Goal: Obtain resource: Obtain resource

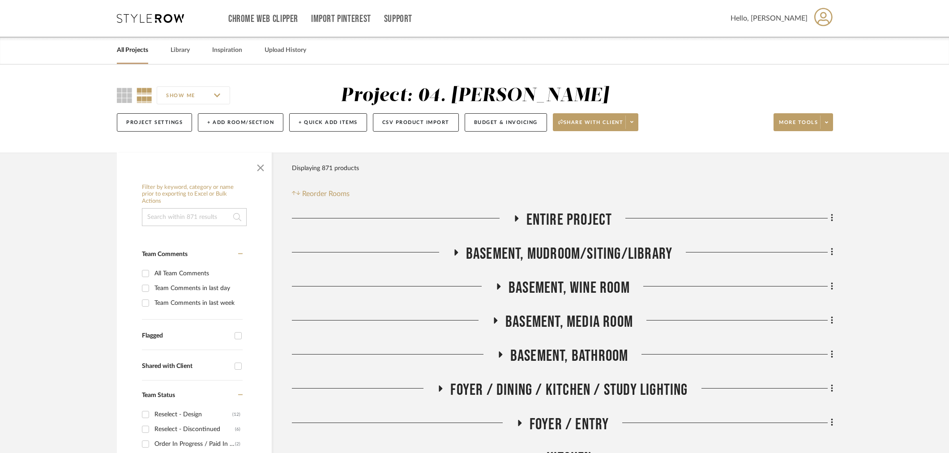
click at [258, 165] on span "button" at bounding box center [260, 165] width 21 height 21
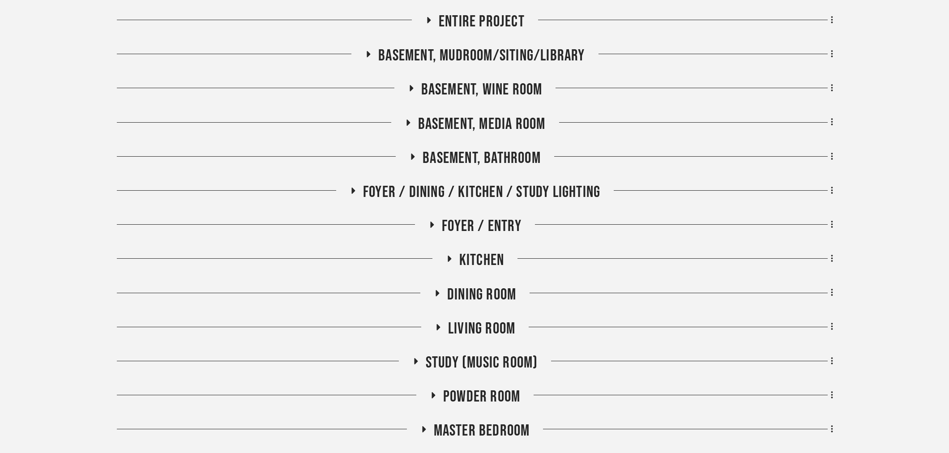
scroll to position [199, 0]
click at [482, 288] on span "Dining Room" at bounding box center [481, 294] width 69 height 19
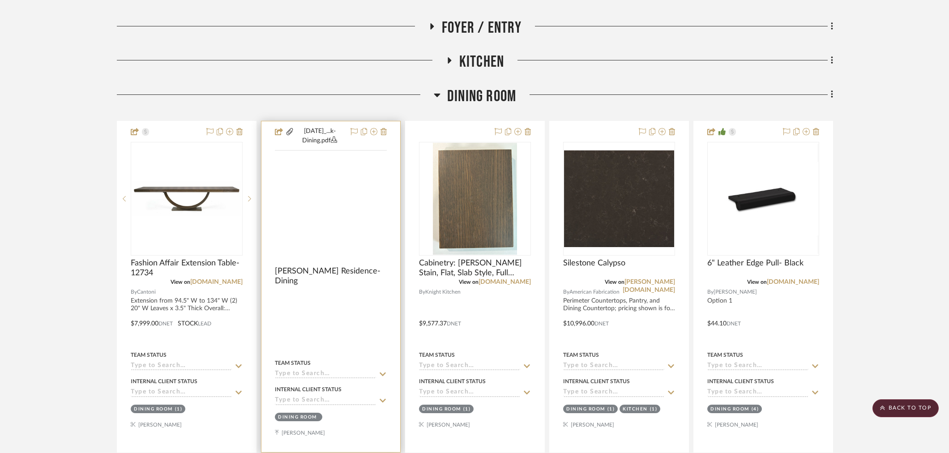
scroll to position [397, 0]
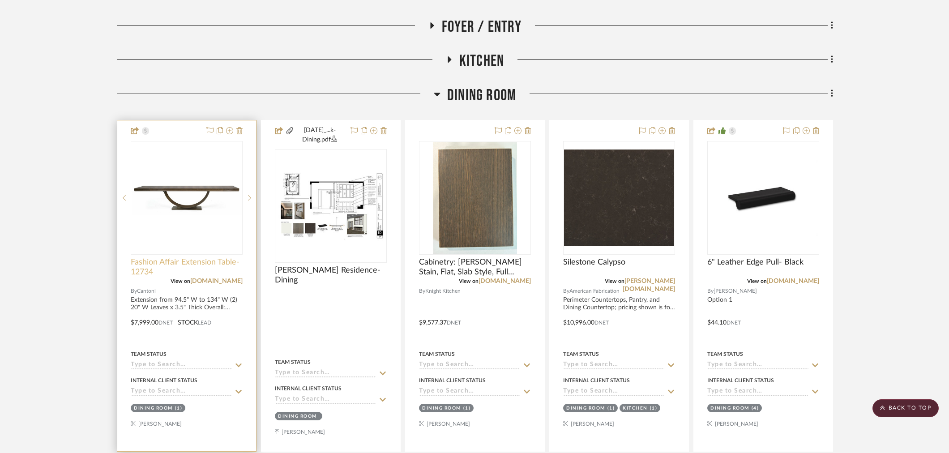
click at [193, 260] on span "Fashion Affair Extension Table- 12734" at bounding box center [187, 267] width 112 height 20
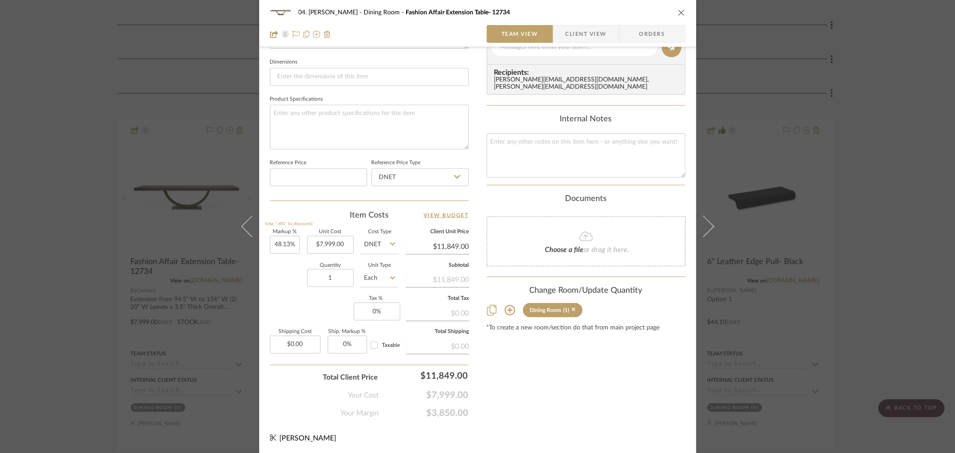
scroll to position [379, 0]
drag, startPoint x: 51, startPoint y: 153, endPoint x: 79, endPoint y: 154, distance: 27.8
click at [51, 153] on div "04. [PERSON_NAME] Dining Room Fashion Affair Extension Table- 12734 Team View C…" at bounding box center [477, 226] width 955 height 453
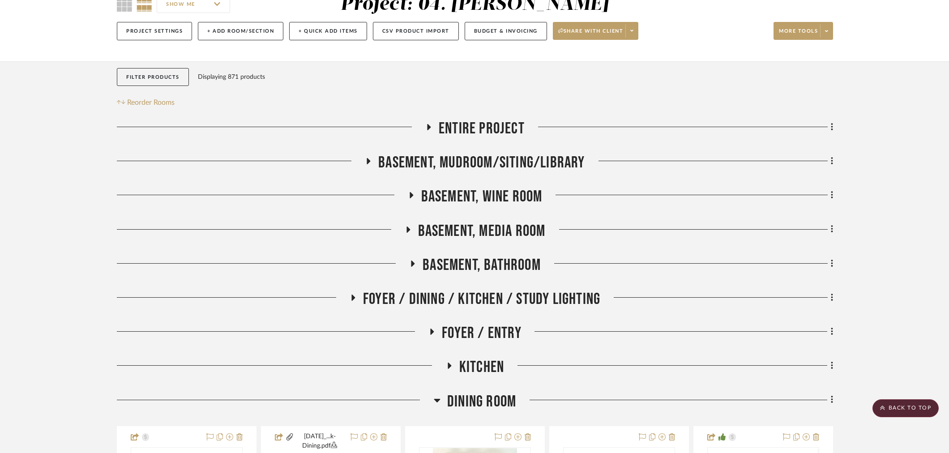
scroll to position [0, 0]
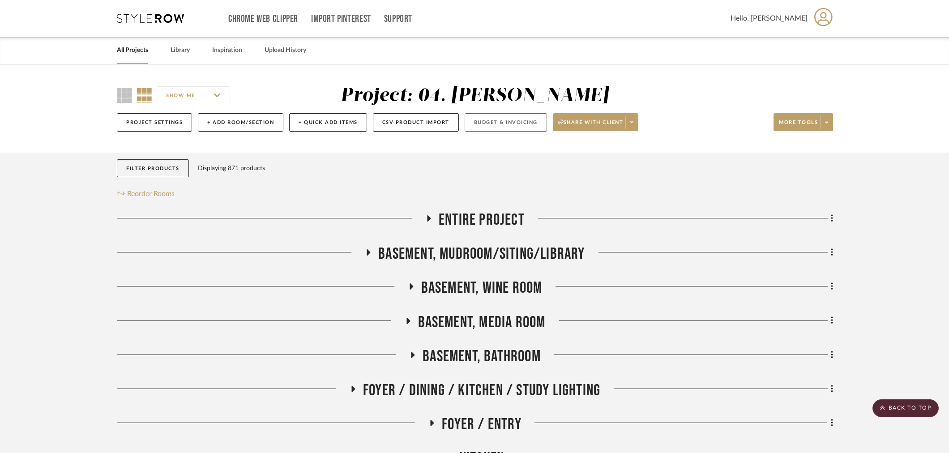
click at [516, 124] on button "Budget & Invoicing" at bounding box center [506, 122] width 82 height 18
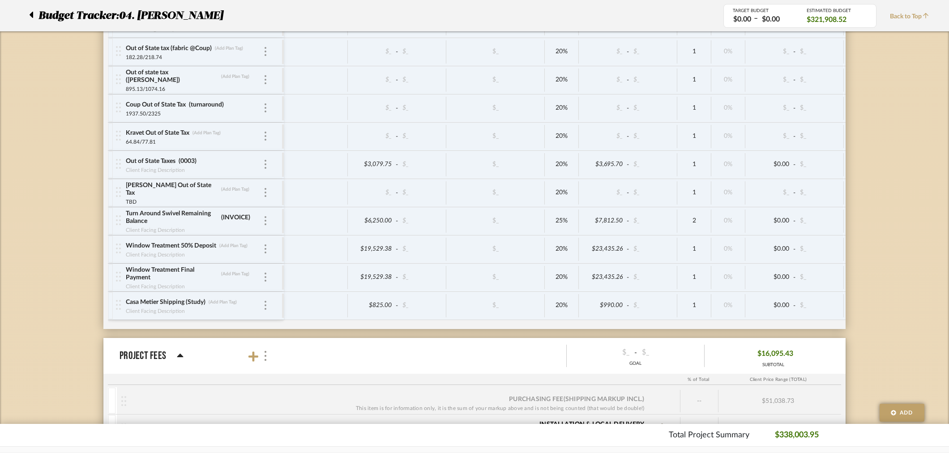
scroll to position [5089, 0]
type input "I"
type input "0007"
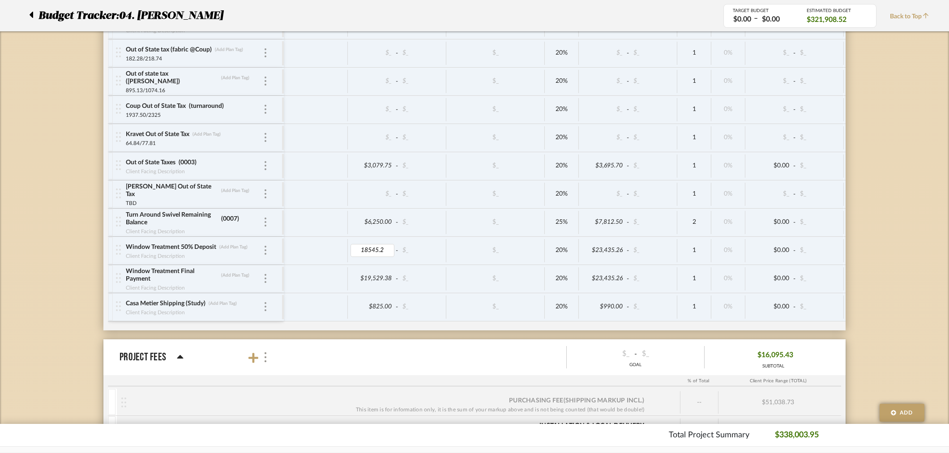
type input "18545.25"
drag, startPoint x: 387, startPoint y: 260, endPoint x: 324, endPoint y: 254, distance: 62.9
click at [324, 254] on div "18545.25 - $_ $_ 20% $23,435.26 - $_ 1 0% $0.00 - $_ 0% Taxable $23,435.26" at bounding box center [656, 251] width 745 height 24
type input "18545.25"
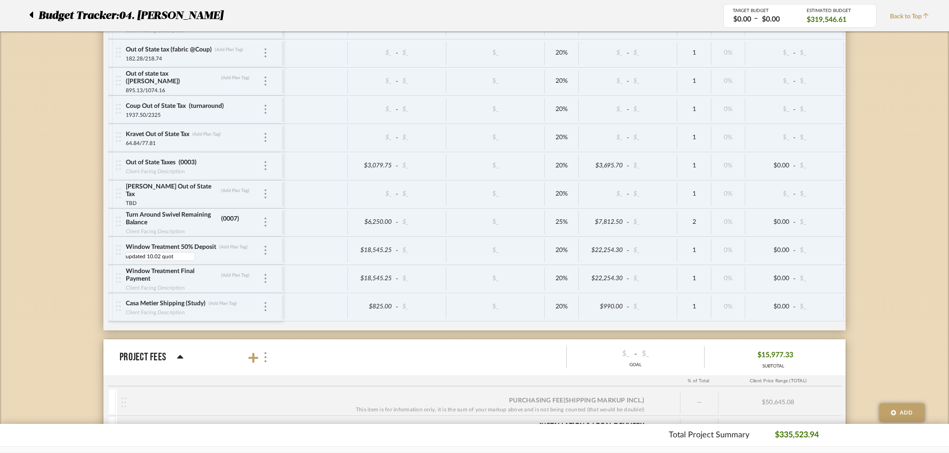
type input "updated 10.02 quote"
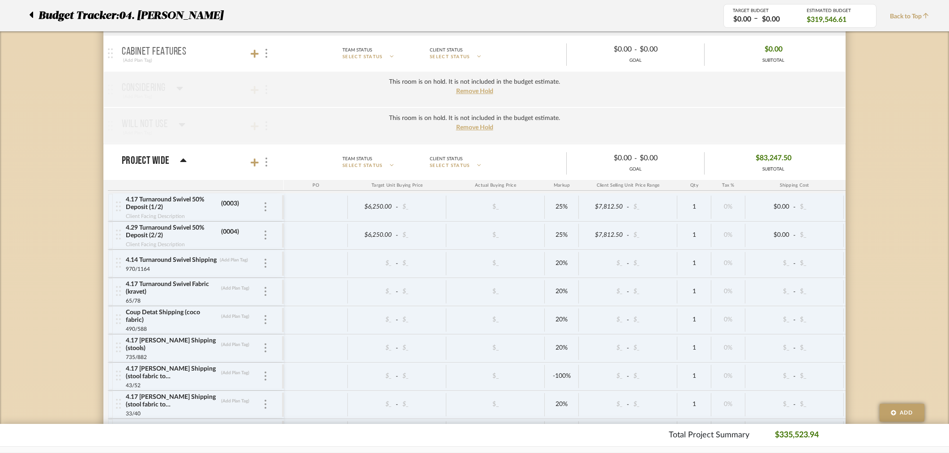
scroll to position [4641, 0]
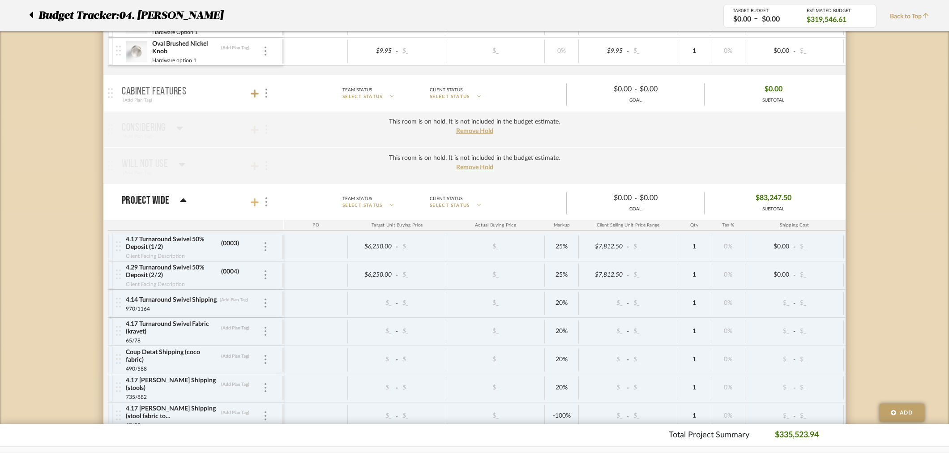
click at [257, 207] on icon at bounding box center [255, 202] width 8 height 9
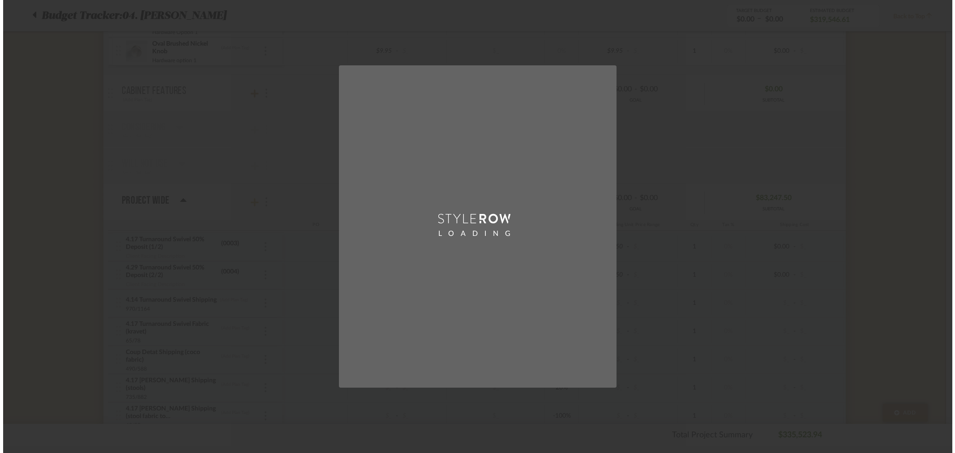
scroll to position [0, 0]
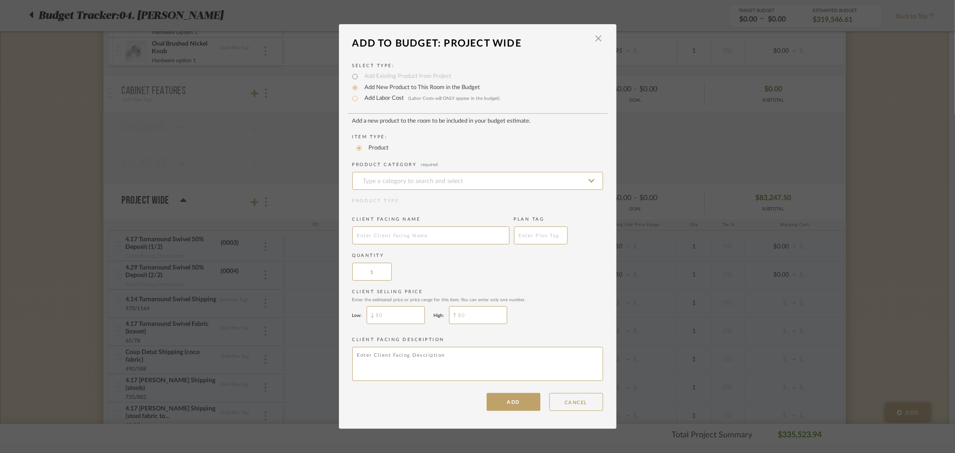
click at [374, 97] on label "Add Labor Cost (Labor Costs will ONLY appear in the budget)" at bounding box center [430, 98] width 140 height 9
click at [360, 97] on input "Add Labor Cost (Labor Costs will ONLY appear in the budget)" at bounding box center [355, 98] width 11 height 11
radio input "true"
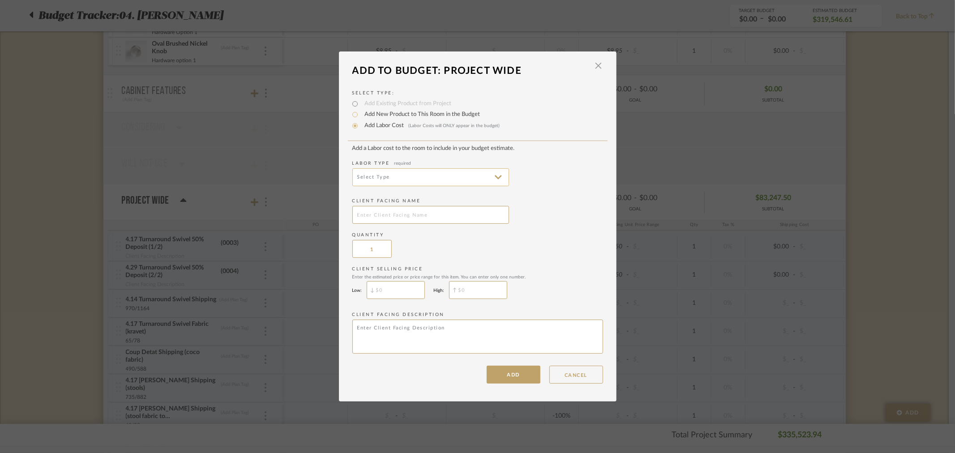
click at [402, 178] on input at bounding box center [430, 177] width 157 height 18
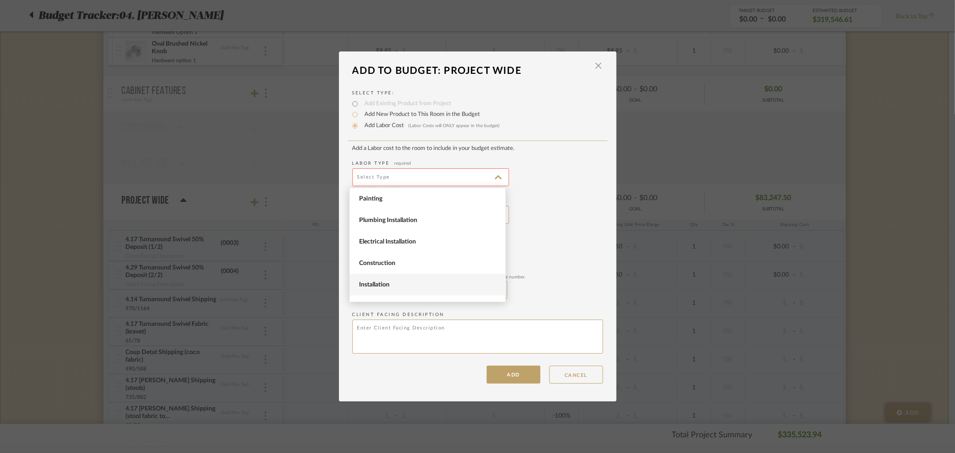
click at [409, 276] on span "Installation" at bounding box center [428, 284] width 156 height 21
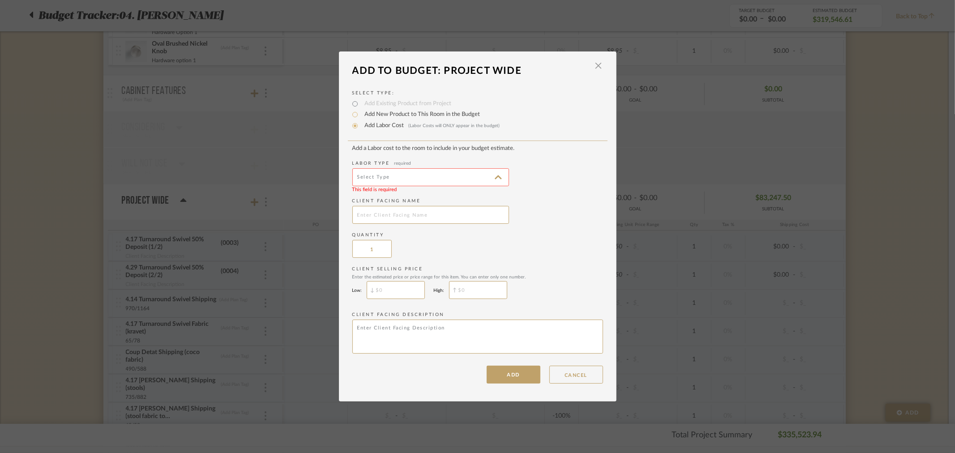
type input "Installation"
click at [414, 207] on input "text" at bounding box center [430, 215] width 157 height 18
click at [413, 221] on input "text" at bounding box center [430, 215] width 157 height 18
type input "X"
type input "Cantoni Shipping"
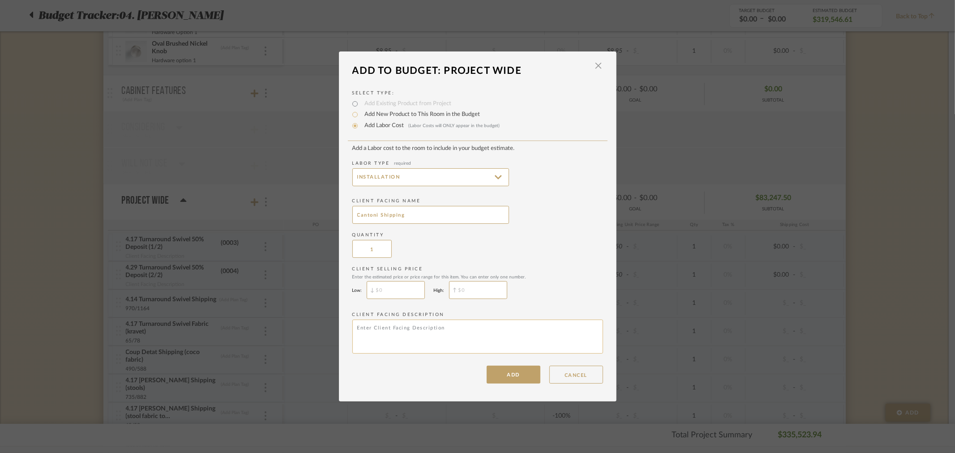
click at [440, 343] on textarea at bounding box center [477, 337] width 251 height 34
type textarea "Dining Table"
click at [503, 367] on button "ADD" at bounding box center [513, 375] width 54 height 18
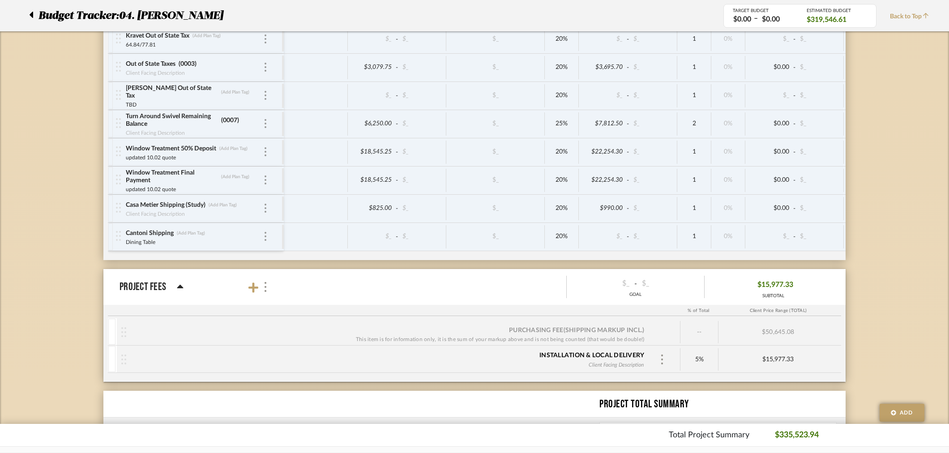
scroll to position [5138, 0]
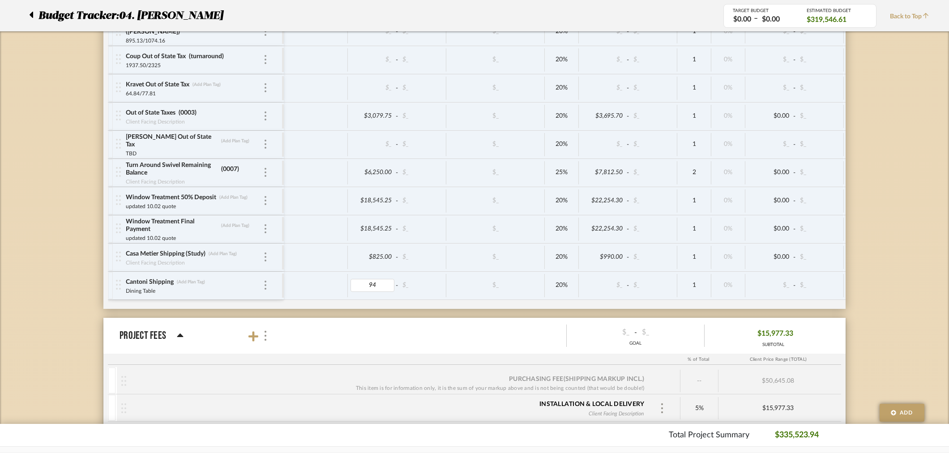
type input "940"
click at [34, 12] on div at bounding box center [33, 16] width 9 height 16
click at [32, 13] on icon at bounding box center [32, 15] width 4 height 6
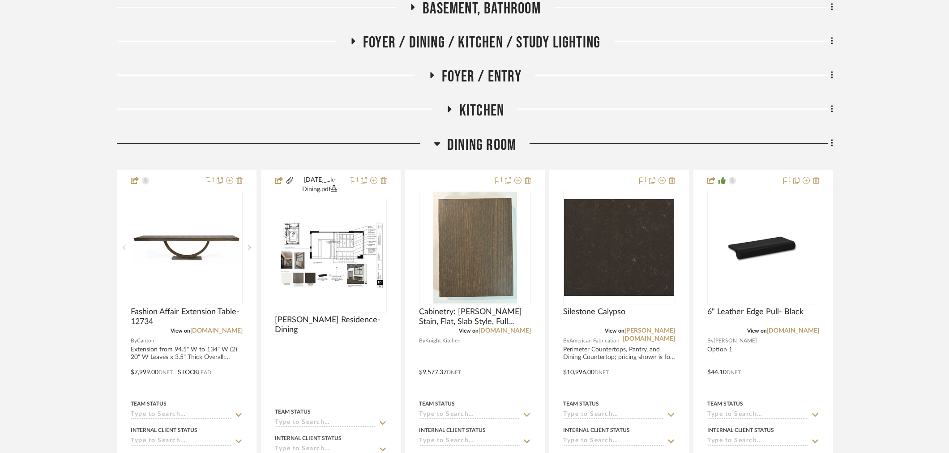
scroll to position [397, 0]
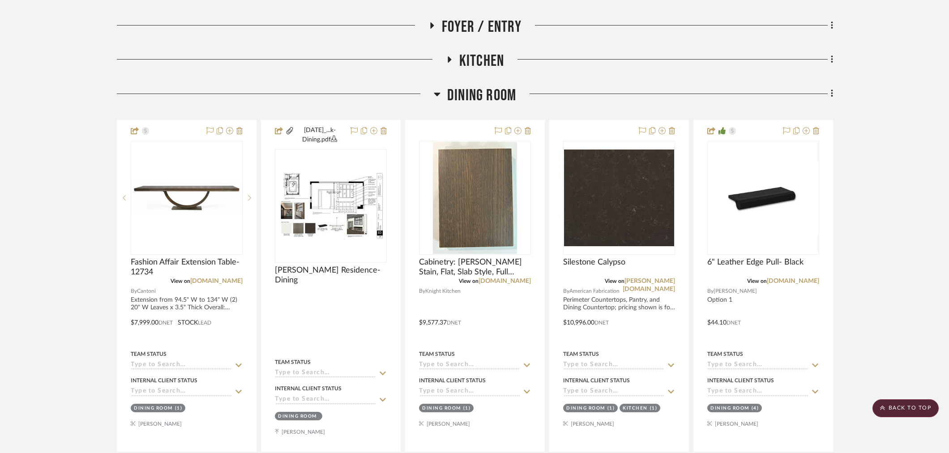
click at [46, 186] on project-details-page "SHOW ME Project: 04. Linck Project Settings + Add Room/Section + Quick Add Item…" at bounding box center [474, 319] width 949 height 1305
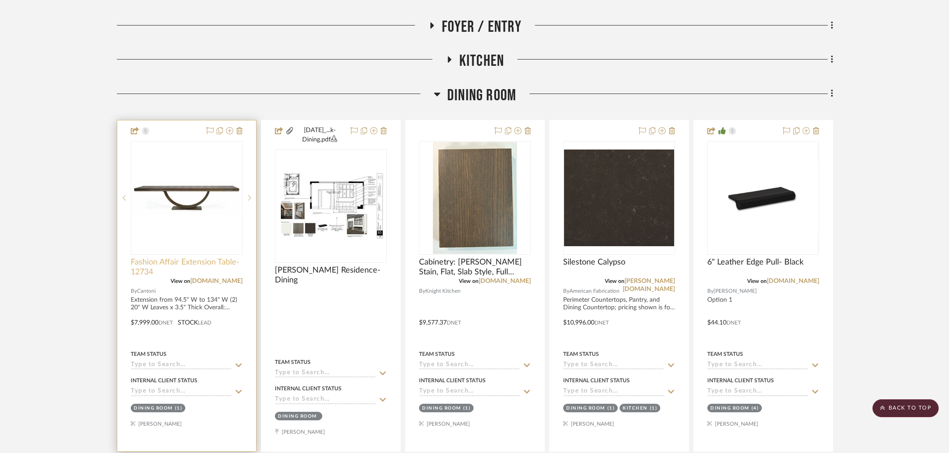
click at [190, 257] on span "Fashion Affair Extension Table- 12734" at bounding box center [187, 267] width 112 height 20
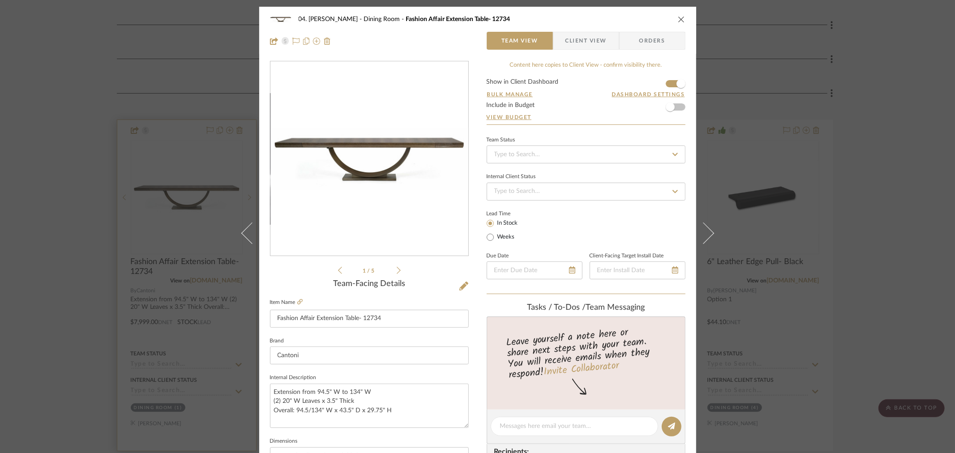
drag, startPoint x: 24, startPoint y: 108, endPoint x: 255, endPoint y: 258, distance: 275.9
click at [24, 108] on div "04. Linck Dining Room Fashion Affair Extension Table- 12734 Team View Client Vi…" at bounding box center [477, 226] width 955 height 453
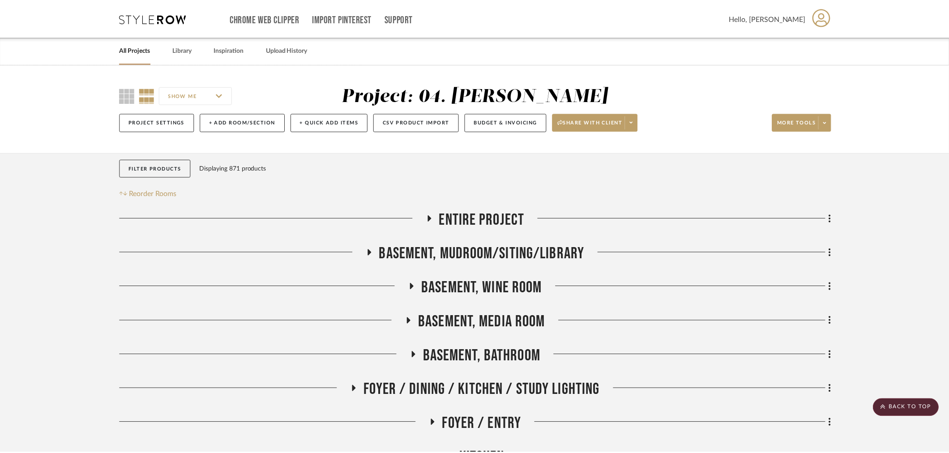
scroll to position [397, 0]
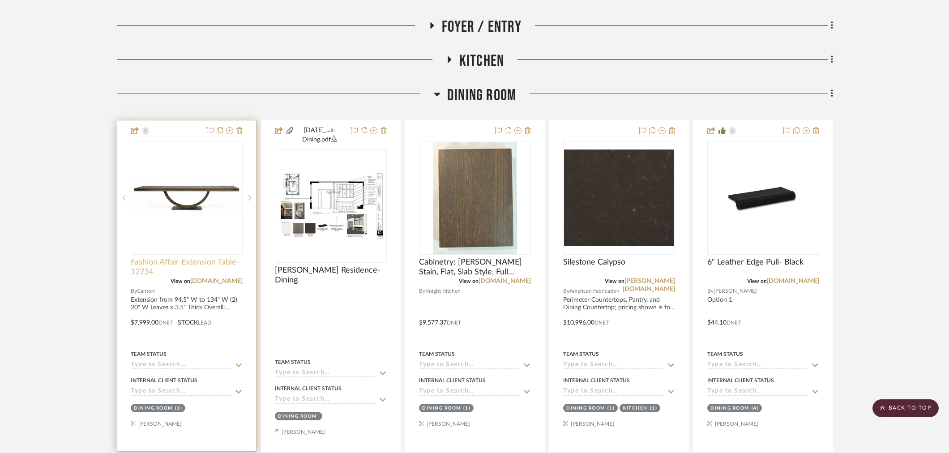
click at [167, 262] on span "Fashion Affair Extension Table- 12734" at bounding box center [187, 267] width 112 height 20
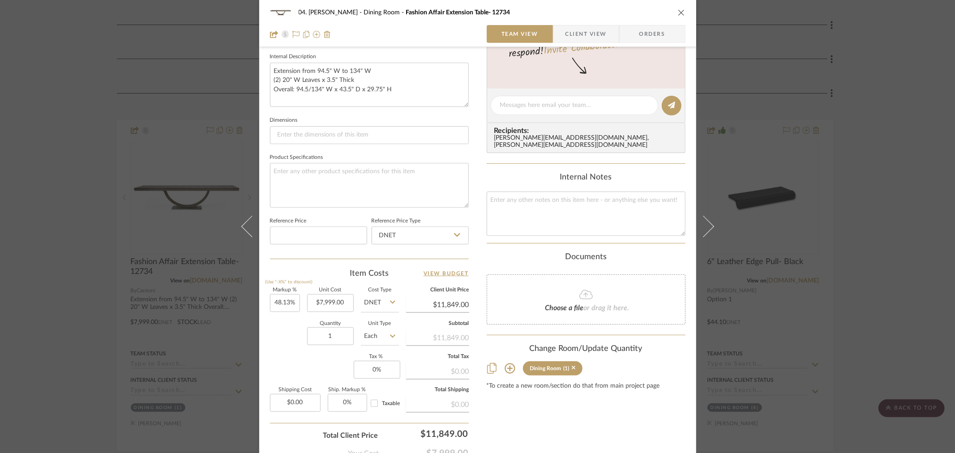
scroll to position [379, 0]
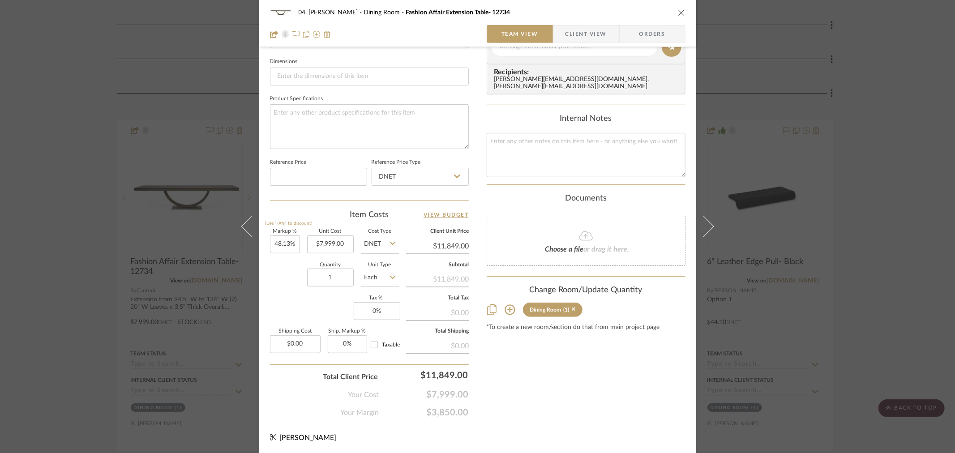
click at [47, 249] on div "04. Linck Dining Room Fashion Affair Extension Table- 12734 Team View Client Vi…" at bounding box center [477, 226] width 955 height 453
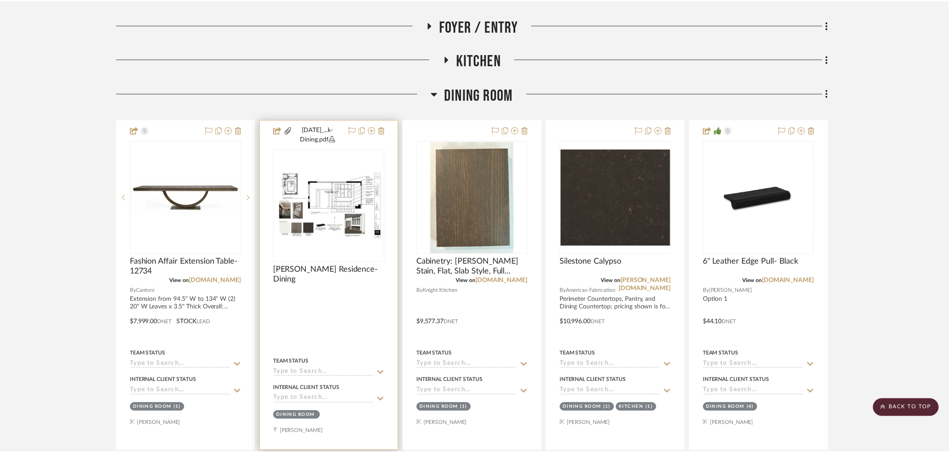
scroll to position [397, 0]
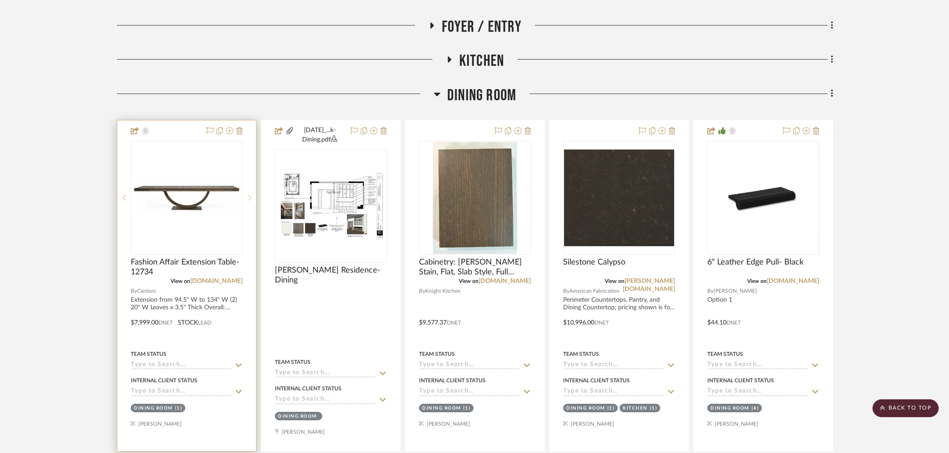
click at [248, 199] on icon at bounding box center [249, 198] width 3 height 6
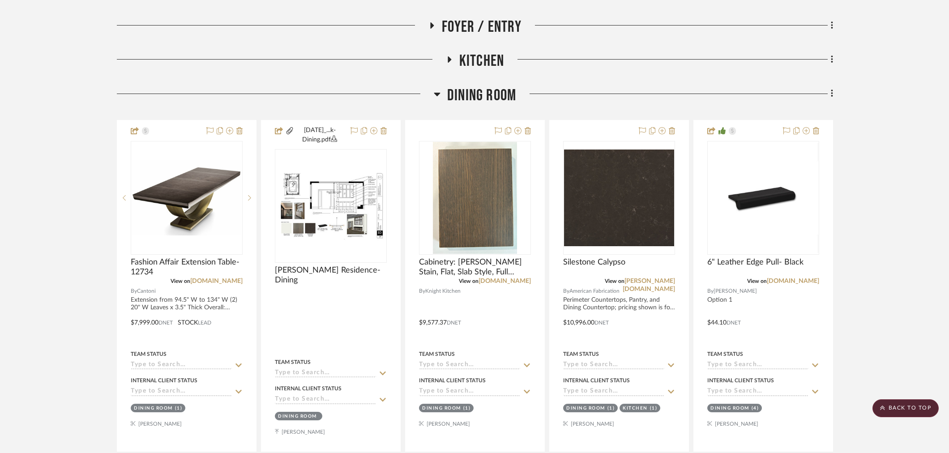
click at [109, 227] on div "Filter by keyword, category or name prior to exporting to Excel or Bulk Actions…" at bounding box center [474, 364] width 742 height 1218
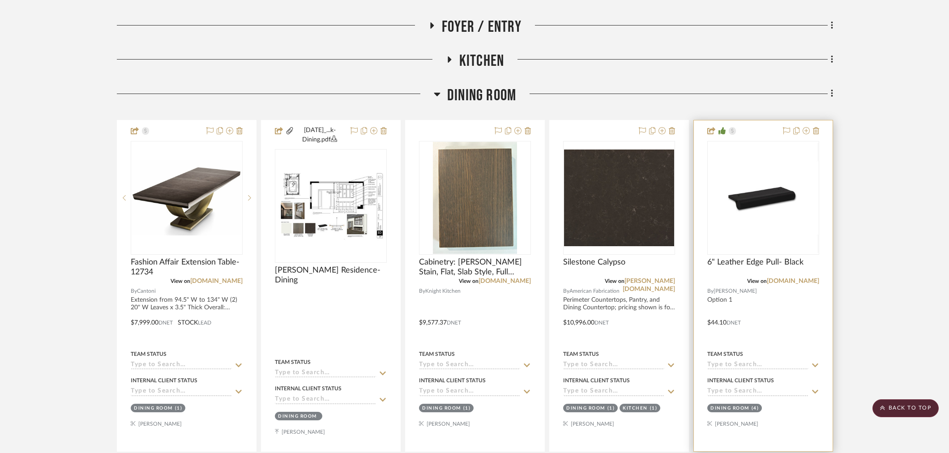
click at [741, 361] on input at bounding box center [757, 365] width 101 height 9
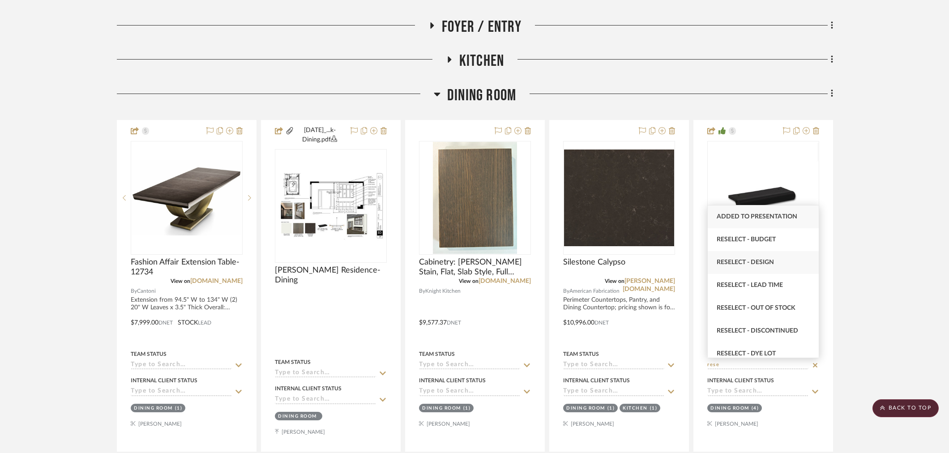
type input "rese"
click at [773, 252] on div "Reselect - Design" at bounding box center [763, 262] width 111 height 23
type input "10/3/2025"
type input "Reselect - Design"
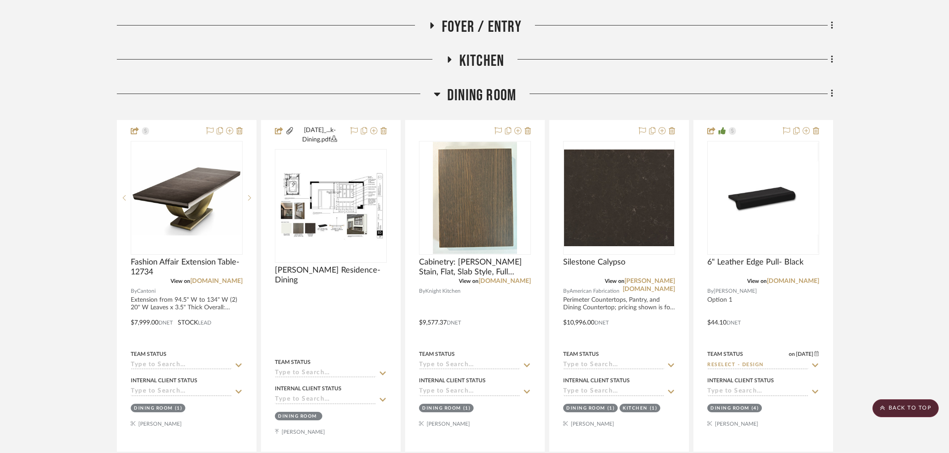
click at [862, 297] on project-details-page "SHOW ME Project: 04. Linck Project Settings + Add Room/Section + Quick Add Item…" at bounding box center [474, 319] width 949 height 1305
click at [458, 84] on div "Entire Project Basement, Mudroom/Siting/Library Basement, Wine Room Basement, M…" at bounding box center [475, 378] width 716 height 1130
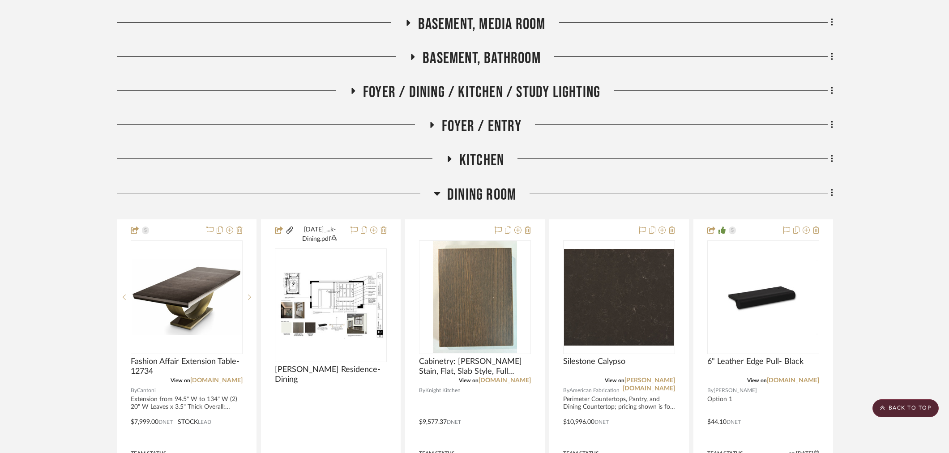
click at [486, 191] on span "Dining Room" at bounding box center [481, 194] width 69 height 19
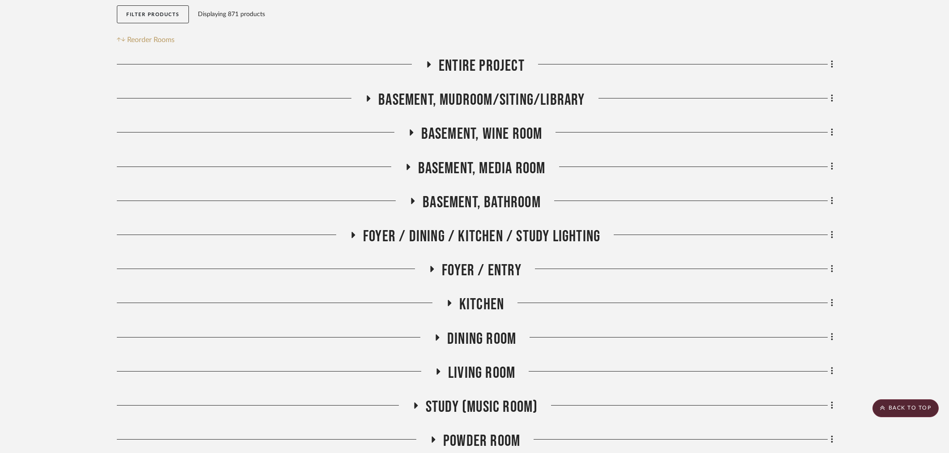
scroll to position [99, 0]
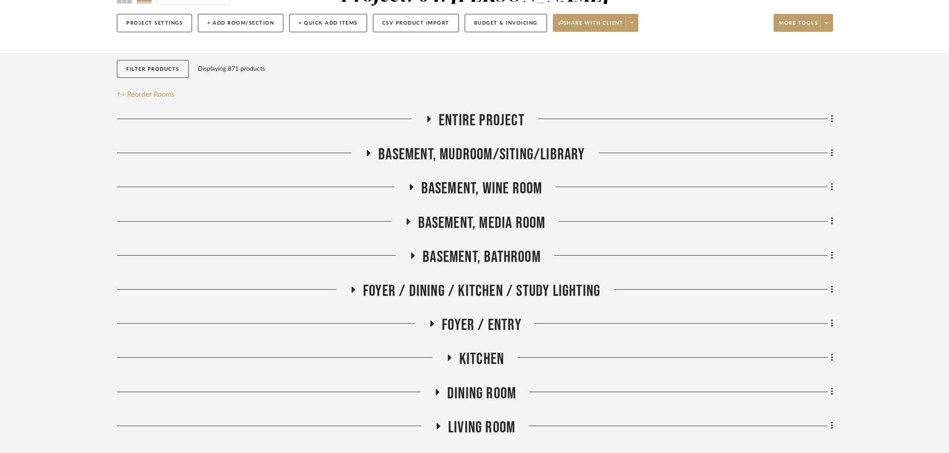
click at [477, 256] on span "Basement, Bathroom" at bounding box center [481, 256] width 118 height 19
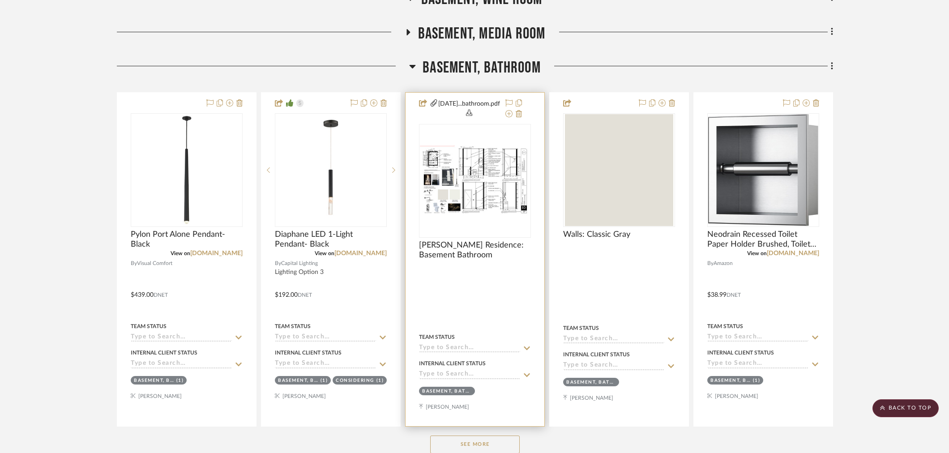
scroll to position [298, 0]
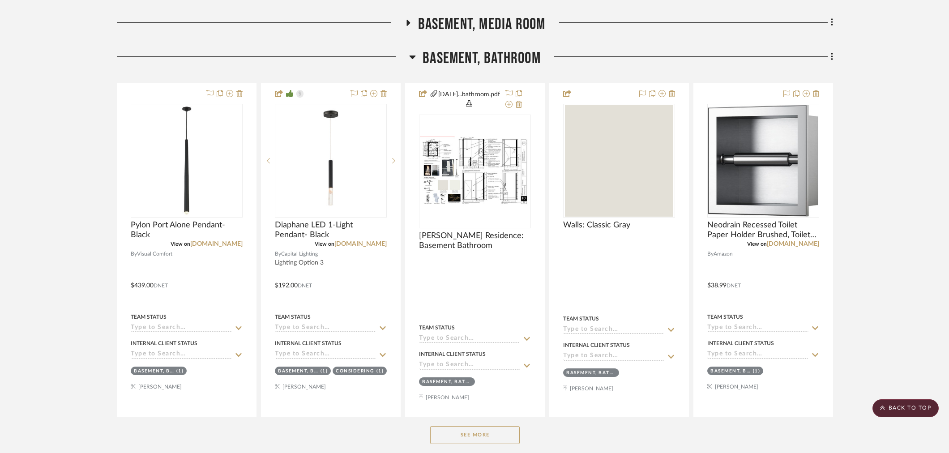
click at [509, 56] on span "Basement, Bathroom" at bounding box center [481, 58] width 118 height 19
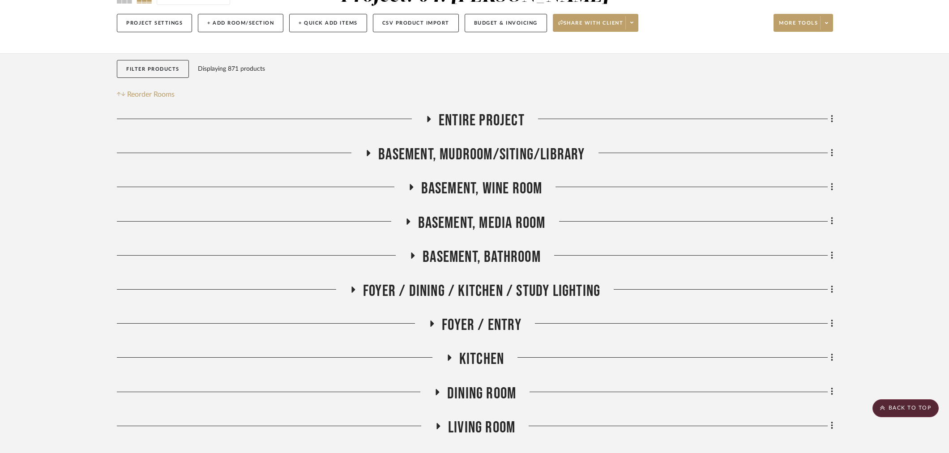
click at [490, 286] on span "Foyer / Dining / Kitchen / Study Lighting" at bounding box center [481, 290] width 237 height 19
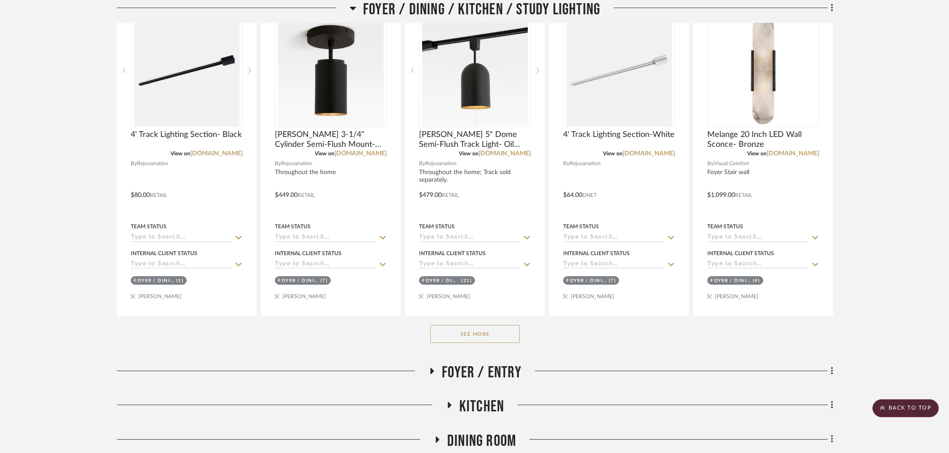
scroll to position [448, 0]
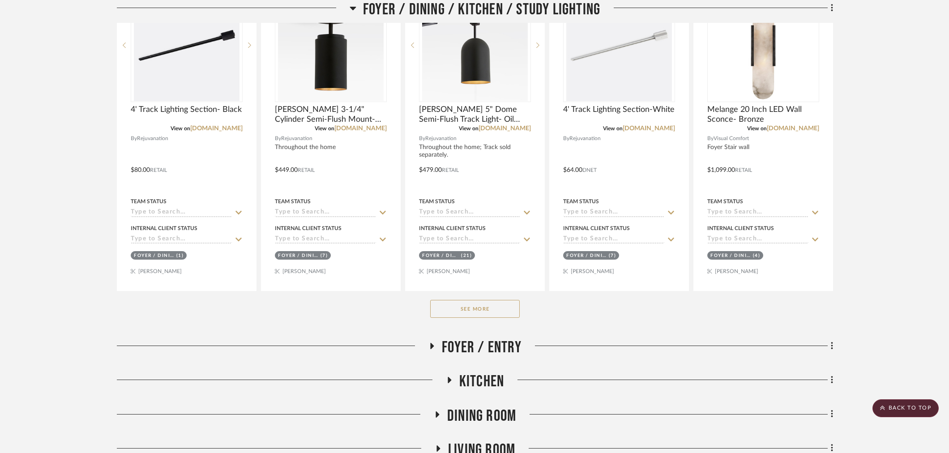
click at [475, 306] on button "See More" at bounding box center [475, 309] width 90 height 18
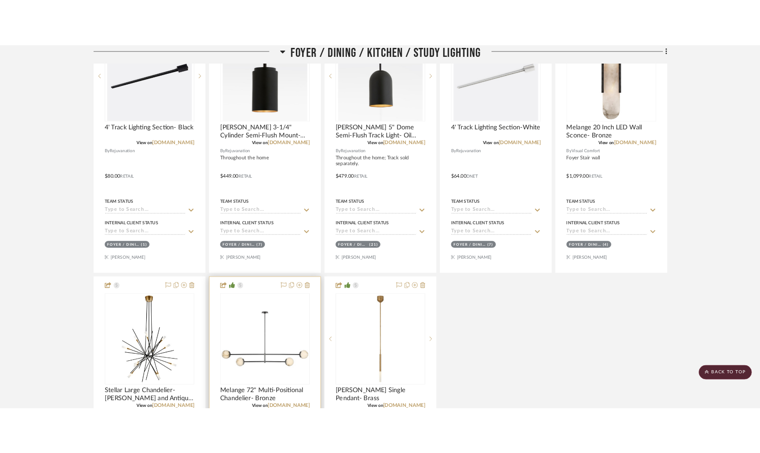
scroll to position [497, 0]
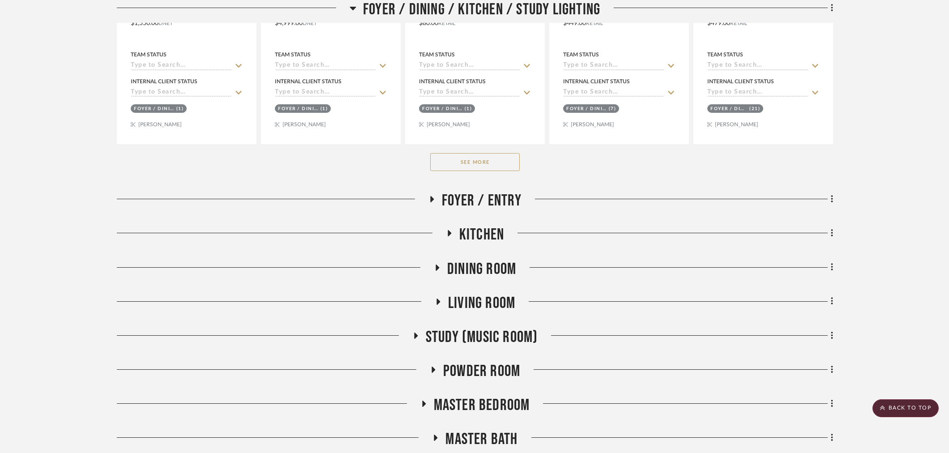
scroll to position [597, 0]
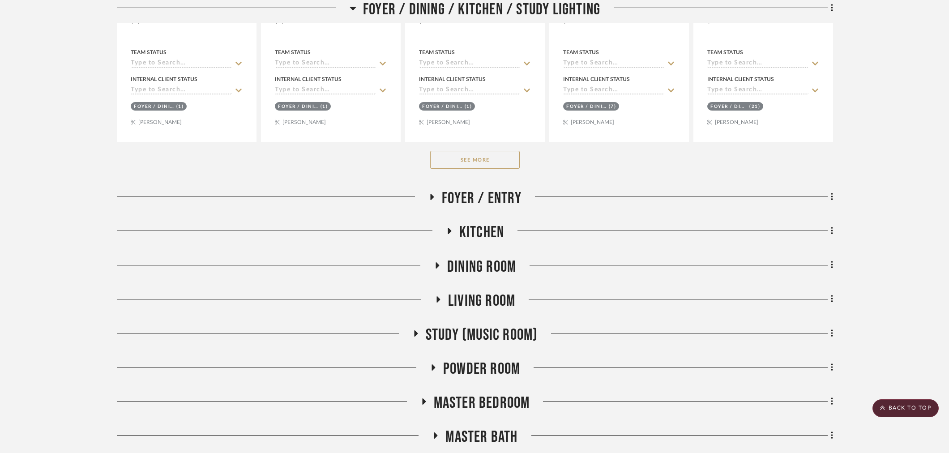
click at [495, 161] on button "See More" at bounding box center [475, 160] width 90 height 18
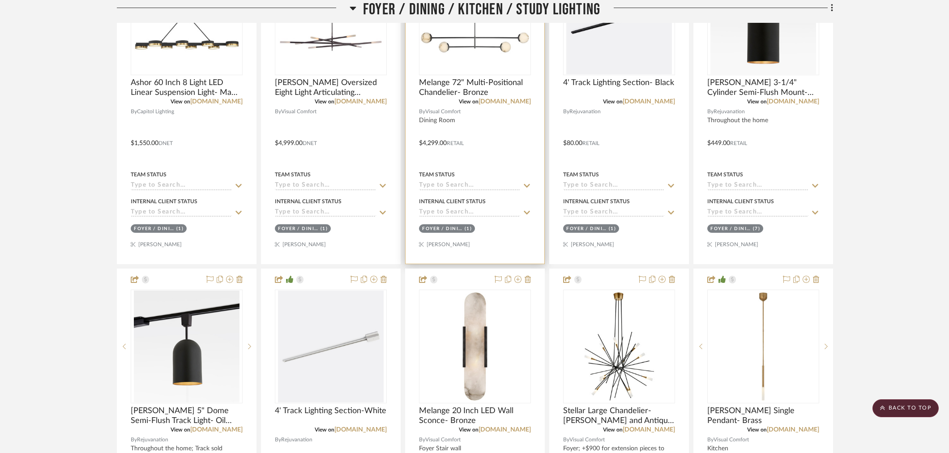
scroll to position [348, 0]
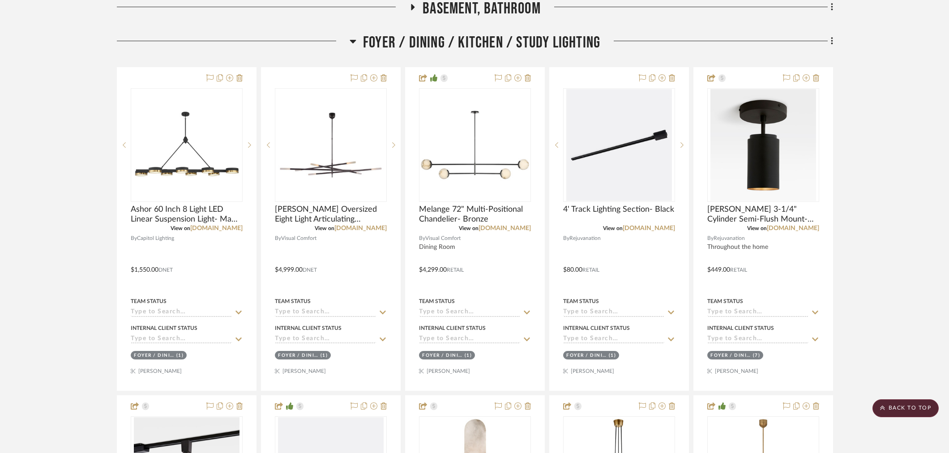
click at [460, 37] on span "Foyer / Dining / Kitchen / Study Lighting" at bounding box center [481, 42] width 237 height 19
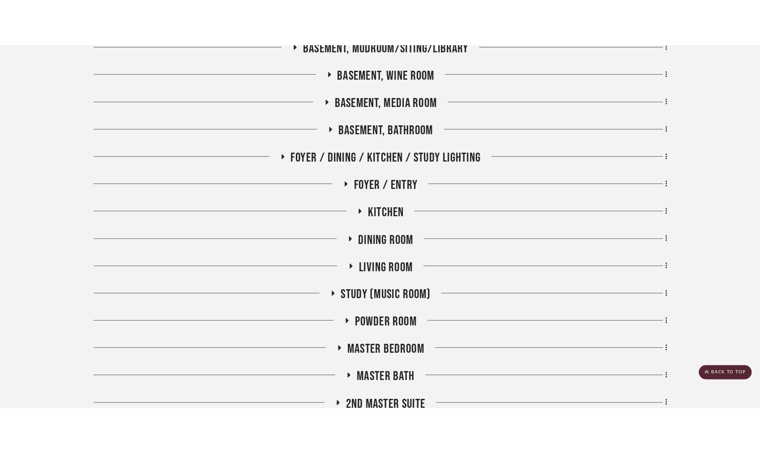
scroll to position [248, 0]
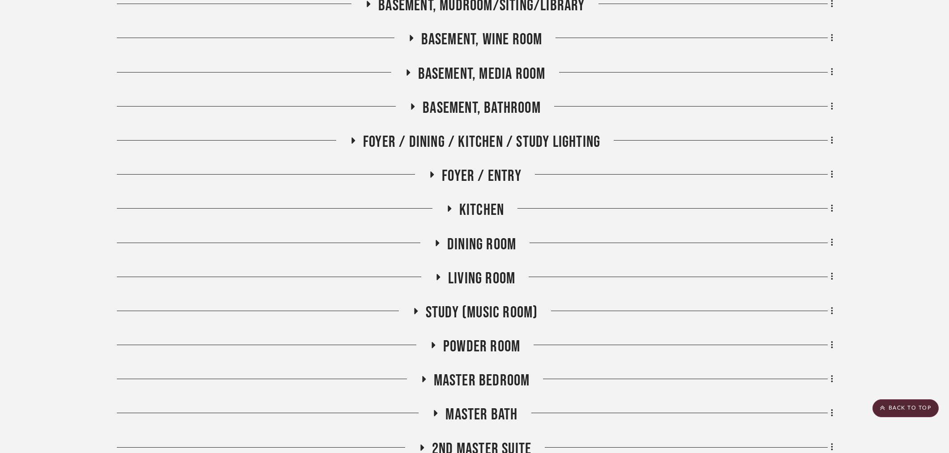
click at [487, 107] on span "Basement, Bathroom" at bounding box center [481, 107] width 118 height 19
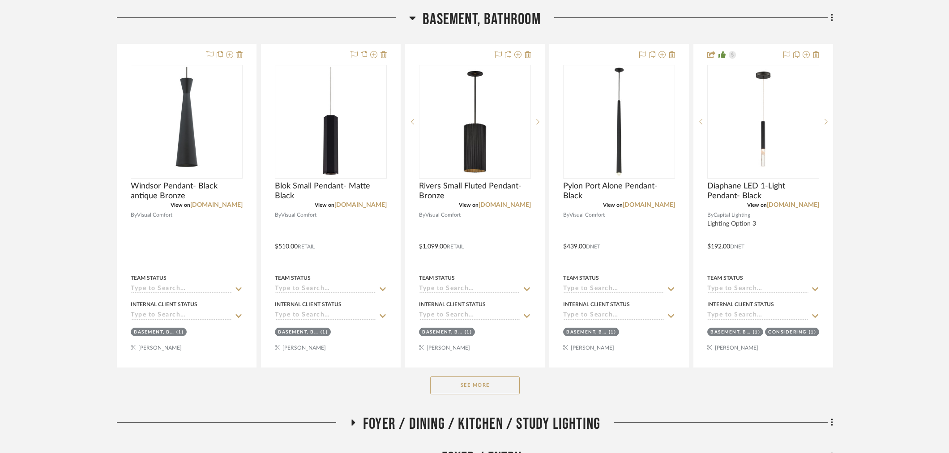
scroll to position [348, 0]
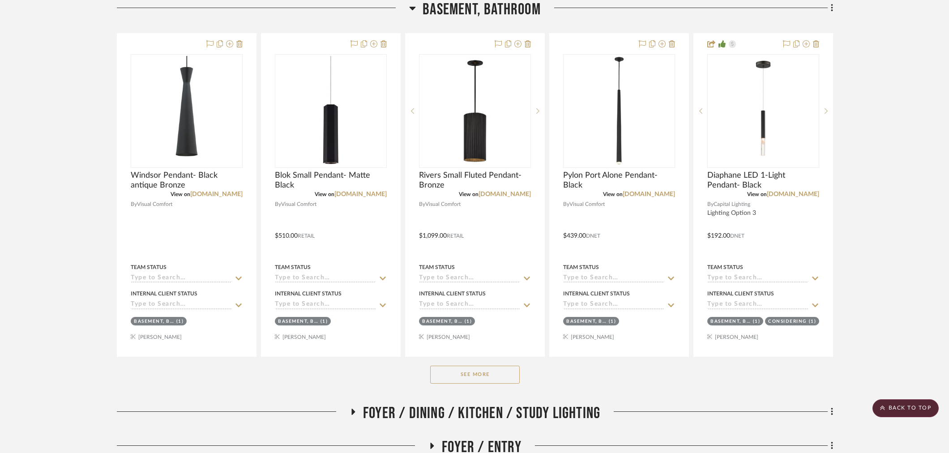
click at [473, 378] on button "See More" at bounding box center [475, 375] width 90 height 18
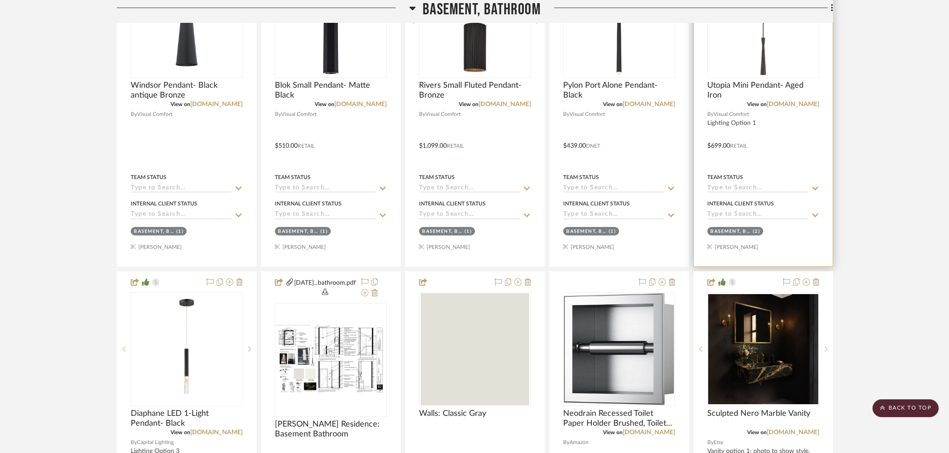
scroll to position [402, 0]
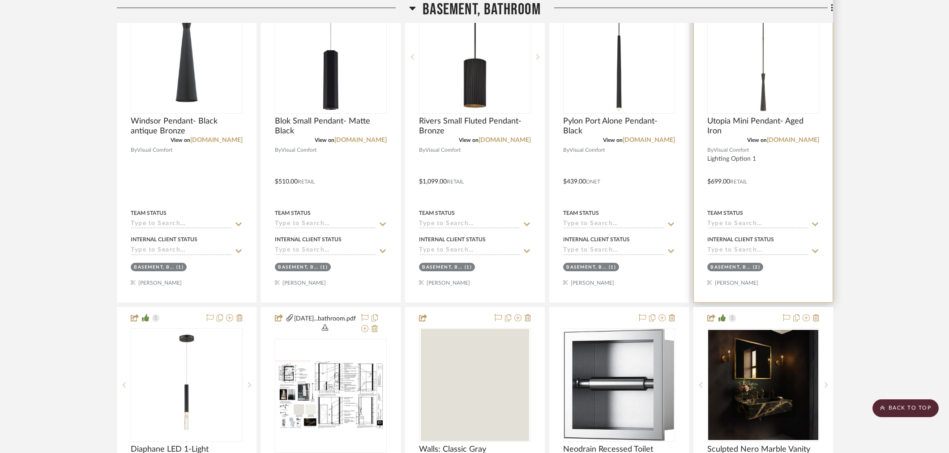
click at [748, 229] on div at bounding box center [763, 140] width 139 height 323
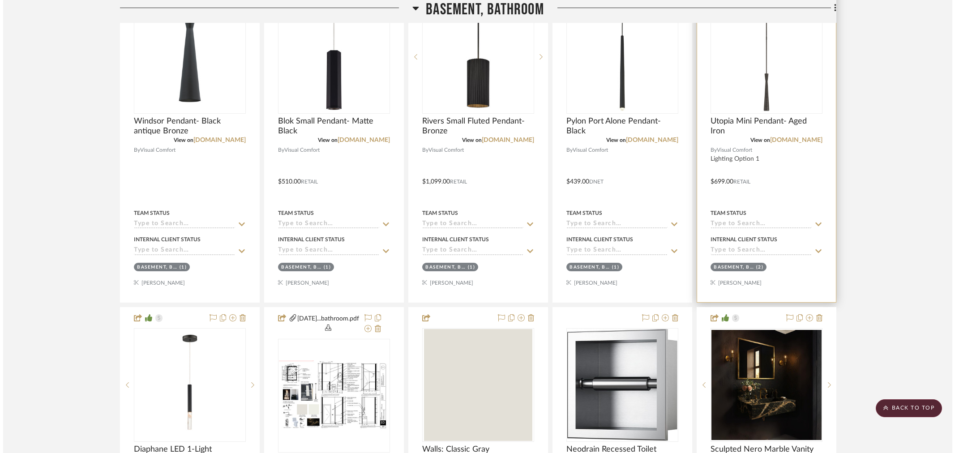
scroll to position [0, 0]
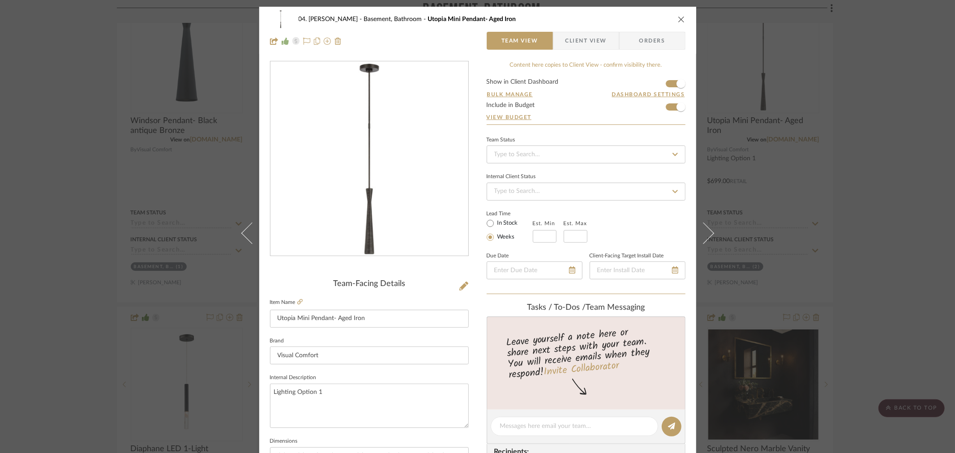
click at [766, 204] on div "04. Linck Basement, Bathroom Utopia Mini Pendant- Aged Iron Team View Client Vi…" at bounding box center [477, 226] width 955 height 453
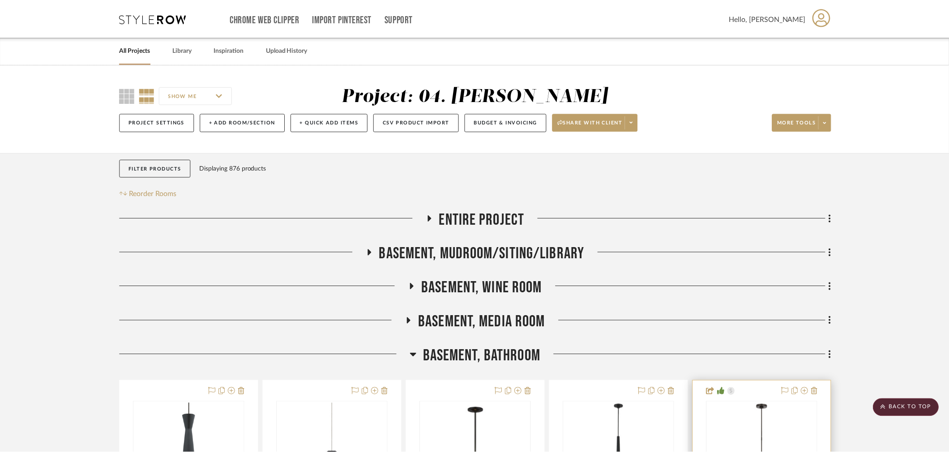
scroll to position [402, 0]
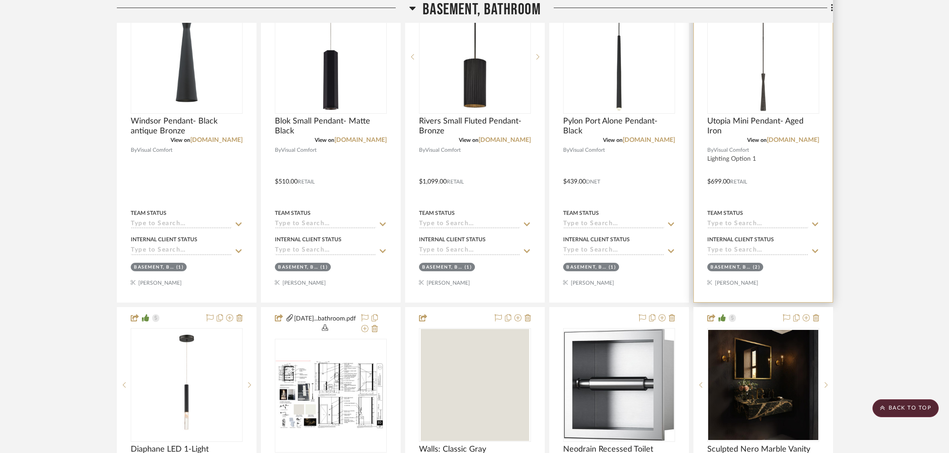
click at [758, 220] on input at bounding box center [757, 224] width 101 height 9
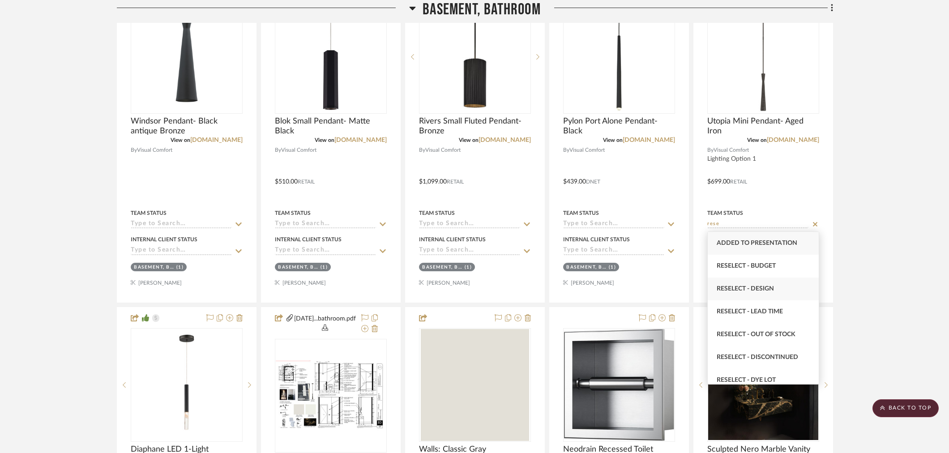
type input "rese"
click at [763, 286] on span "Reselect - Design" at bounding box center [744, 289] width 57 height 6
type input "10/3/2025"
type input "Reselect - Design"
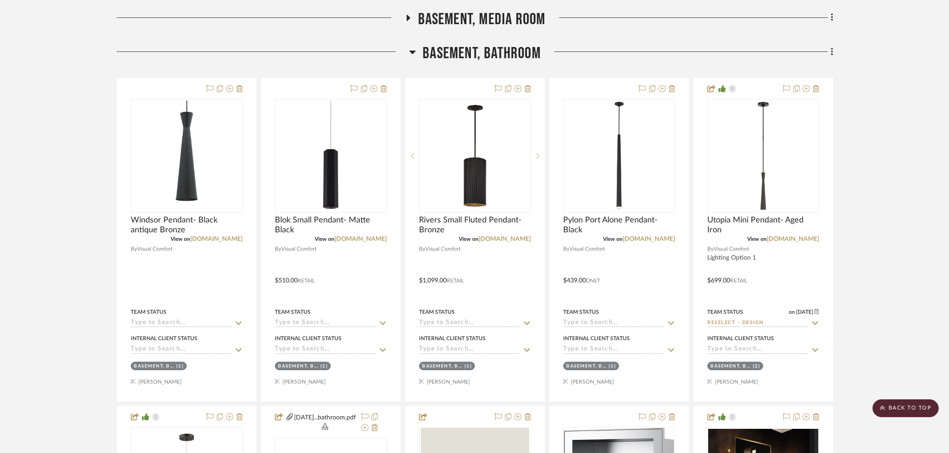
scroll to position [303, 0]
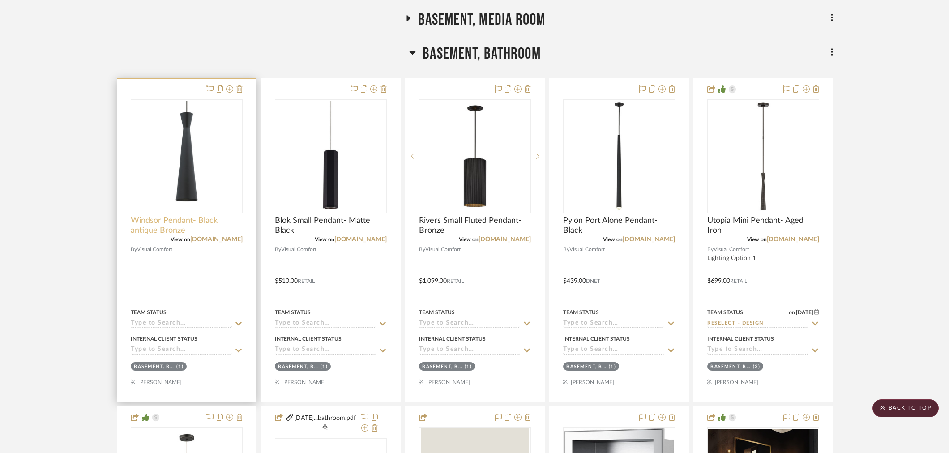
click at [164, 224] on span "Windsor Pendant- Black antique Bronze" at bounding box center [187, 226] width 112 height 20
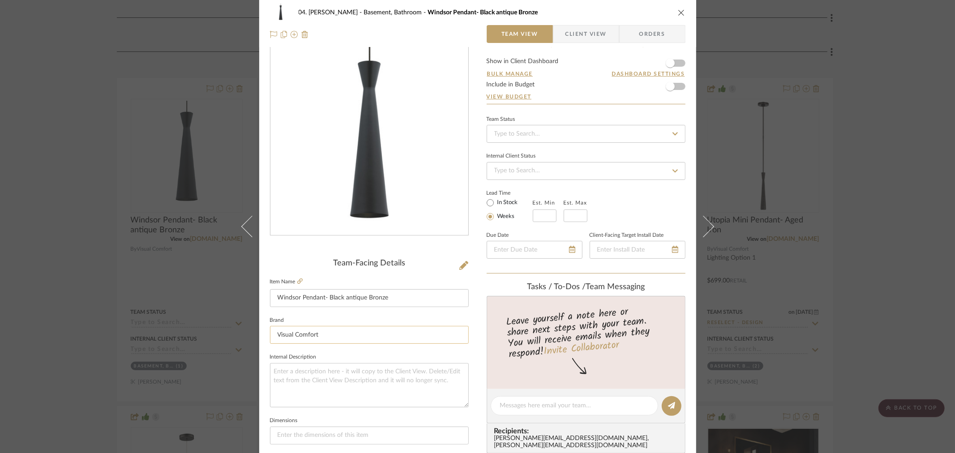
scroll to position [50, 0]
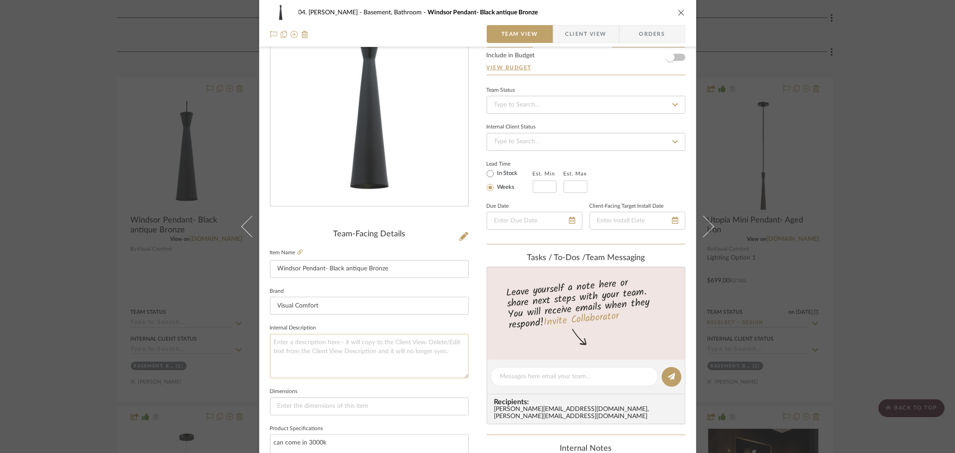
click at [363, 366] on textarea at bounding box center [369, 356] width 199 height 44
type textarea "this one is really close to the original- but comes in 3000k"
click at [382, 325] on fieldset "Internal Description this one is really close to the original- but comes in 300…" at bounding box center [369, 350] width 199 height 56
click at [75, 272] on div "04. Linck Basement, Bathroom Windsor Pendant- Black antique Bronze Team View Cl…" at bounding box center [477, 226] width 955 height 453
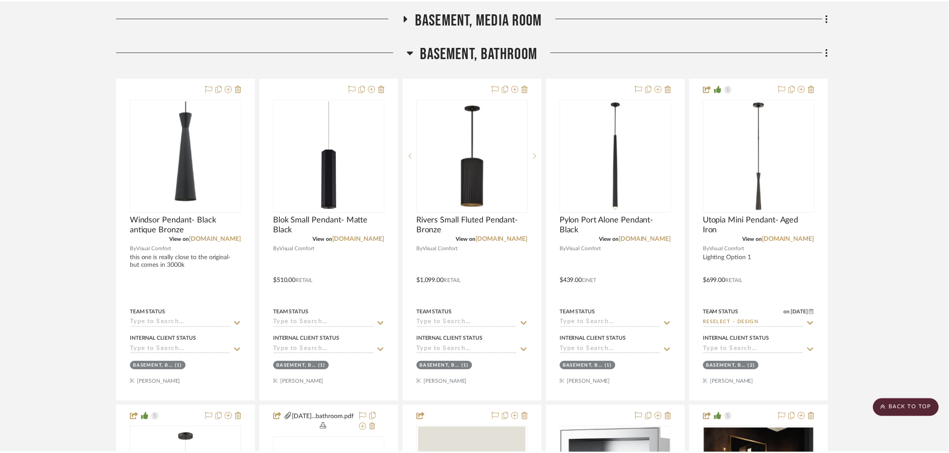
scroll to position [303, 0]
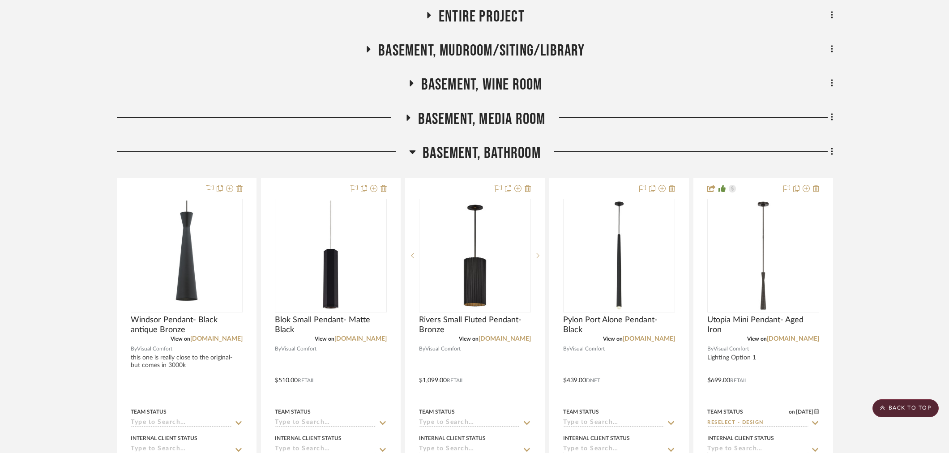
click at [507, 154] on span "Basement, Bathroom" at bounding box center [481, 153] width 118 height 19
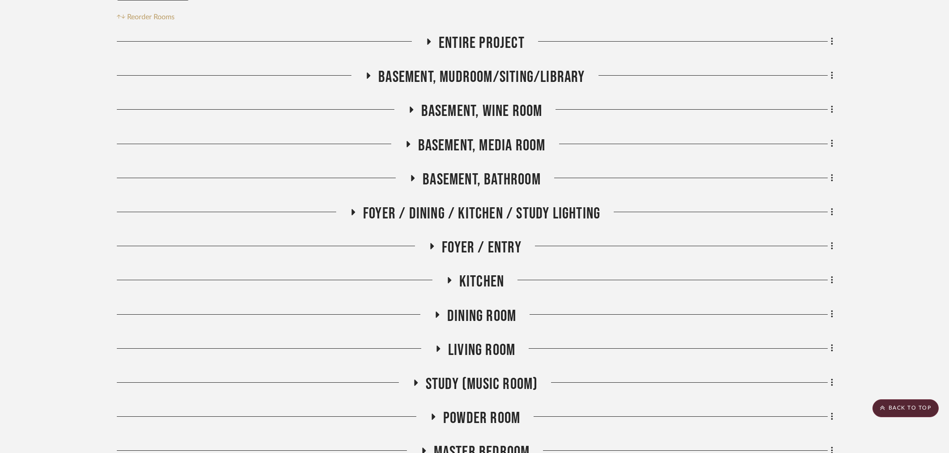
scroll to position [104, 0]
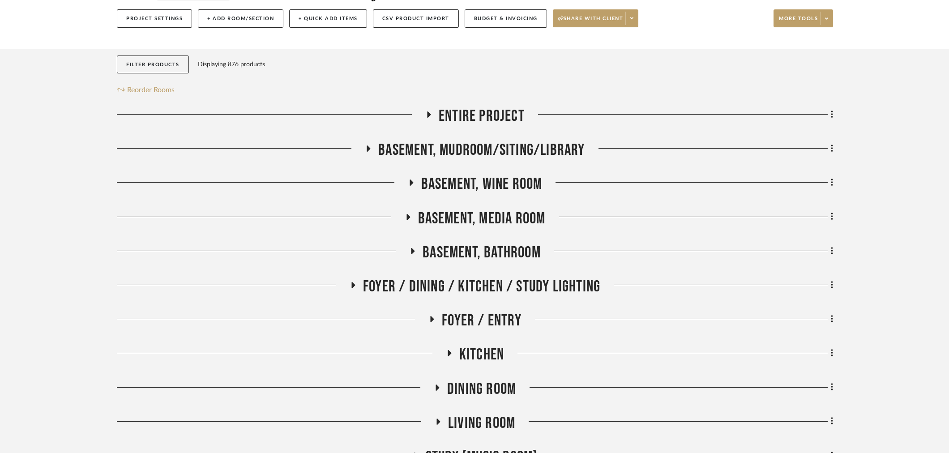
click at [374, 285] on span "Foyer / Dining / Kitchen / Study Lighting" at bounding box center [481, 286] width 237 height 19
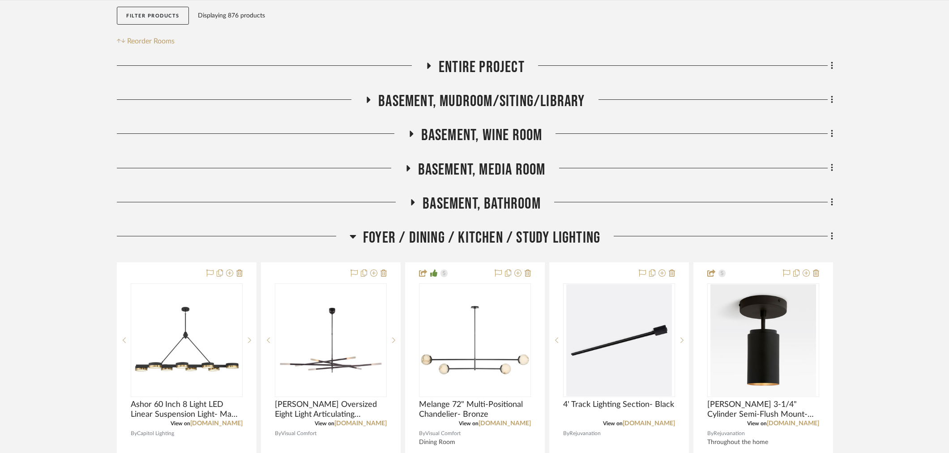
scroll to position [352, 0]
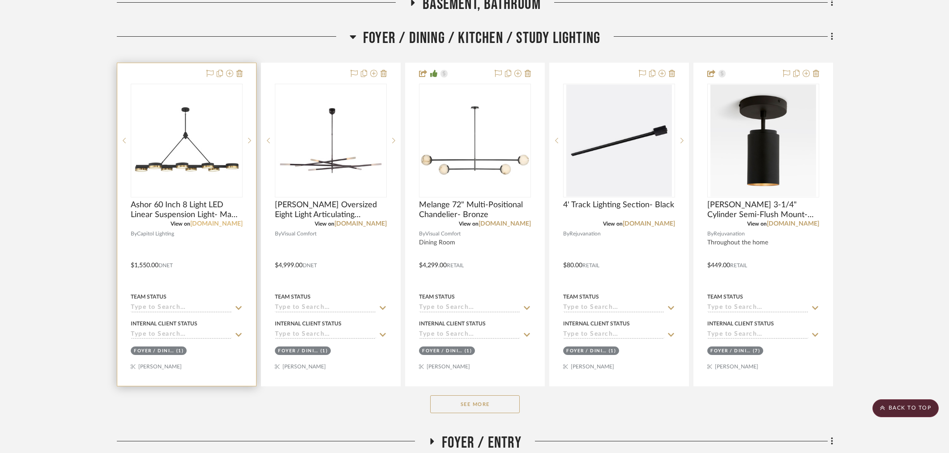
click at [224, 223] on link "1800lighting.com" at bounding box center [216, 224] width 52 height 6
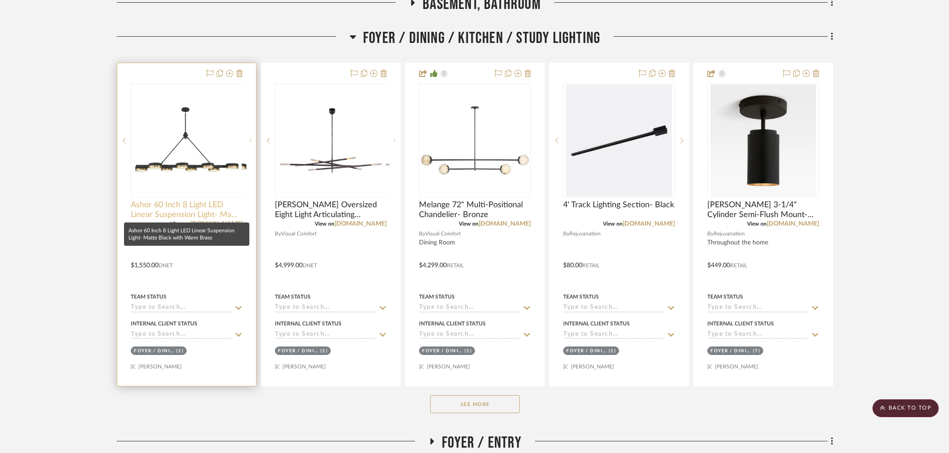
click at [196, 209] on span "Ashor 60 Inch 8 Light LED Linear Suspension Light- Matte Black with Warm Brass" at bounding box center [187, 210] width 112 height 20
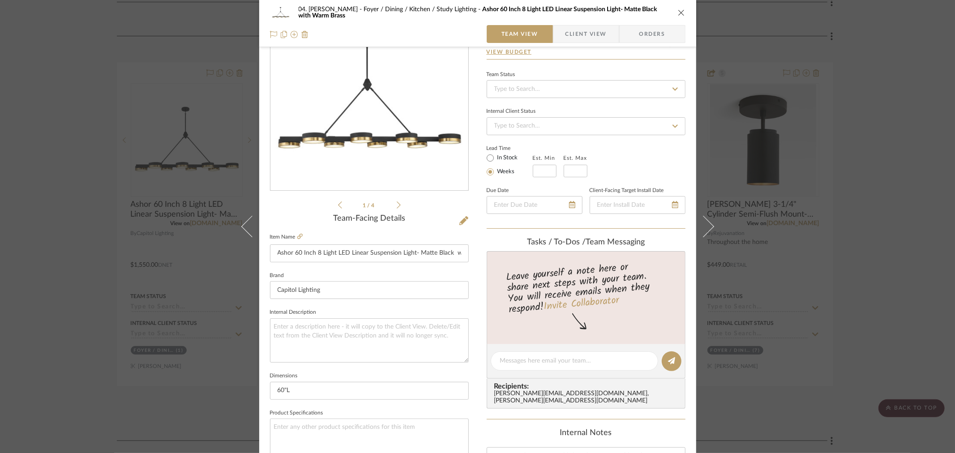
scroll to position [99, 0]
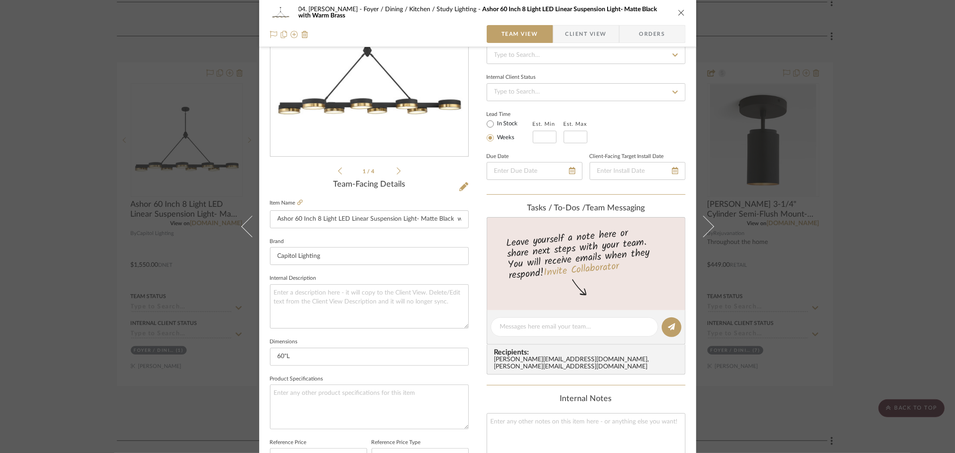
click at [325, 378] on fieldset "Product Specifications" at bounding box center [369, 401] width 199 height 56
click at [337, 307] on textarea at bounding box center [369, 306] width 199 height 44
type textarea "3000k"
click at [334, 334] on sr-form-field "Internal Description 3000k" at bounding box center [369, 304] width 199 height 64
click at [79, 333] on div "04. Linck Foyer / Dining / Kitchen / Study Lighting Ashor 60 Inch 8 Light LED L…" at bounding box center [477, 226] width 955 height 453
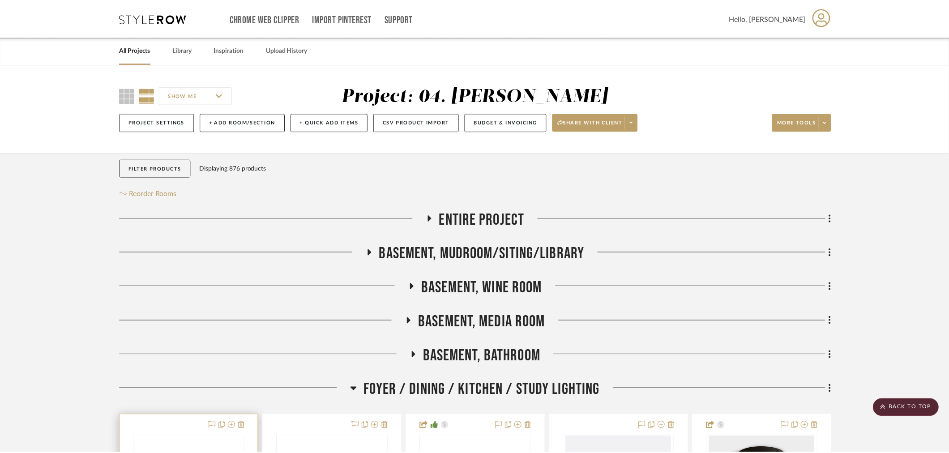
scroll to position [352, 0]
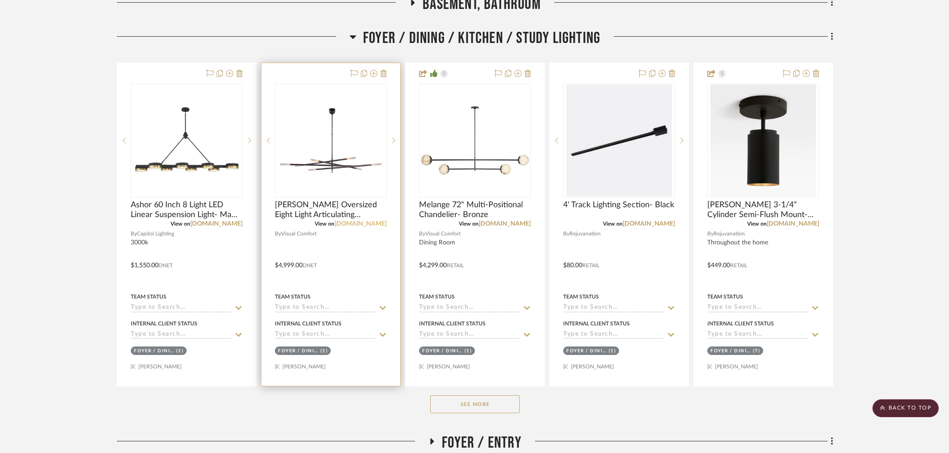
click at [360, 222] on link "visualcomfort.com" at bounding box center [360, 224] width 52 height 6
click at [320, 202] on span "Rousseau Oversized Eight Light Articulating Chandelier- Bronze" at bounding box center [331, 210] width 112 height 20
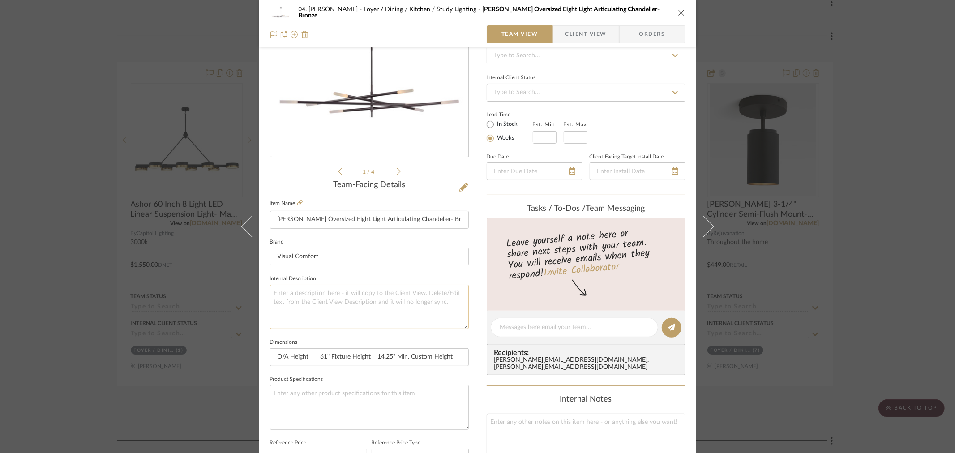
scroll to position [99, 0]
click at [341, 302] on textarea at bounding box center [369, 306] width 199 height 44
type textarea "i belive this can be converted to 3000k"
click at [339, 341] on fieldset "Dimensions O/A Height 61" Fixture Height 14.25" Min. Custom Height 23.75" Width…" at bounding box center [369, 351] width 199 height 30
drag, startPoint x: 268, startPoint y: 293, endPoint x: 278, endPoint y: 291, distance: 10.4
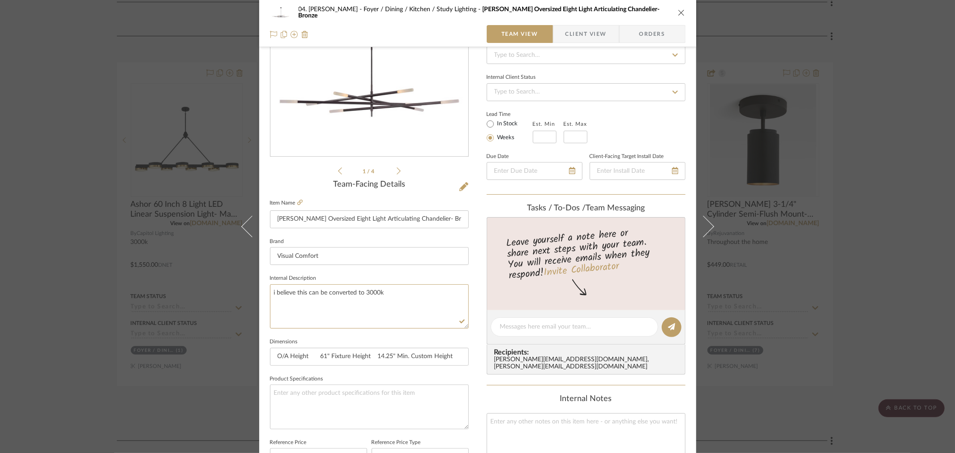
type textarea "i believe this can be converted to 3000k"
click at [83, 188] on div "04. Linck Foyer / Dining / Kitchen / Study Lighting Rousseau Oversized Eight Li…" at bounding box center [477, 226] width 955 height 453
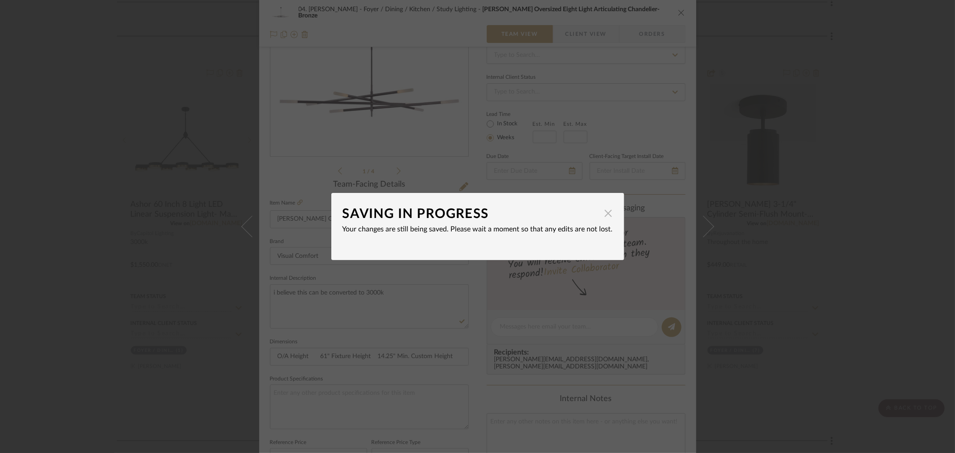
click at [602, 214] on span "button" at bounding box center [608, 213] width 18 height 18
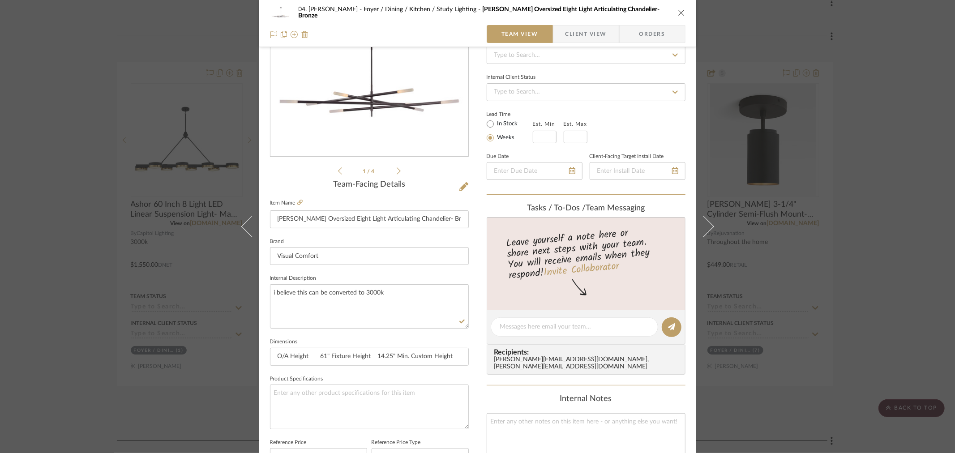
click at [381, 337] on fieldset "Dimensions O/A Height 61" Fixture Height 14.25" Min. Custom Height 23.75" Width…" at bounding box center [369, 351] width 199 height 30
click at [26, 294] on div "04. Linck Foyer / Dining / Kitchen / Study Lighting Rousseau Oversized Eight Li…" at bounding box center [477, 226] width 955 height 453
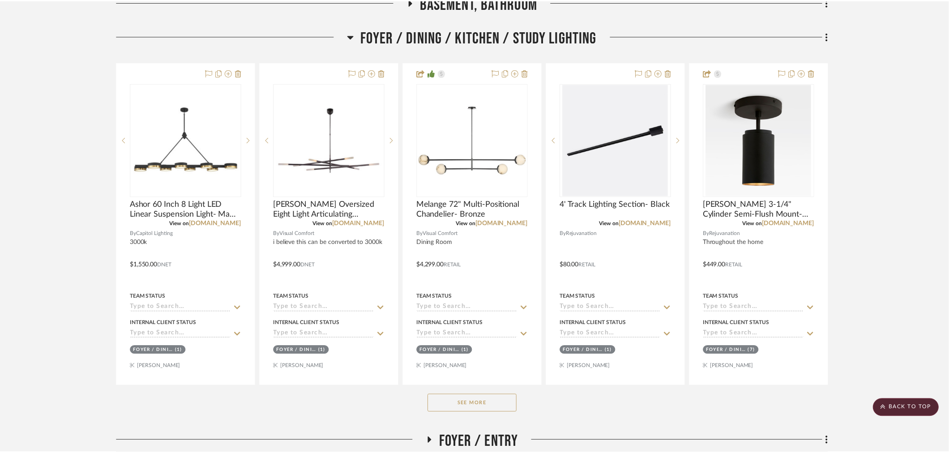
scroll to position [352, 0]
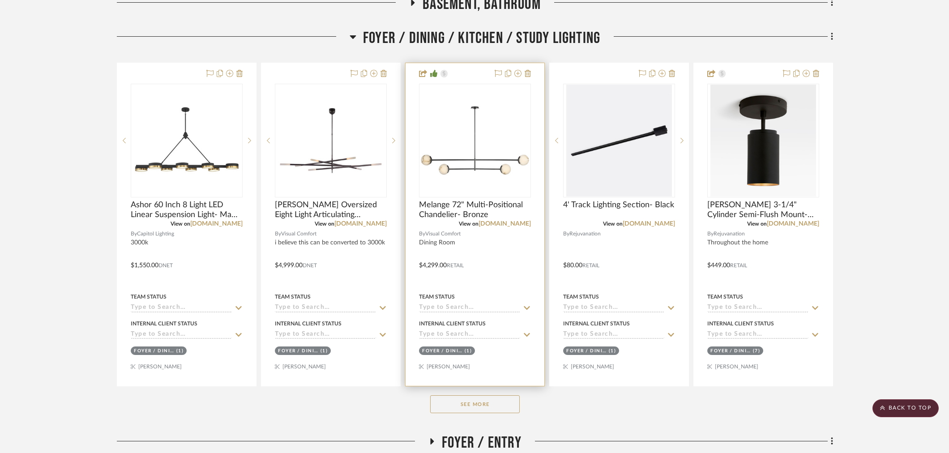
click at [464, 310] on input at bounding box center [469, 308] width 101 height 9
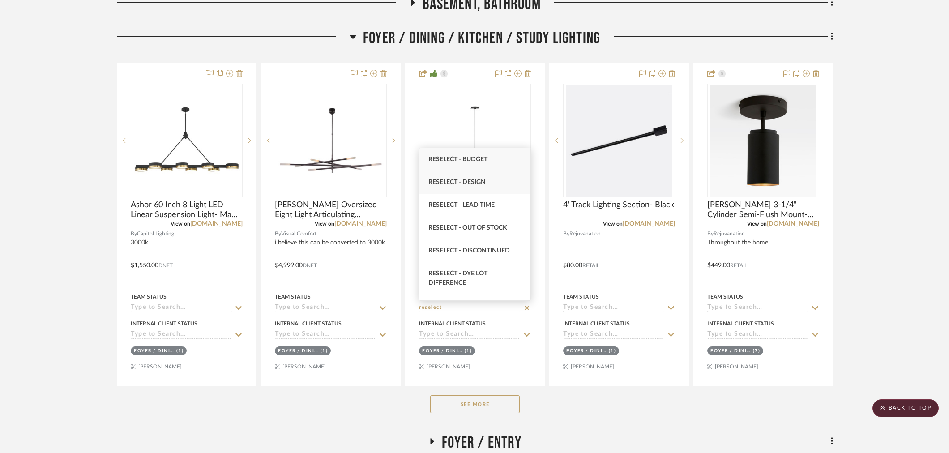
type input "reselect"
click at [475, 182] on span "Reselect - Design" at bounding box center [456, 182] width 57 height 6
type input "10/3/2025"
type input "Reselect - Design"
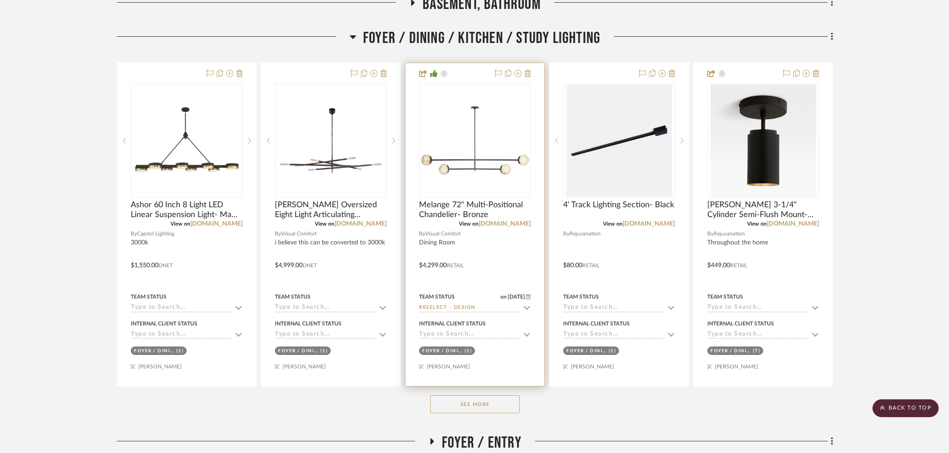
click at [526, 356] on div "Foyer / Dining / Kitchen / Study Lighting (1)" at bounding box center [475, 351] width 114 height 13
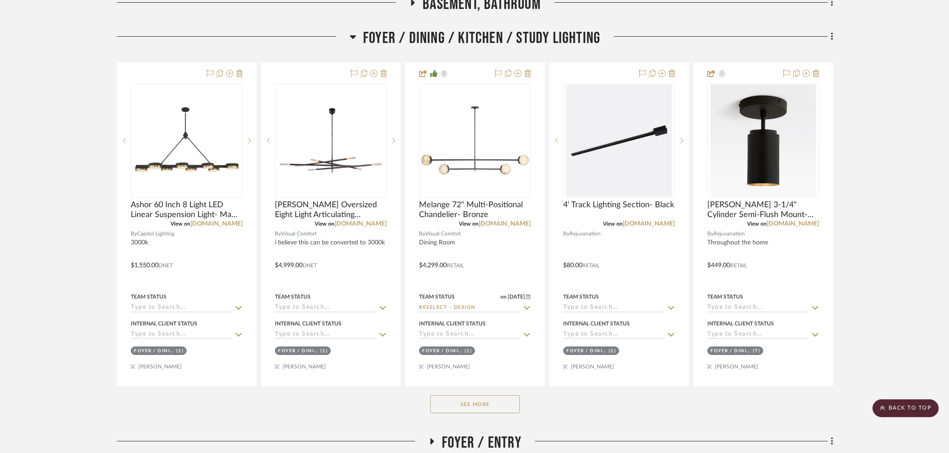
click at [766, 270] on project-details-page "SHOW ME Project: 04. Linck Project Settings + Add Room/Section + Quick Add Item…" at bounding box center [474, 360] width 949 height 1297
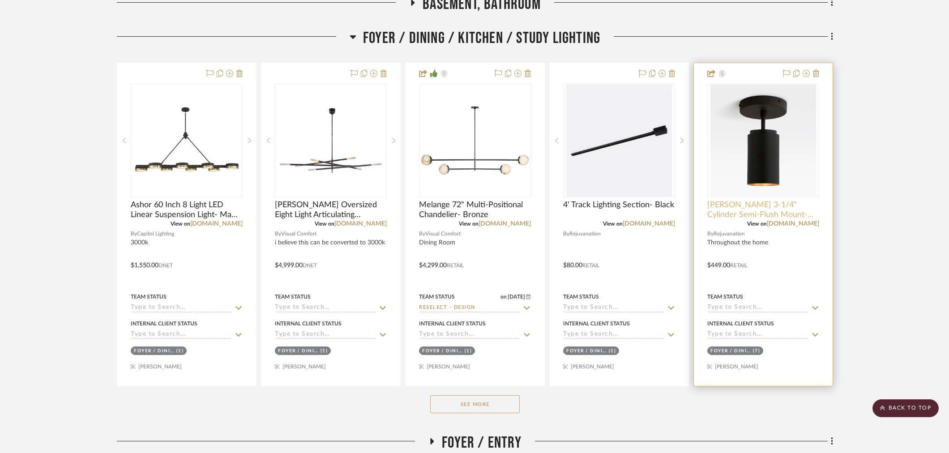
click at [766, 203] on span "Paige 3-1/4" Cylinder Semi-Flush Mount- Oil Rubbed Bronze" at bounding box center [763, 210] width 112 height 20
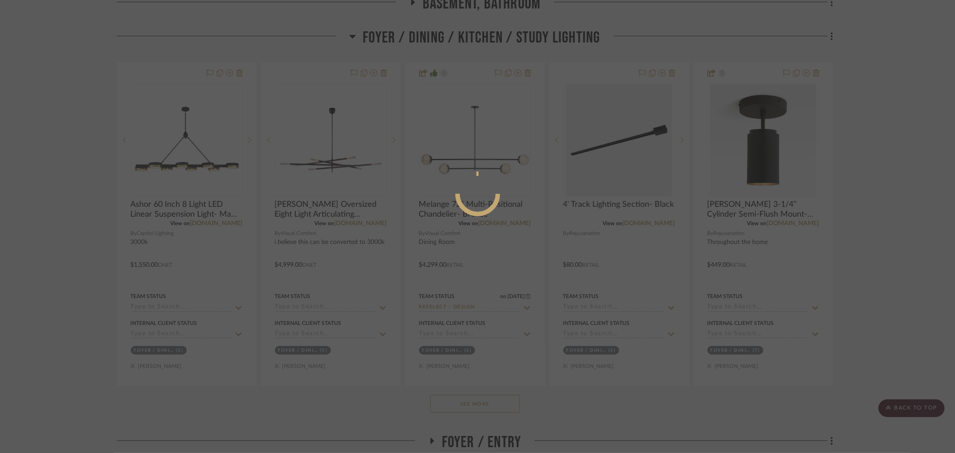
click at [766, 222] on div at bounding box center [477, 226] width 955 height 453
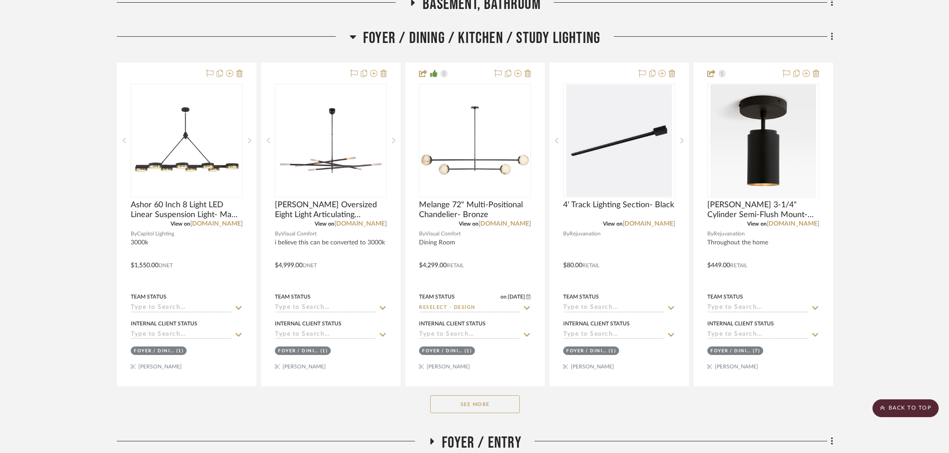
click at [766, 257] on project-details-page "SHOW ME Project: 04. Linck Project Settings + Add Room/Section + Quick Add Item…" at bounding box center [474, 360] width 949 height 1297
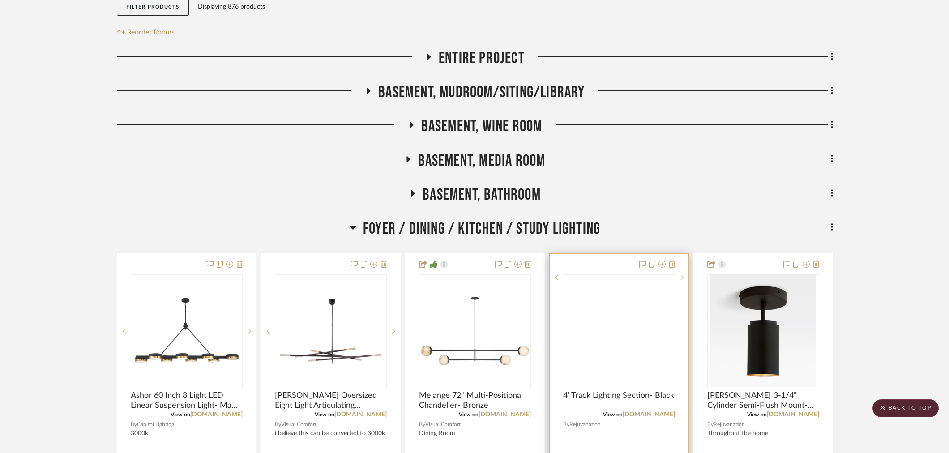
scroll to position [352, 0]
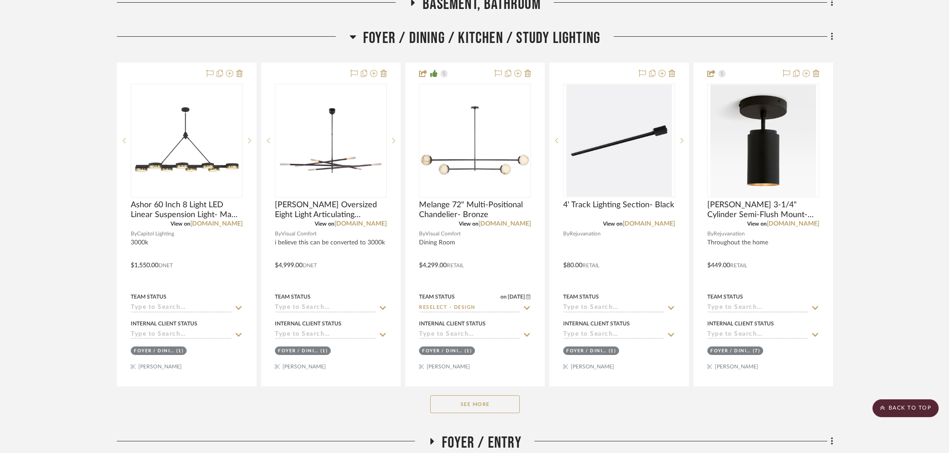
click at [501, 400] on button "See More" at bounding box center [475, 404] width 90 height 18
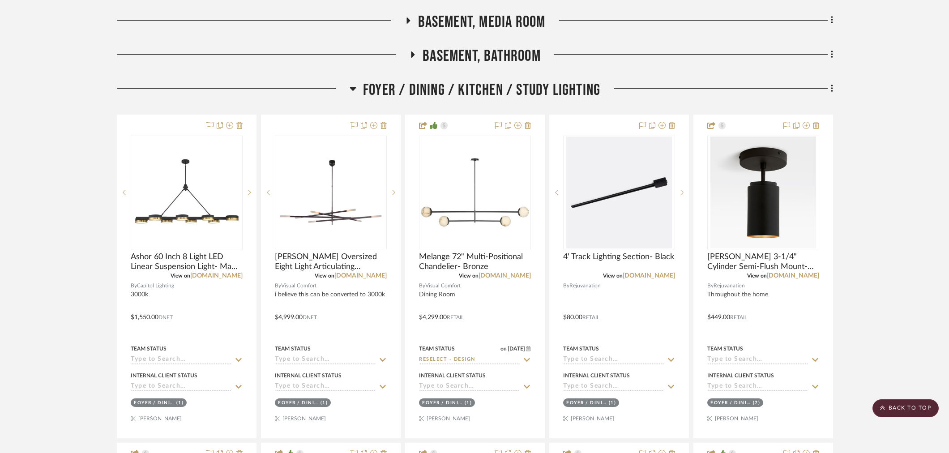
scroll to position [154, 0]
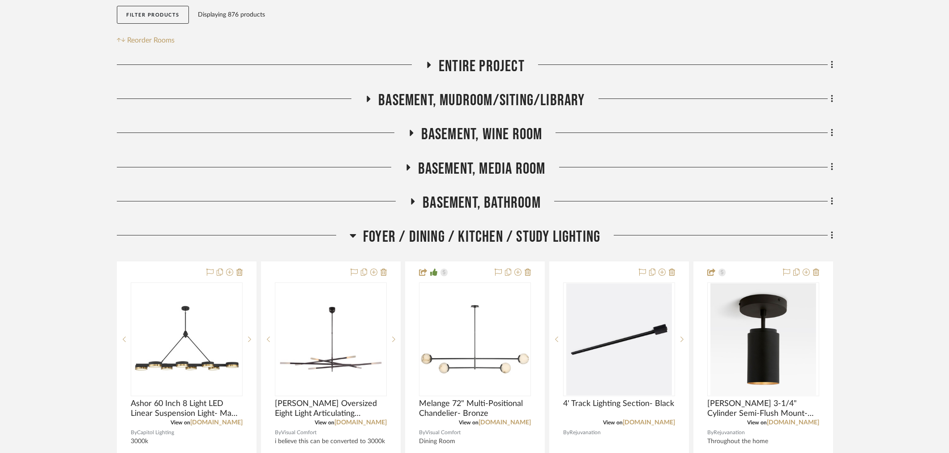
click at [462, 236] on span "Foyer / Dining / Kitchen / Study Lighting" at bounding box center [481, 236] width 237 height 19
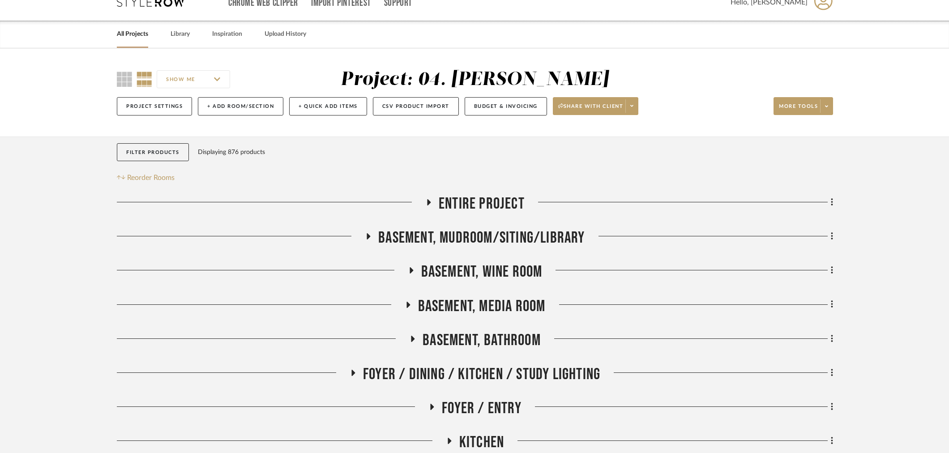
scroll to position [50, 0]
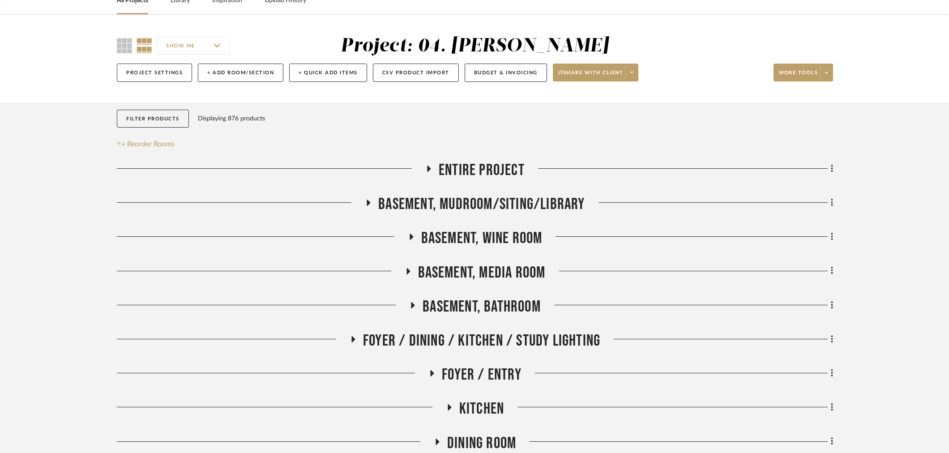
click at [435, 201] on span "Basement, Mudroom/Siting/Library" at bounding box center [481, 204] width 206 height 19
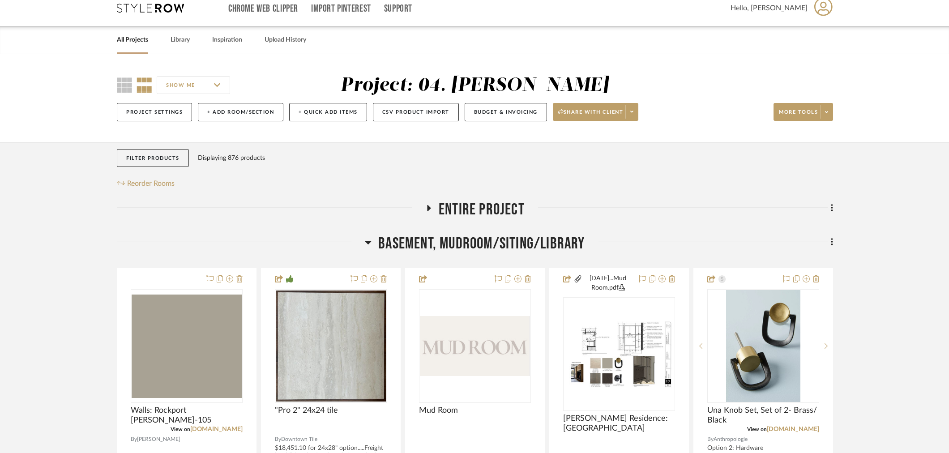
scroll to position [0, 0]
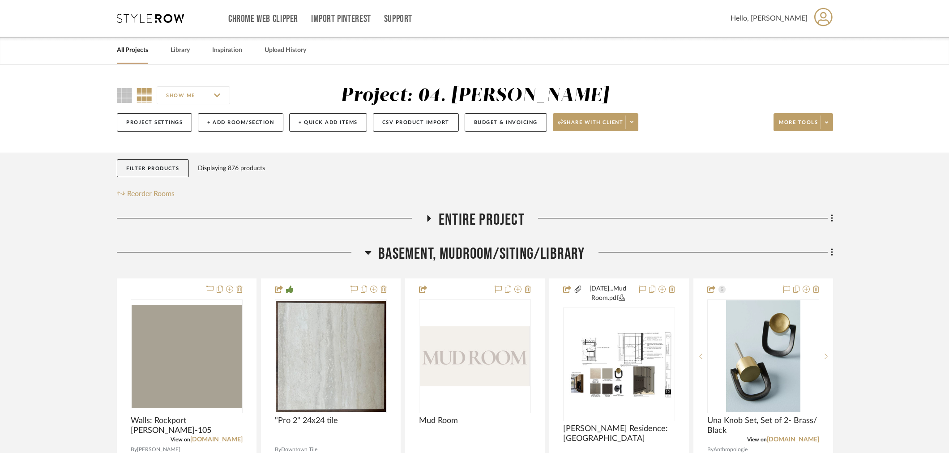
click at [127, 55] on link "All Projects" at bounding box center [132, 50] width 31 height 12
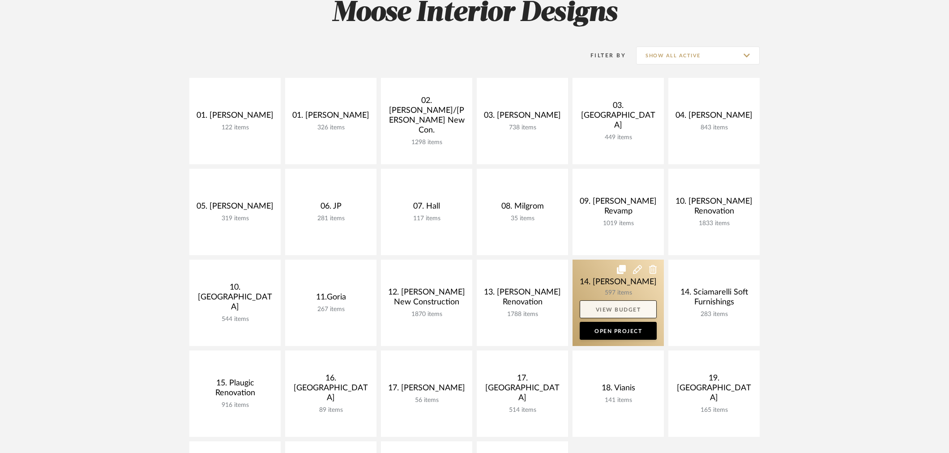
scroll to position [199, 0]
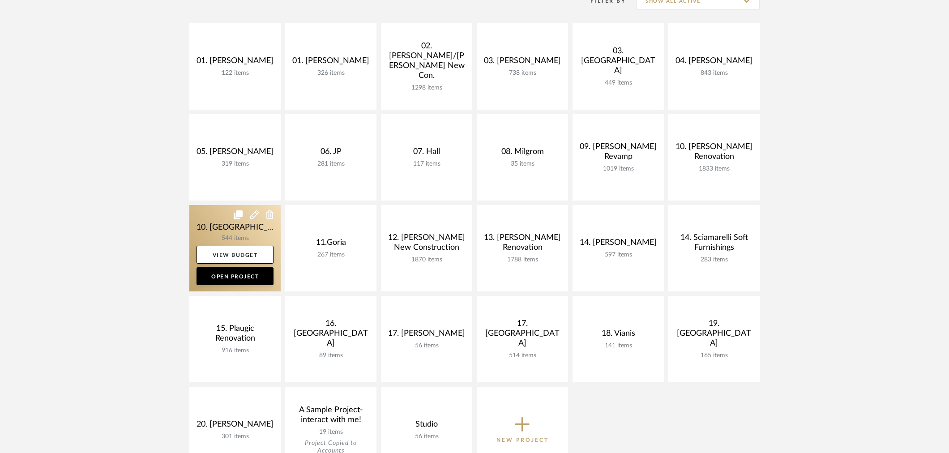
click at [238, 233] on link at bounding box center [234, 248] width 91 height 86
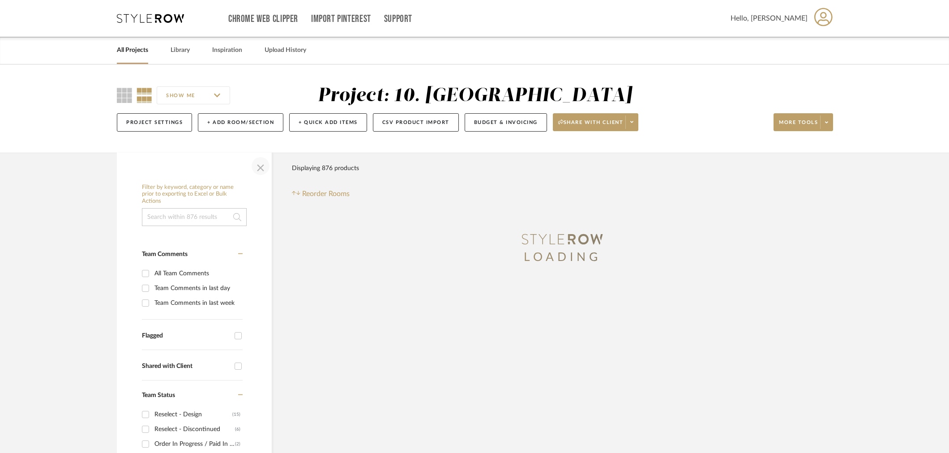
click at [257, 169] on span "button" at bounding box center [260, 165] width 21 height 21
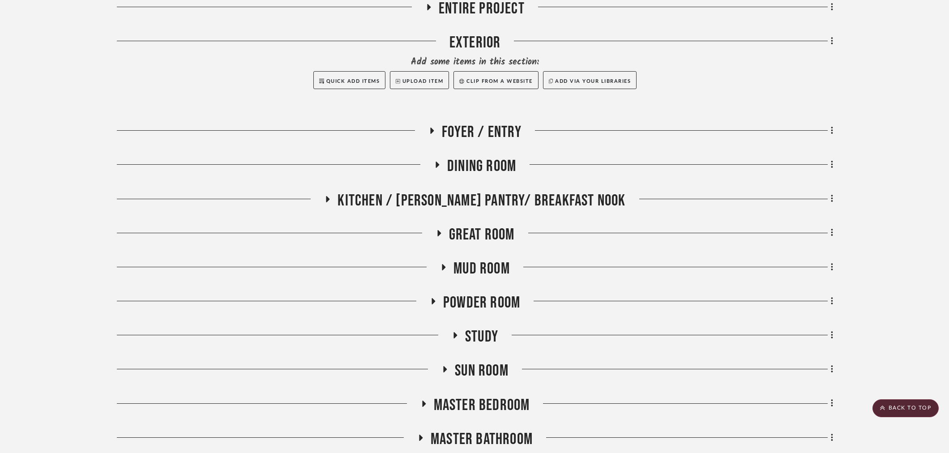
click at [481, 261] on span "Mud Room" at bounding box center [481, 268] width 56 height 19
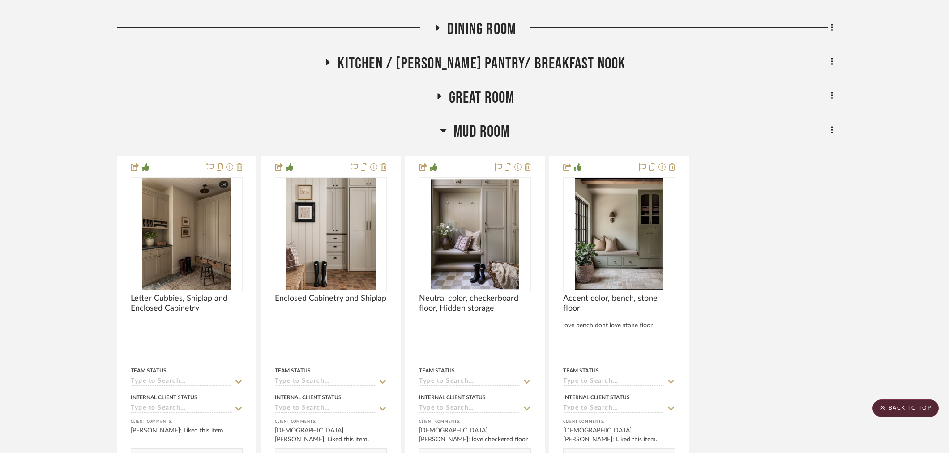
scroll to position [497, 0]
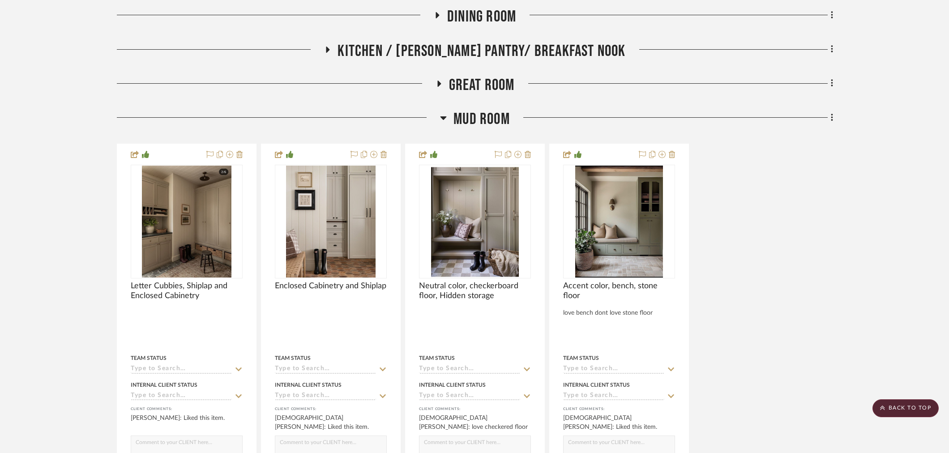
click at [467, 111] on span "Mud Room" at bounding box center [481, 119] width 56 height 19
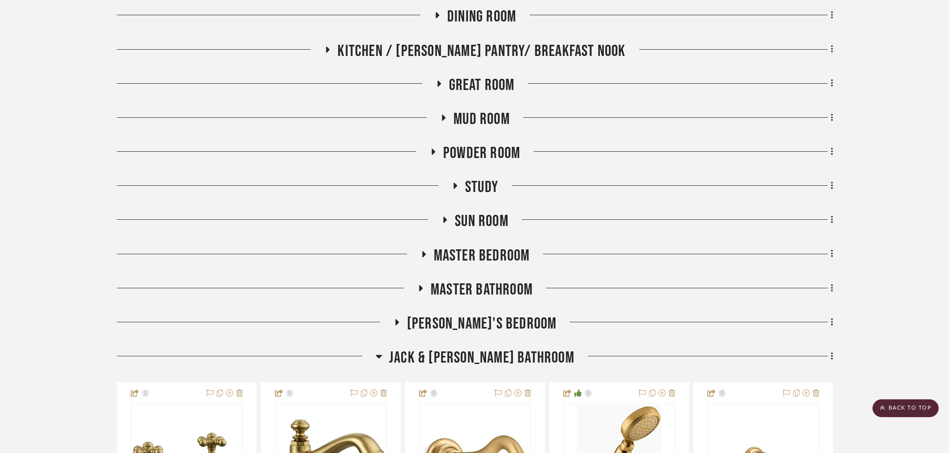
click at [474, 86] on span "Great Room" at bounding box center [482, 85] width 66 height 19
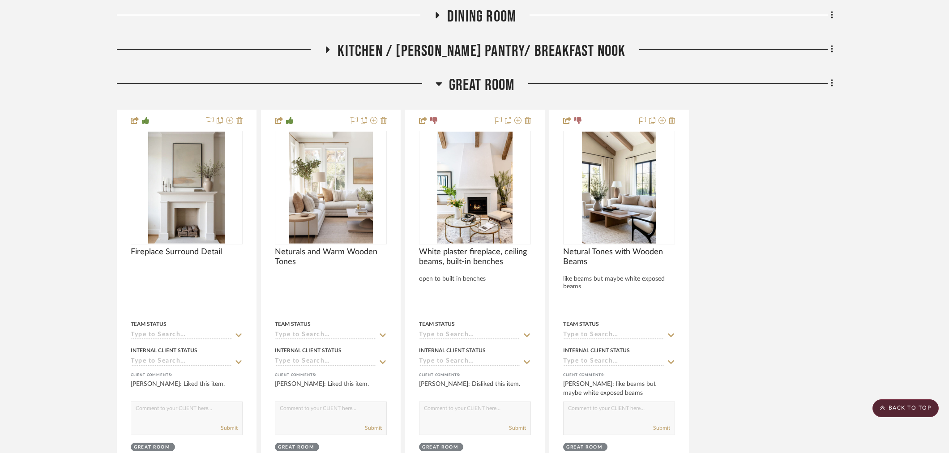
click at [491, 102] on div "Great Room Fireplace Surround Detail Team Status Internal Client Status client …" at bounding box center [475, 279] width 716 height 407
click at [482, 81] on span "Great Room" at bounding box center [482, 85] width 66 height 19
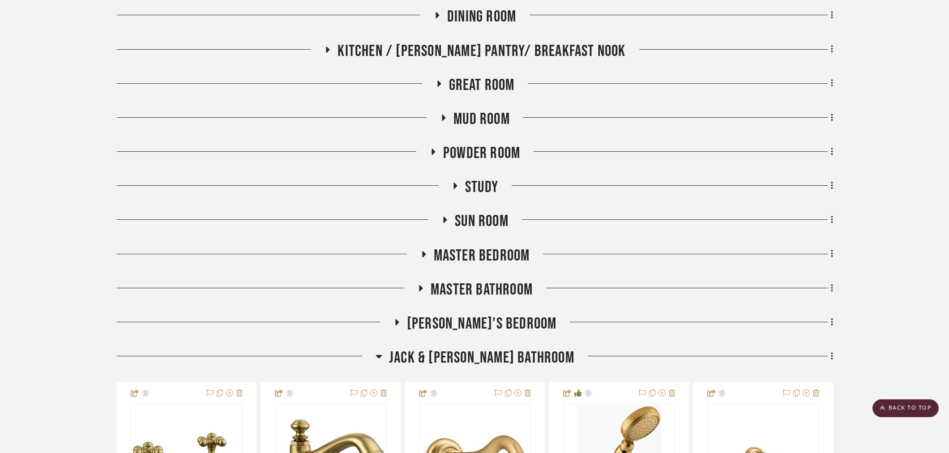
click at [482, 81] on span "Great Room" at bounding box center [482, 85] width 66 height 19
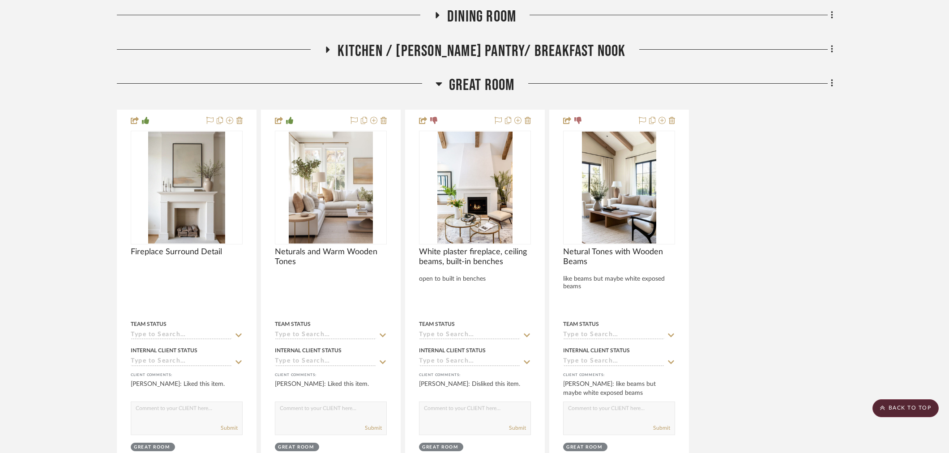
click at [482, 81] on span "Great Room" at bounding box center [482, 85] width 66 height 19
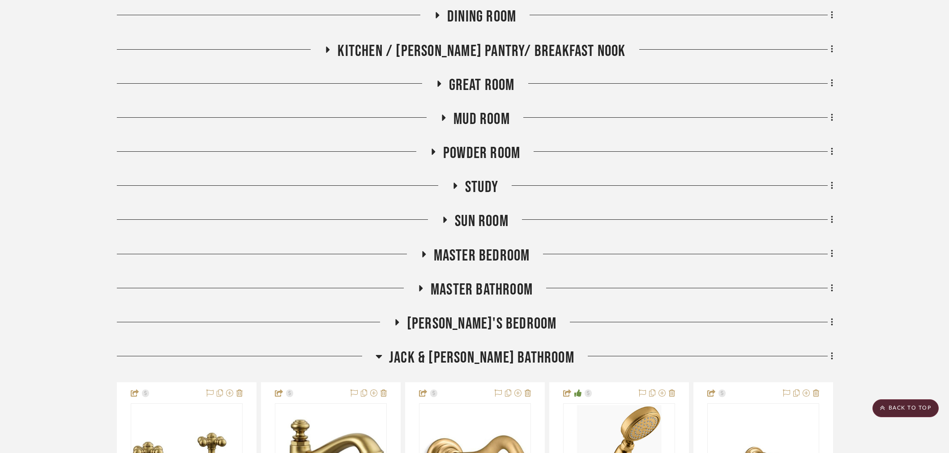
click at [477, 290] on span "Master Bathroom" at bounding box center [482, 289] width 102 height 19
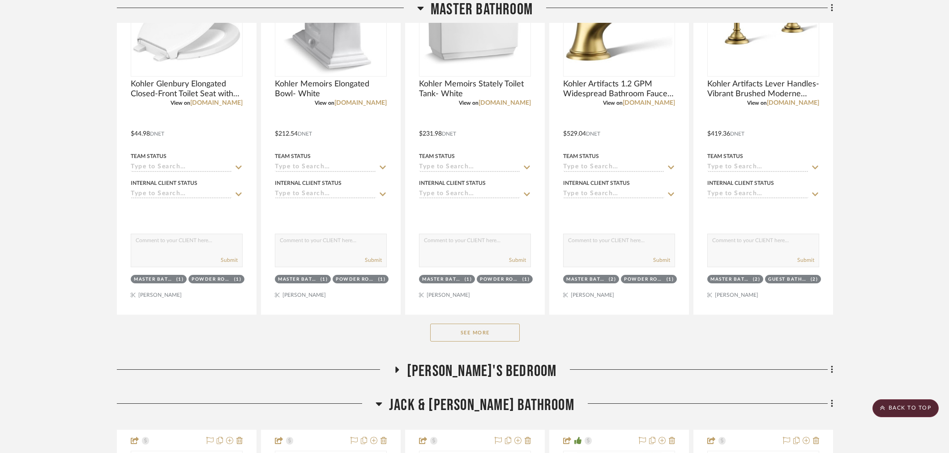
scroll to position [945, 0]
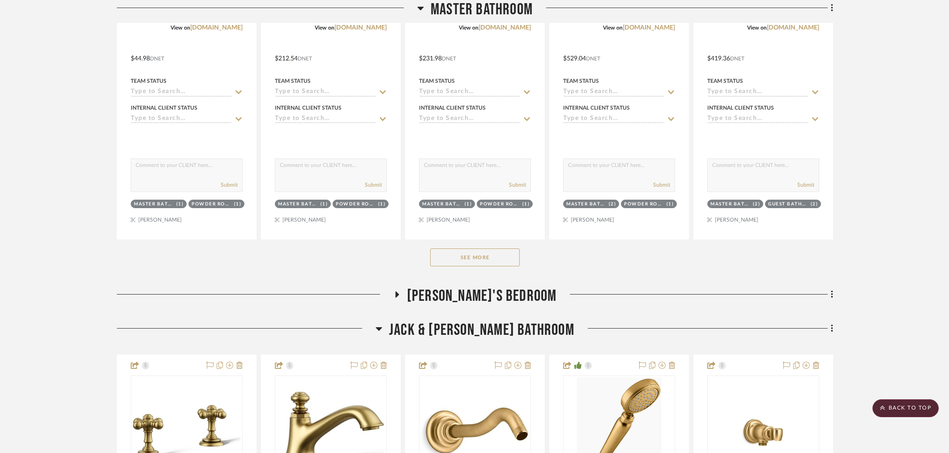
click at [475, 264] on button "See More" at bounding box center [475, 257] width 90 height 18
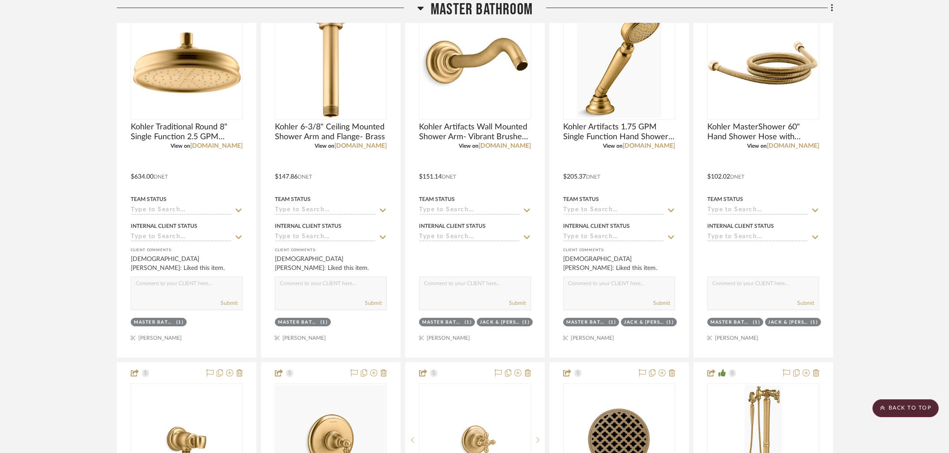
scroll to position [1343, 0]
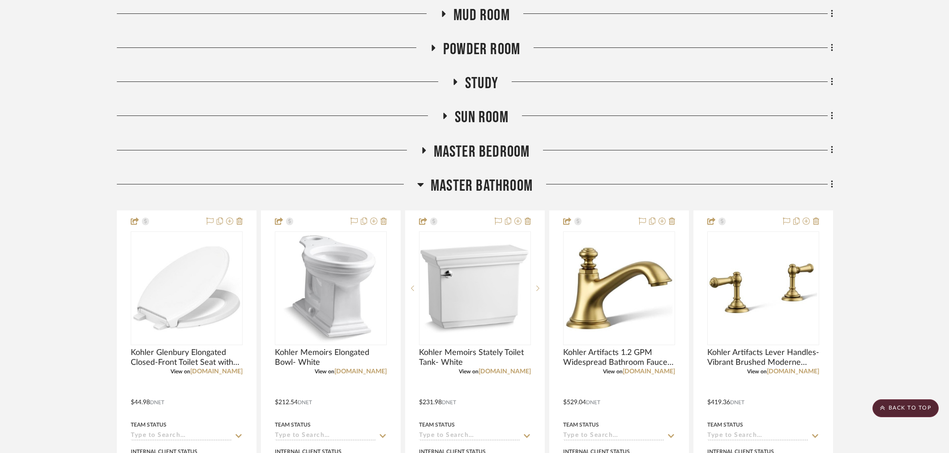
scroll to position [597, 0]
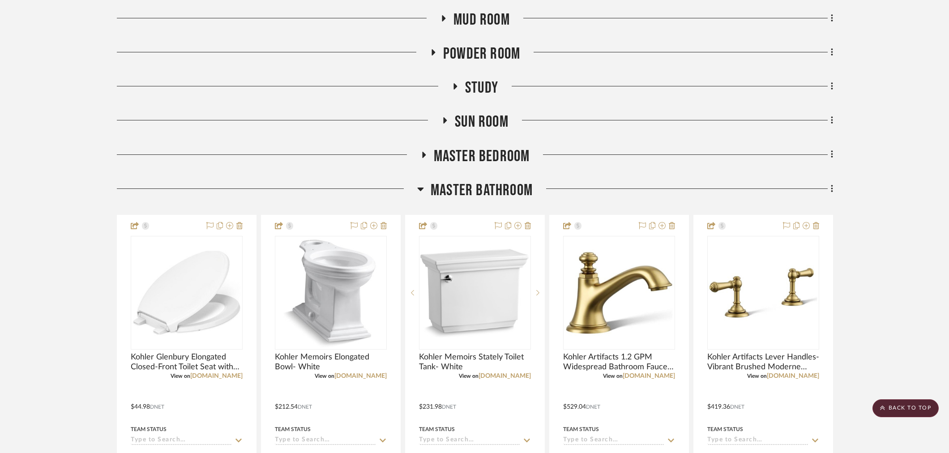
click at [467, 153] on span "Master Bedroom" at bounding box center [482, 156] width 96 height 19
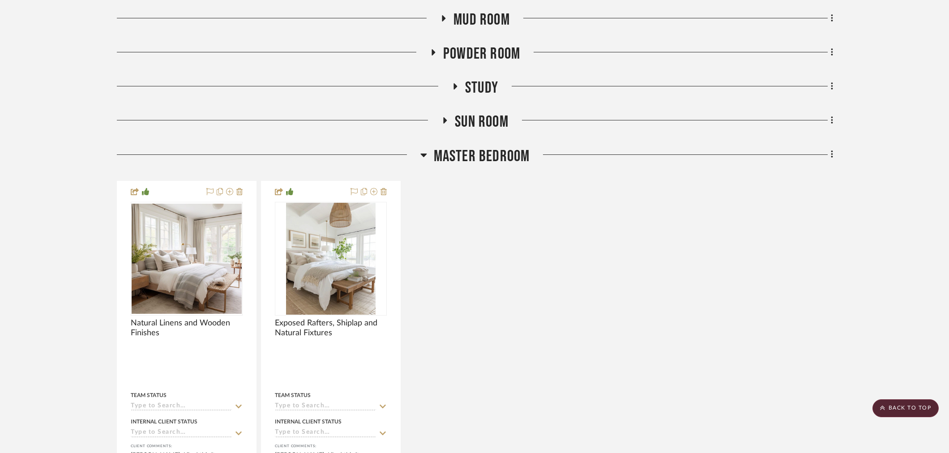
click at [457, 158] on span "Master Bedroom" at bounding box center [482, 156] width 96 height 19
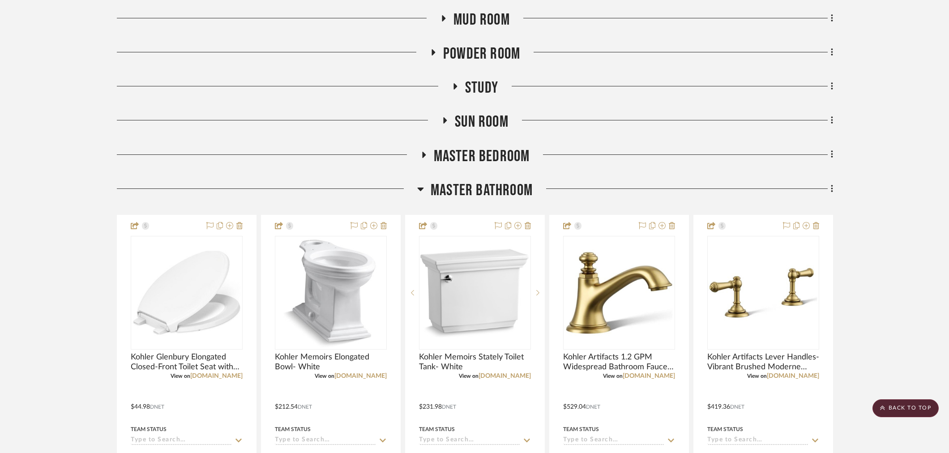
click at [494, 16] on span "Mud Room" at bounding box center [481, 19] width 56 height 19
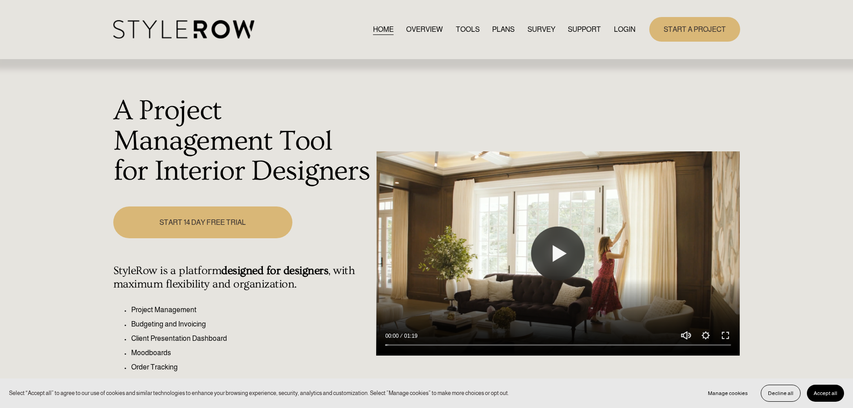
click at [627, 27] on link "LOGIN" at bounding box center [624, 29] width 21 height 12
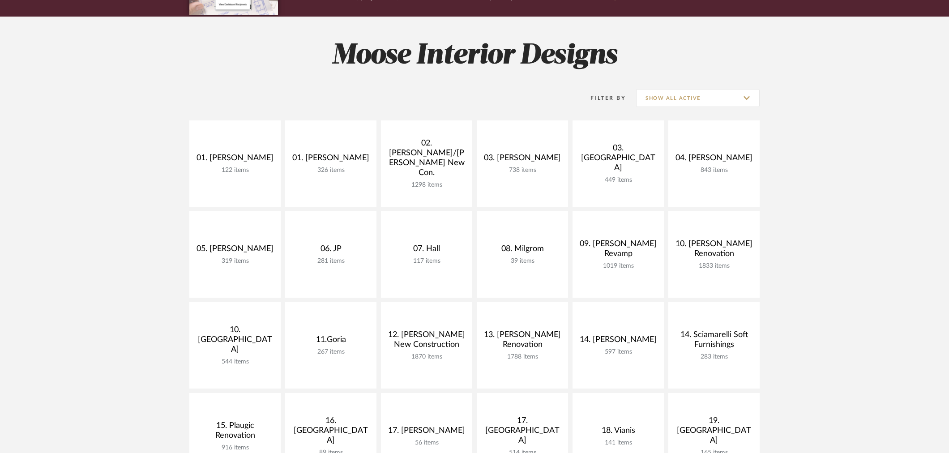
scroll to position [99, 0]
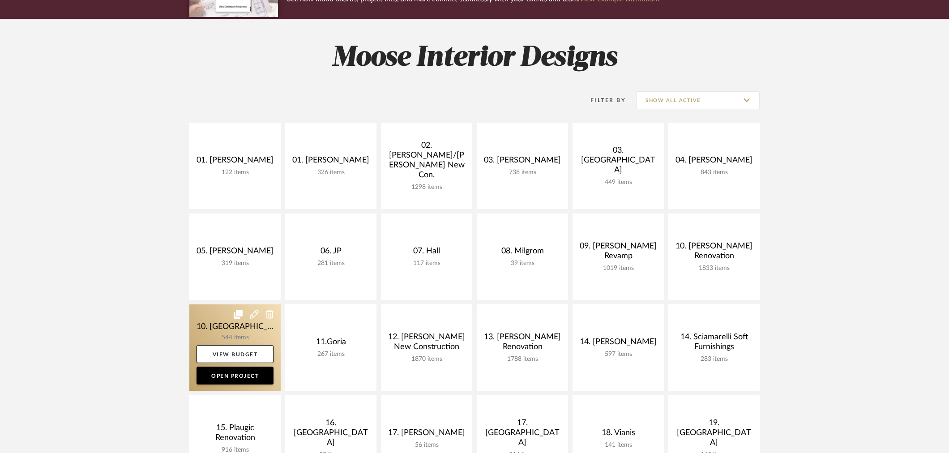
click at [258, 336] on link at bounding box center [234, 347] width 91 height 86
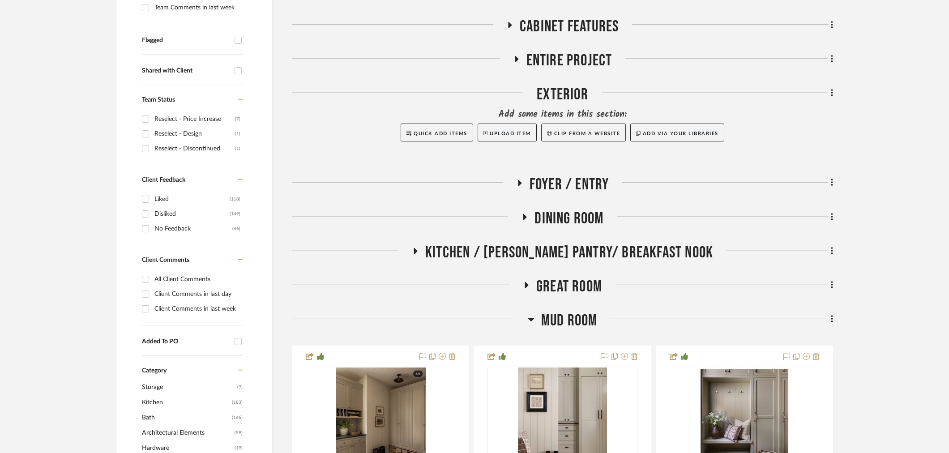
scroll to position [298, 0]
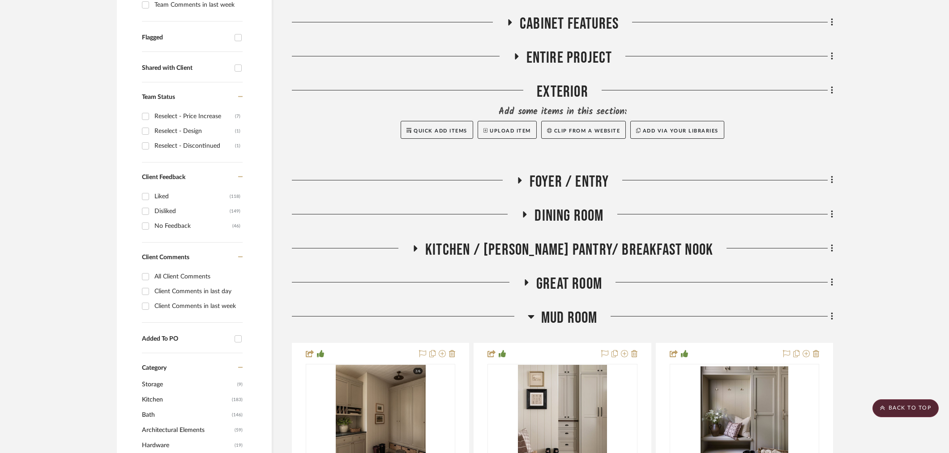
click at [561, 312] on span "Mud Room" at bounding box center [569, 317] width 56 height 19
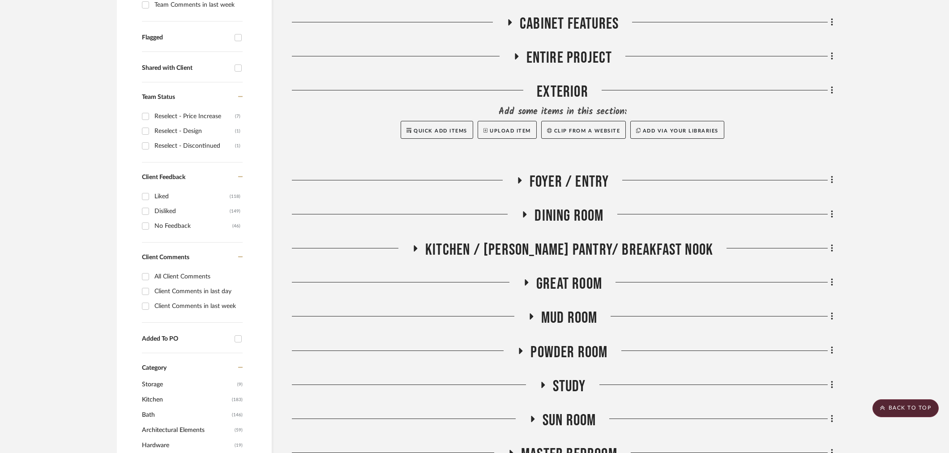
drag, startPoint x: 551, startPoint y: 346, endPoint x: 533, endPoint y: 337, distance: 21.0
click at [551, 347] on span "Powder Room" at bounding box center [568, 352] width 77 height 19
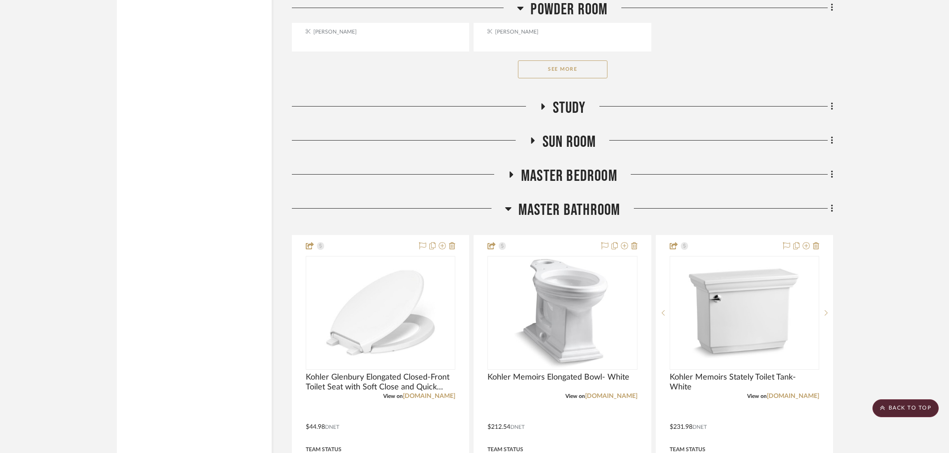
scroll to position [1690, 0]
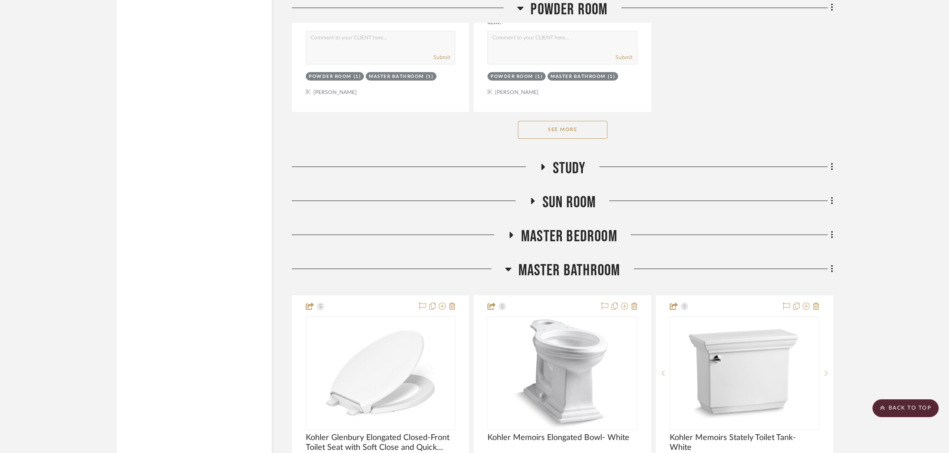
click at [593, 128] on button "See More" at bounding box center [563, 130] width 90 height 18
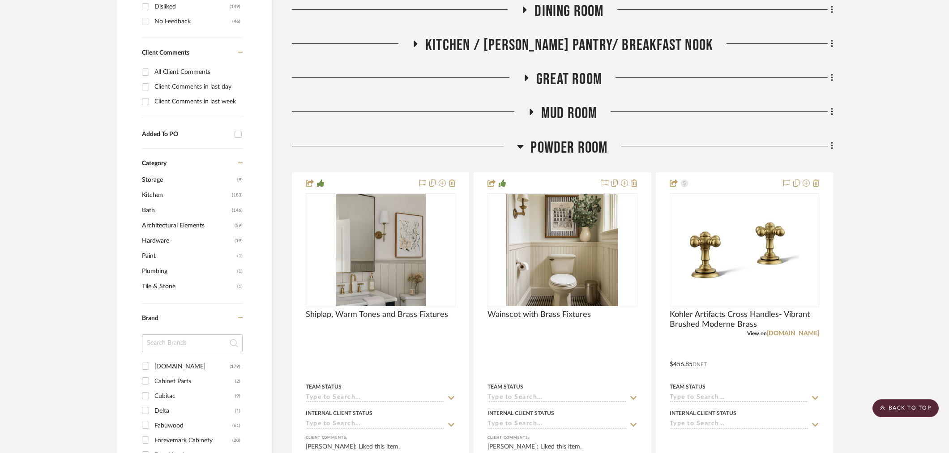
scroll to position [497, 0]
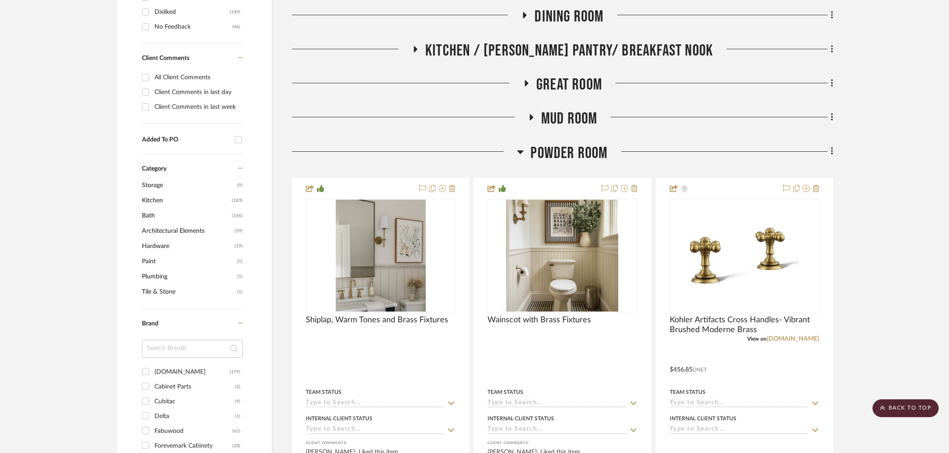
click at [555, 148] on span "Powder Room" at bounding box center [568, 153] width 77 height 19
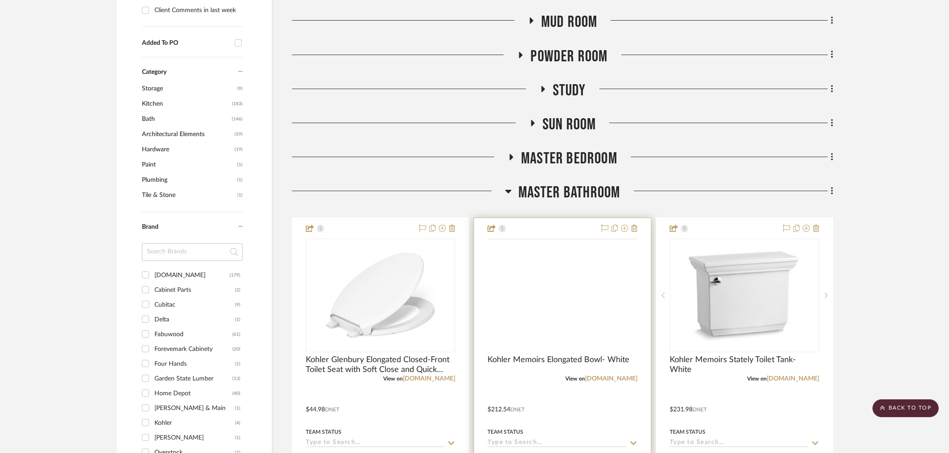
scroll to position [696, 0]
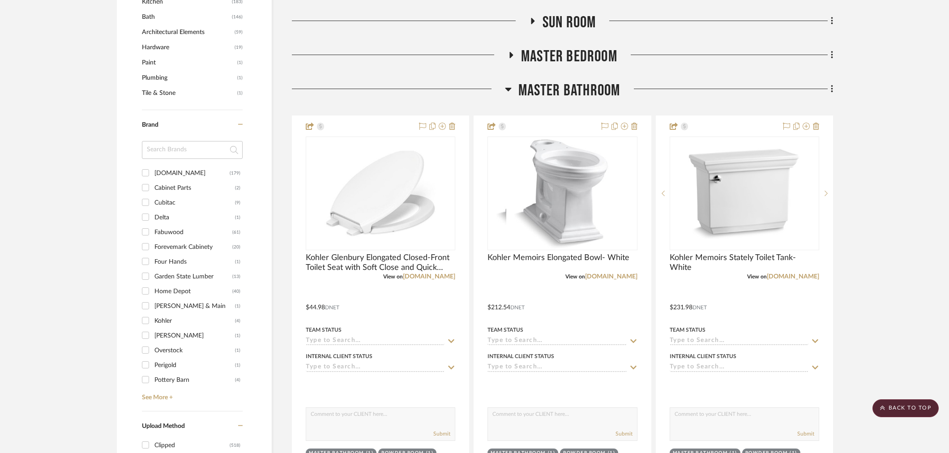
click at [556, 95] on span "Master Bathroom" at bounding box center [569, 90] width 102 height 19
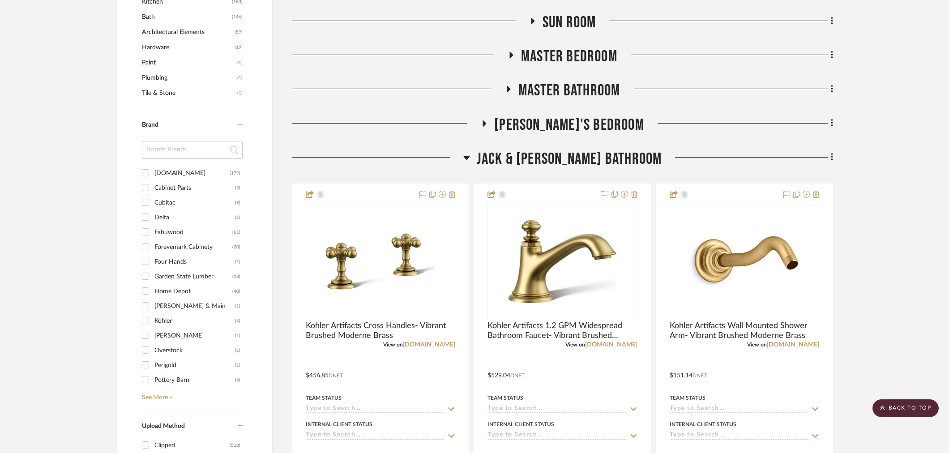
click at [560, 152] on span "Jack & [PERSON_NAME] Bathroom" at bounding box center [569, 158] width 185 height 19
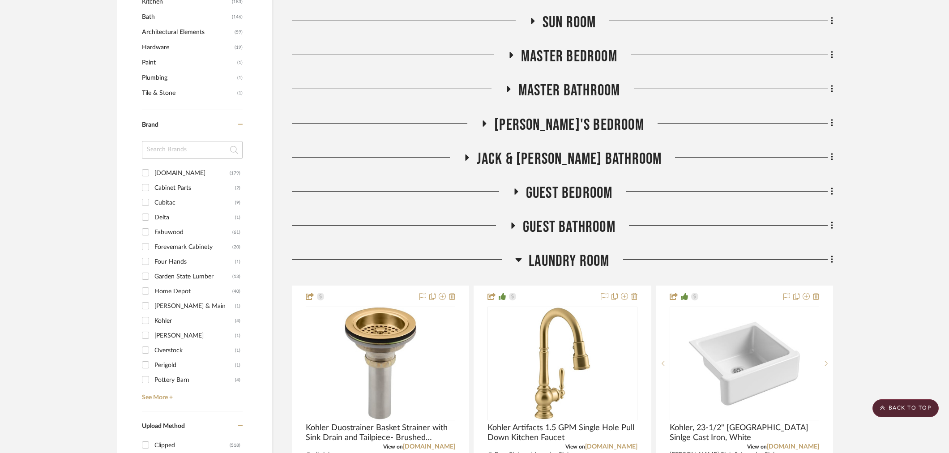
click at [562, 221] on span "Guest Bathroom" at bounding box center [569, 226] width 93 height 19
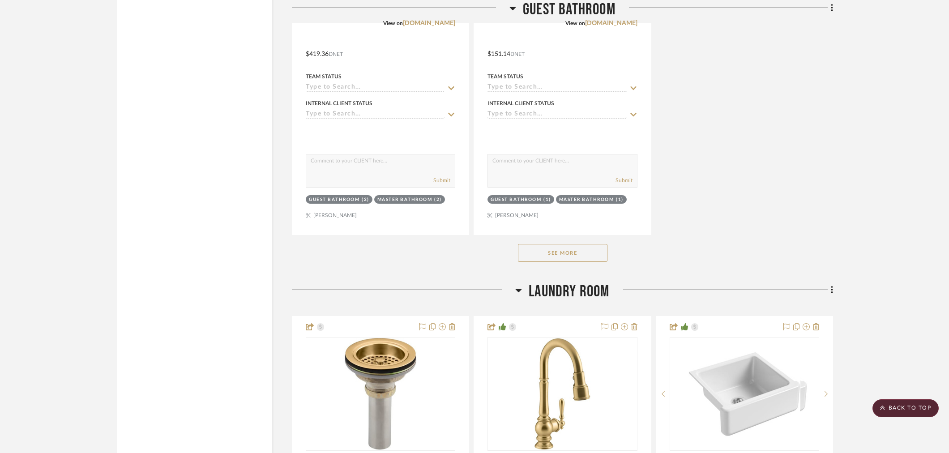
click at [557, 252] on button "See More" at bounding box center [563, 253] width 90 height 18
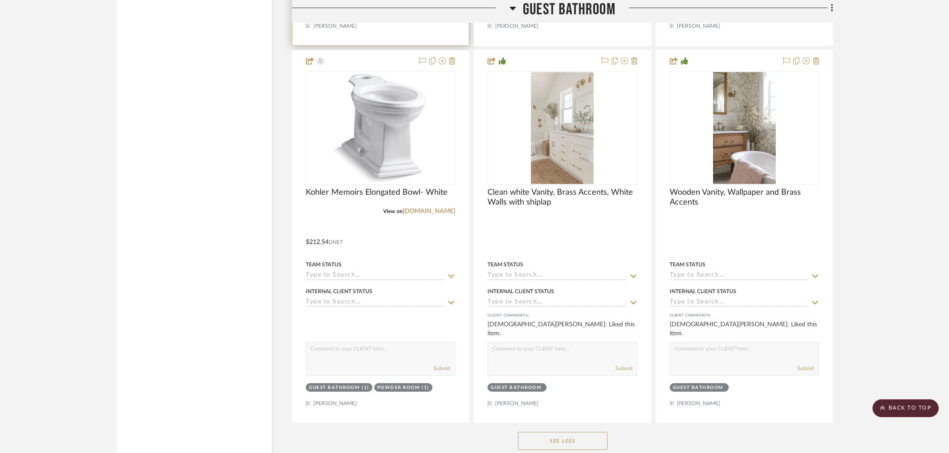
scroll to position [3182, 0]
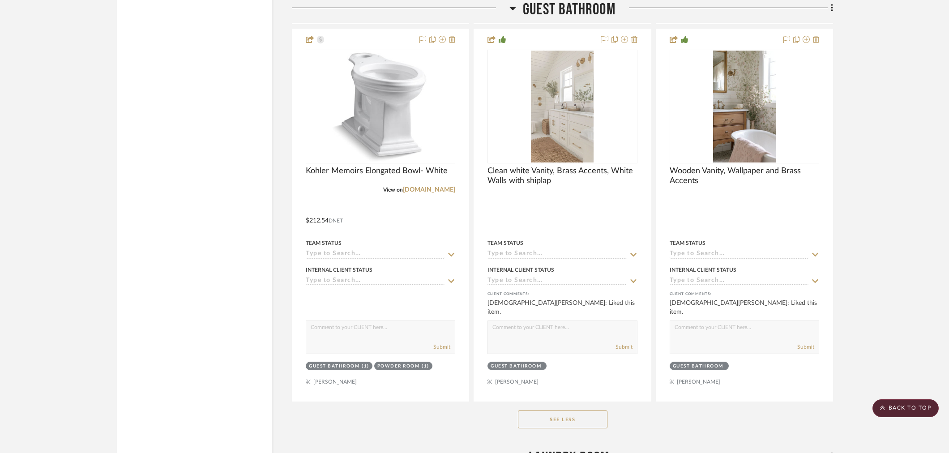
drag, startPoint x: 900, startPoint y: 145, endPoint x: 851, endPoint y: 139, distance: 49.6
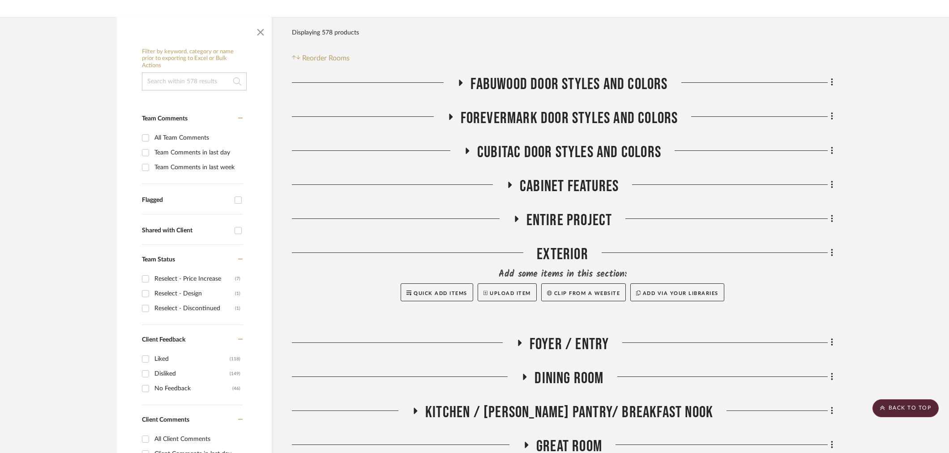
scroll to position [0, 0]
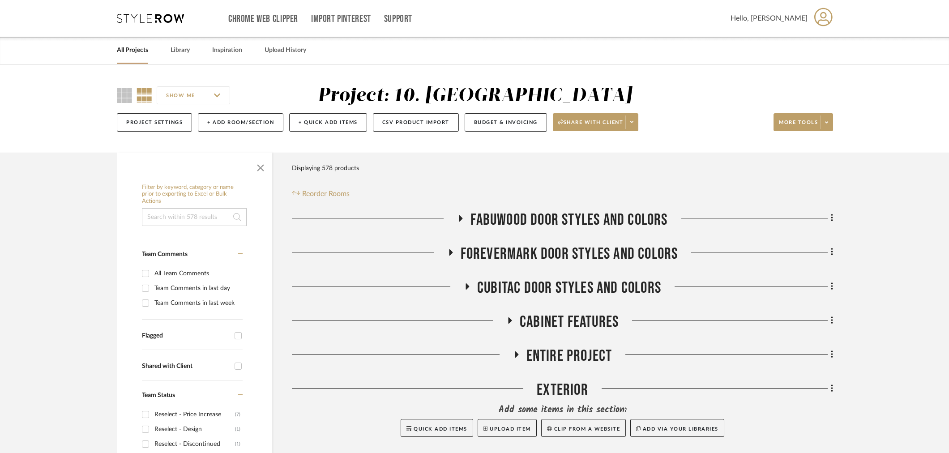
drag, startPoint x: 164, startPoint y: 126, endPoint x: 86, endPoint y: -27, distance: 171.5
click at [176, 47] on link "Library" at bounding box center [180, 50] width 19 height 12
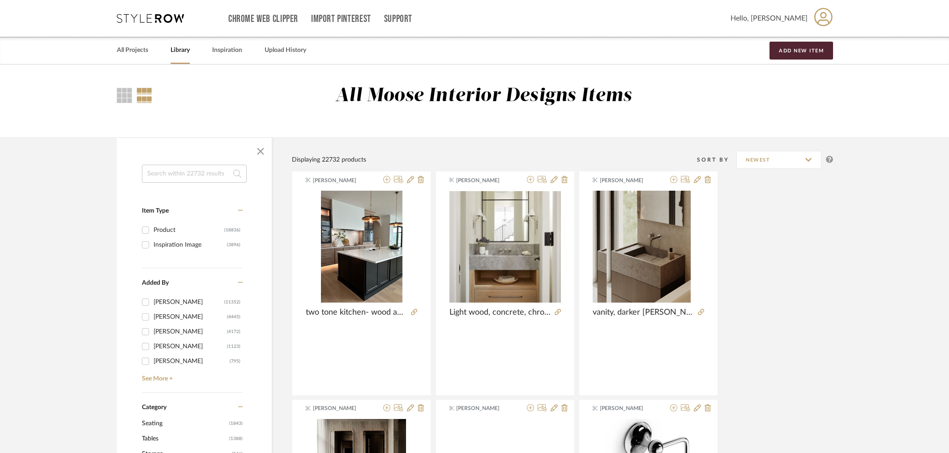
drag, startPoint x: 748, startPoint y: 261, endPoint x: 733, endPoint y: 261, distance: 15.2
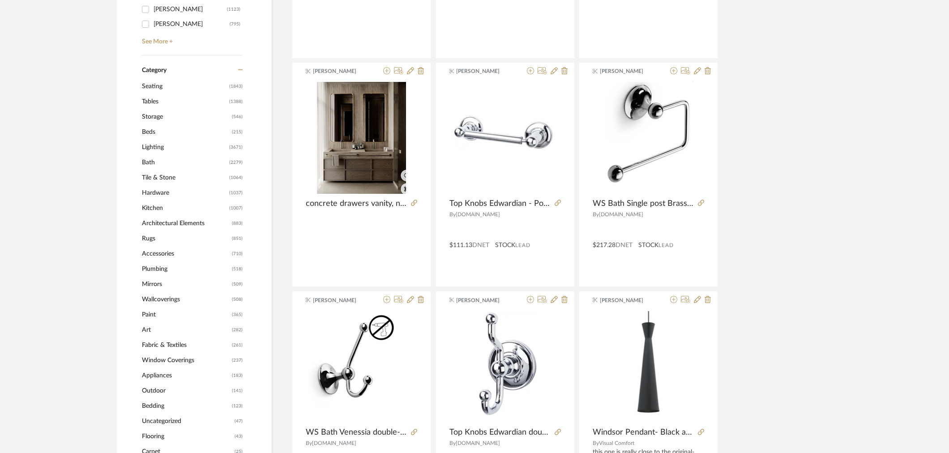
scroll to position [348, 0]
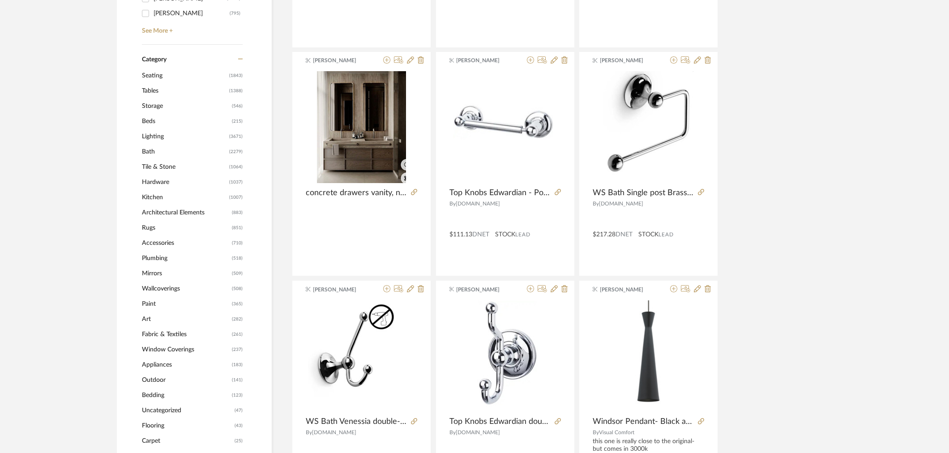
click at [158, 272] on span "Mirrors" at bounding box center [186, 273] width 88 height 15
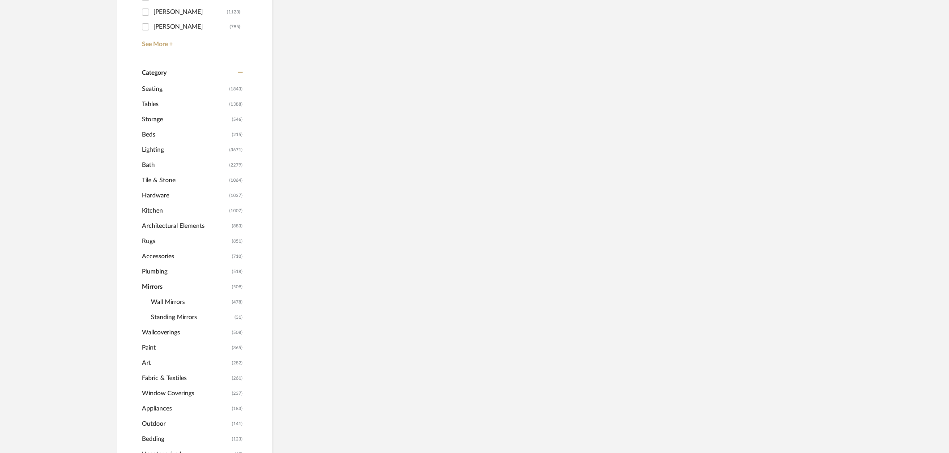
scroll to position [361, 0]
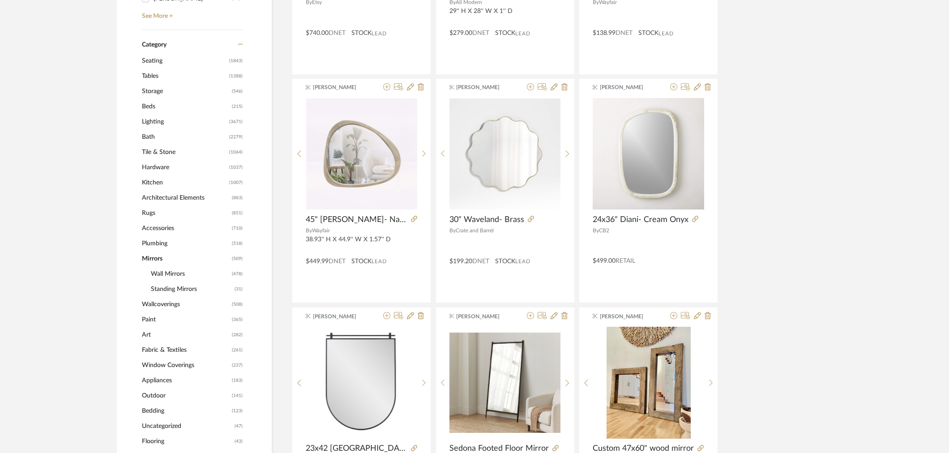
click at [146, 126] on span "Lighting" at bounding box center [184, 121] width 85 height 15
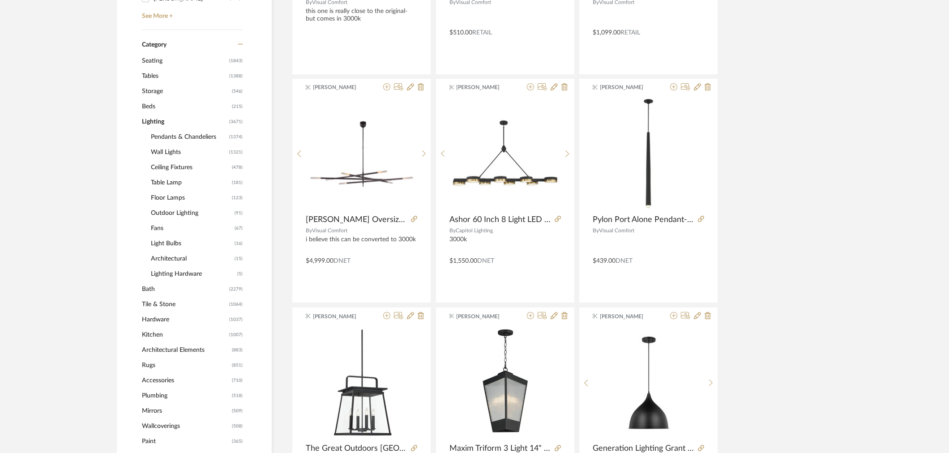
click at [153, 119] on span "Lighting" at bounding box center [184, 121] width 85 height 15
click at [150, 290] on span "Bath" at bounding box center [184, 288] width 85 height 15
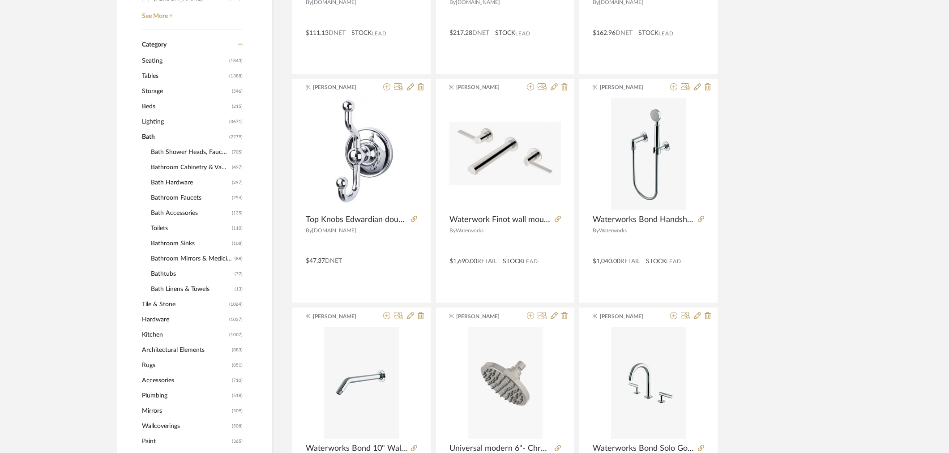
click at [197, 254] on span "Bathroom Mirrors & Medicine Cabinets" at bounding box center [191, 258] width 81 height 15
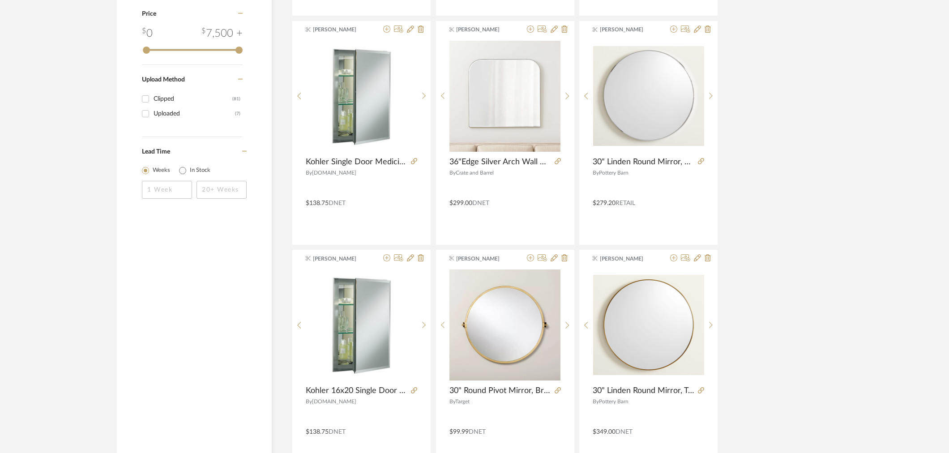
scroll to position [1343, 0]
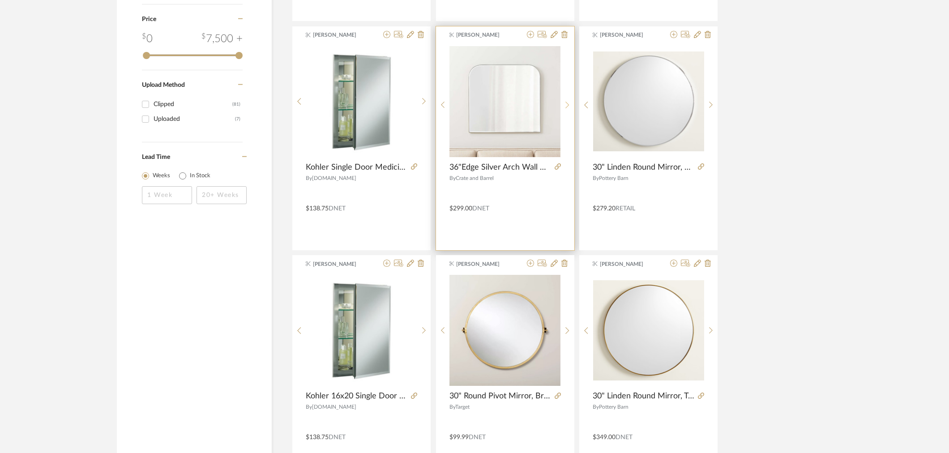
click at [565, 102] on icon at bounding box center [567, 105] width 4 height 8
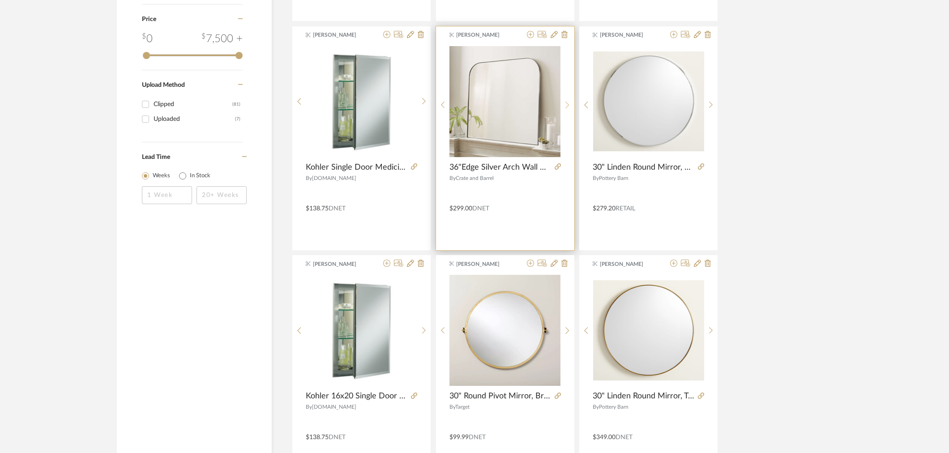
click at [565, 102] on icon at bounding box center [567, 105] width 4 height 8
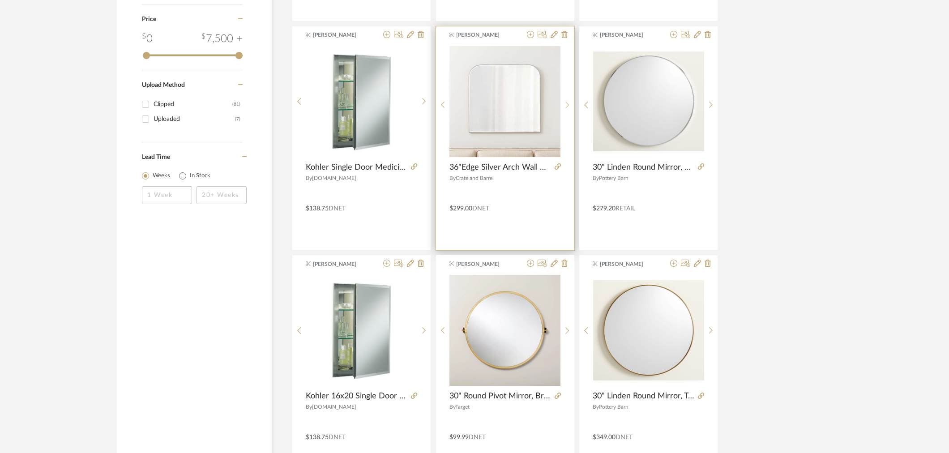
click at [565, 102] on icon at bounding box center [567, 105] width 4 height 8
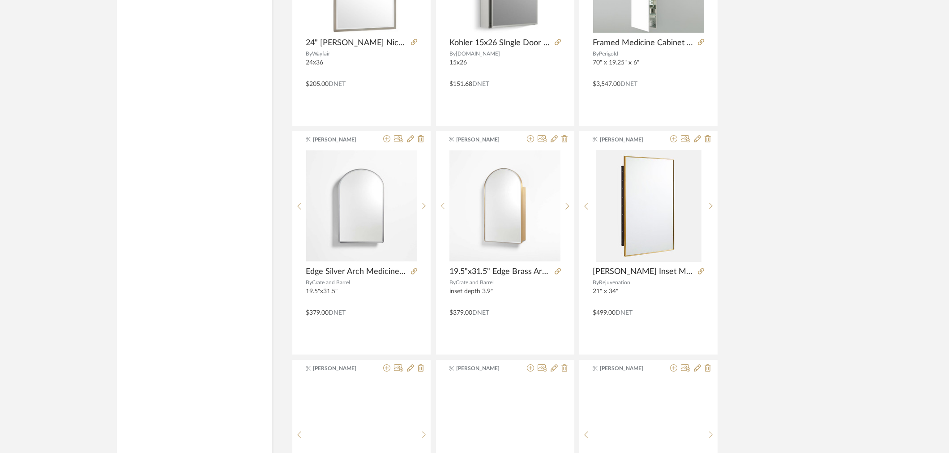
scroll to position [1939, 0]
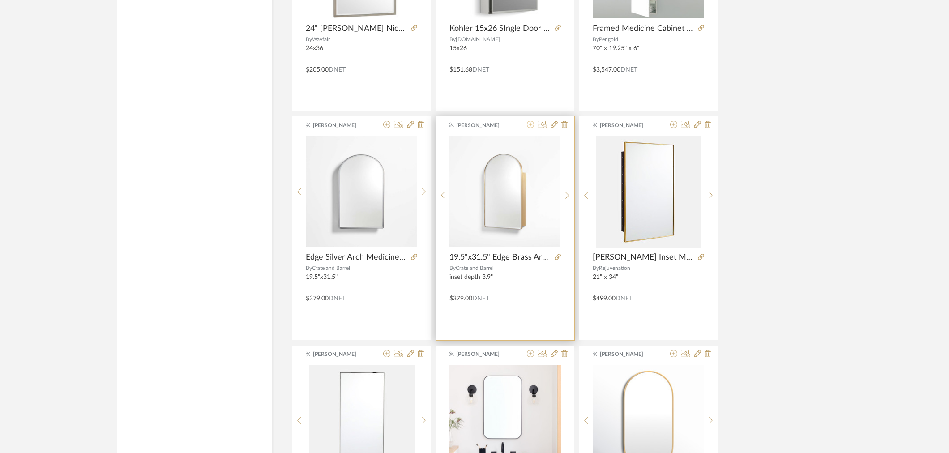
click at [529, 128] on icon at bounding box center [530, 124] width 7 height 7
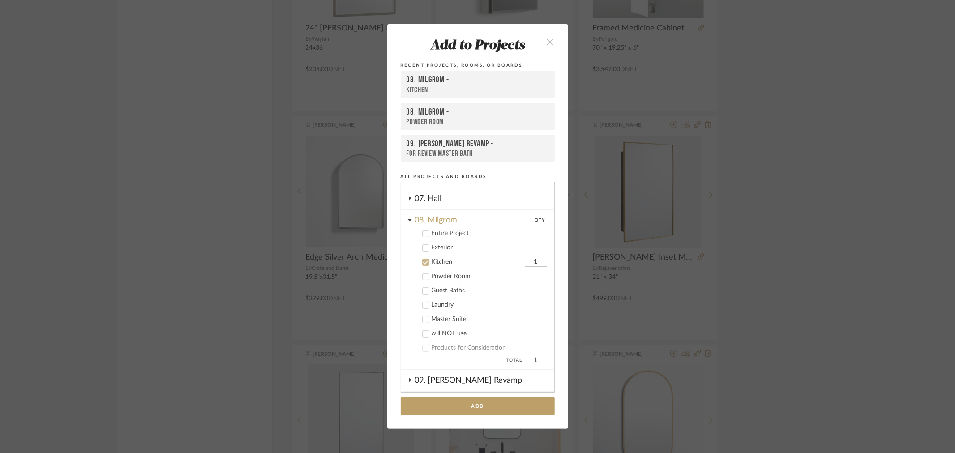
scroll to position [155, 0]
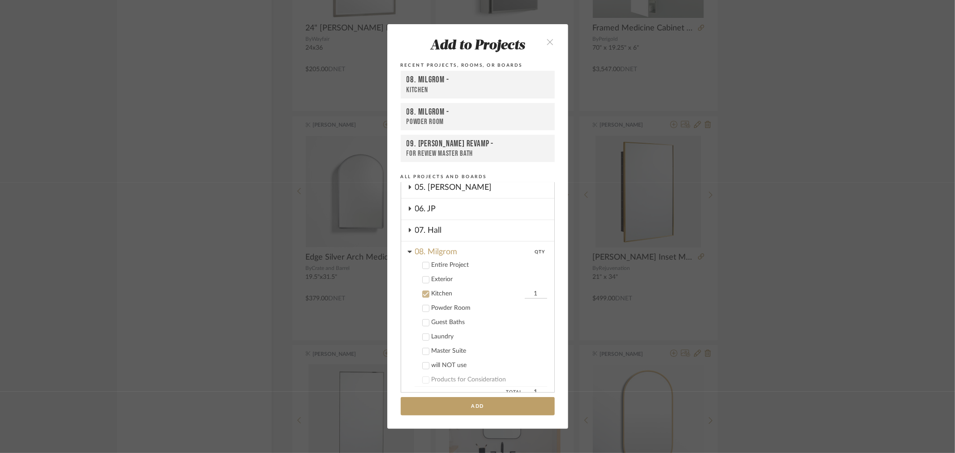
click at [432, 294] on label "Kitchen 1" at bounding box center [480, 294] width 132 height 9
click at [437, 253] on div "08. Milgrom" at bounding box center [484, 250] width 139 height 16
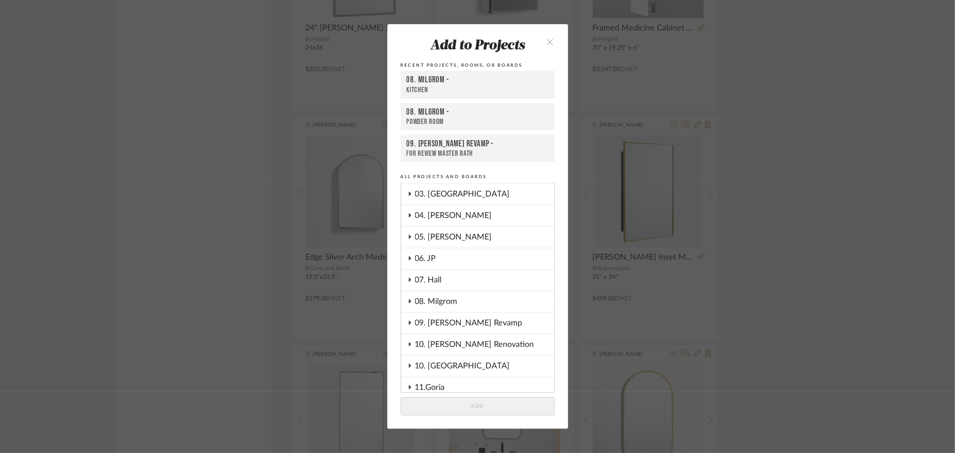
click at [433, 366] on div "10. Vignola" at bounding box center [484, 366] width 139 height 21
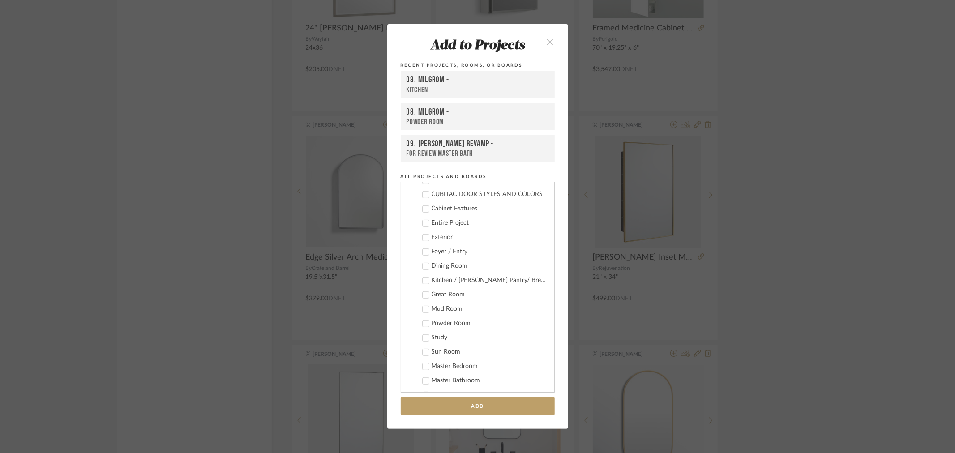
scroll to position [354, 0]
click at [444, 384] on div "Guest Bedroom" at bounding box center [488, 388] width 115 height 8
click at [446, 371] on div "Jack & [PERSON_NAME] Bathroom" at bounding box center [488, 374] width 115 height 8
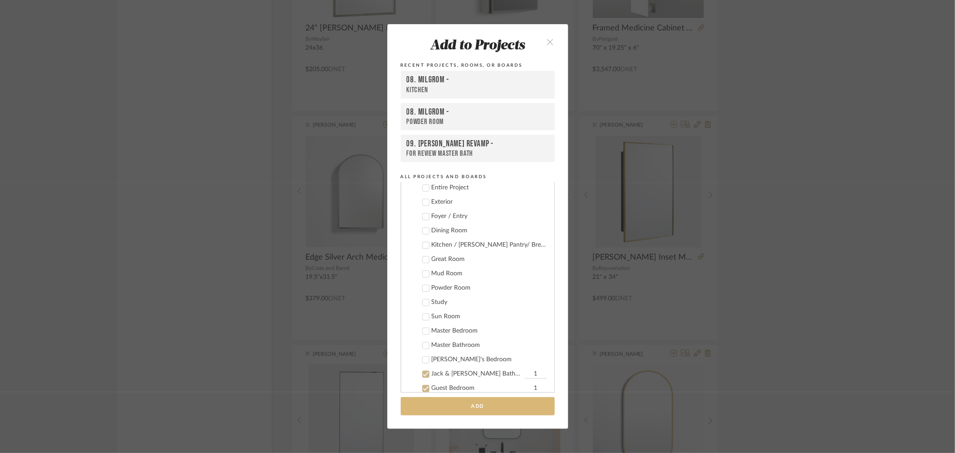
click at [468, 403] on button "Add" at bounding box center [478, 406] width 154 height 18
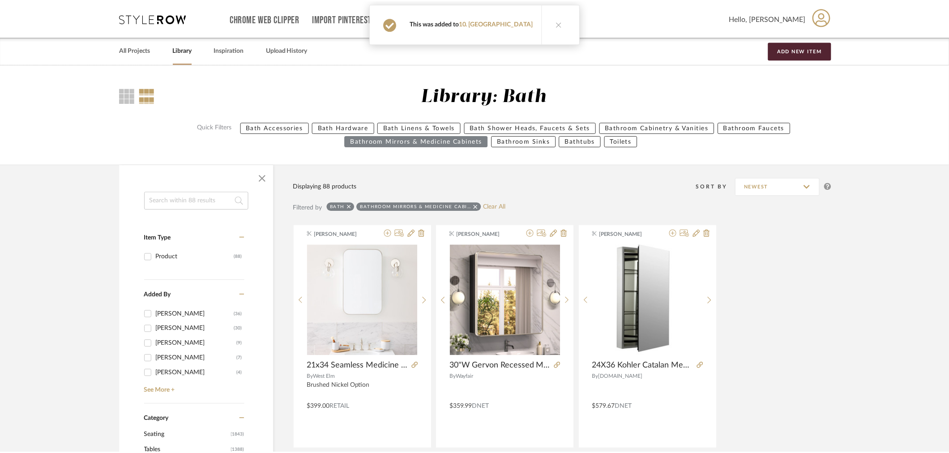
scroll to position [1939, 0]
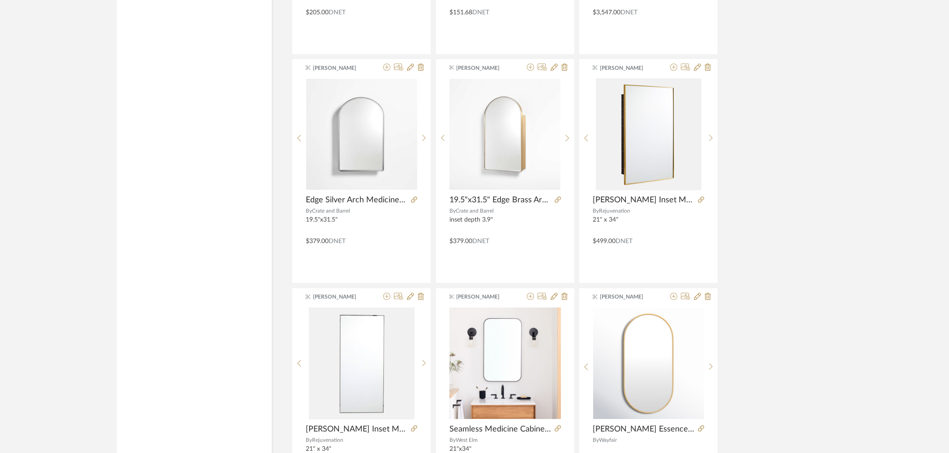
scroll to position [1989, 0]
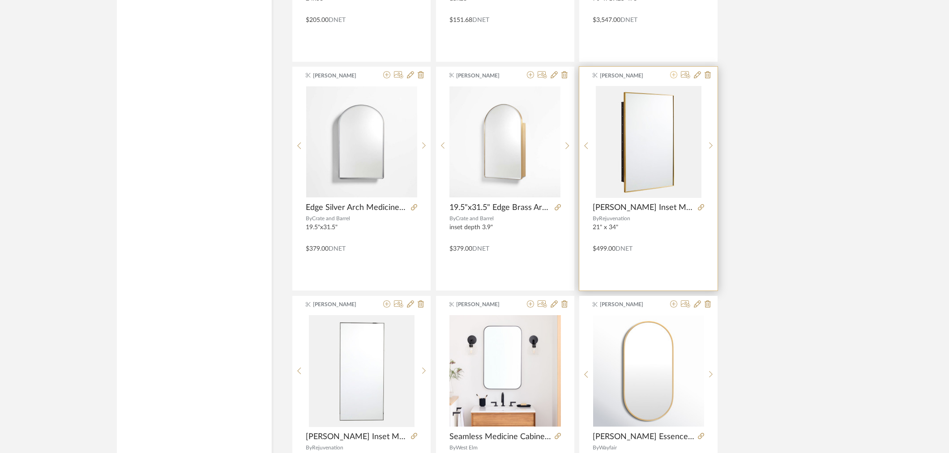
click at [670, 78] on icon at bounding box center [673, 74] width 7 height 7
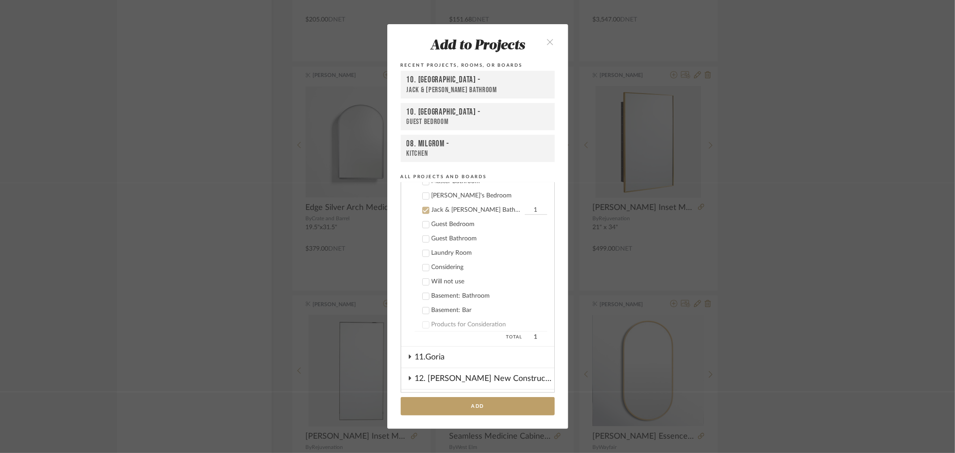
scroll to position [482, 0]
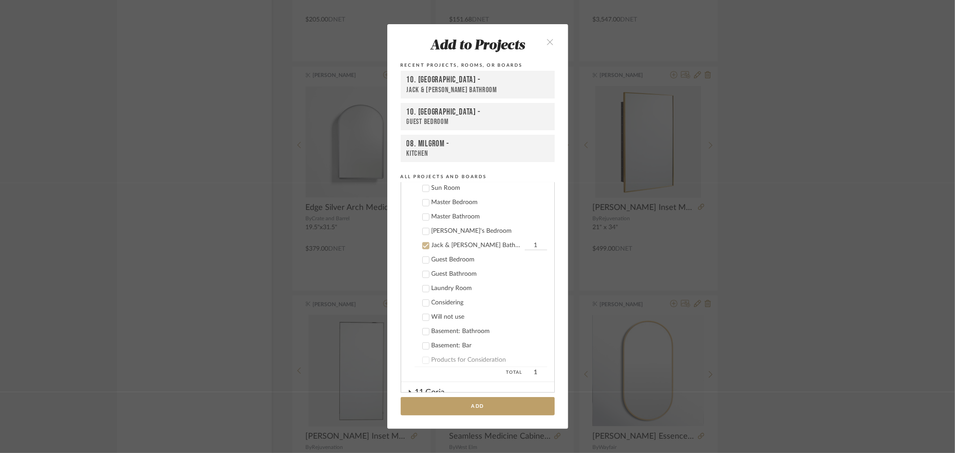
click at [435, 213] on div "Master Bathroom" at bounding box center [488, 217] width 115 height 8
click at [436, 242] on div "Jack & [PERSON_NAME] Bathroom" at bounding box center [476, 246] width 91 height 8
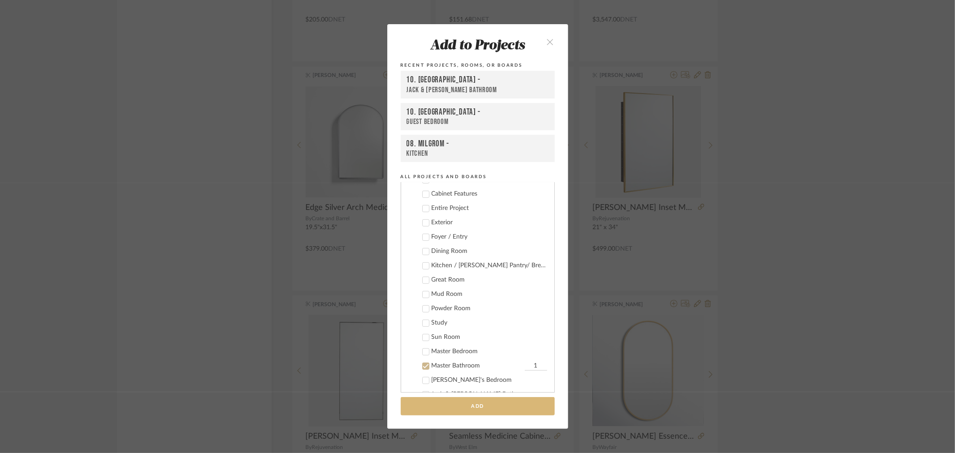
click at [466, 401] on button "Add" at bounding box center [478, 406] width 154 height 18
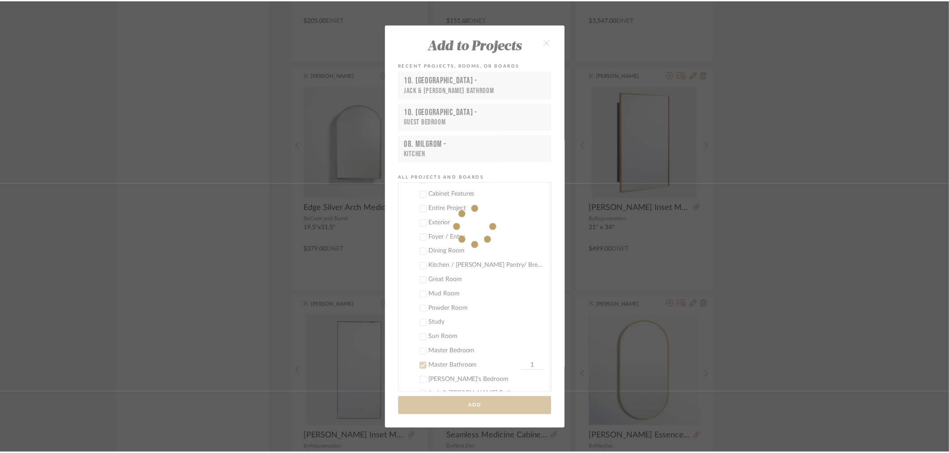
scroll to position [1989, 0]
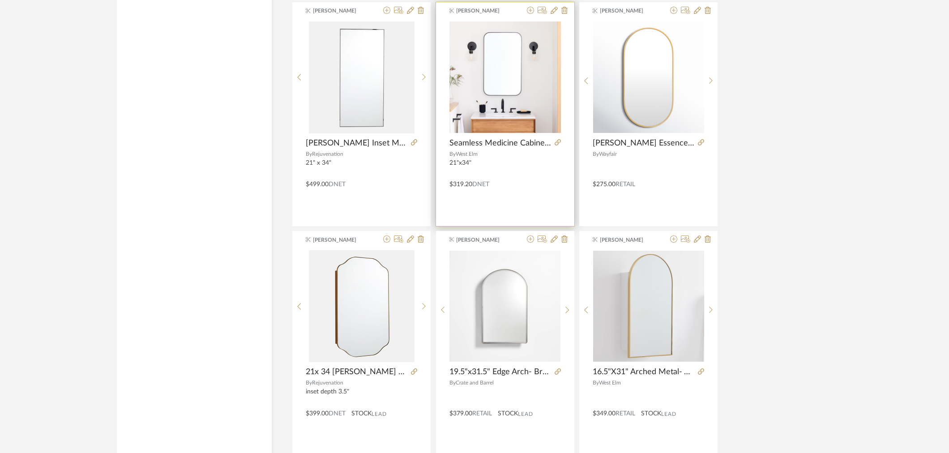
scroll to position [2287, 0]
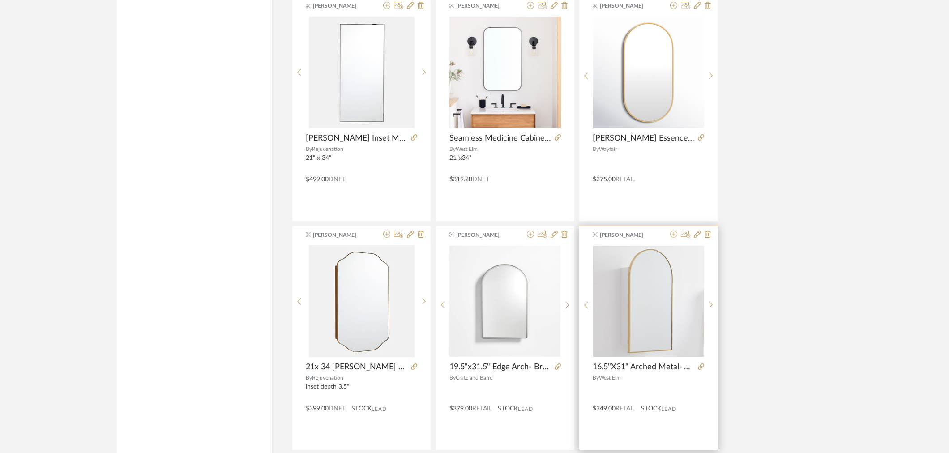
click at [673, 236] on icon at bounding box center [673, 233] width 7 height 7
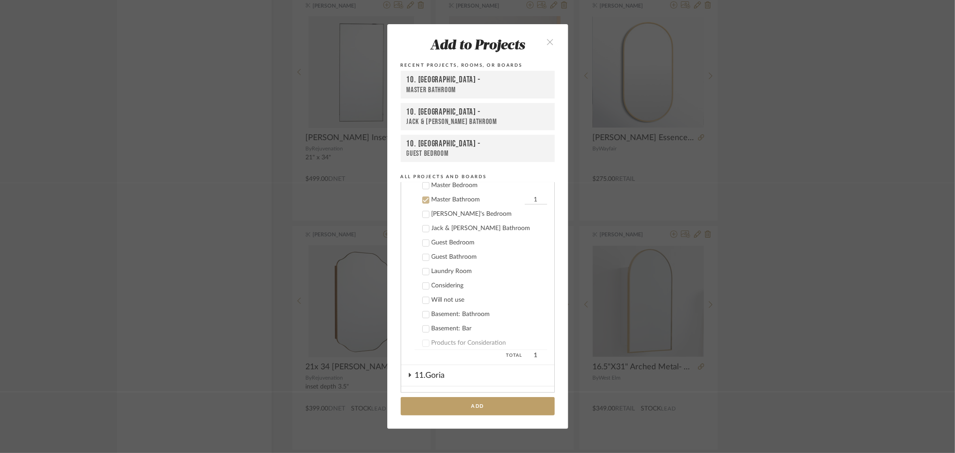
scroll to position [504, 0]
click at [439, 220] on div "Jack & [PERSON_NAME] Bathroom" at bounding box center [488, 224] width 115 height 8
click at [435, 192] on div "Master Bathroom" at bounding box center [476, 196] width 91 height 8
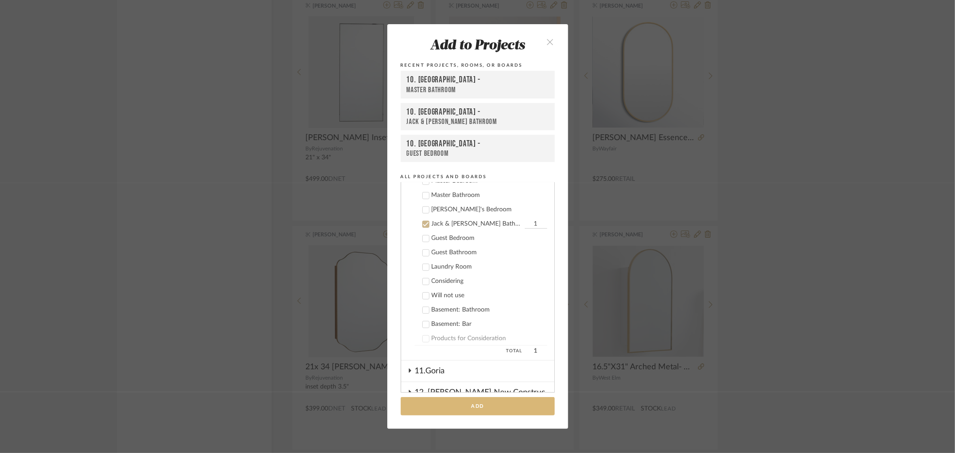
click at [442, 404] on button "Add" at bounding box center [478, 406] width 154 height 18
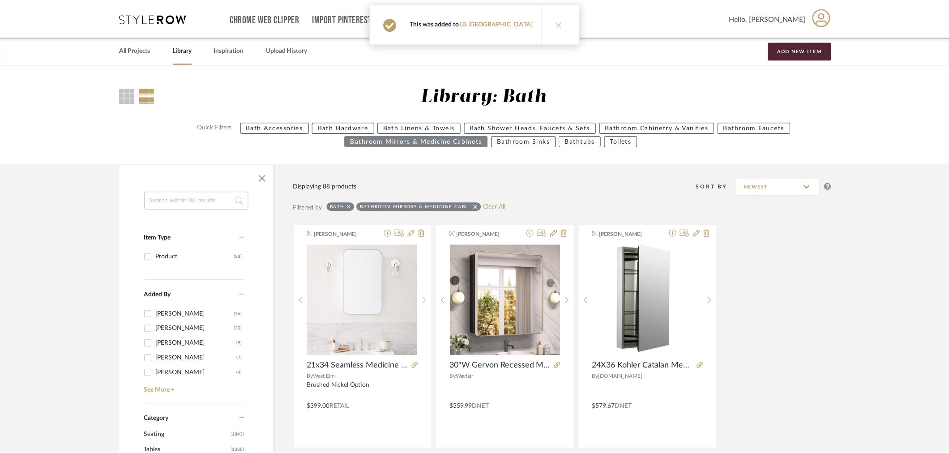
scroll to position [2287, 0]
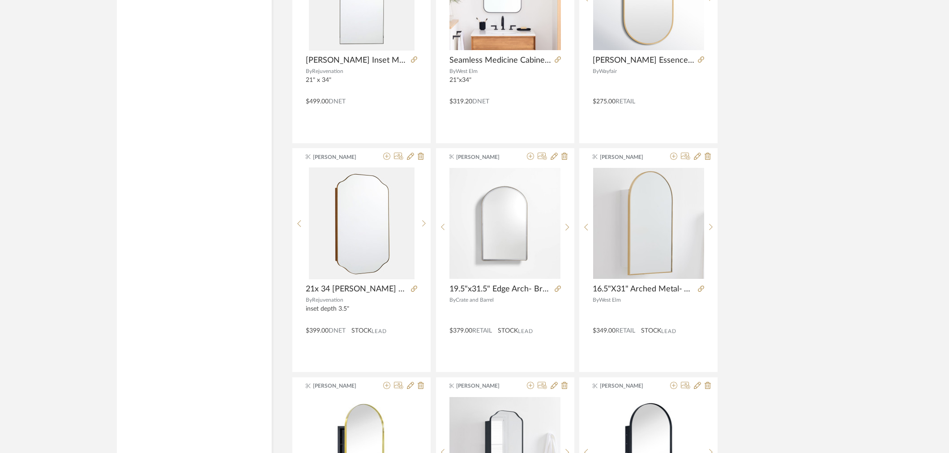
scroll to position [2387, 0]
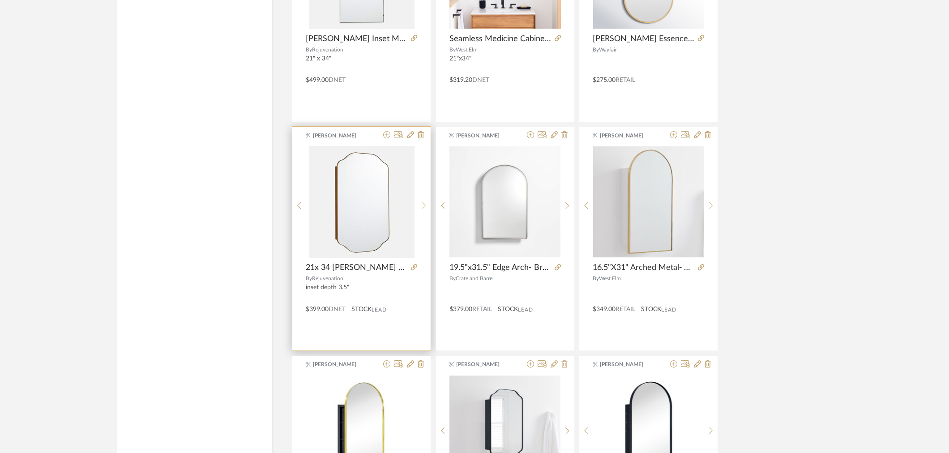
click at [418, 206] on sr-next-btn at bounding box center [424, 206] width 14 height 8
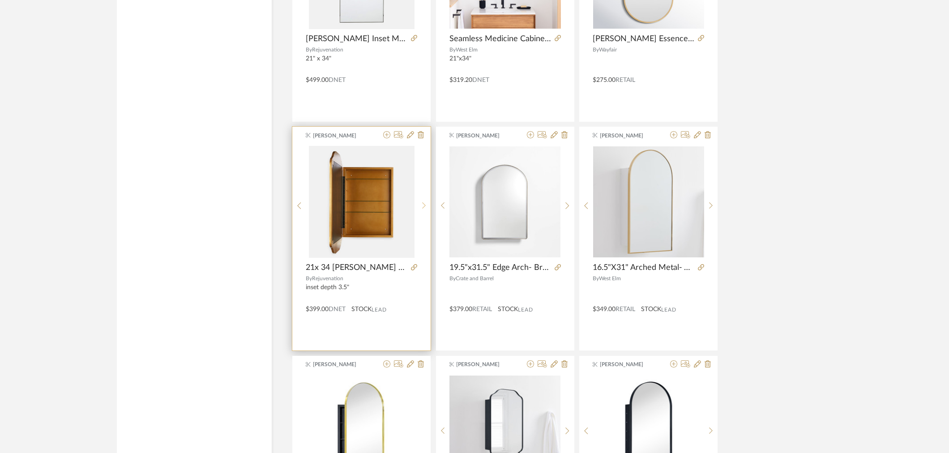
click at [418, 206] on sr-next-btn at bounding box center [424, 206] width 14 height 8
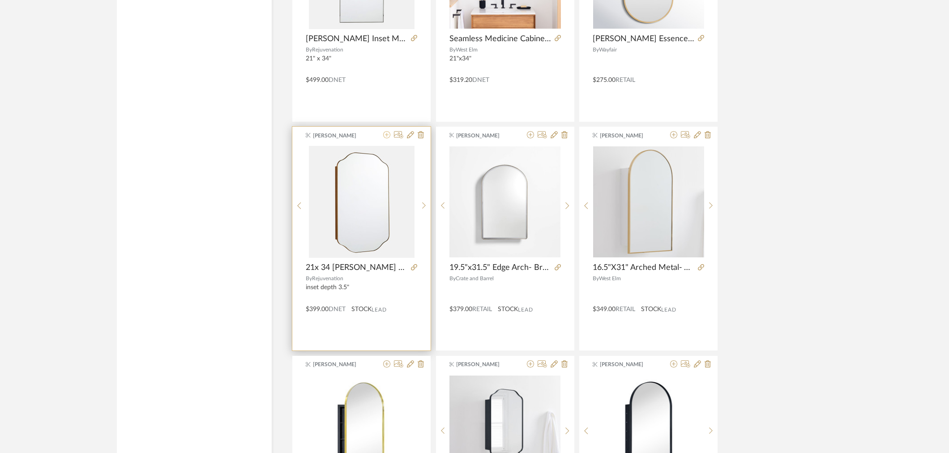
click at [387, 136] on icon at bounding box center [386, 134] width 7 height 7
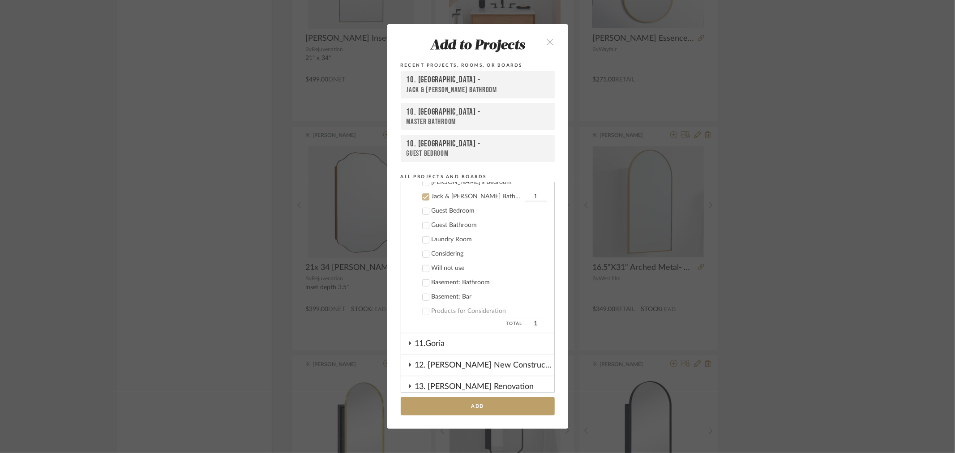
scroll to position [533, 0]
click at [434, 193] on div "Jack & [PERSON_NAME] Bathroom" at bounding box center [476, 196] width 91 height 8
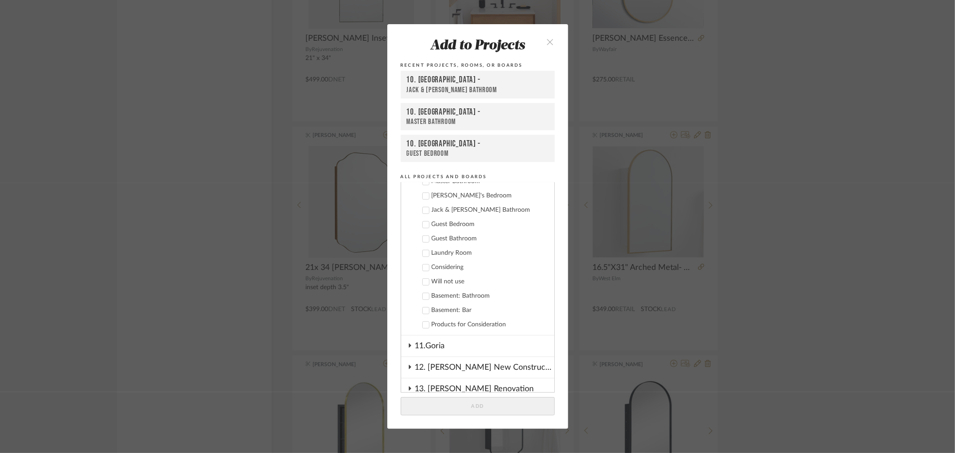
scroll to position [482, 0]
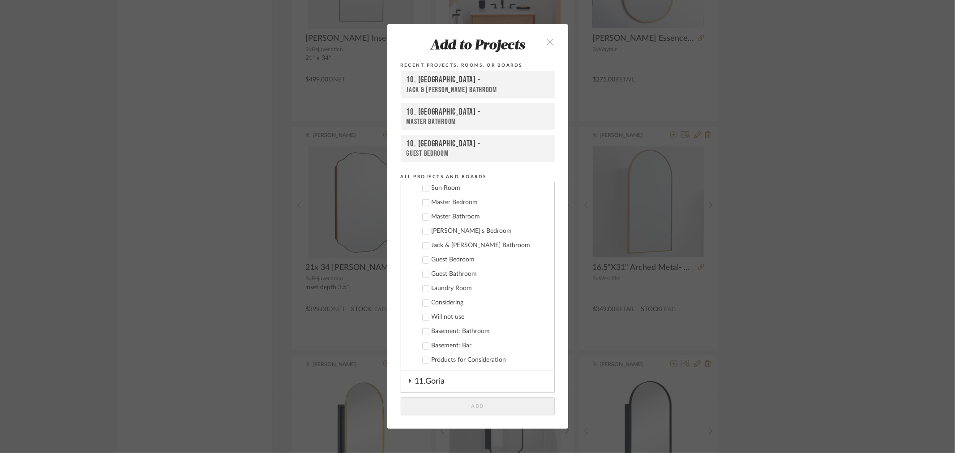
click at [444, 213] on div "Master Bathroom" at bounding box center [488, 217] width 115 height 8
click at [446, 408] on button "Add" at bounding box center [478, 406] width 154 height 18
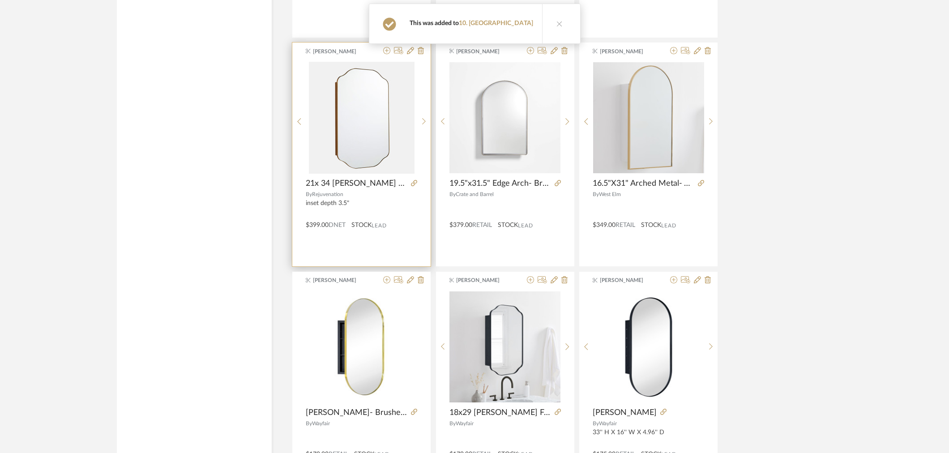
scroll to position [2536, 0]
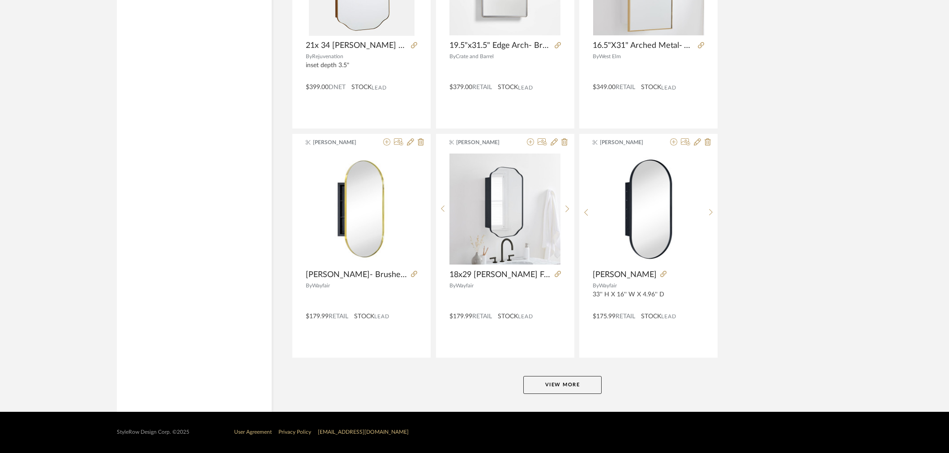
click at [559, 387] on button "View More" at bounding box center [562, 385] width 78 height 18
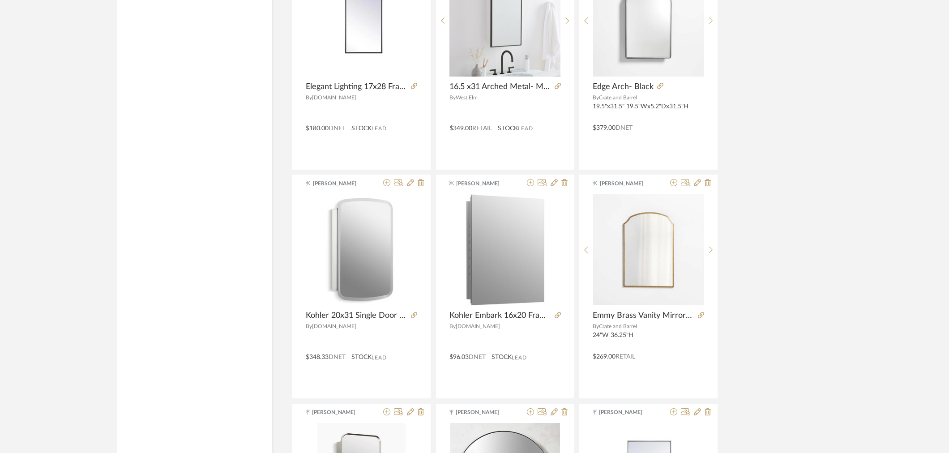
scroll to position [3256, 0]
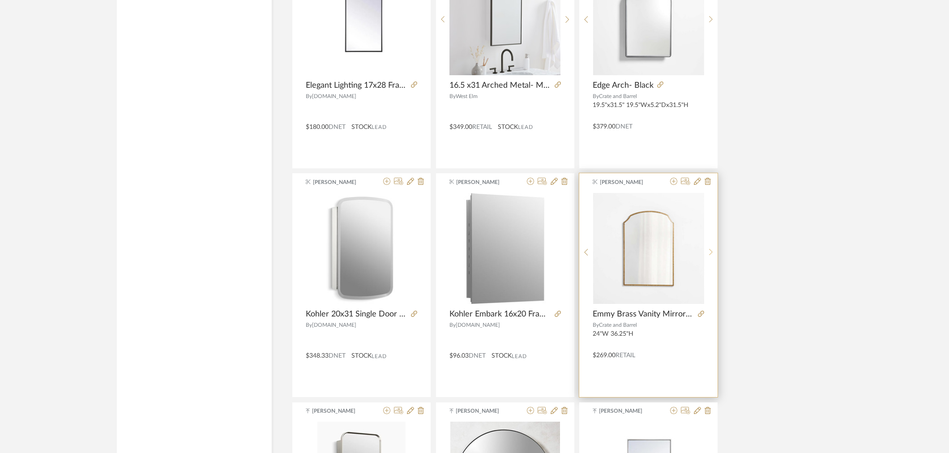
click at [705, 252] on sr-next-btn at bounding box center [711, 252] width 14 height 8
click at [709, 251] on icon at bounding box center [711, 252] width 4 height 8
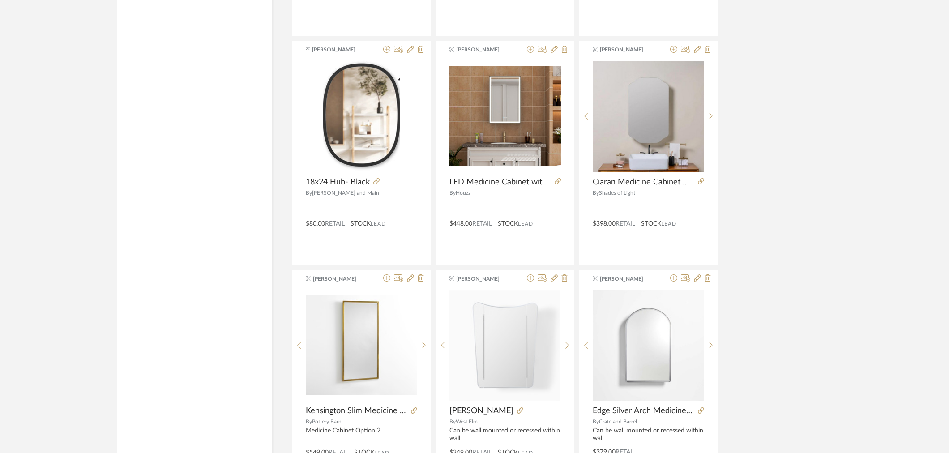
scroll to position [4151, 0]
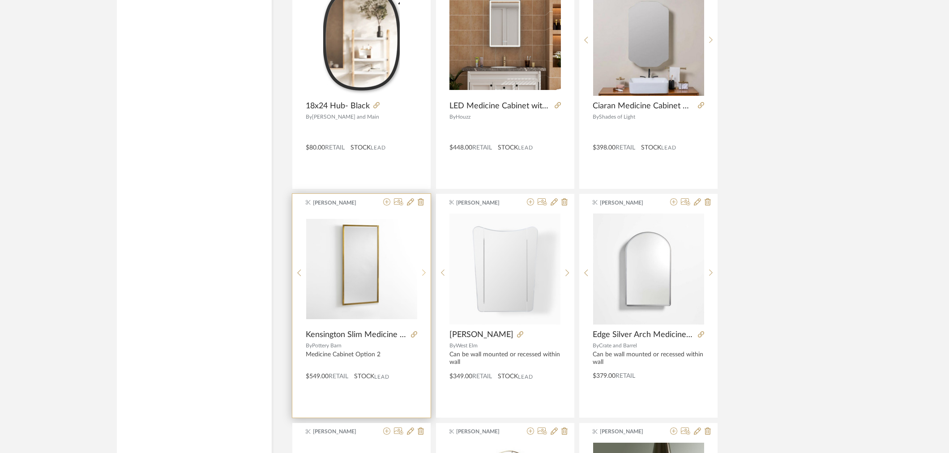
click at [420, 269] on div at bounding box center [424, 272] width 14 height 119
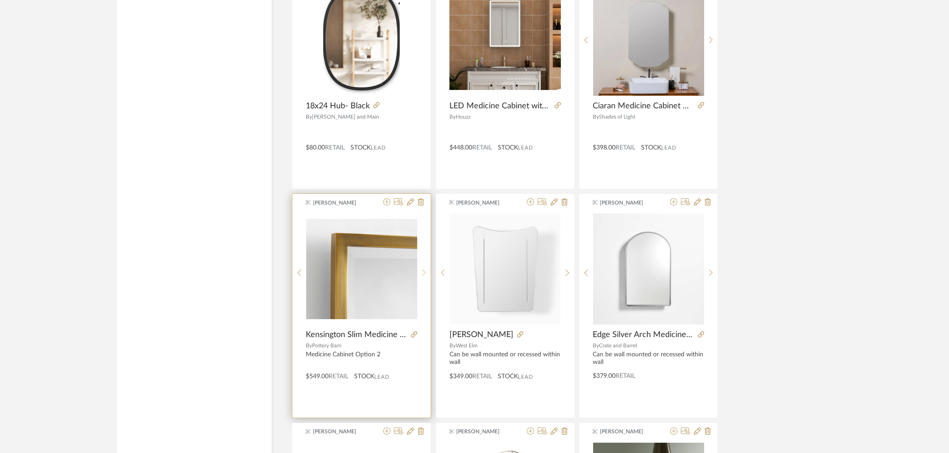
click at [420, 269] on div at bounding box center [424, 272] width 14 height 119
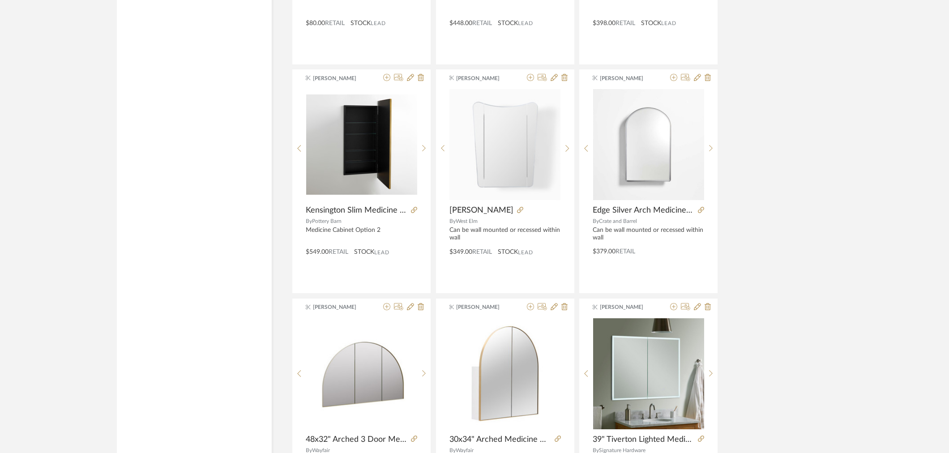
scroll to position [4400, 0]
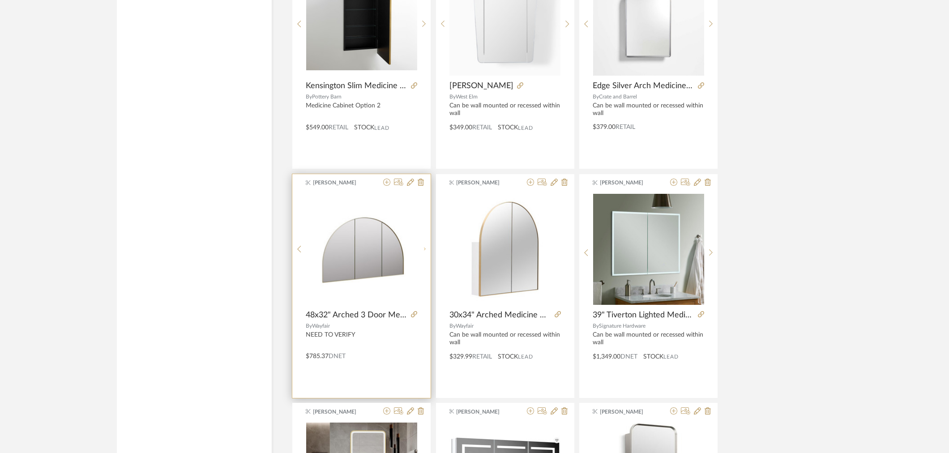
click at [424, 247] on div at bounding box center [424, 249] width 14 height 112
click at [424, 247] on div at bounding box center [424, 252] width 14 height 119
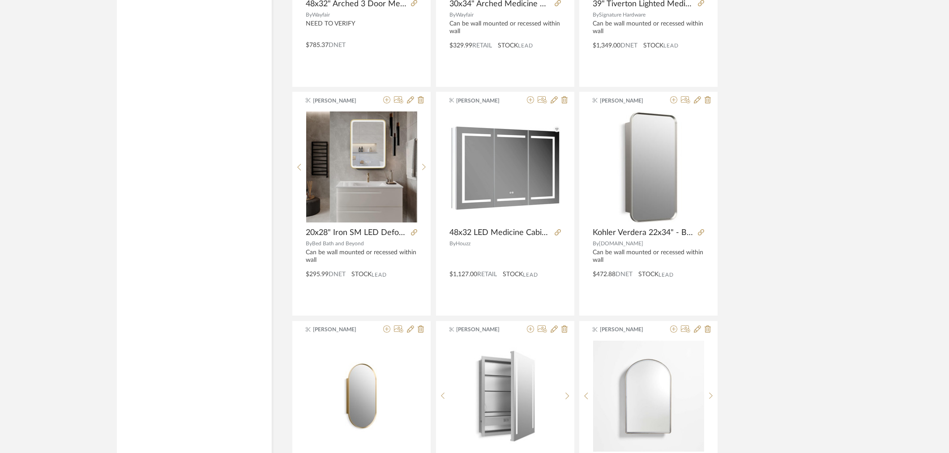
scroll to position [4698, 0]
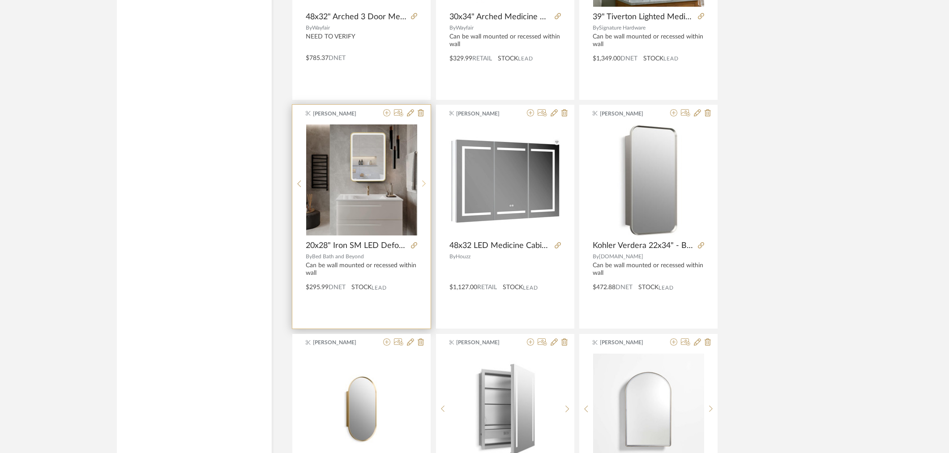
click at [422, 183] on icon at bounding box center [424, 184] width 4 height 8
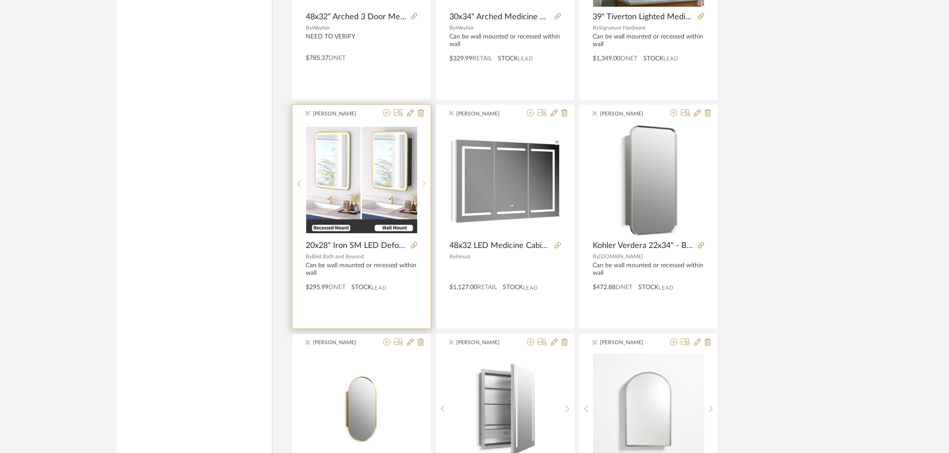
click at [422, 183] on icon at bounding box center [424, 184] width 4 height 8
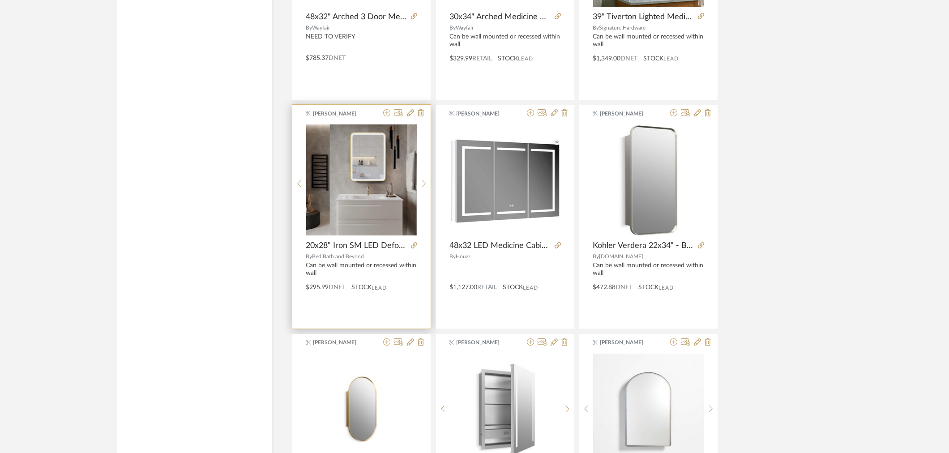
click at [414, 243] on div at bounding box center [412, 246] width 10 height 10
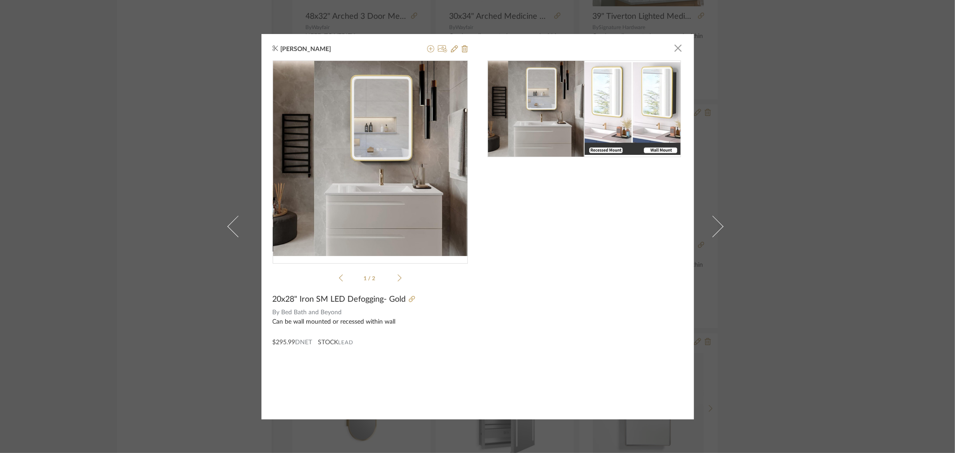
drag, startPoint x: 173, startPoint y: 269, endPoint x: 260, endPoint y: 249, distance: 89.4
click at [173, 269] on div "Maria Ortega × 1 / 2 20x28" Iron SM LED Defogging- Gold By Bed Bath and Beyond …" at bounding box center [477, 226] width 955 height 453
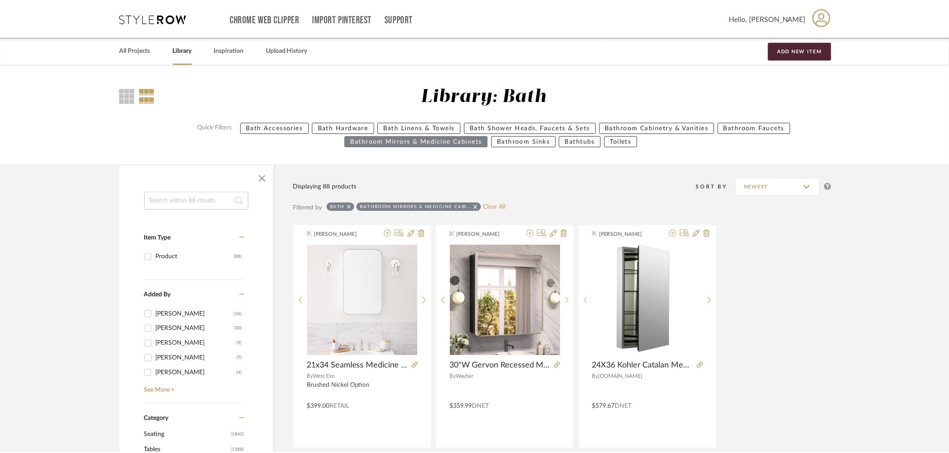
scroll to position [4698, 0]
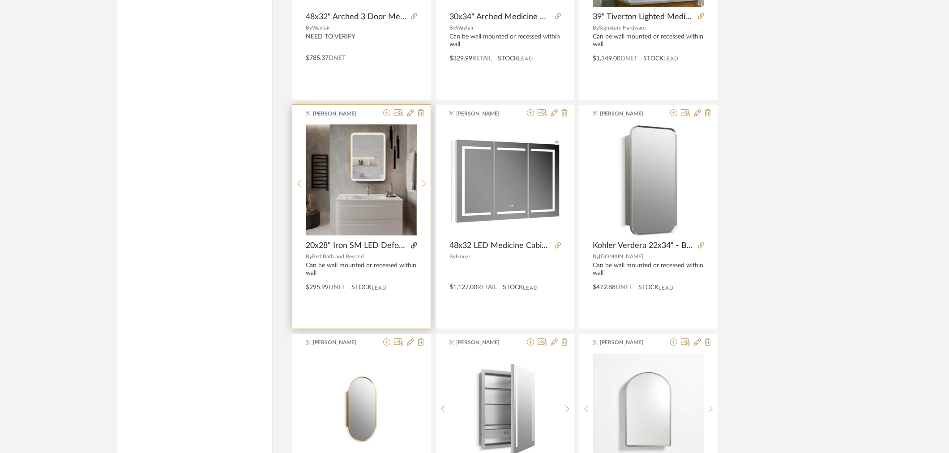
click at [414, 247] on icon at bounding box center [414, 245] width 6 height 6
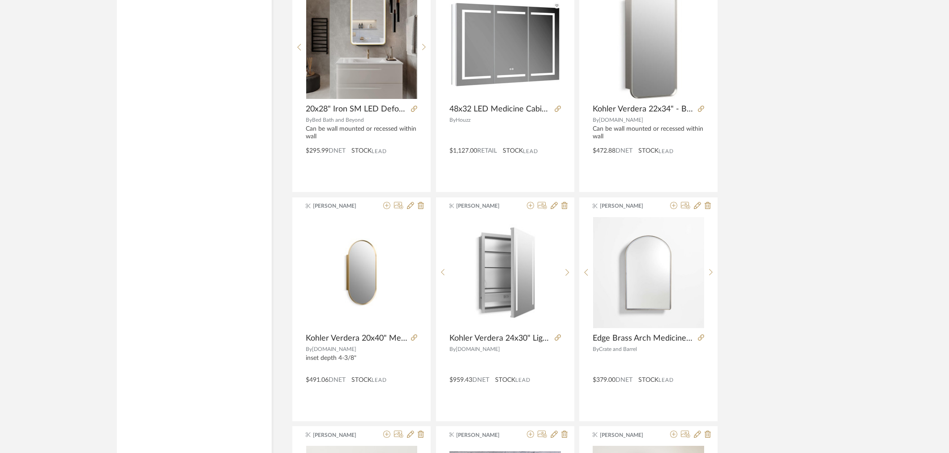
scroll to position [4897, 0]
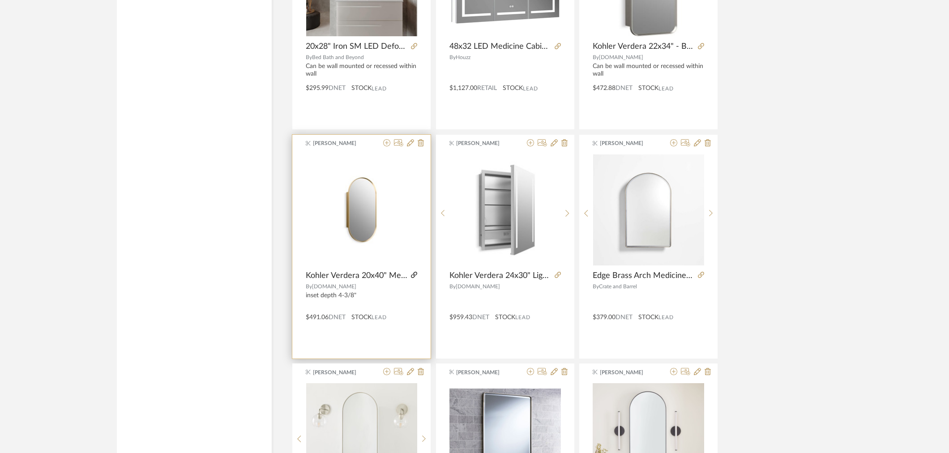
click at [412, 278] on icon at bounding box center [414, 275] width 6 height 6
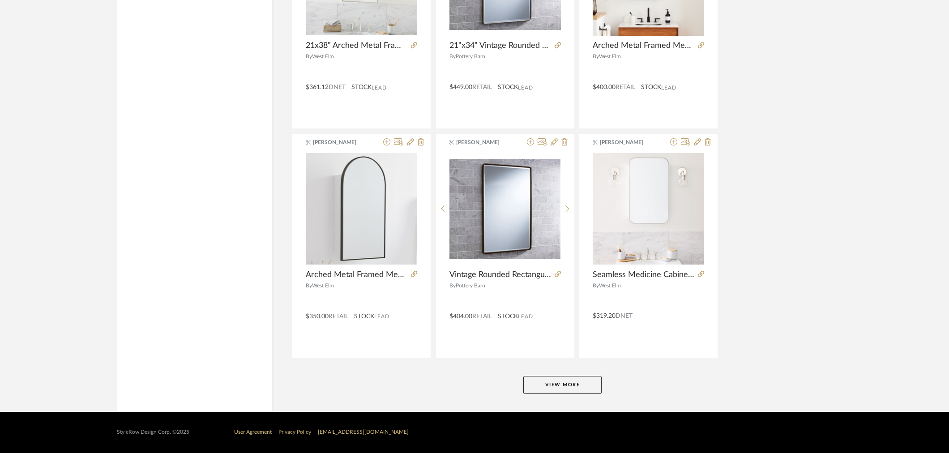
scroll to position [5357, 0]
click at [561, 388] on button "View More" at bounding box center [562, 385] width 78 height 18
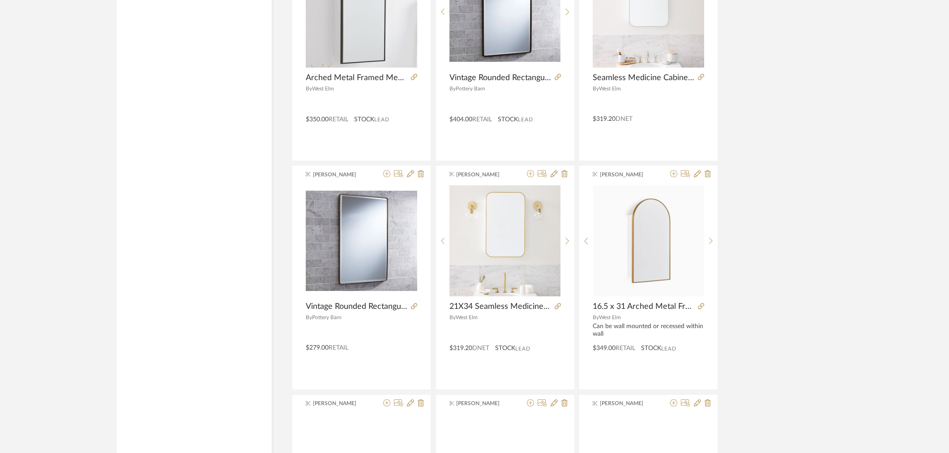
scroll to position [5556, 0]
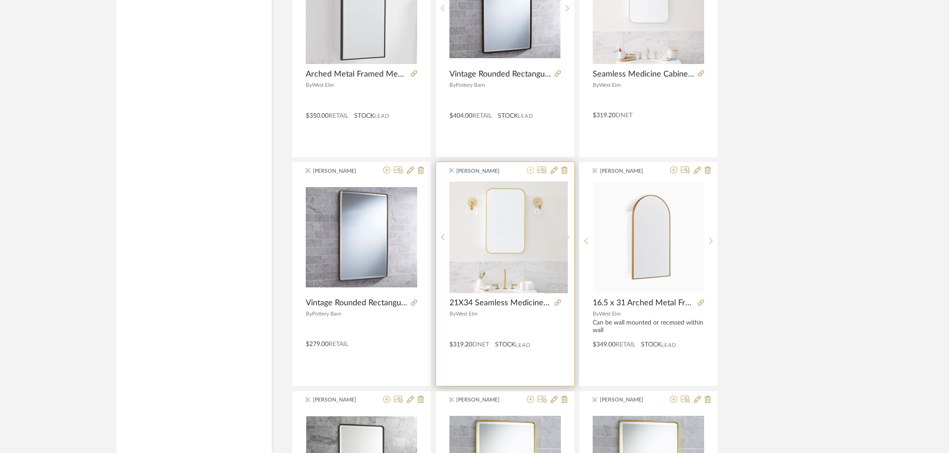
click at [527, 173] on icon at bounding box center [530, 169] width 7 height 7
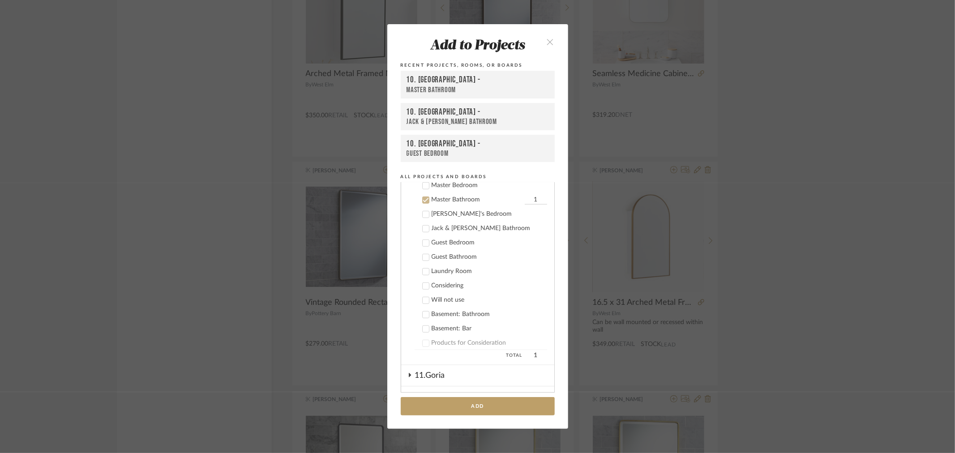
scroll to position [504, 0]
click at [448, 192] on div "Master Bathroom" at bounding box center [476, 196] width 91 height 8
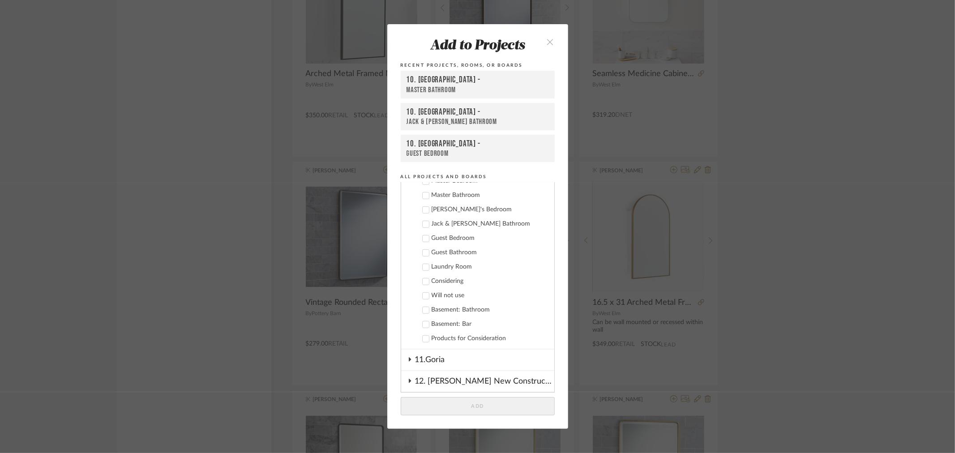
click at [788, 159] on div "Add to Projects Recent Projects, Rooms, or Boards 10. Vignola - Master Bathroom…" at bounding box center [477, 226] width 955 height 453
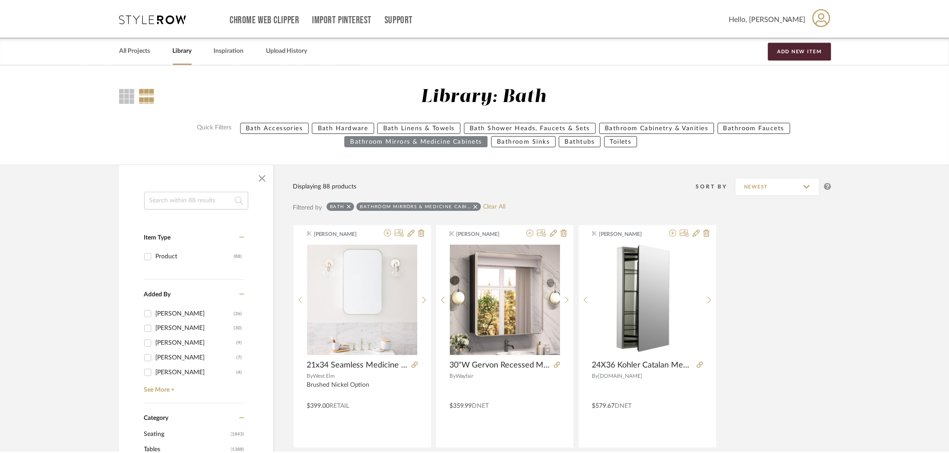
scroll to position [5556, 0]
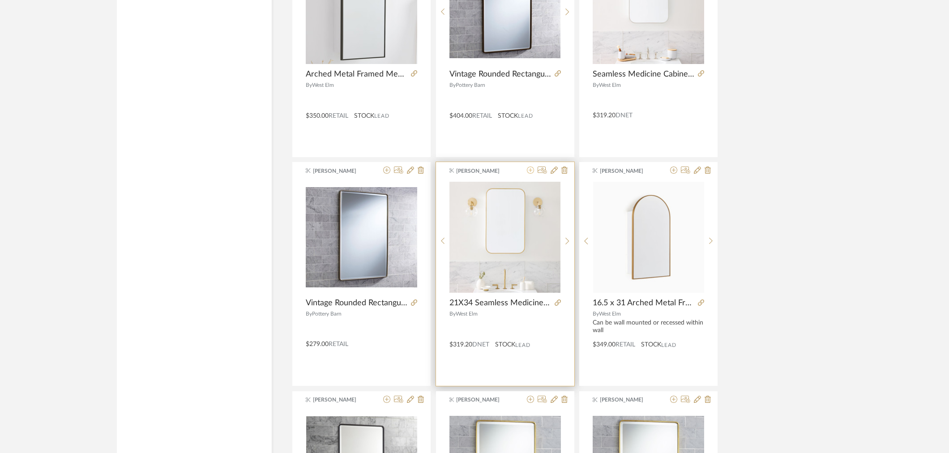
click at [530, 172] on icon at bounding box center [530, 169] width 7 height 7
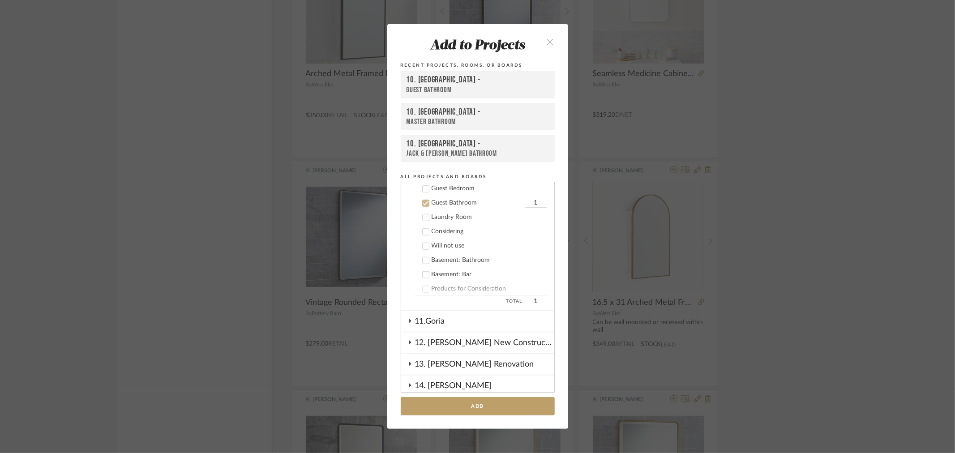
scroll to position [561, 0]
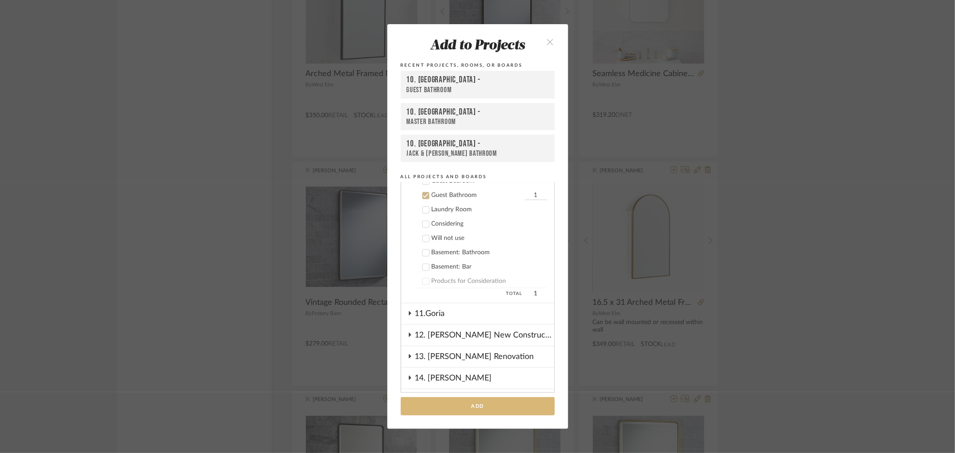
click at [464, 402] on button "Add" at bounding box center [478, 406] width 154 height 18
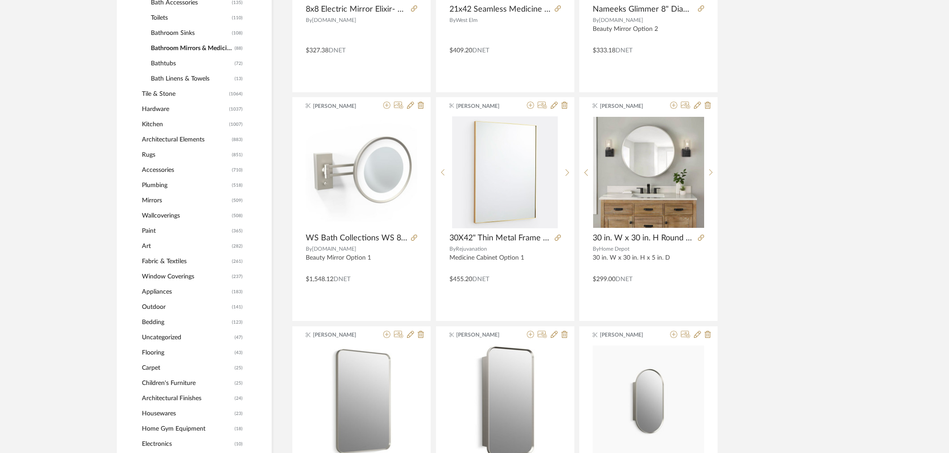
scroll to position [0, 0]
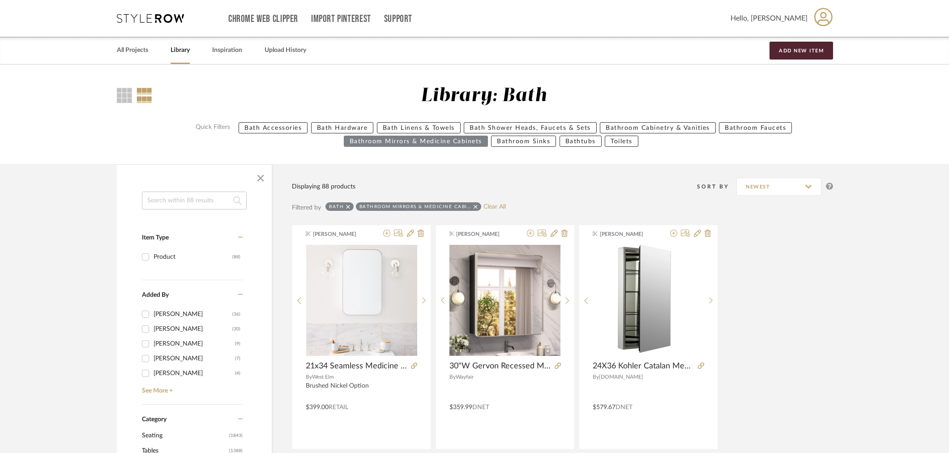
drag, startPoint x: 755, startPoint y: 270, endPoint x: 776, endPoint y: 61, distance: 209.6
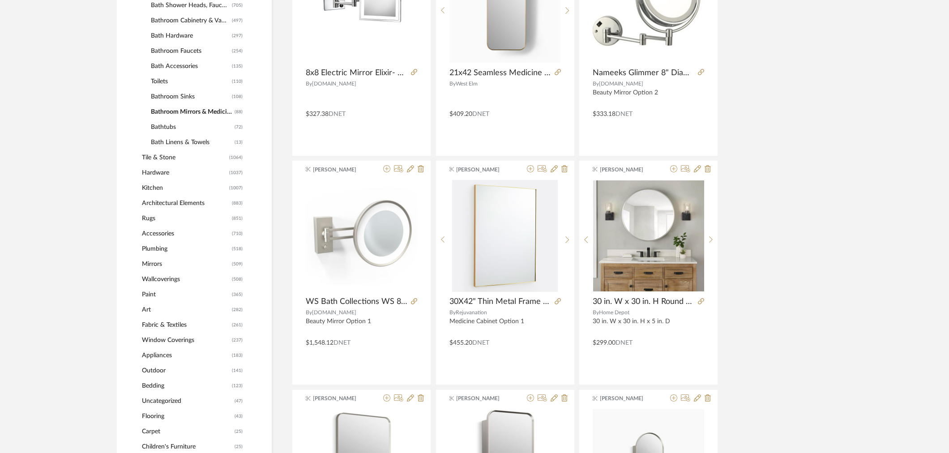
scroll to position [547, 0]
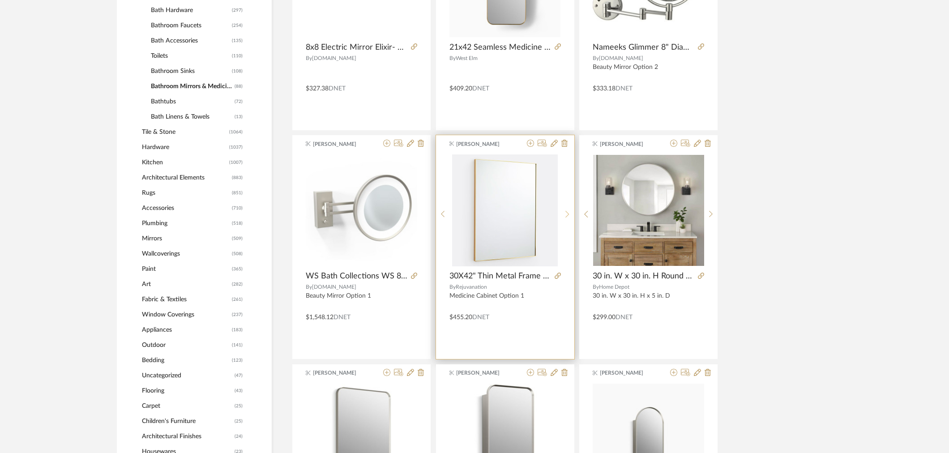
click at [567, 218] on div at bounding box center [567, 213] width 14 height 119
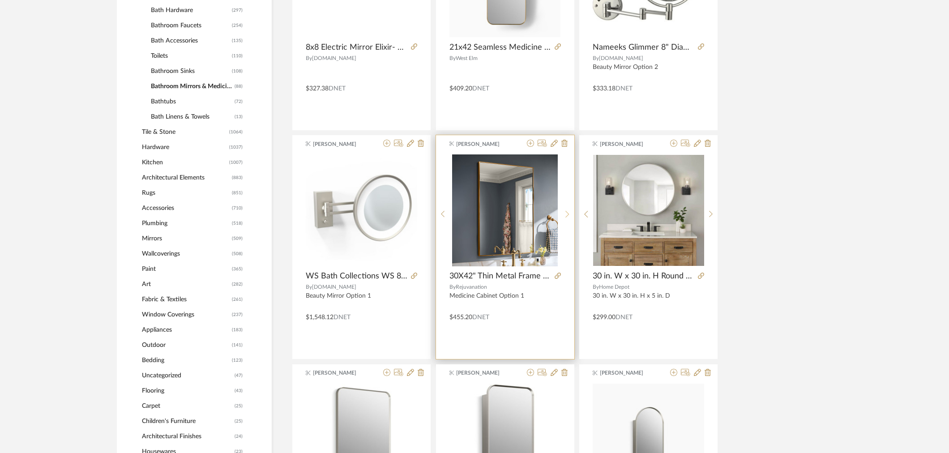
click at [567, 218] on div at bounding box center [567, 213] width 14 height 119
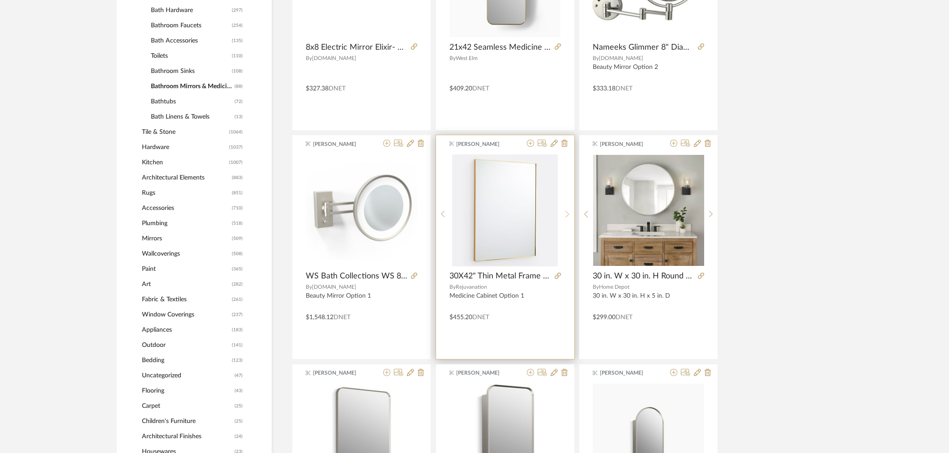
click at [567, 218] on div at bounding box center [567, 213] width 14 height 119
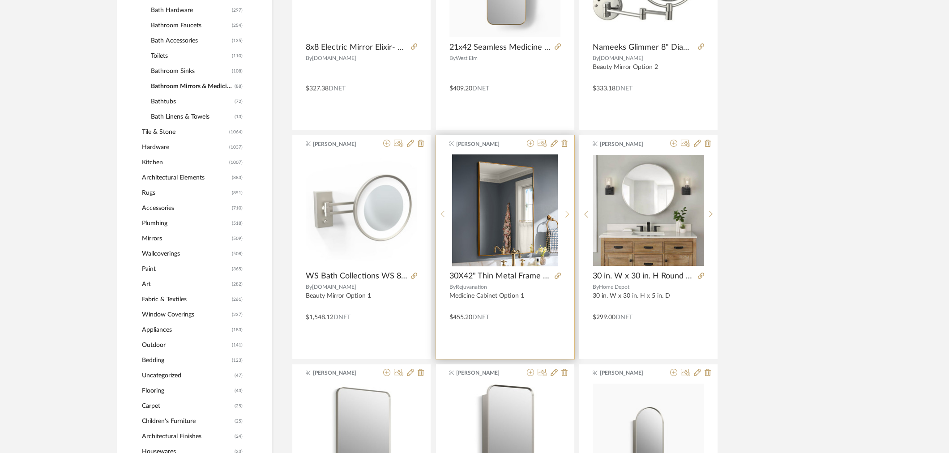
click at [567, 218] on div at bounding box center [567, 213] width 14 height 119
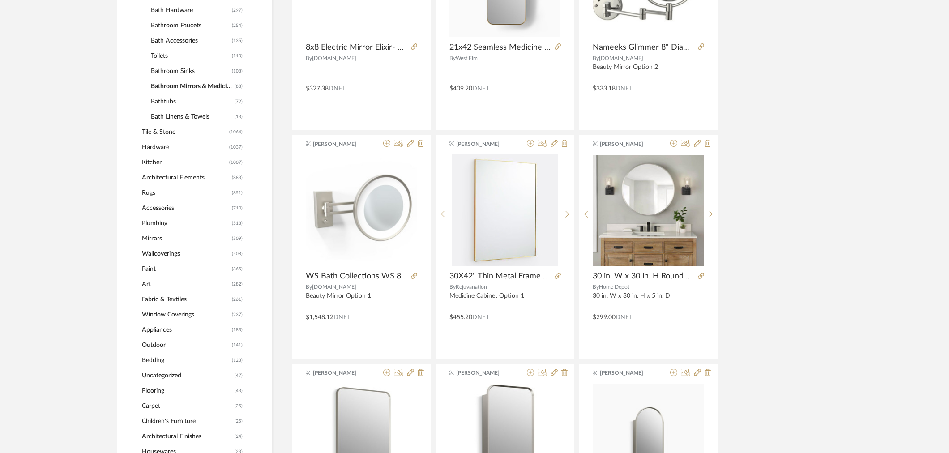
click at [158, 240] on span "Mirrors" at bounding box center [186, 238] width 88 height 15
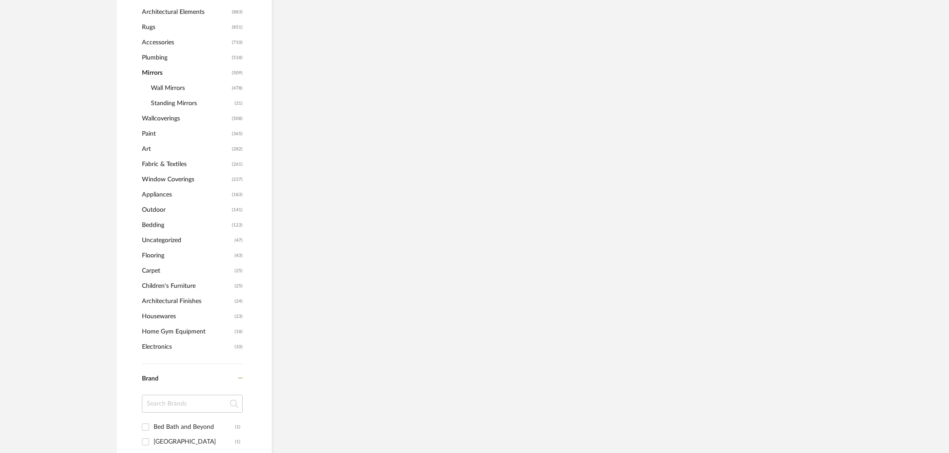
scroll to position [533, 0]
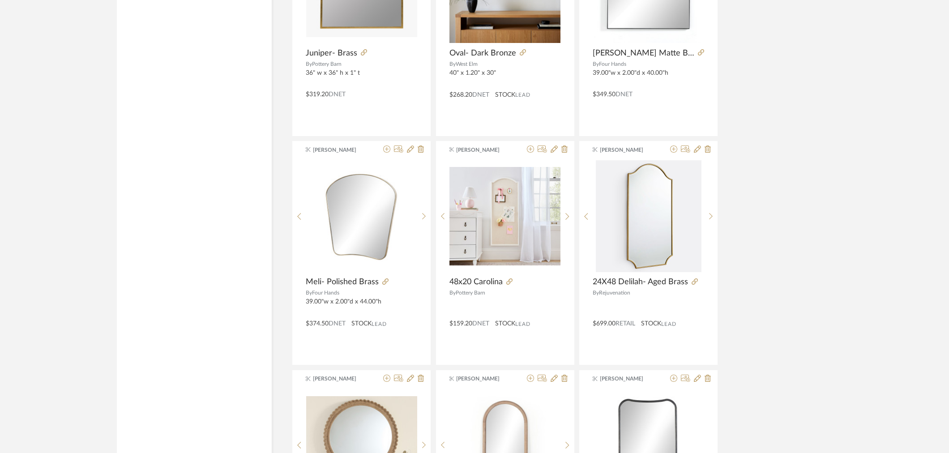
scroll to position [1442, 0]
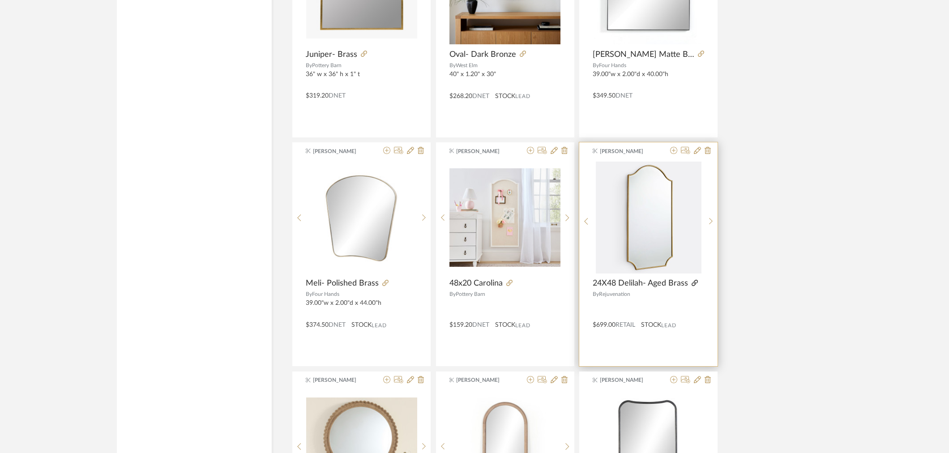
click at [692, 281] on icon at bounding box center [694, 283] width 6 height 6
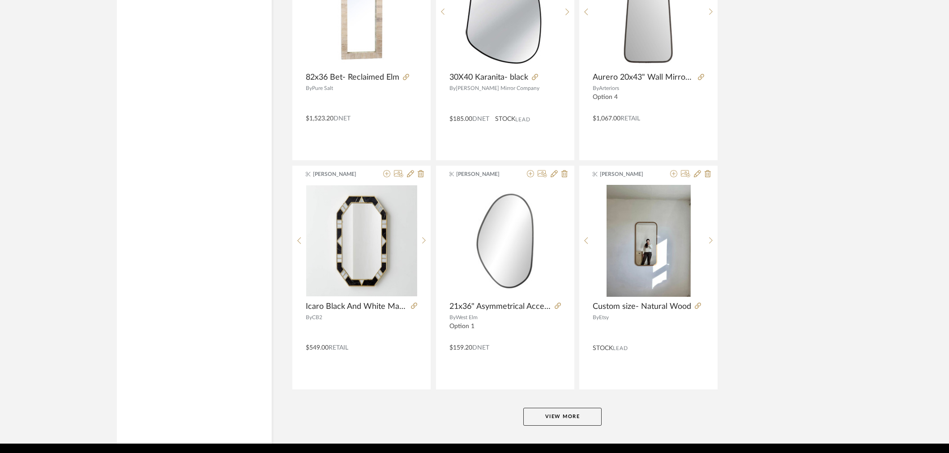
scroll to position [2585, 0]
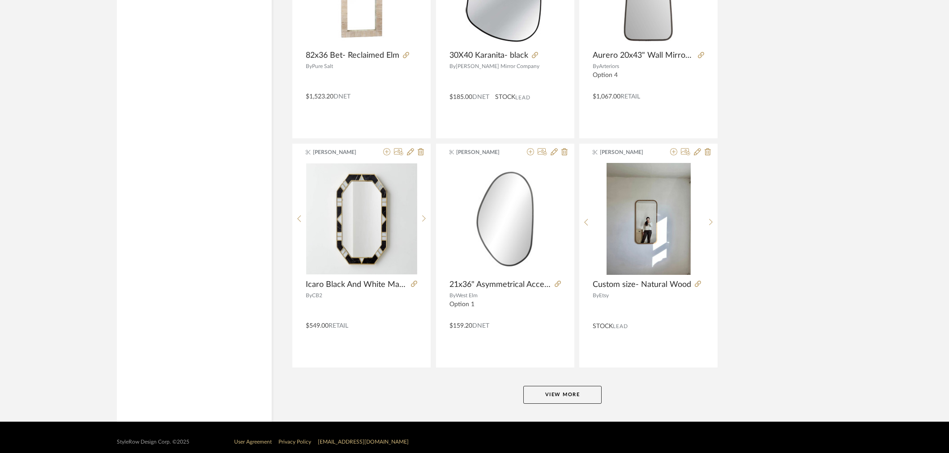
click at [576, 390] on button "View More" at bounding box center [562, 395] width 78 height 18
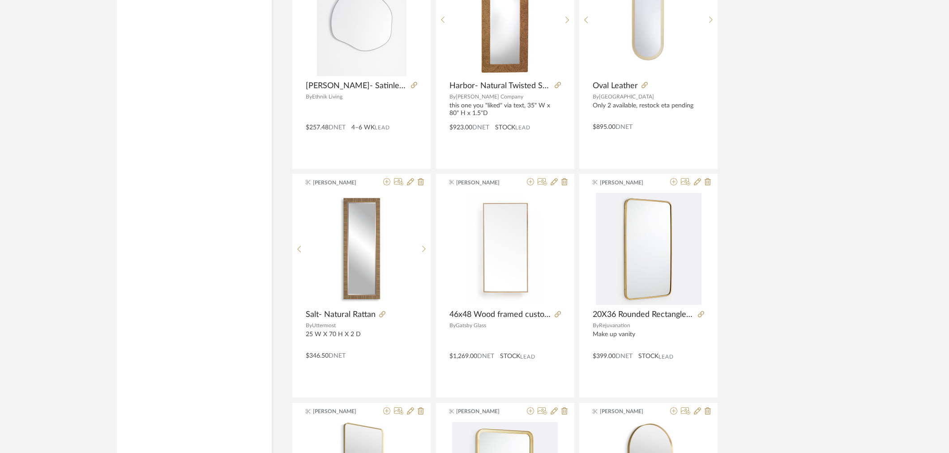
scroll to position [3282, 0]
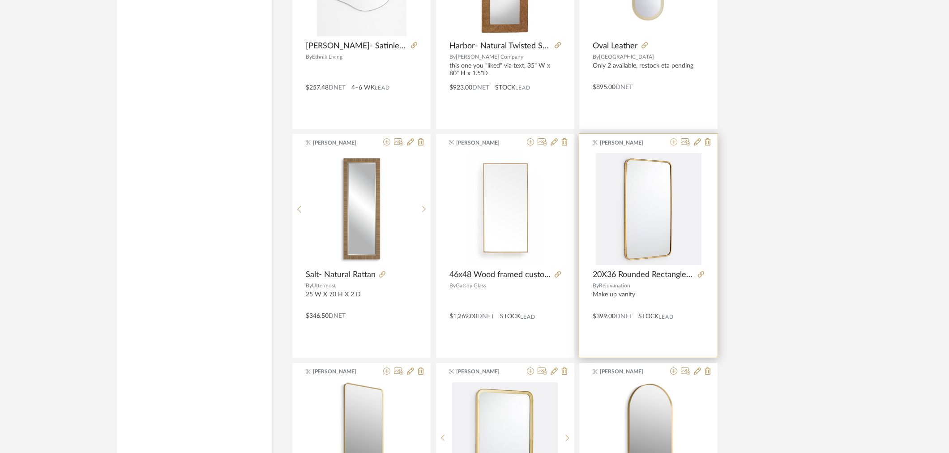
click at [674, 141] on icon at bounding box center [673, 141] width 7 height 7
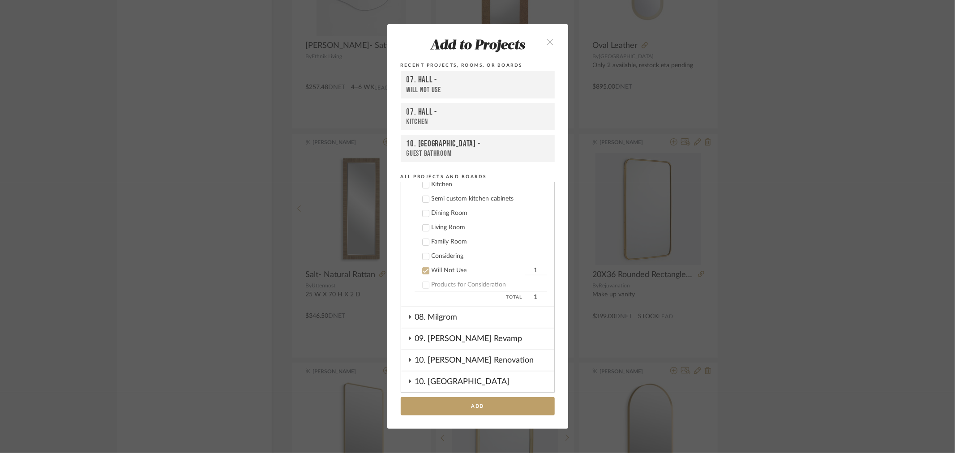
scroll to position [270, 0]
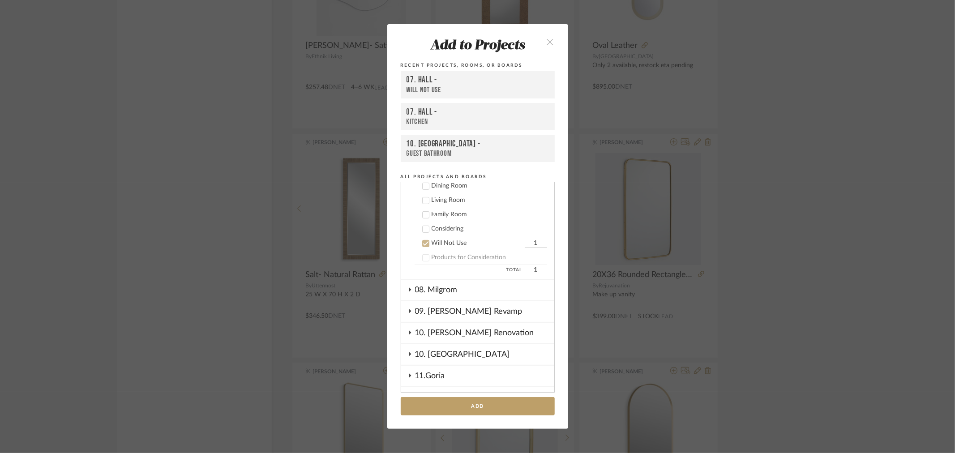
click at [435, 240] on div "Will Not Use" at bounding box center [476, 243] width 91 height 8
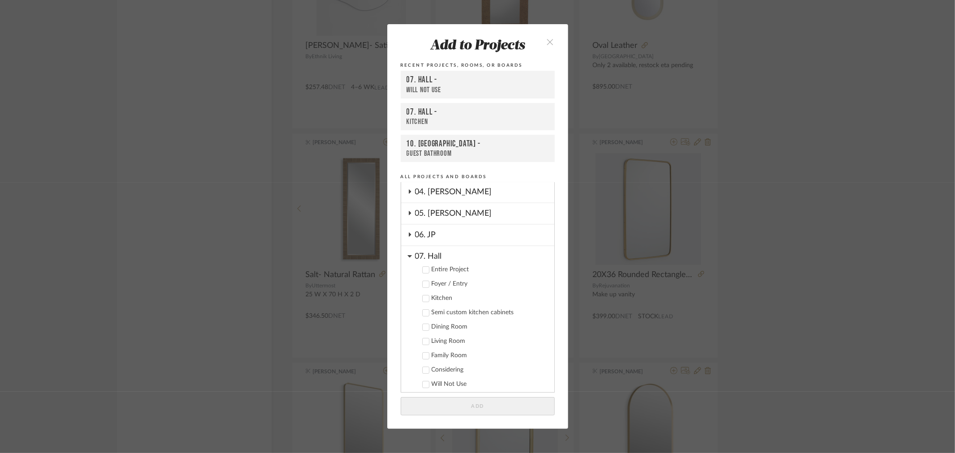
scroll to position [121, 0]
click at [424, 260] on div "07. Hall" at bounding box center [484, 262] width 139 height 16
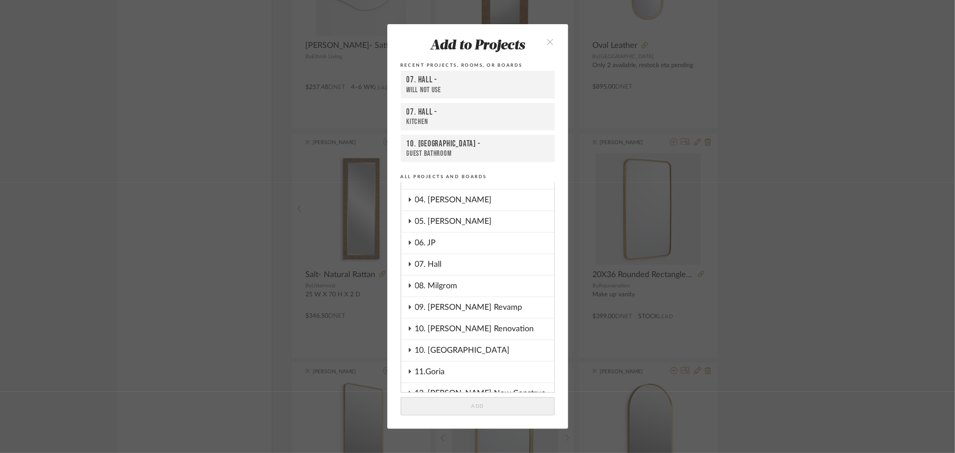
click at [445, 343] on div "10. Vignola" at bounding box center [484, 350] width 139 height 21
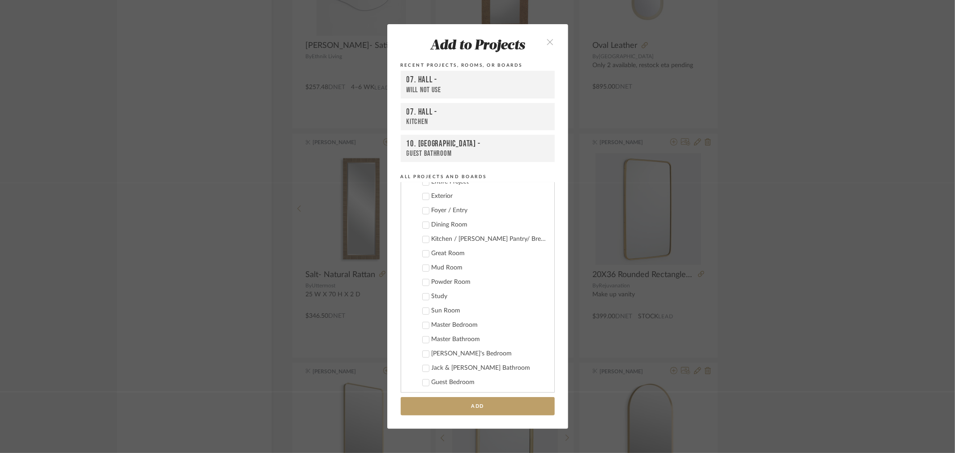
scroll to position [369, 0]
click at [466, 326] on div "Master Bathroom" at bounding box center [488, 330] width 115 height 8
click at [435, 326] on div "Master Bathroom" at bounding box center [476, 330] width 91 height 8
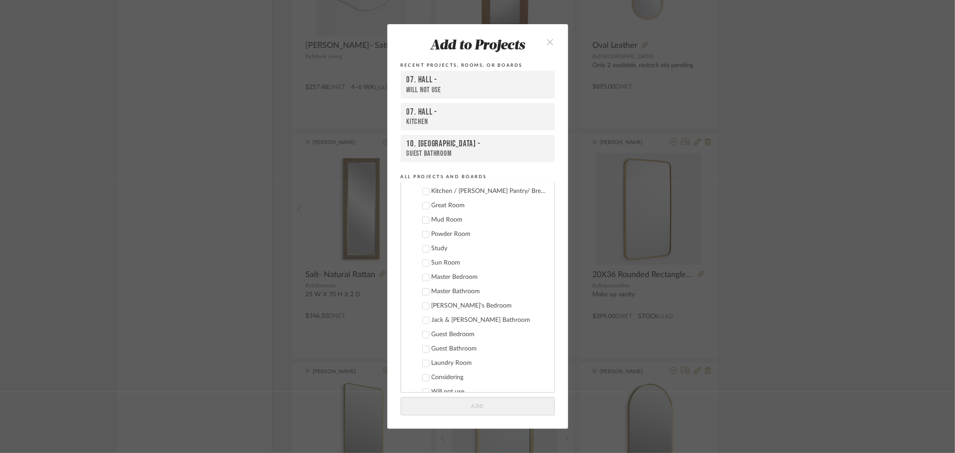
scroll to position [419, 0]
click at [457, 334] on div "Guest Bathroom" at bounding box center [488, 338] width 115 height 8
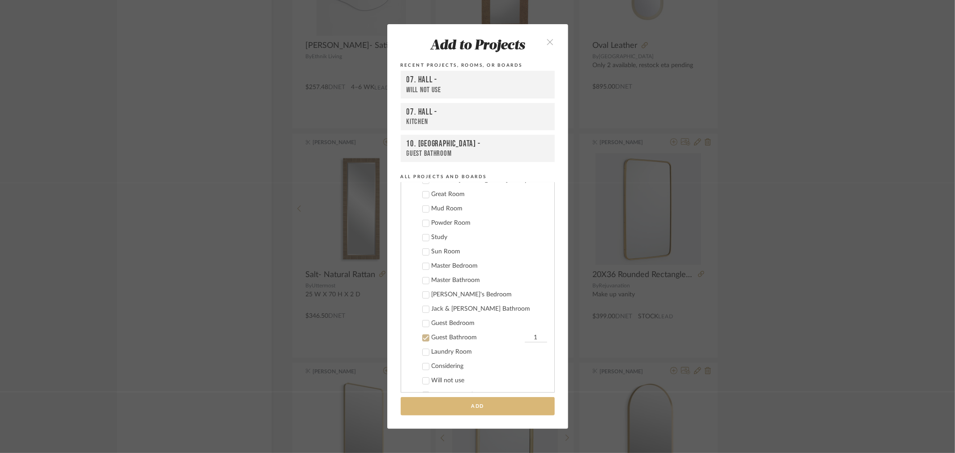
click at [460, 410] on button "Add" at bounding box center [478, 406] width 154 height 18
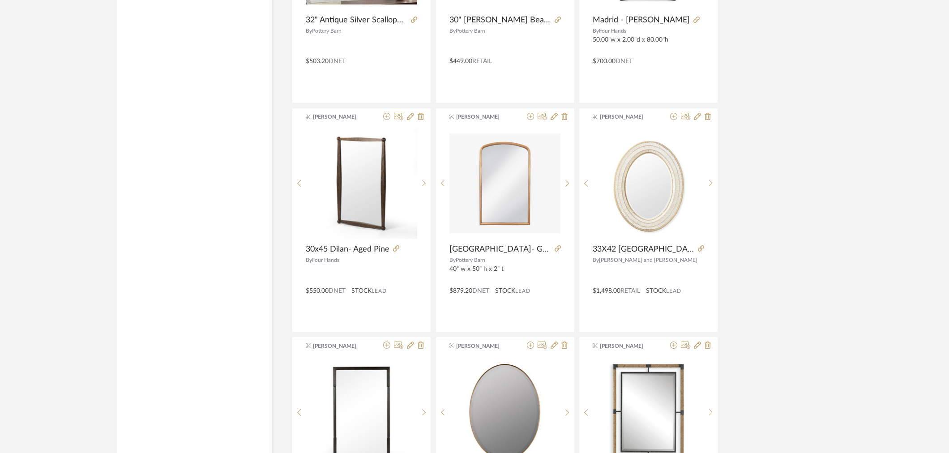
scroll to position [4475, 0]
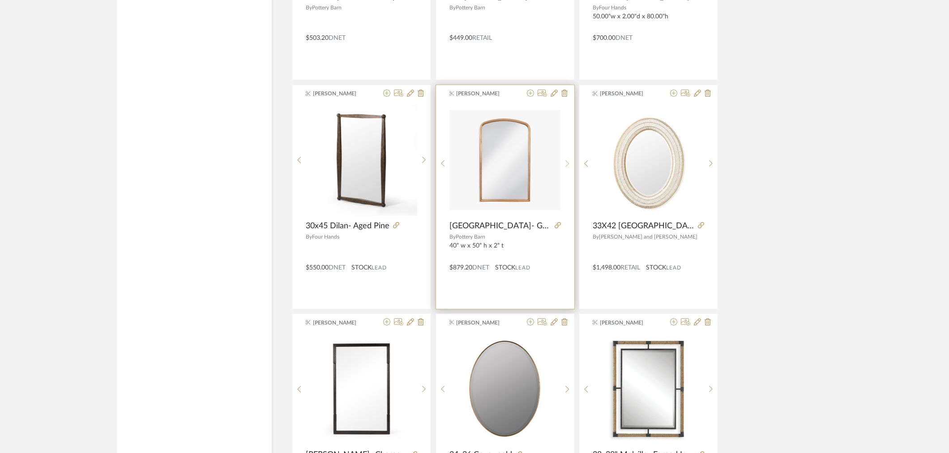
click at [569, 165] on sr-next-btn at bounding box center [567, 164] width 14 height 8
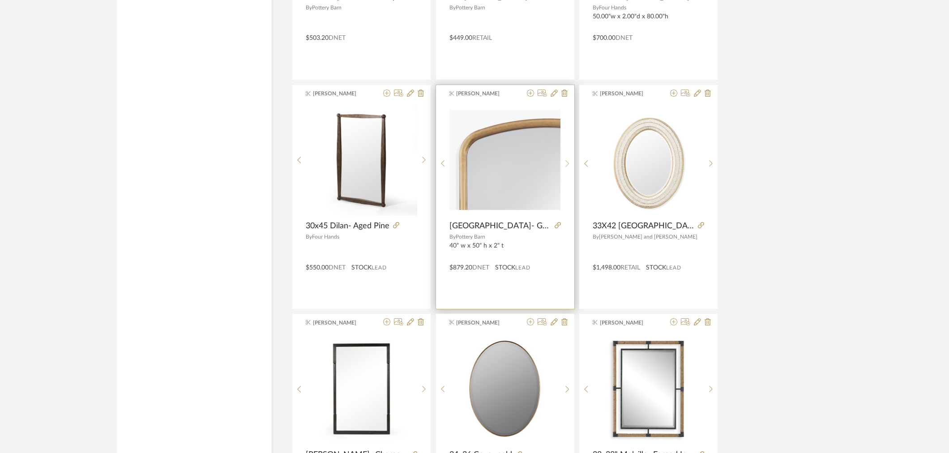
click at [569, 165] on sr-next-btn at bounding box center [567, 164] width 14 height 8
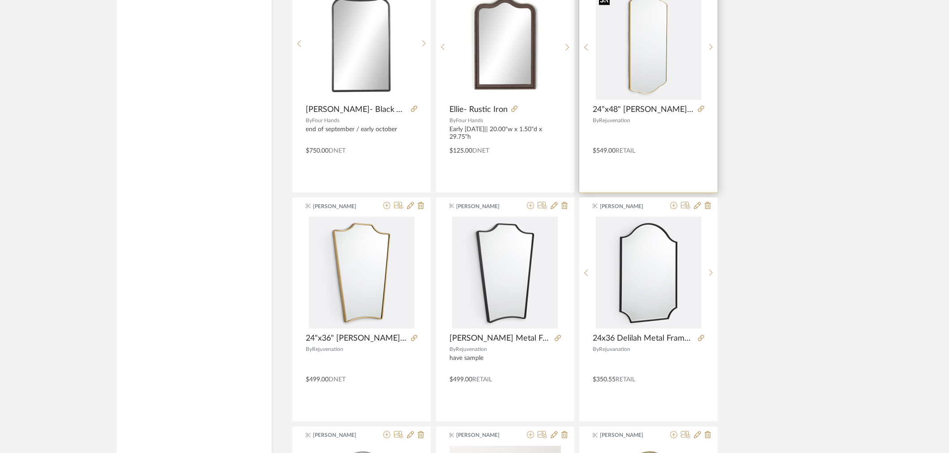
scroll to position [5072, 0]
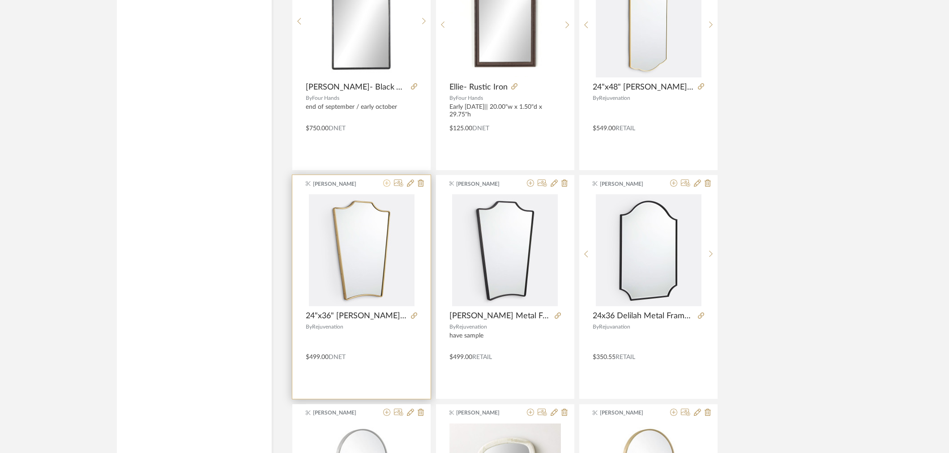
click at [385, 183] on icon at bounding box center [386, 182] width 7 height 7
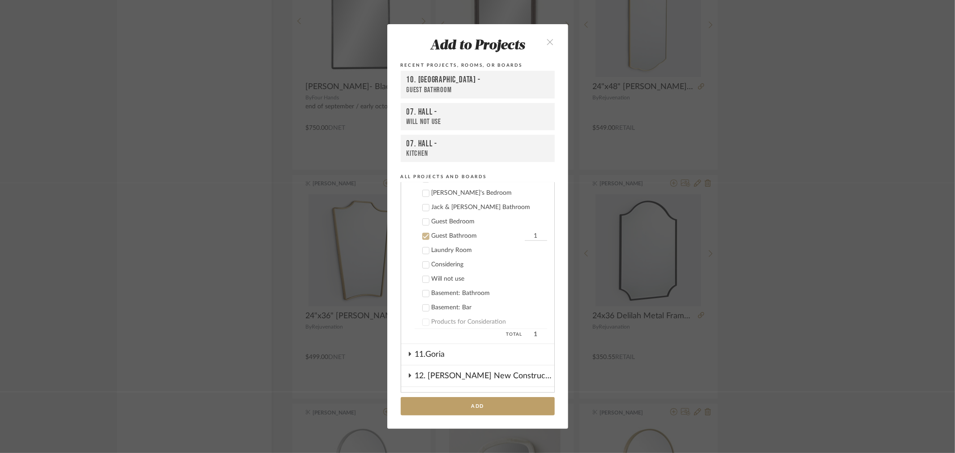
scroll to position [512, 0]
click at [435, 213] on div "Jack & Jill Bathroom" at bounding box center [488, 217] width 115 height 8
click at [435, 241] on div "Guest Bathroom" at bounding box center [476, 245] width 91 height 8
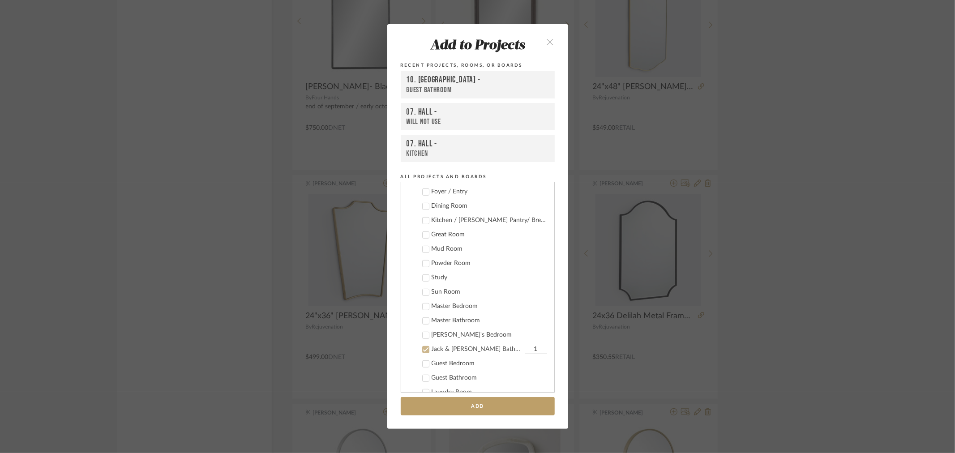
scroll to position [362, 0]
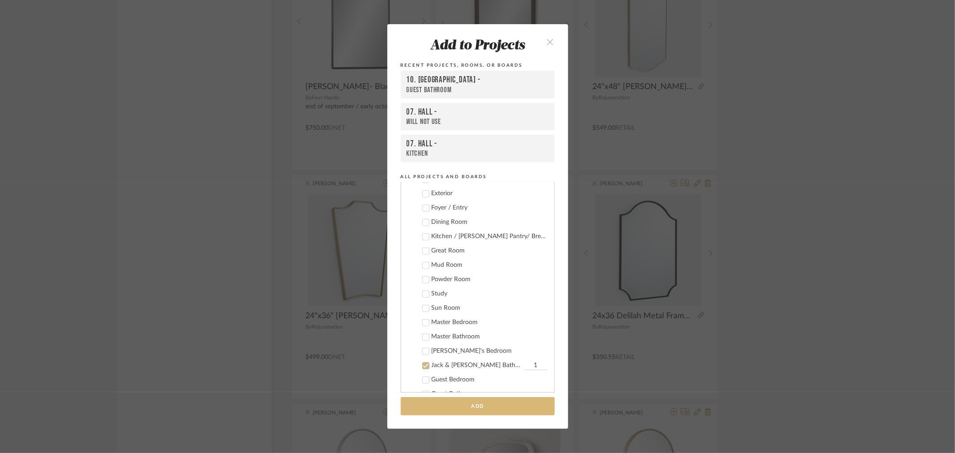
click at [479, 405] on button "Add" at bounding box center [478, 406] width 154 height 18
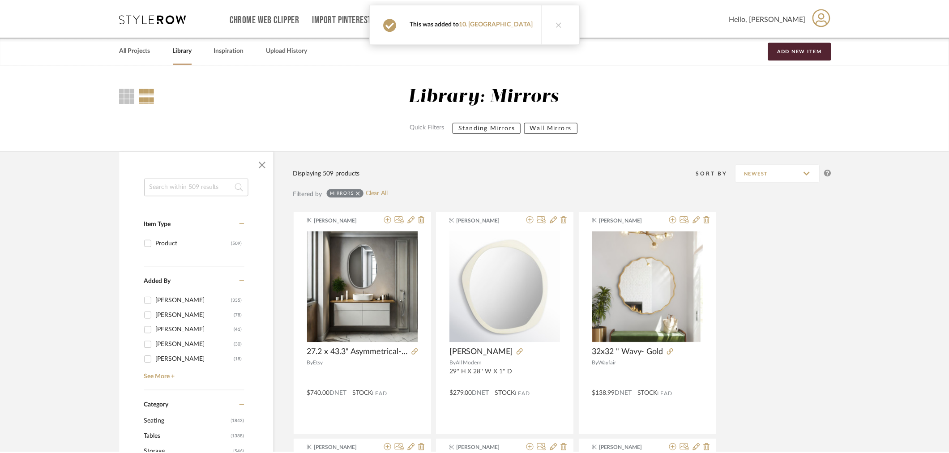
scroll to position [5072, 0]
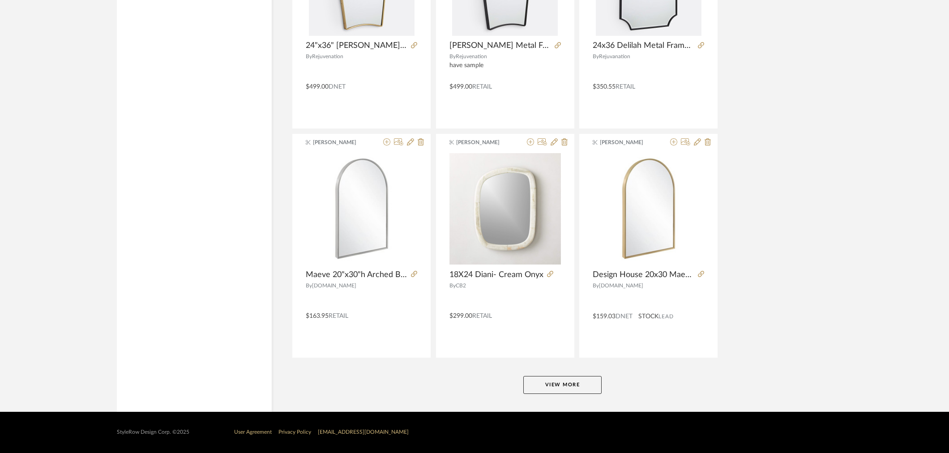
click at [586, 381] on button "View More" at bounding box center [562, 385] width 78 height 18
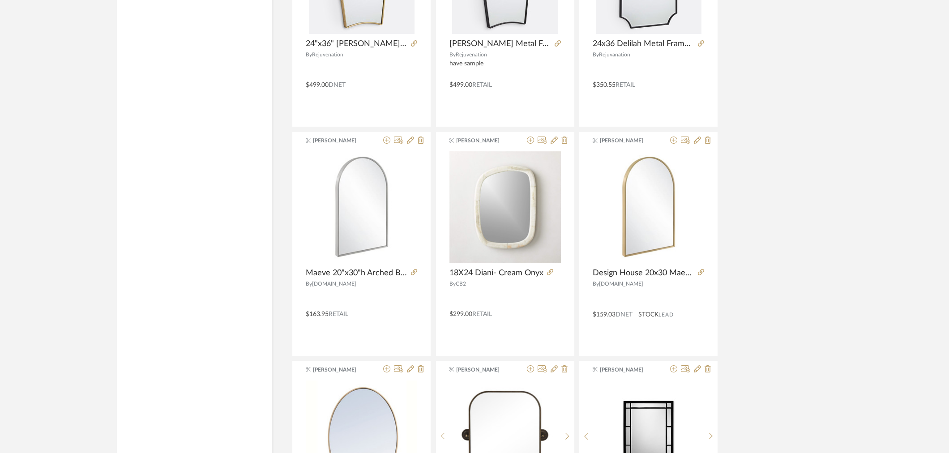
scroll to position [5592, 0]
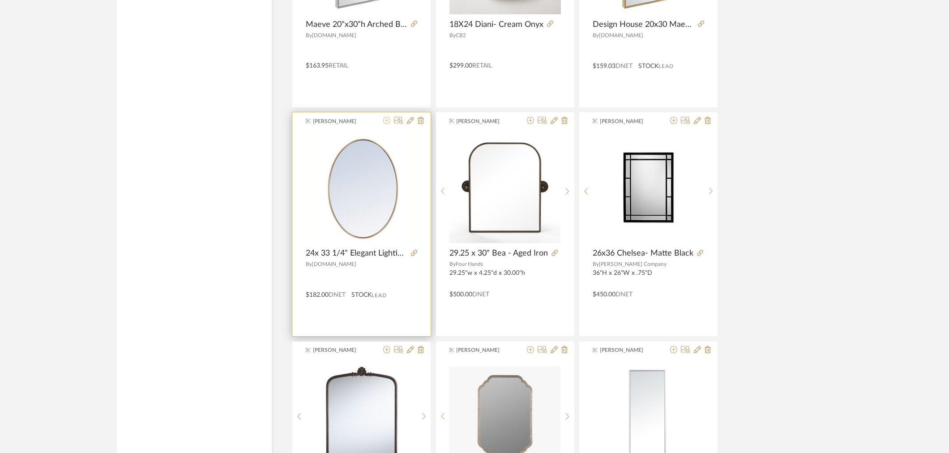
click at [388, 121] on icon at bounding box center [386, 120] width 7 height 7
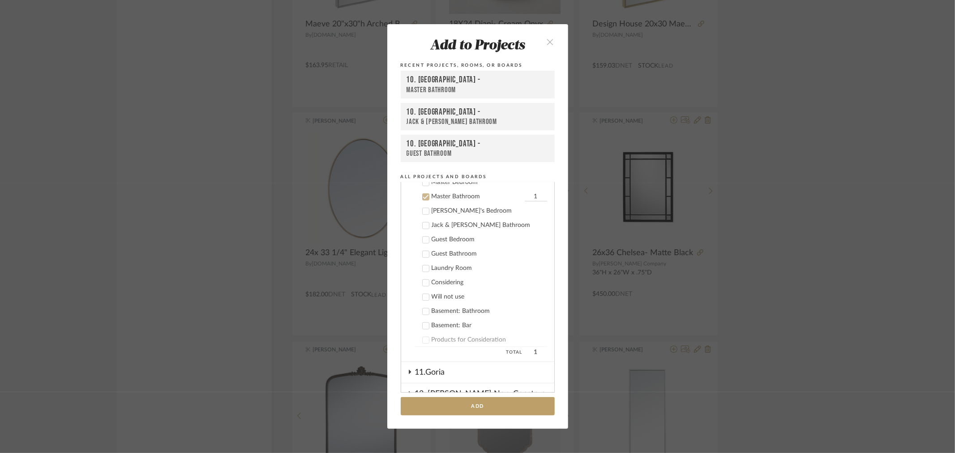
scroll to position [504, 0]
click at [433, 249] on div "Guest Bathroom" at bounding box center [488, 253] width 115 height 8
click at [434, 192] on div "Master Bathroom" at bounding box center [476, 196] width 91 height 8
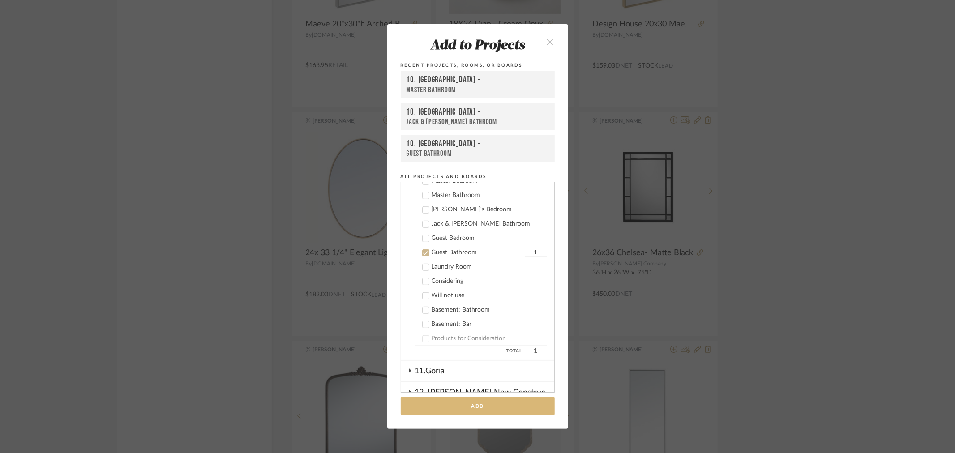
click at [474, 401] on button "Add" at bounding box center [478, 406] width 154 height 18
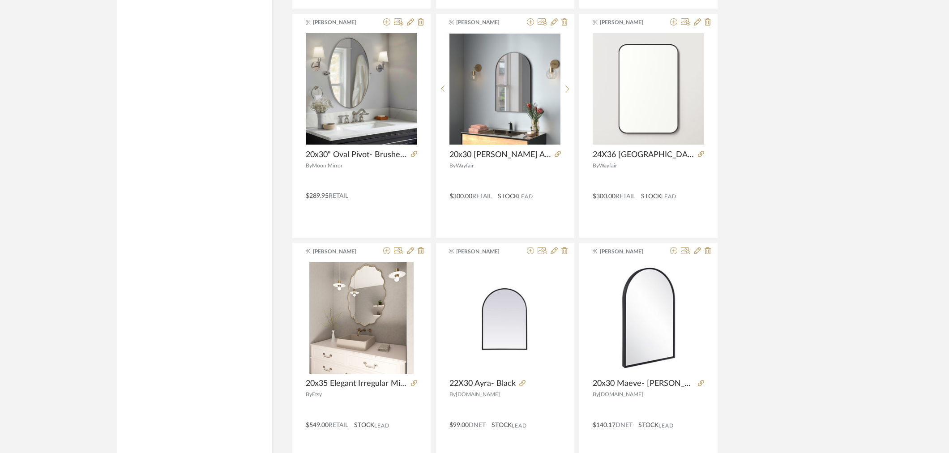
scroll to position [6984, 0]
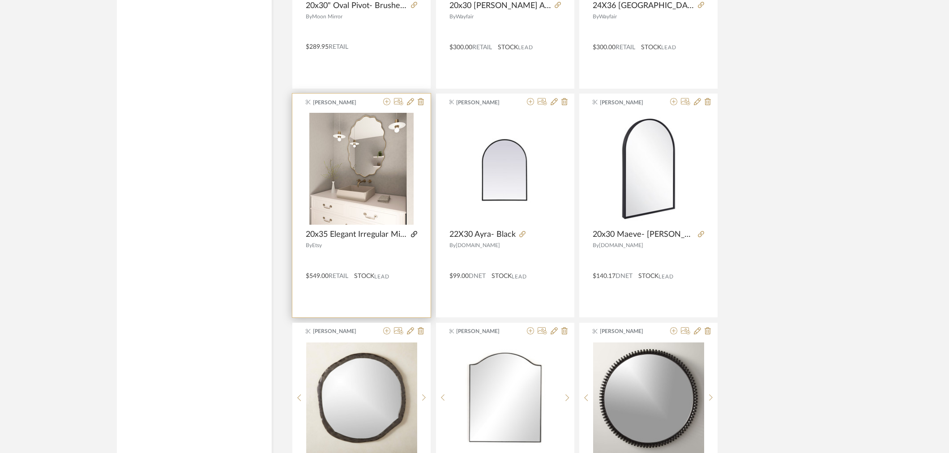
click at [413, 237] on icon at bounding box center [414, 234] width 6 height 6
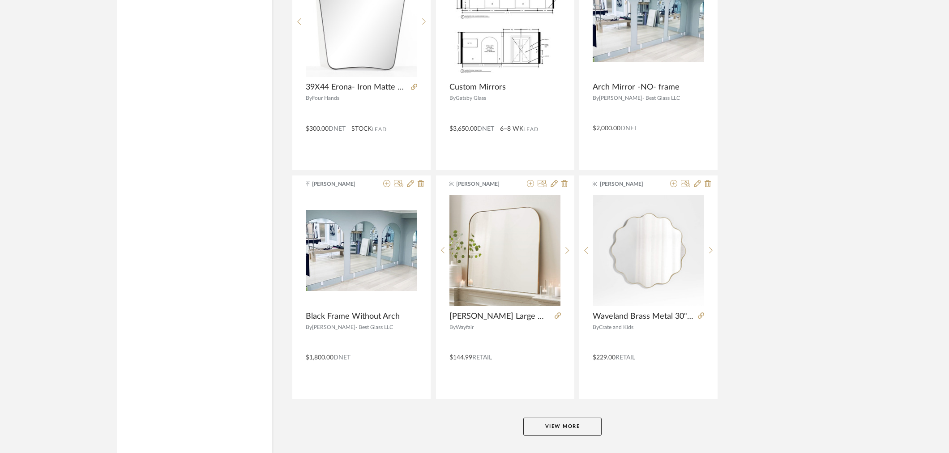
scroll to position [8079, 0]
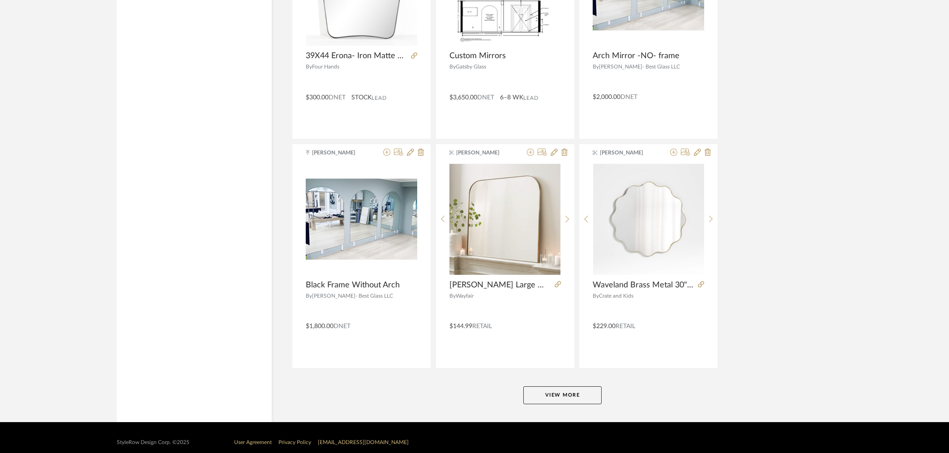
click at [565, 400] on button "View More" at bounding box center [562, 395] width 78 height 18
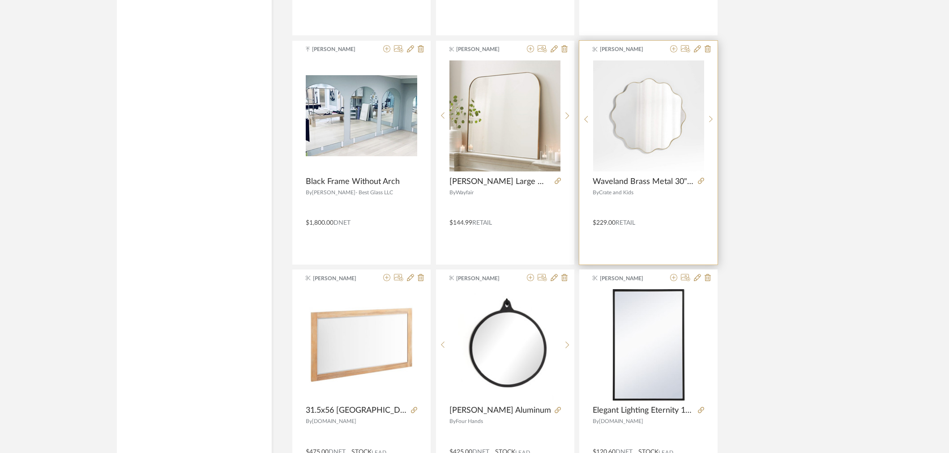
scroll to position [8178, 0]
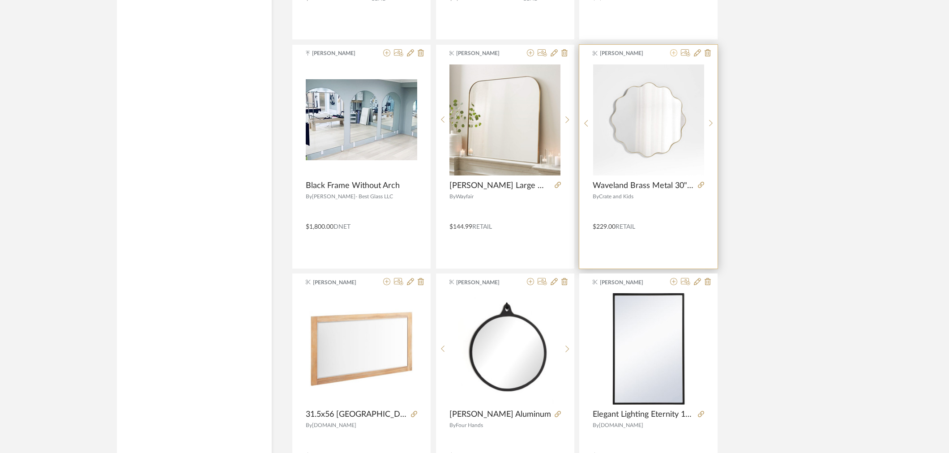
click at [671, 56] on icon at bounding box center [673, 52] width 7 height 7
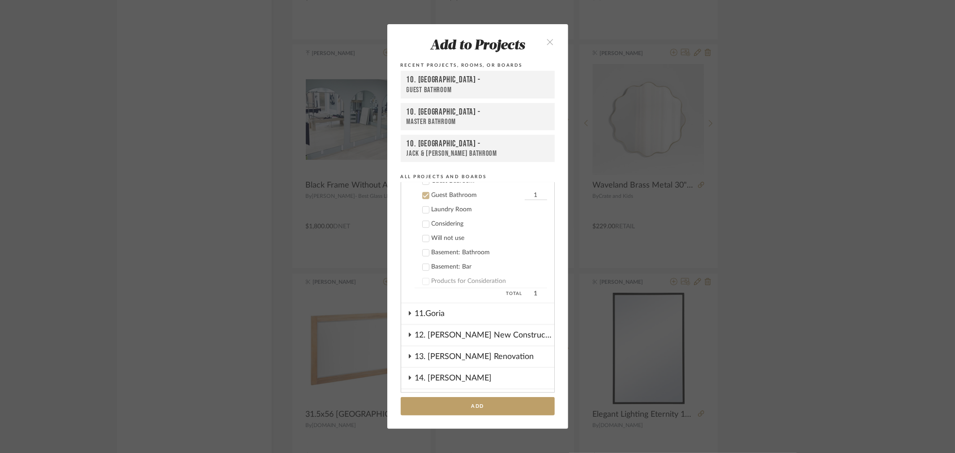
scroll to position [512, 0]
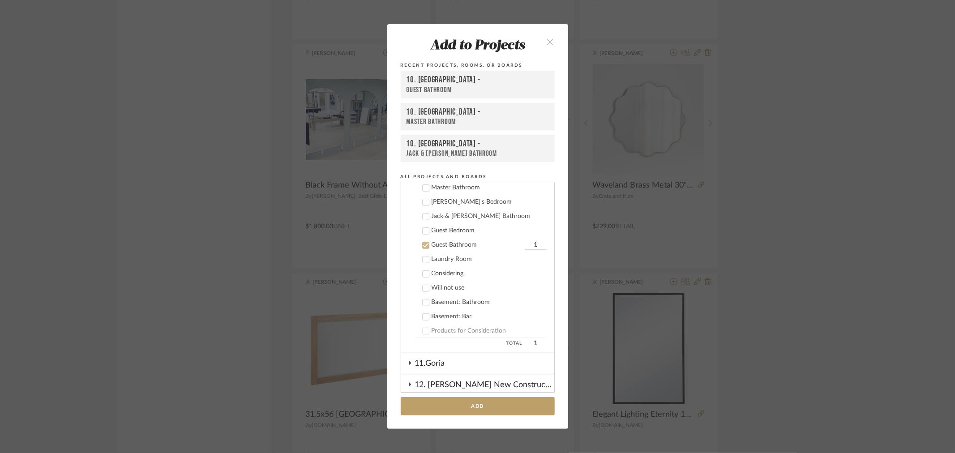
click at [441, 213] on div "Jack & Jill Bathroom" at bounding box center [488, 217] width 115 height 8
click at [422, 242] on icon at bounding box center [425, 245] width 6 height 6
click at [454, 404] on button "Add" at bounding box center [478, 406] width 154 height 18
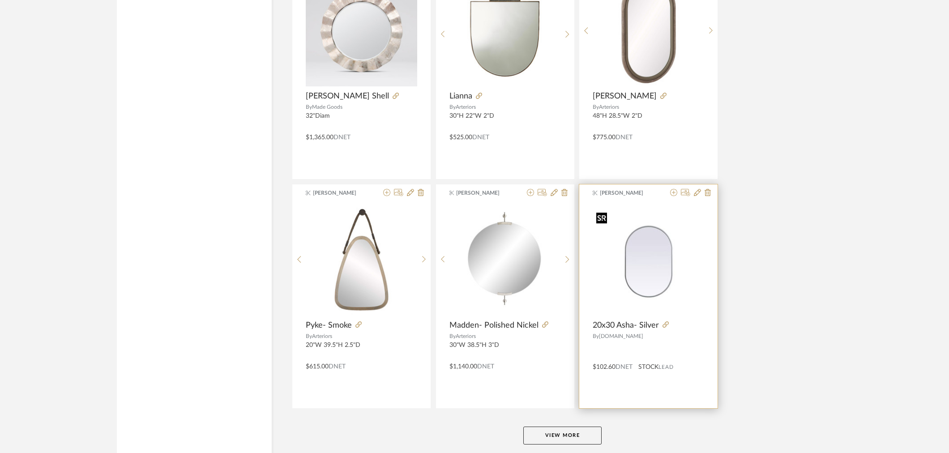
scroll to position [10840, 0]
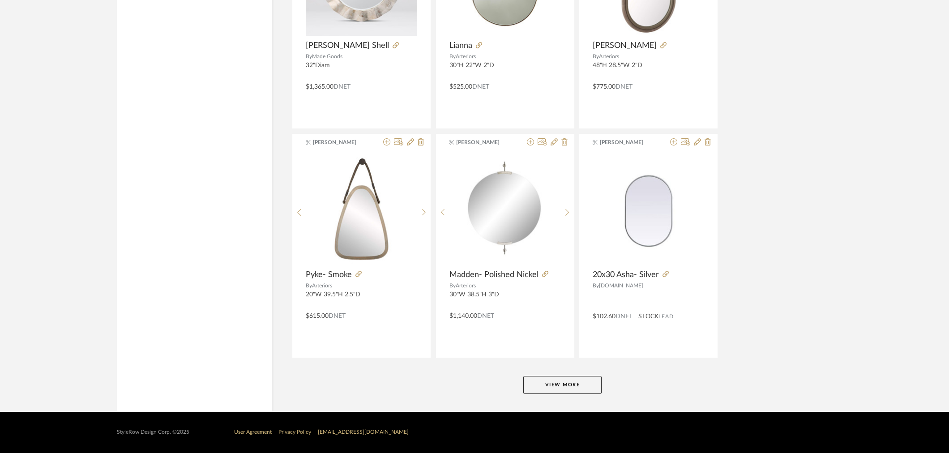
click at [584, 378] on button "View More" at bounding box center [562, 385] width 78 height 18
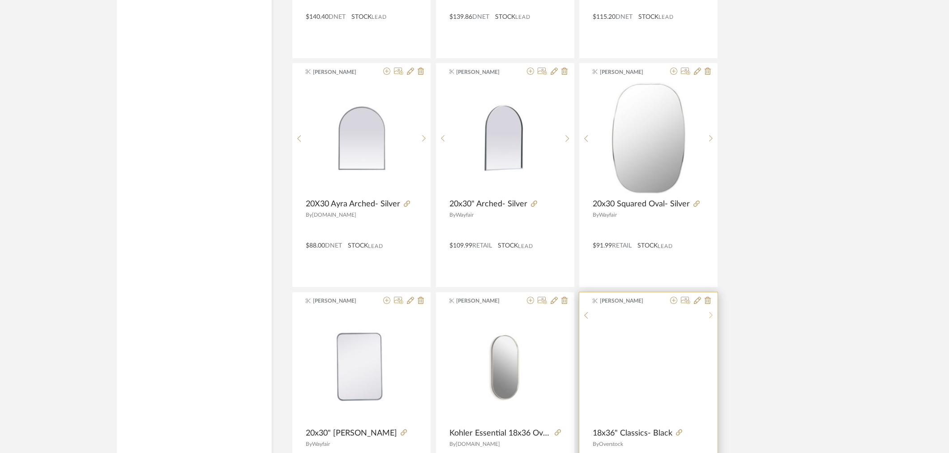
scroll to position [13575, 0]
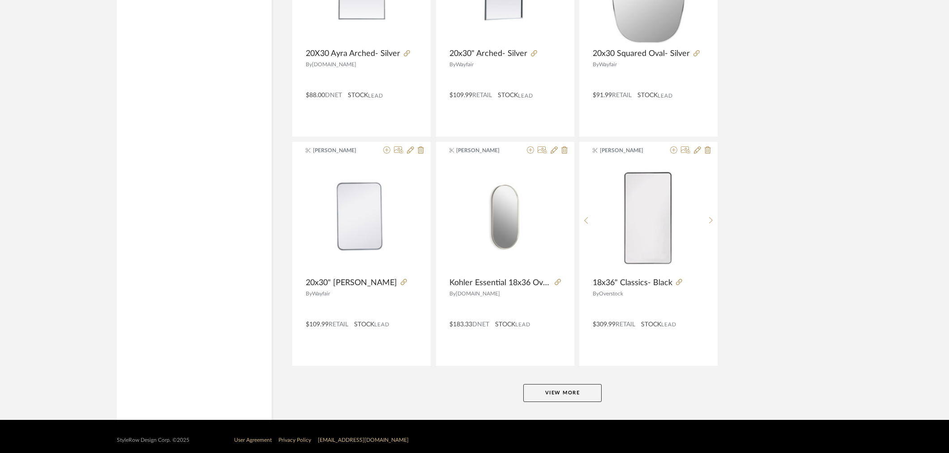
click at [564, 399] on button "View More" at bounding box center [562, 393] width 78 height 18
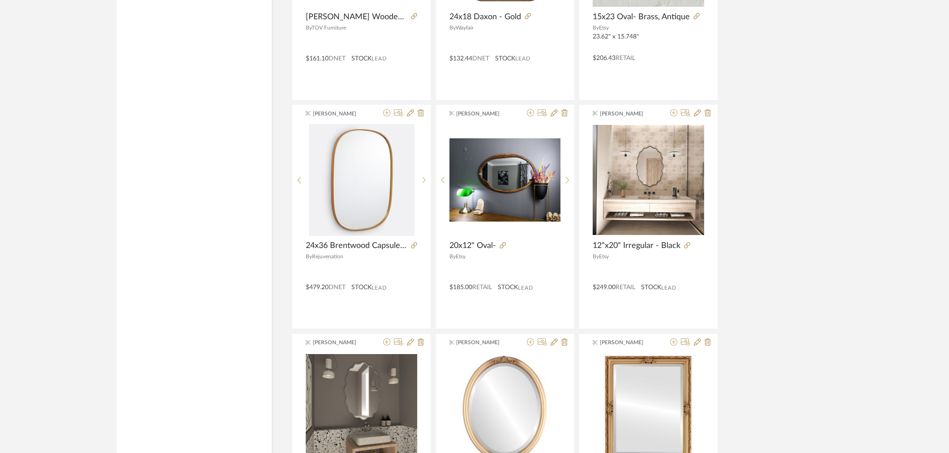
scroll to position [15216, 0]
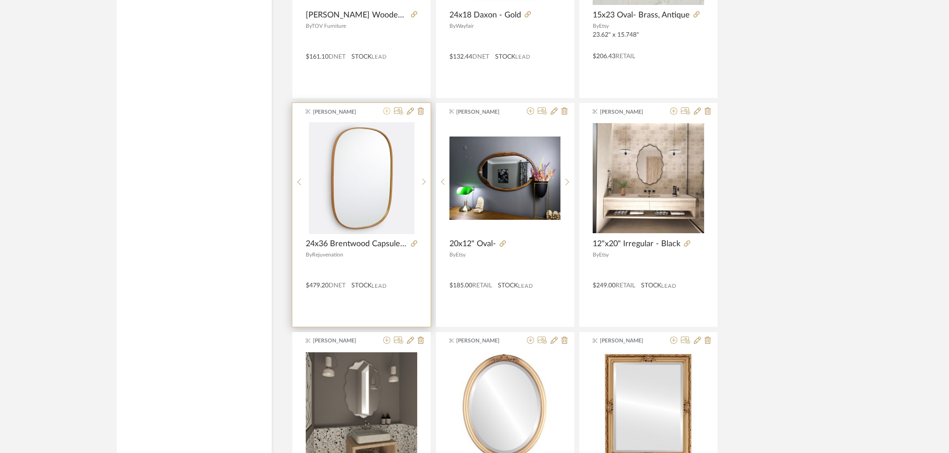
click at [385, 115] on icon at bounding box center [386, 110] width 7 height 7
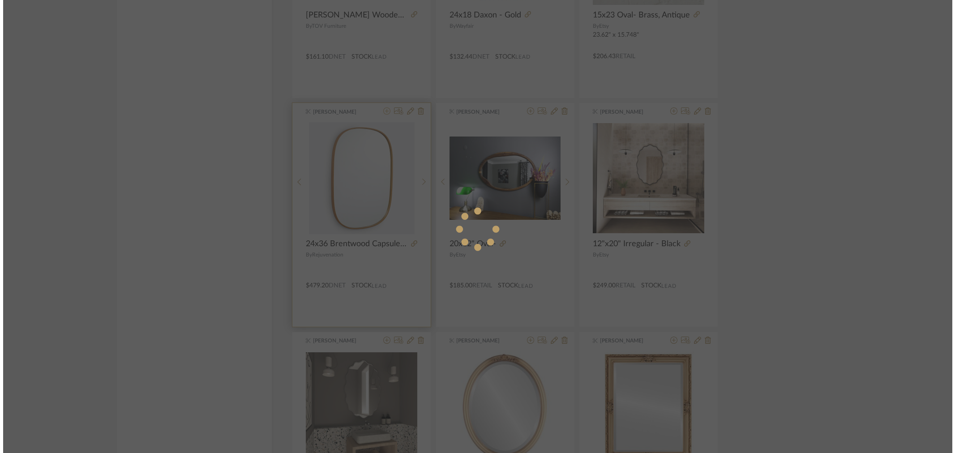
scroll to position [0, 0]
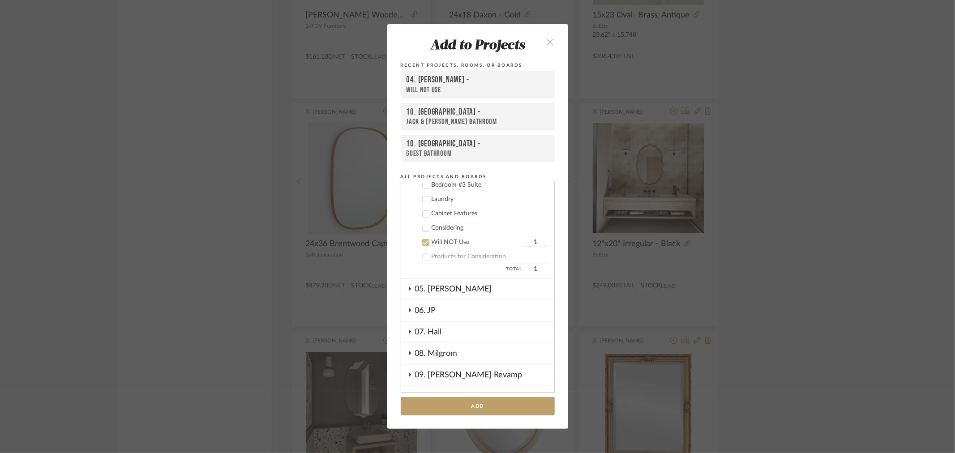
click at [439, 242] on div "Will NOT Use" at bounding box center [476, 243] width 91 height 8
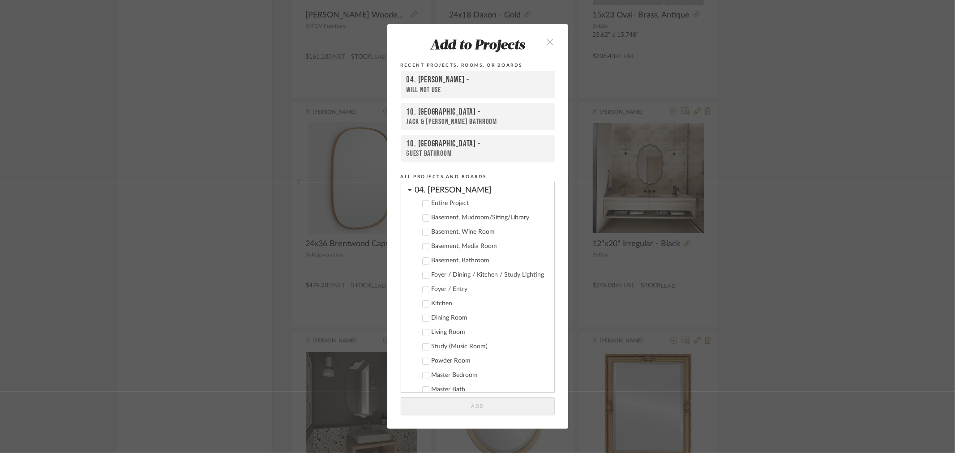
scroll to position [130, 0]
click at [434, 387] on div "Master Bath" at bounding box center [488, 391] width 115 height 8
click at [442, 387] on div "Master Bath" at bounding box center [476, 391] width 91 height 8
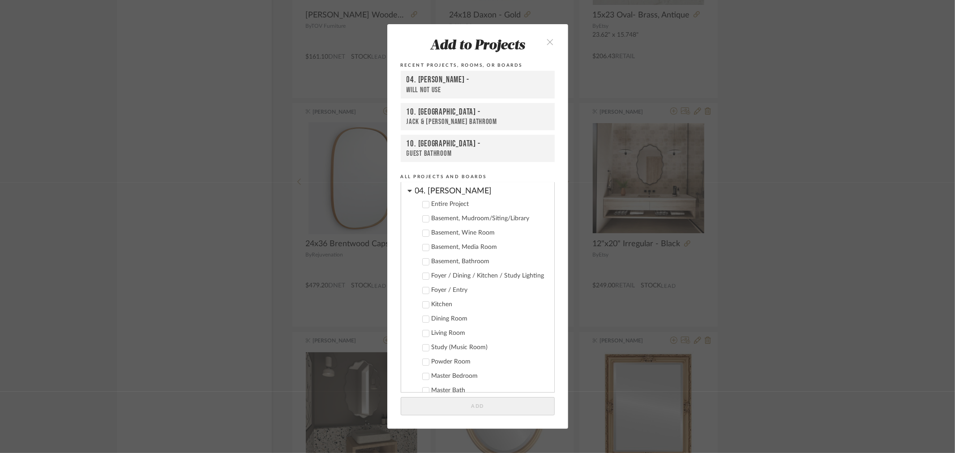
click at [426, 196] on cdk-nested-tree-node "Entire Project" at bounding box center [474, 203] width 146 height 14
click at [427, 188] on div "04. Linck" at bounding box center [484, 189] width 139 height 16
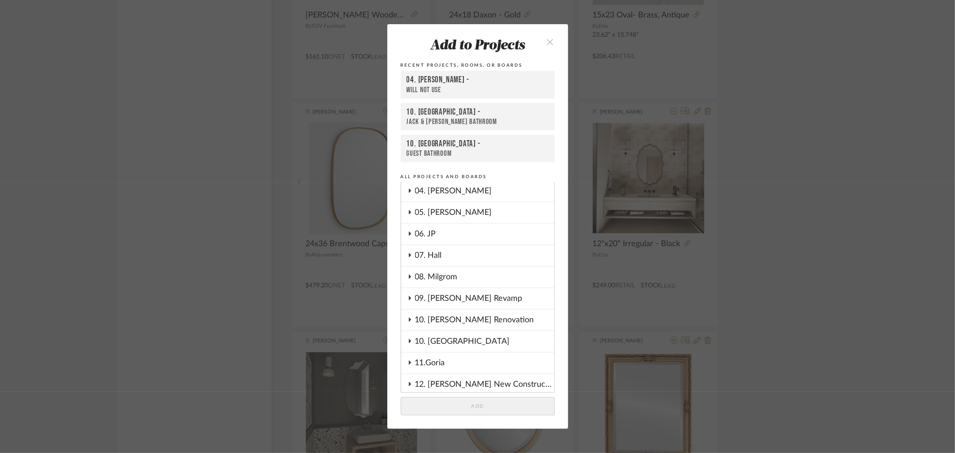
click at [446, 331] on div "10. Vignola" at bounding box center [484, 341] width 139 height 21
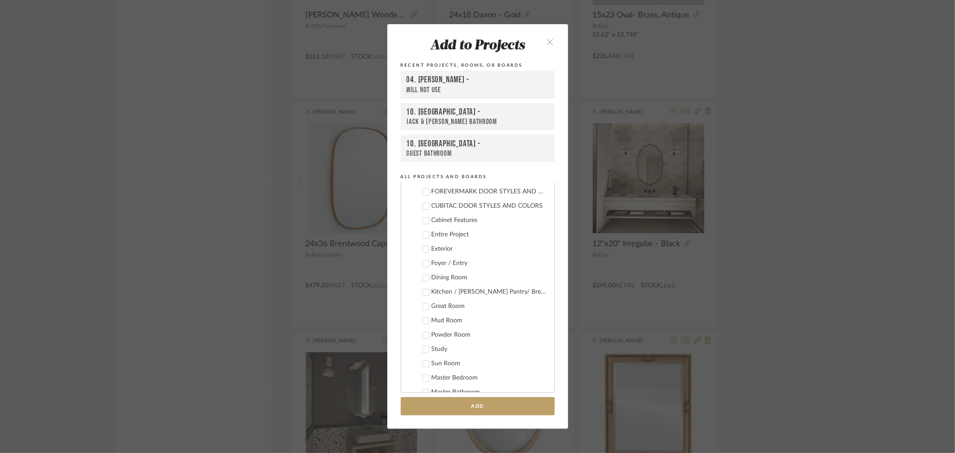
scroll to position [328, 0]
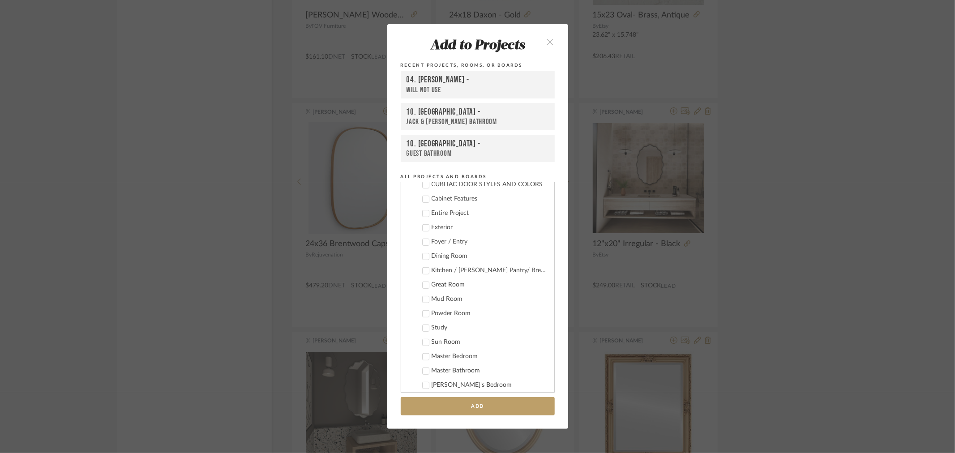
click at [444, 367] on div "Master Bathroom" at bounding box center [488, 371] width 115 height 8
click at [456, 409] on button "Add" at bounding box center [478, 406] width 154 height 18
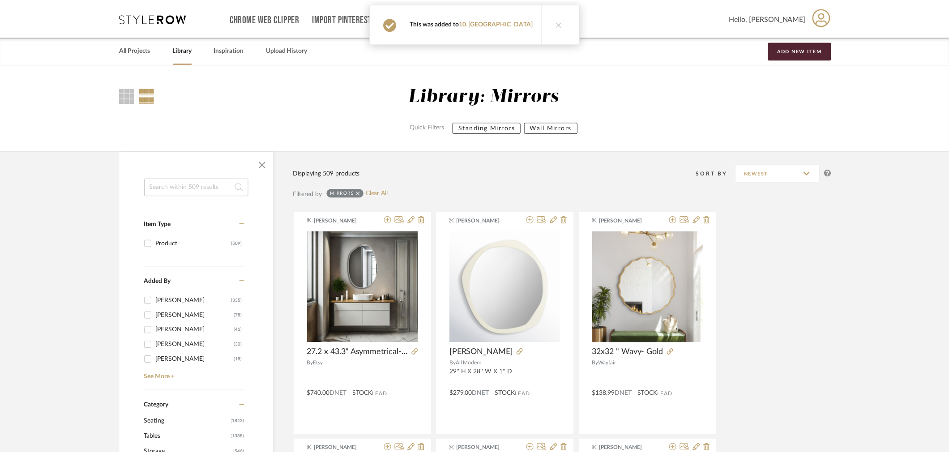
scroll to position [15216, 0]
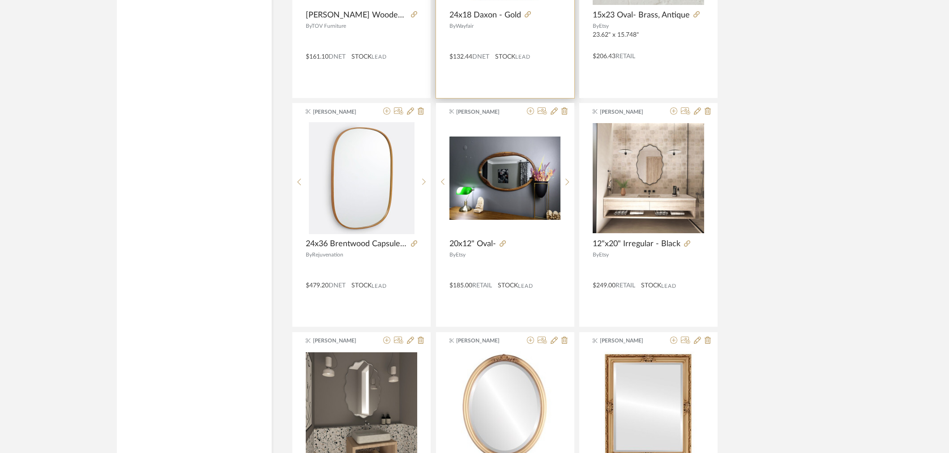
drag, startPoint x: 884, startPoint y: 242, endPoint x: 455, endPoint y: 3, distance: 491.6
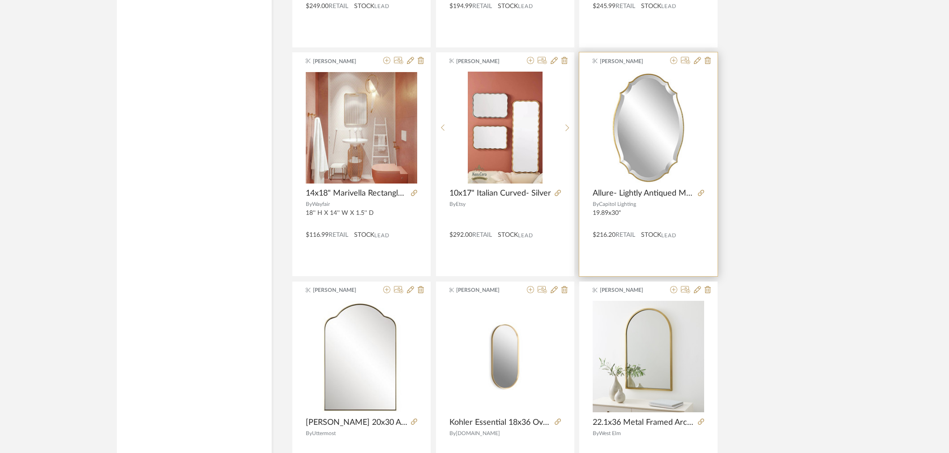
scroll to position [15763, 0]
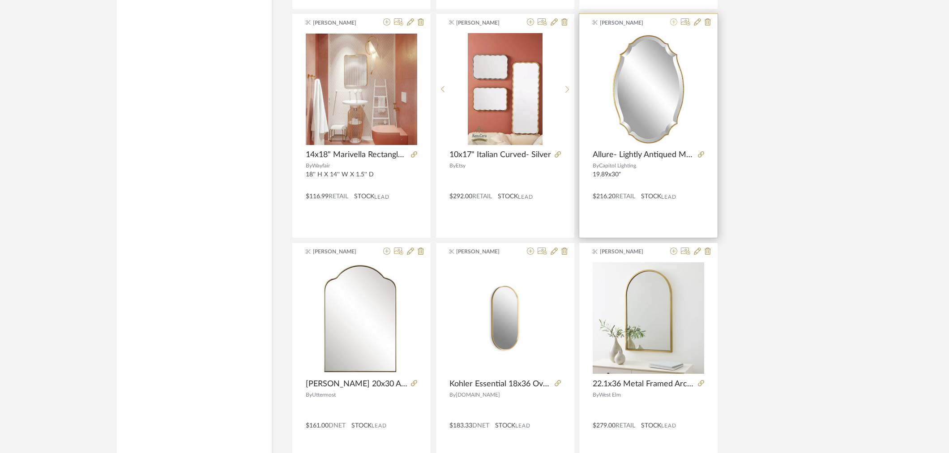
click at [673, 26] on icon at bounding box center [673, 21] width 7 height 7
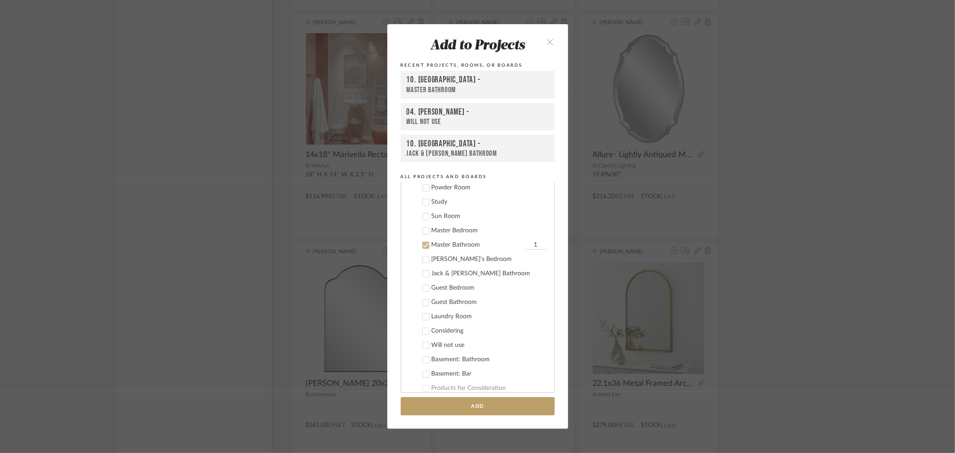
scroll to position [405, 0]
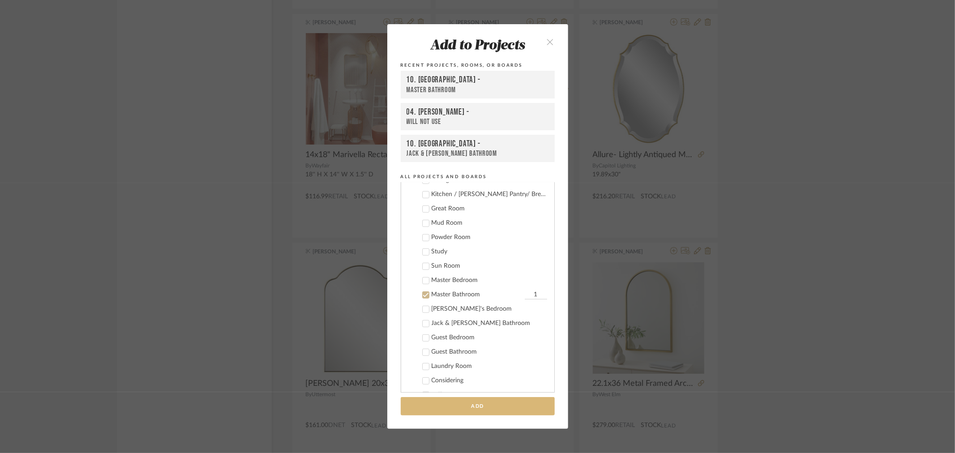
click at [448, 405] on button "Add" at bounding box center [478, 406] width 154 height 18
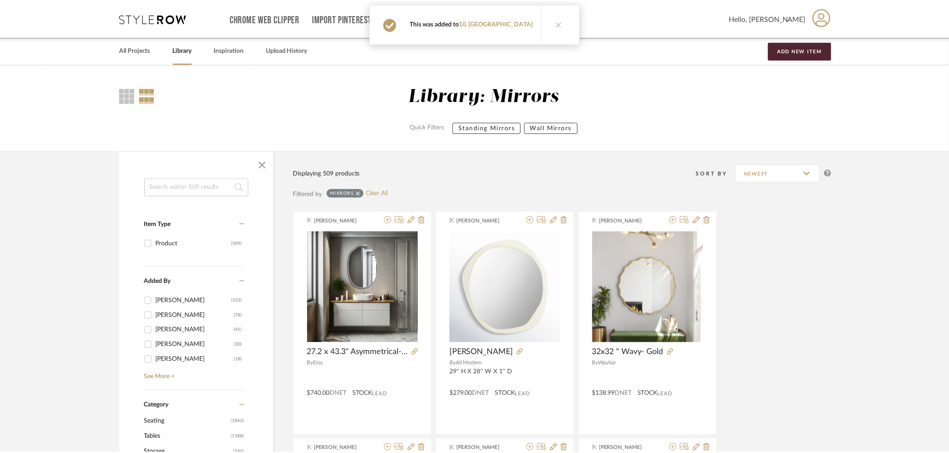
scroll to position [15763, 0]
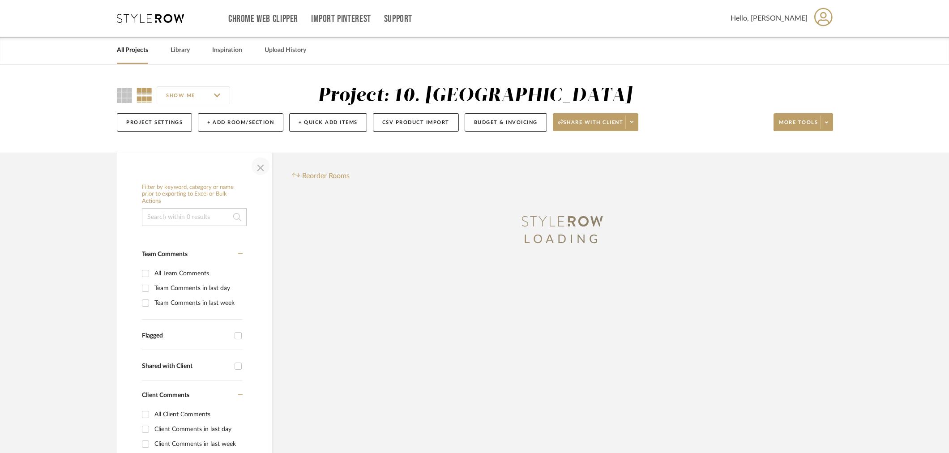
click at [257, 171] on span "button" at bounding box center [260, 165] width 21 height 21
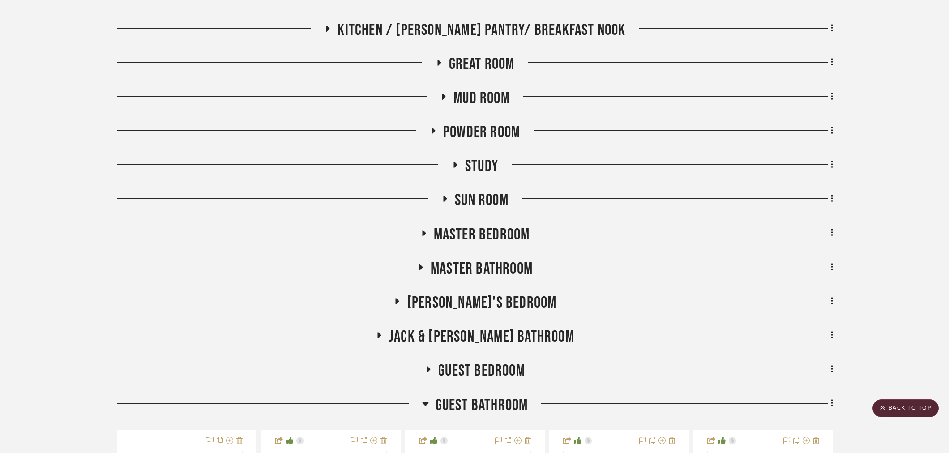
scroll to position [696, 0]
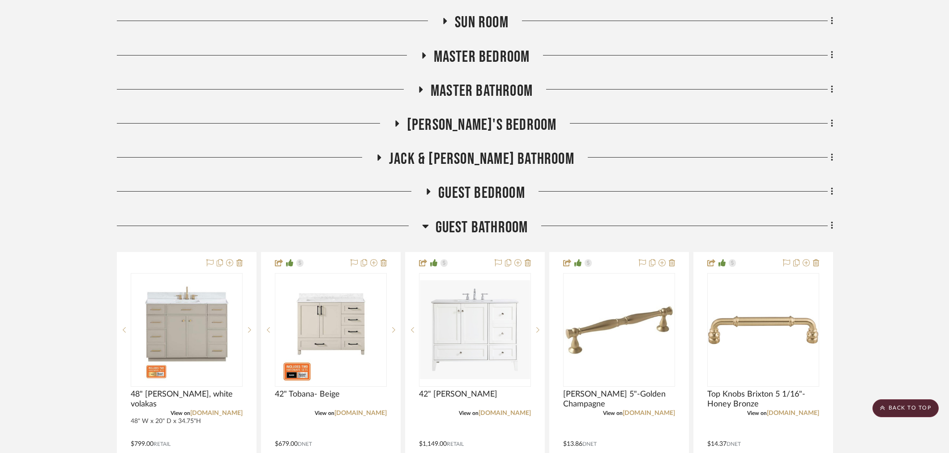
click at [477, 197] on span "Guest Bedroom" at bounding box center [481, 192] width 87 height 19
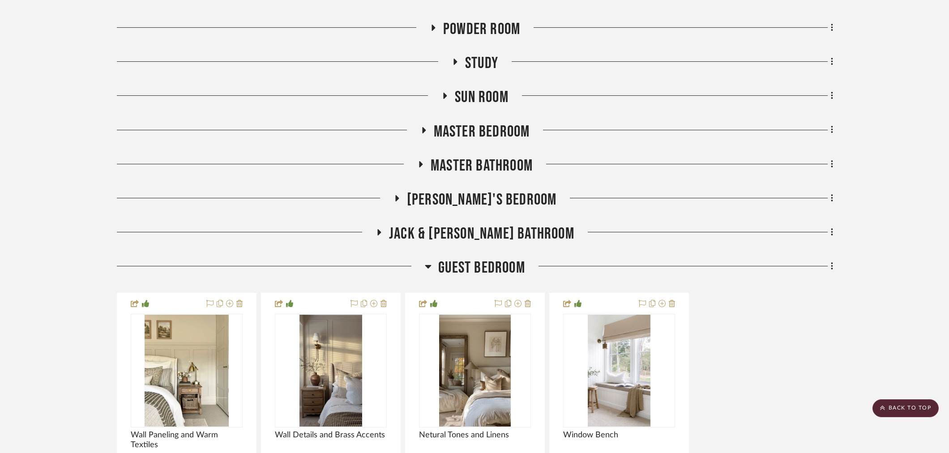
scroll to position [597, 0]
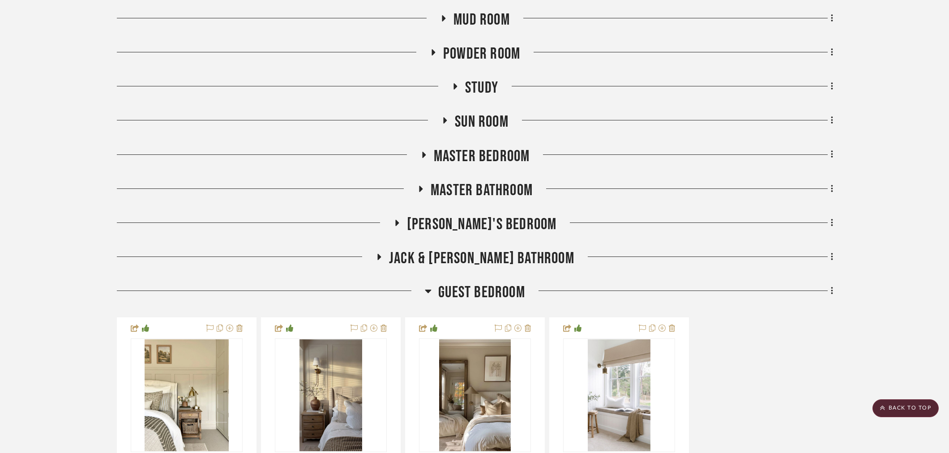
click at [490, 294] on span "Guest Bedroom" at bounding box center [481, 292] width 87 height 19
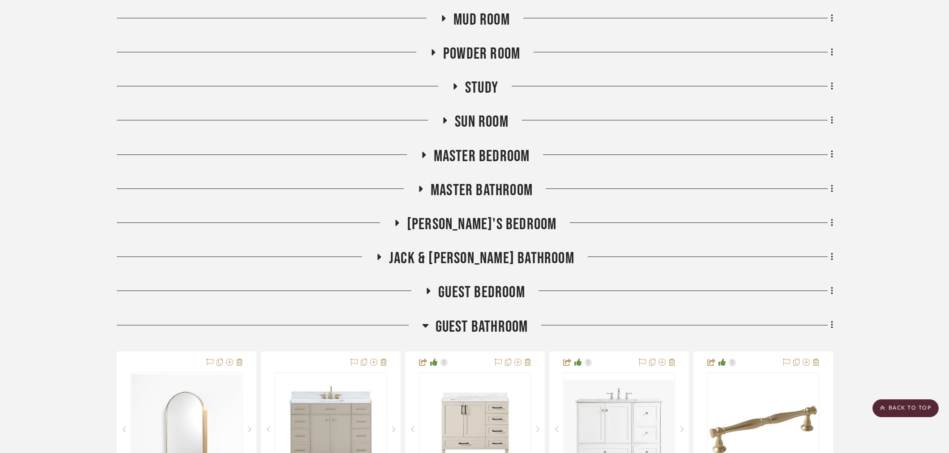
click at [464, 256] on span "Jack & [PERSON_NAME] Bathroom" at bounding box center [481, 258] width 185 height 19
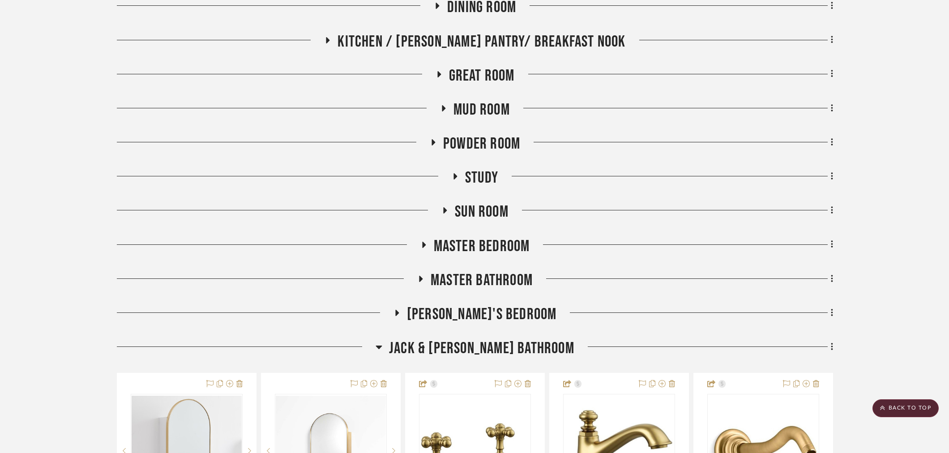
scroll to position [497, 0]
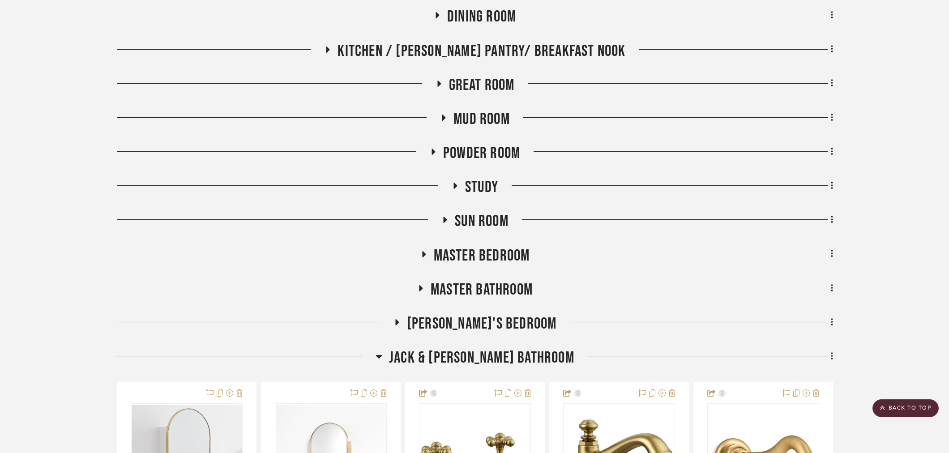
click at [466, 294] on span "Master Bathroom" at bounding box center [482, 289] width 102 height 19
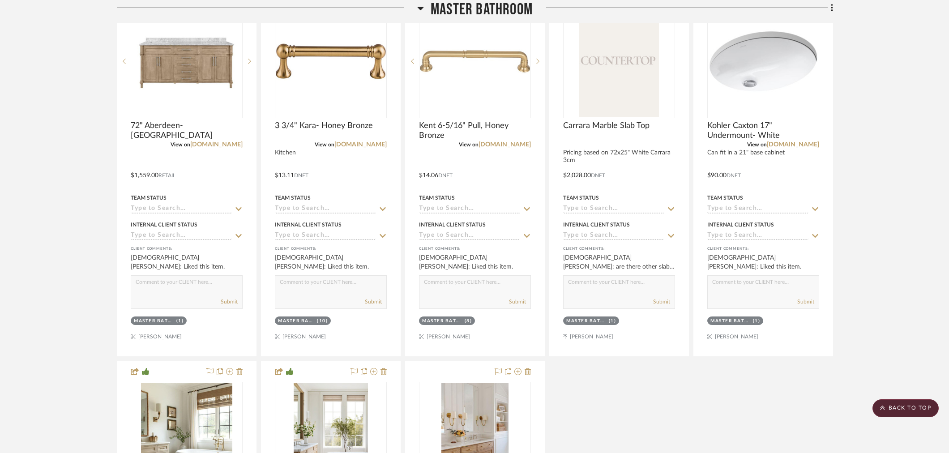
scroll to position [2585, 0]
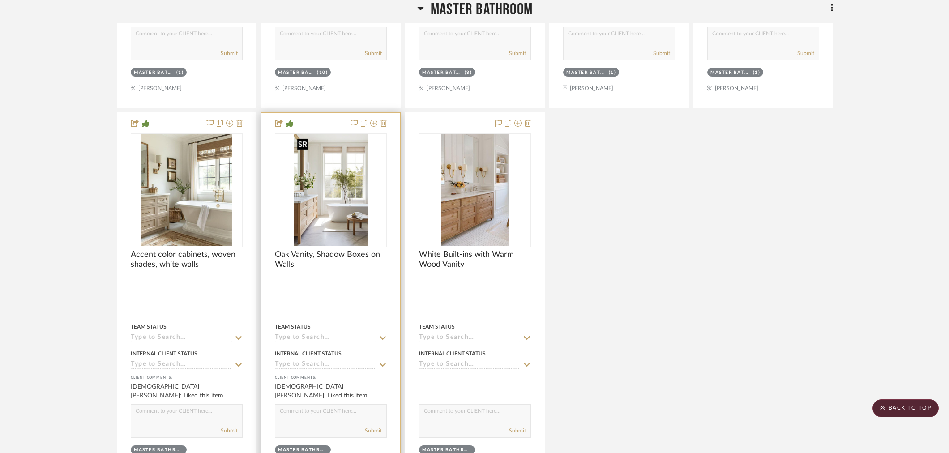
click at [334, 186] on img "0" at bounding box center [331, 190] width 74 height 112
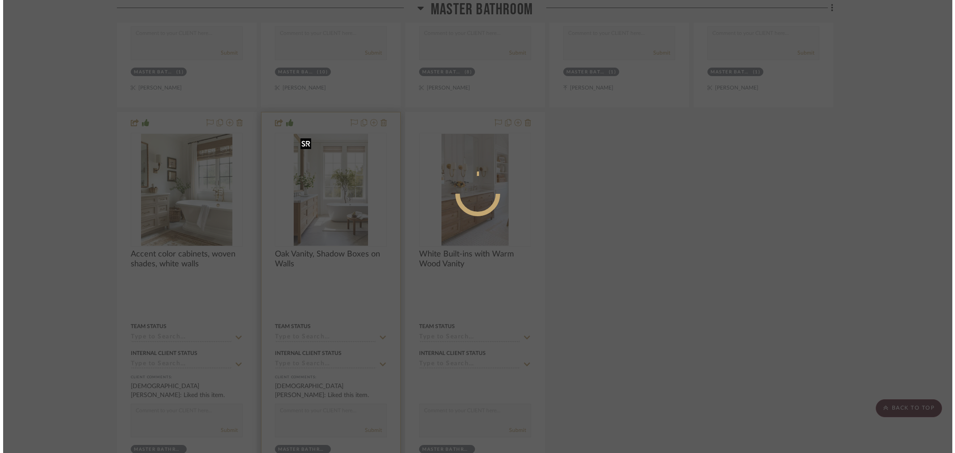
scroll to position [0, 0]
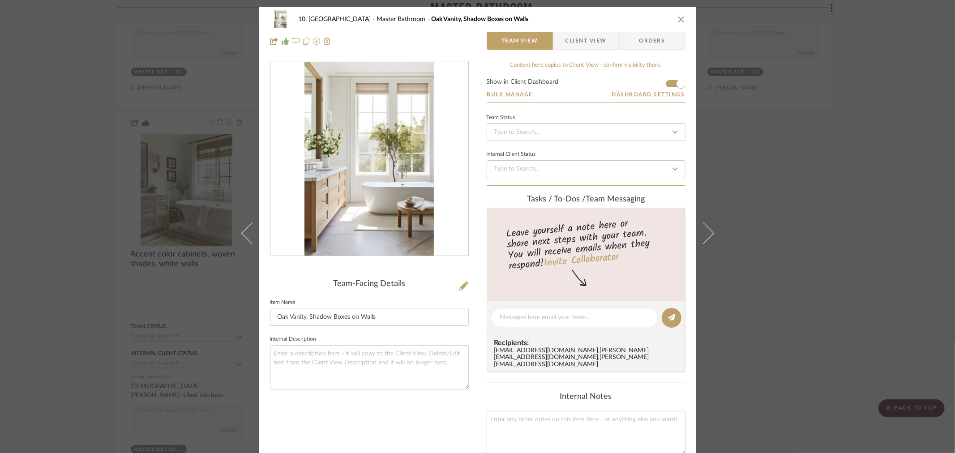
click at [306, 140] on img "0" at bounding box center [368, 159] width 129 height 194
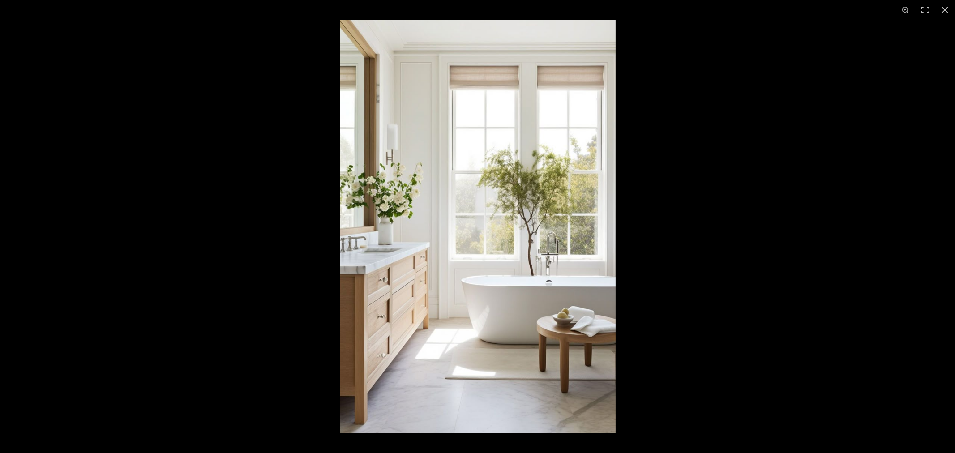
click at [790, 163] on div at bounding box center [817, 246] width 955 height 453
click at [657, 161] on div at bounding box center [817, 246] width 955 height 453
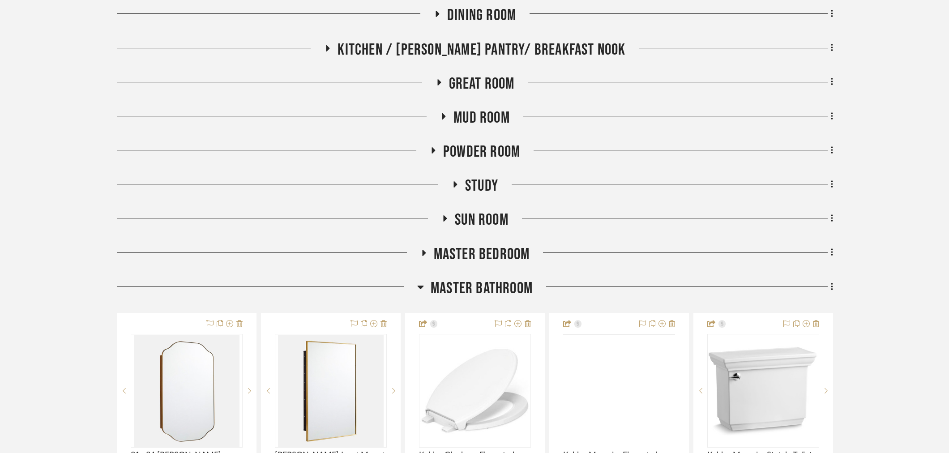
scroll to position [696, 0]
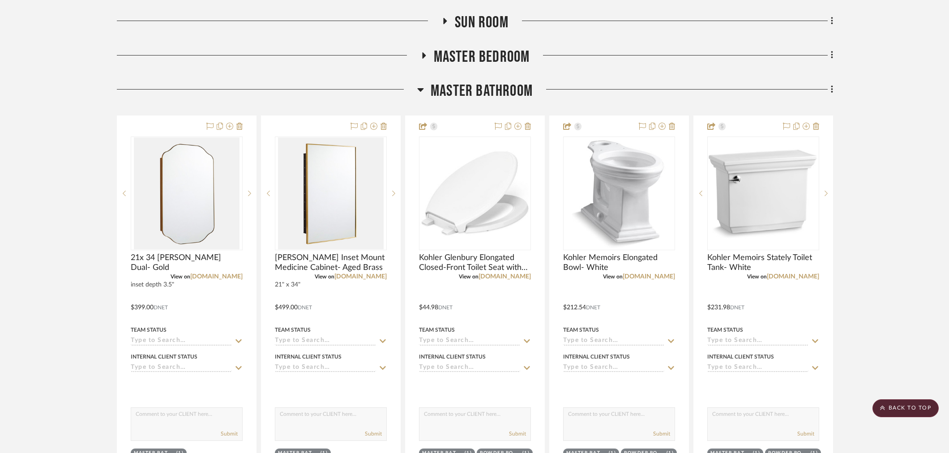
click at [482, 92] on span "Master Bathroom" at bounding box center [482, 90] width 102 height 19
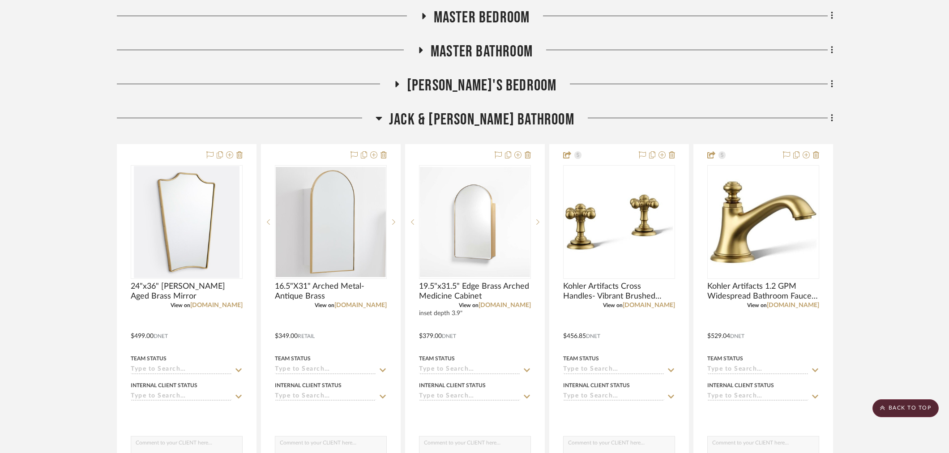
scroll to position [746, 0]
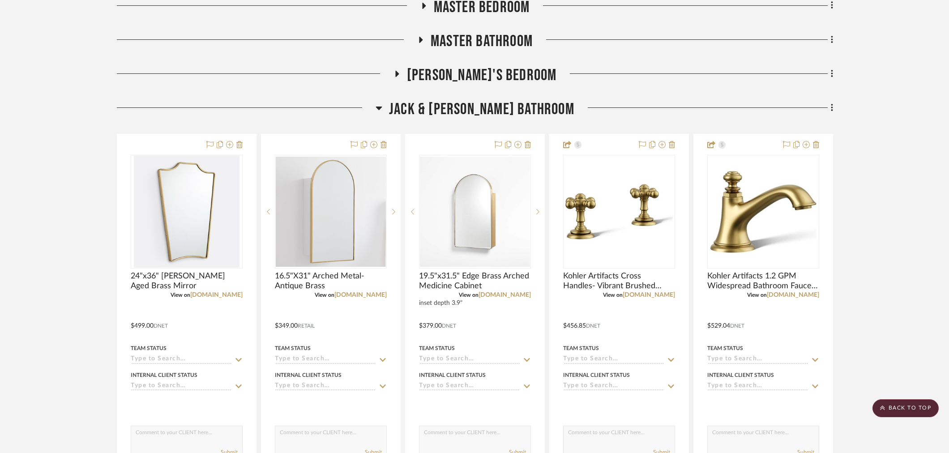
click at [494, 79] on span "[PERSON_NAME]'s Bedroom" at bounding box center [482, 75] width 150 height 19
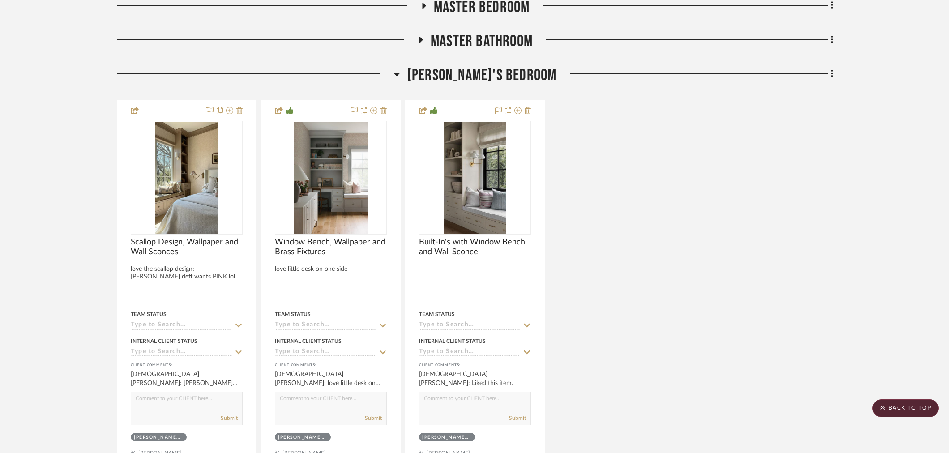
click at [494, 79] on span "[PERSON_NAME]'s Bedroom" at bounding box center [482, 75] width 150 height 19
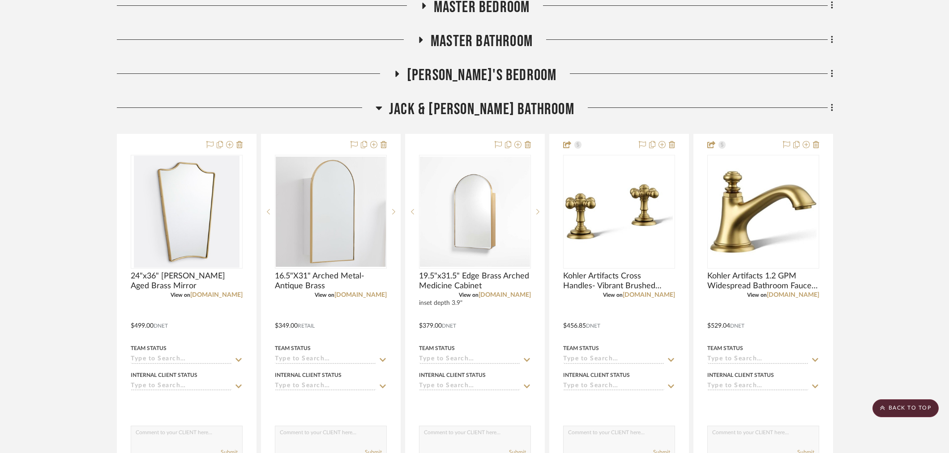
click at [493, 32] on span "Master Bathroom" at bounding box center [482, 41] width 102 height 19
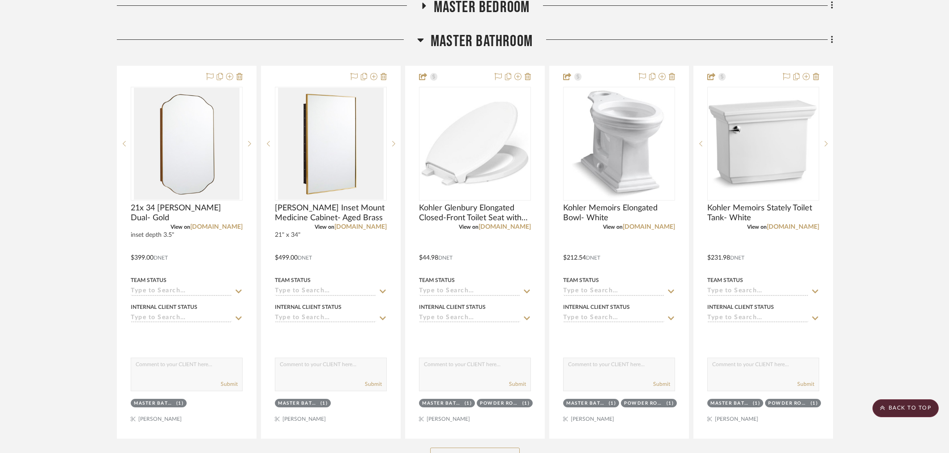
click at [493, 32] on span "Master Bathroom" at bounding box center [482, 41] width 102 height 19
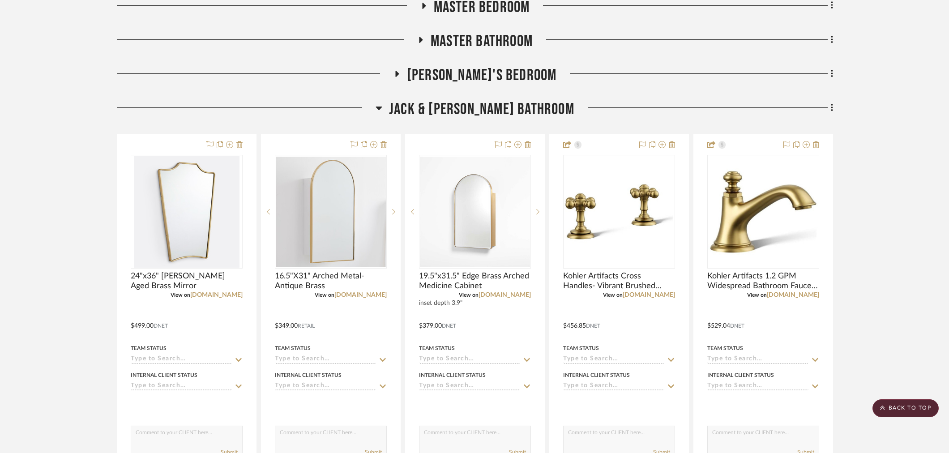
click at [480, 48] on span "Master Bathroom" at bounding box center [482, 41] width 102 height 19
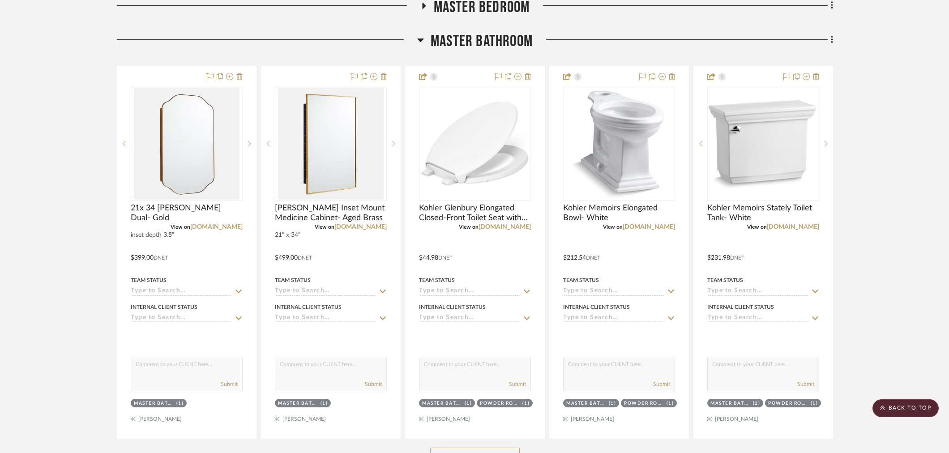
click at [480, 48] on span "Master Bathroom" at bounding box center [482, 41] width 102 height 19
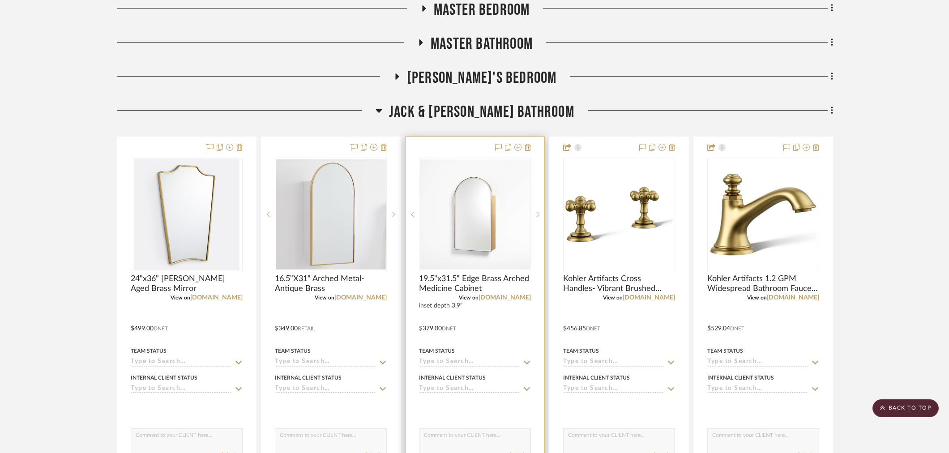
scroll to position [696, 0]
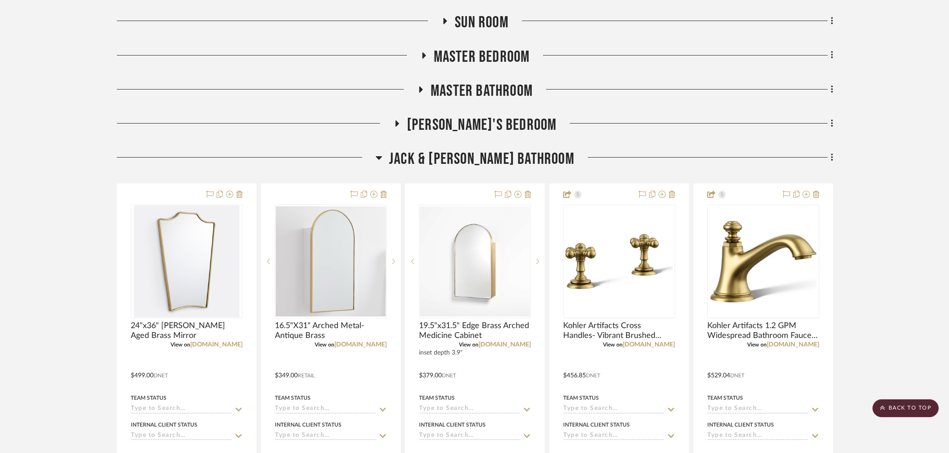
click at [483, 96] on span "Master Bathroom" at bounding box center [482, 90] width 102 height 19
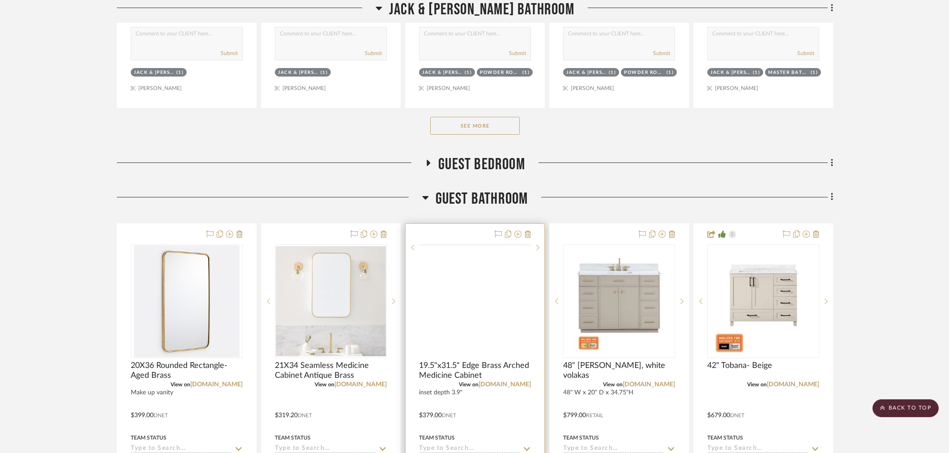
scroll to position [1591, 0]
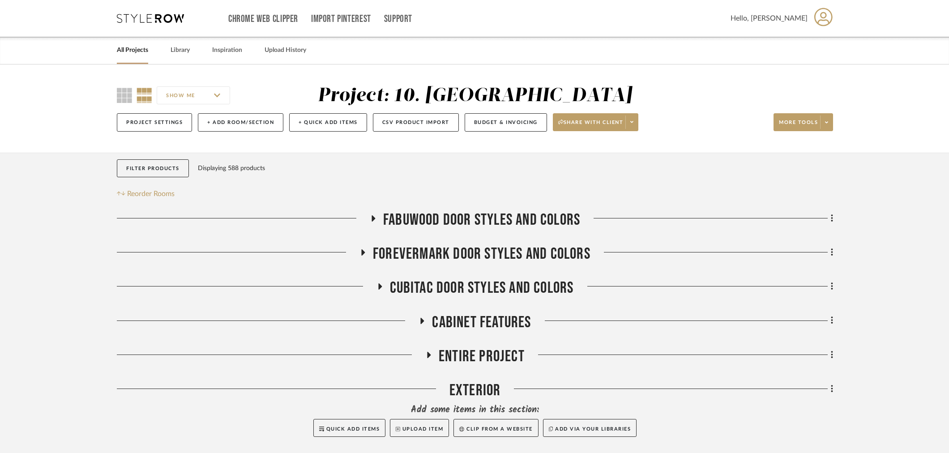
click at [130, 47] on link "All Projects" at bounding box center [132, 50] width 31 height 12
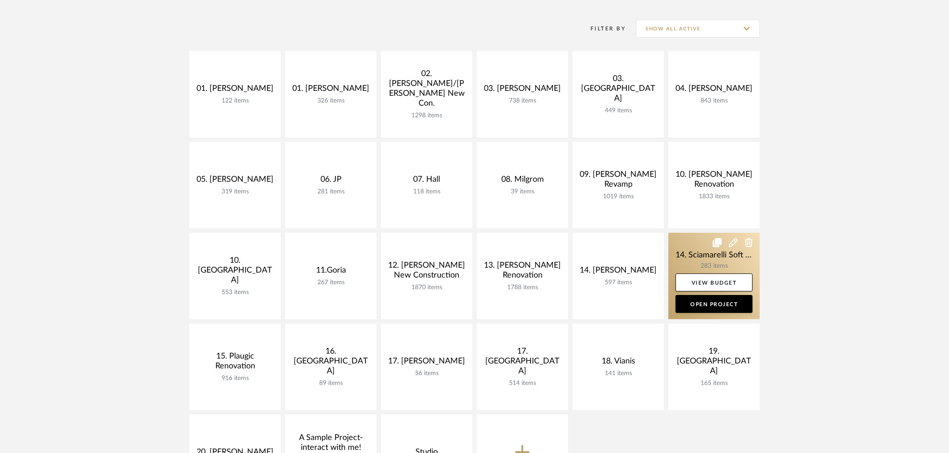
scroll to position [199, 0]
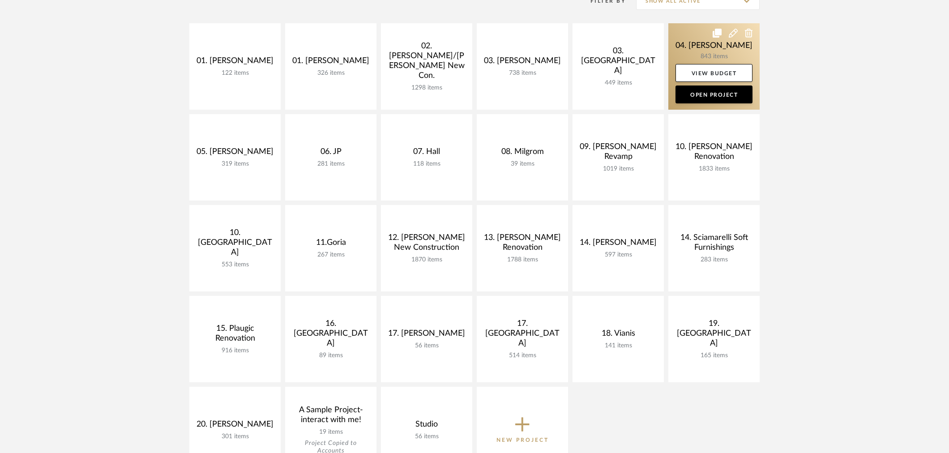
click at [696, 55] on link at bounding box center [713, 66] width 91 height 86
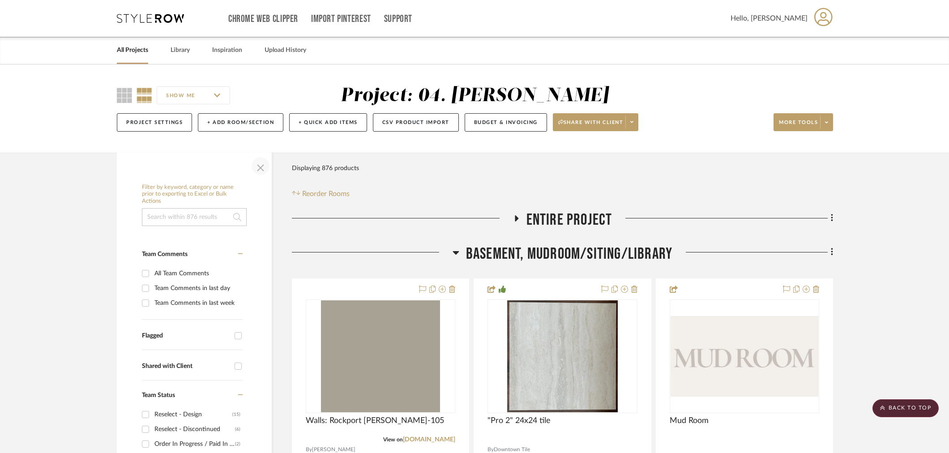
click at [257, 173] on span "button" at bounding box center [260, 165] width 21 height 21
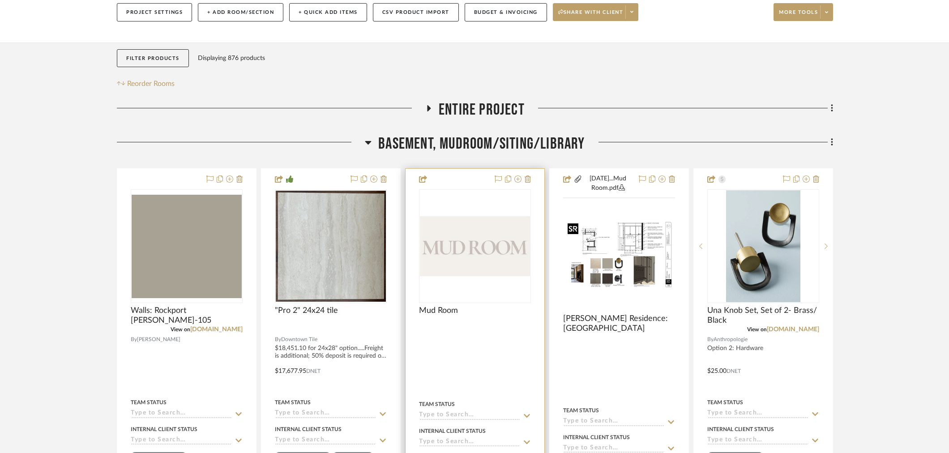
scroll to position [149, 0]
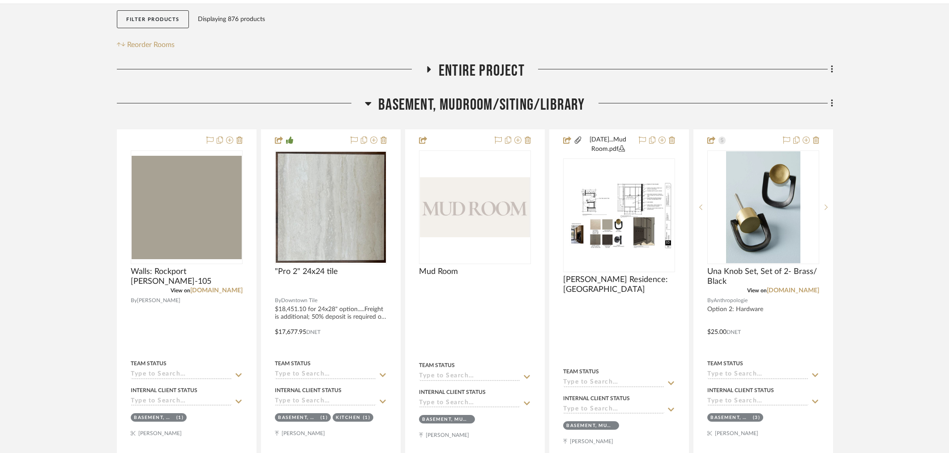
click at [463, 105] on span "Basement, Mudroom/Siting/Library" at bounding box center [481, 104] width 206 height 19
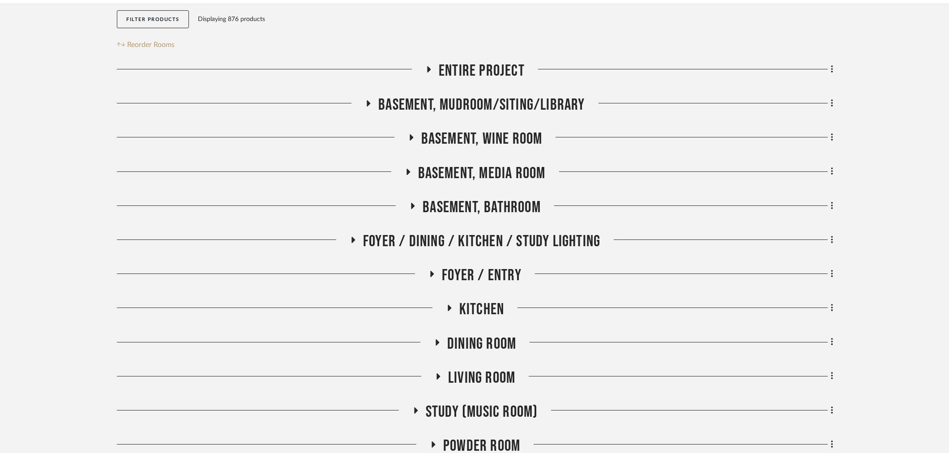
click at [473, 200] on span "Basement, Bathroom" at bounding box center [481, 207] width 118 height 19
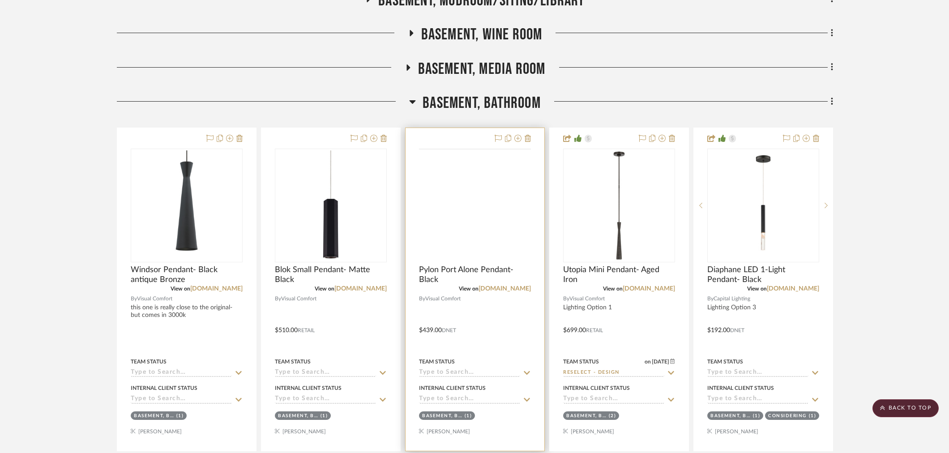
scroll to position [298, 0]
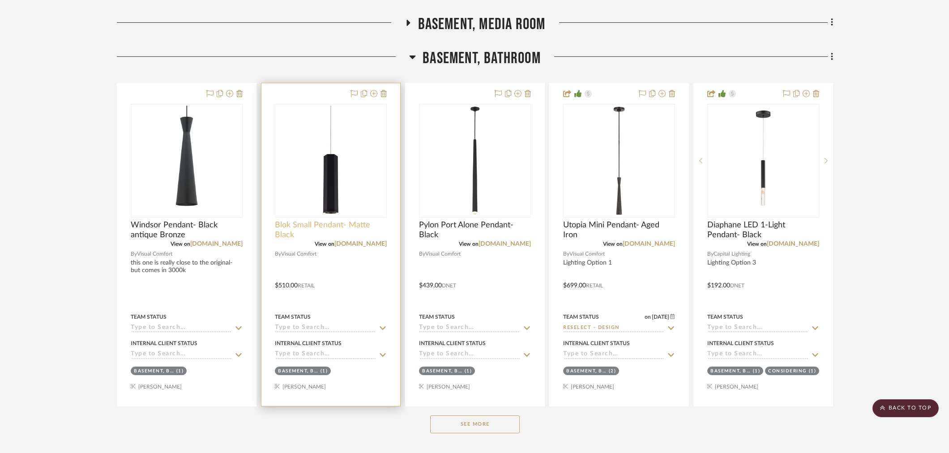
click at [358, 233] on span "Blok Small Pendant- Matte Black" at bounding box center [331, 230] width 112 height 20
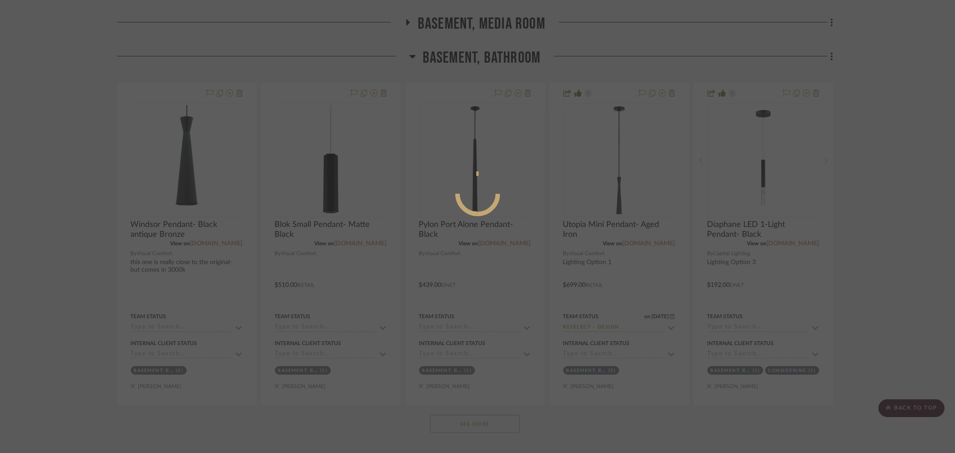
click at [834, 270] on div at bounding box center [477, 226] width 955 height 453
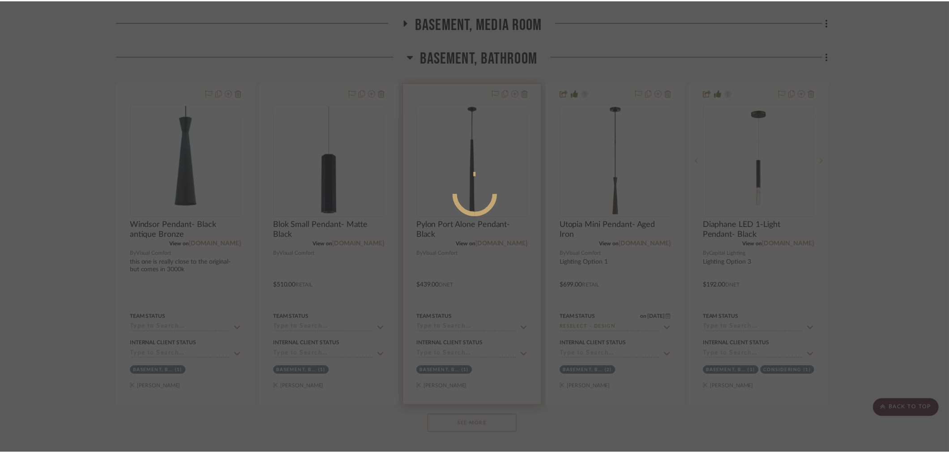
scroll to position [298, 0]
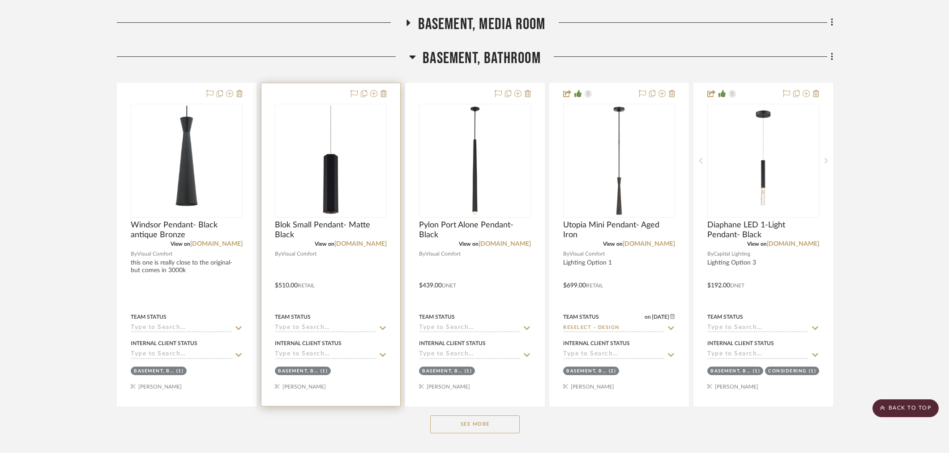
click at [335, 218] on div at bounding box center [330, 244] width 139 height 323
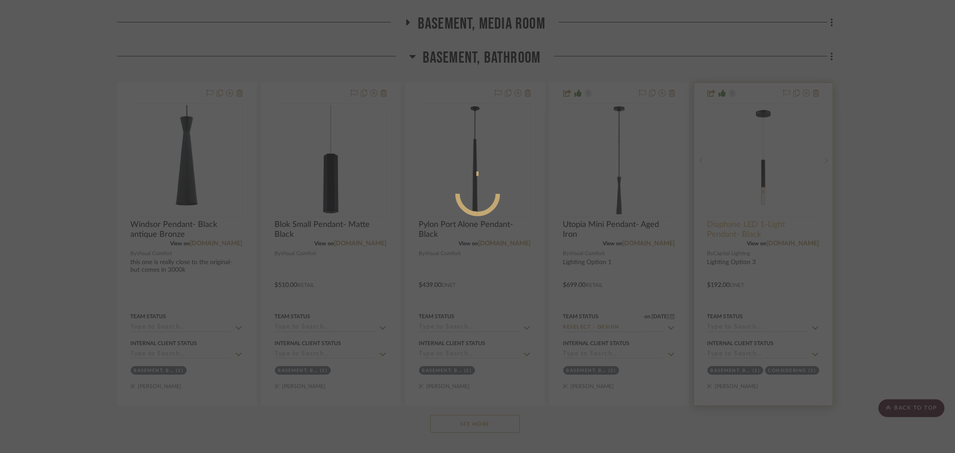
click at [877, 233] on div at bounding box center [477, 226] width 955 height 453
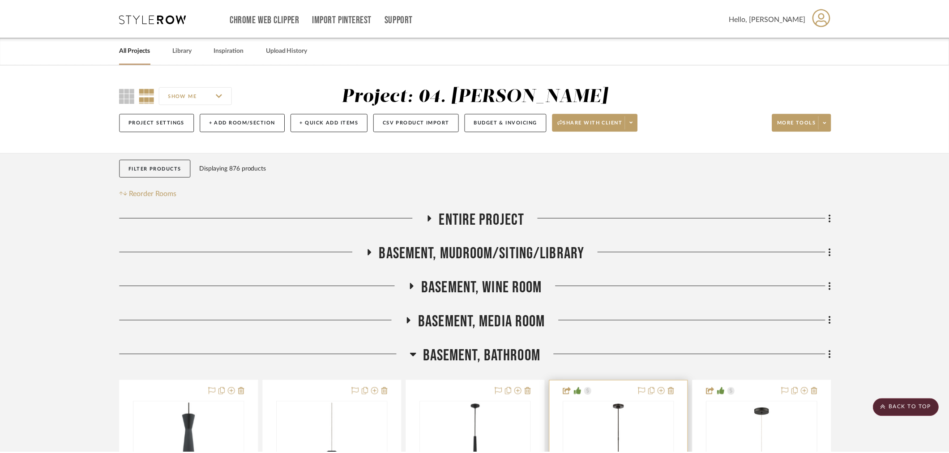
scroll to position [298, 0]
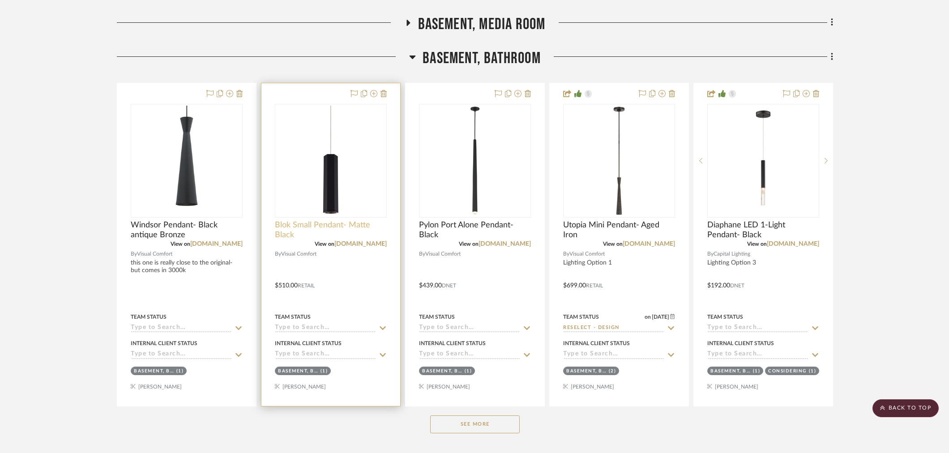
click at [352, 227] on span "Blok Small Pendant- Matte Black" at bounding box center [331, 230] width 112 height 20
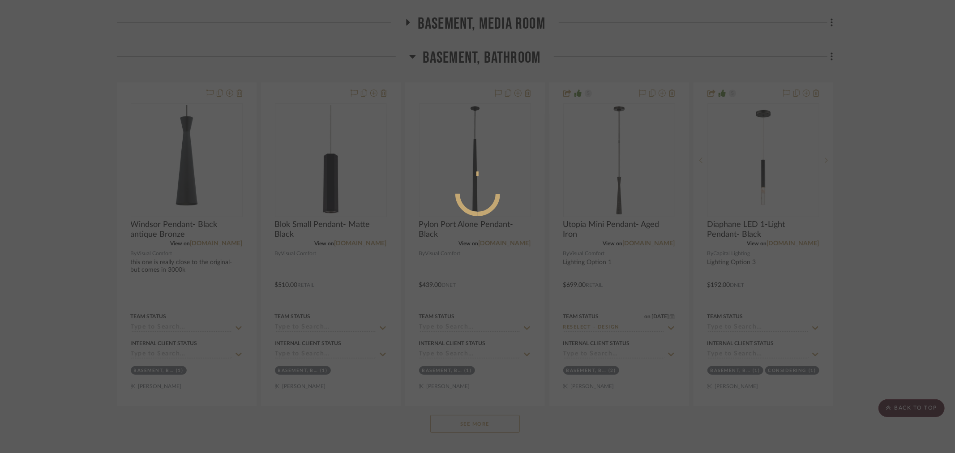
click at [887, 252] on div at bounding box center [477, 226] width 955 height 453
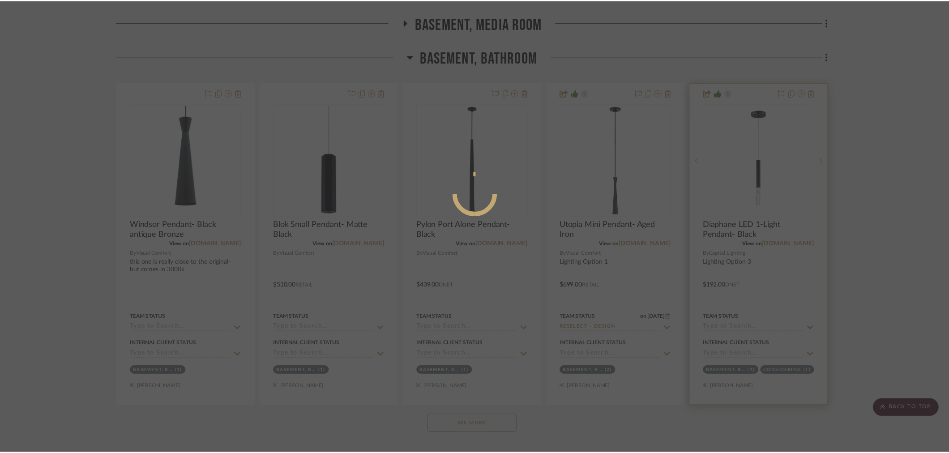
scroll to position [298, 0]
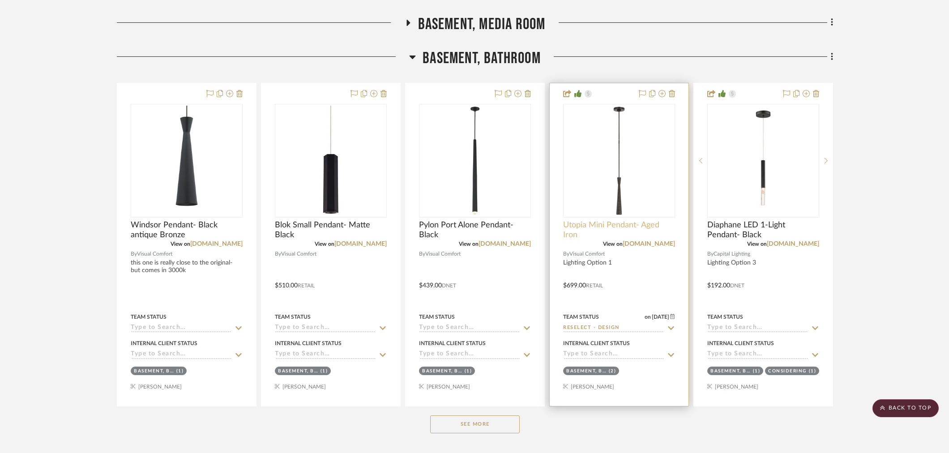
click at [592, 228] on span "Utopia Mini Pendant- Aged Iron" at bounding box center [619, 230] width 112 height 20
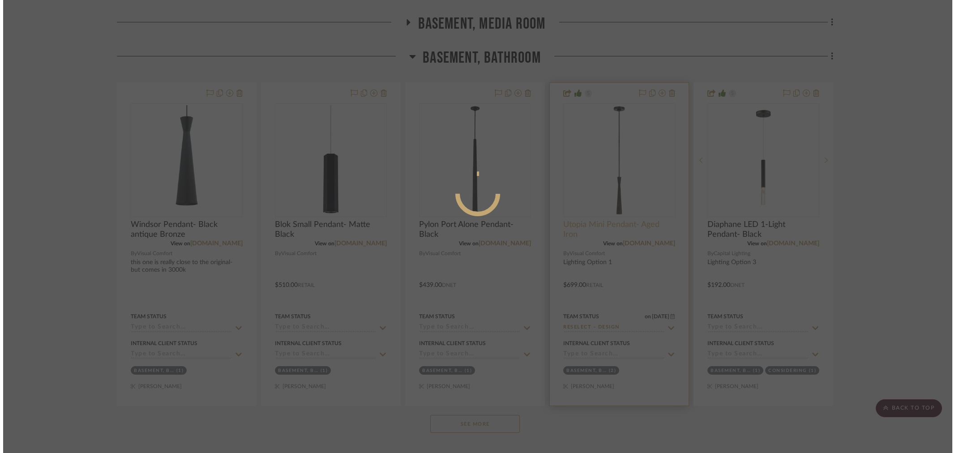
scroll to position [0, 0]
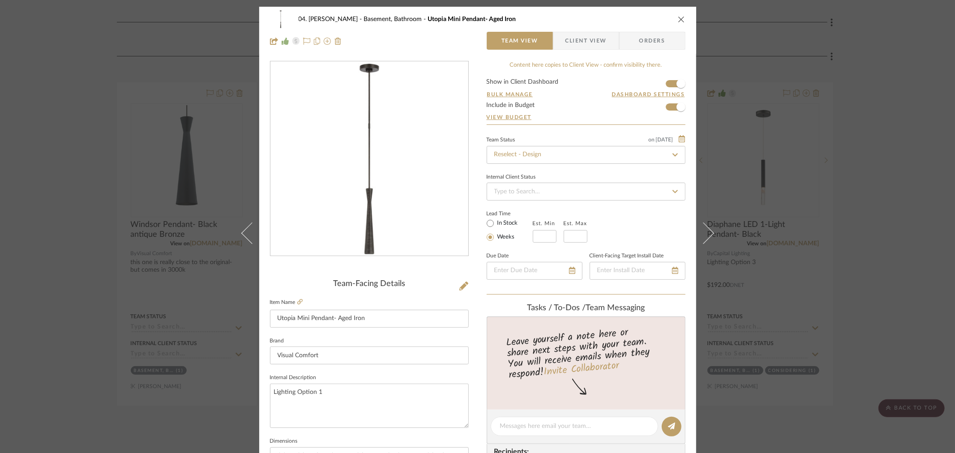
click at [841, 221] on div "04. Linck Basement, Bathroom Utopia Mini Pendant- Aged Iron Team View Client Vi…" at bounding box center [477, 226] width 955 height 453
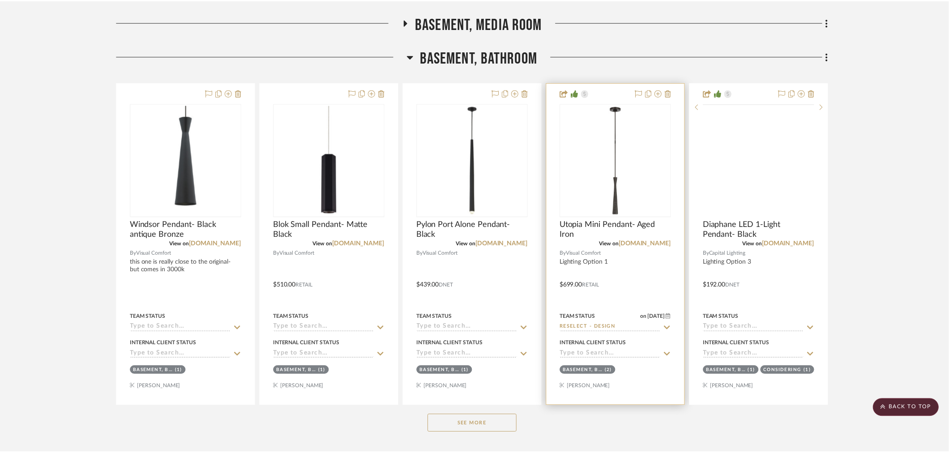
scroll to position [298, 0]
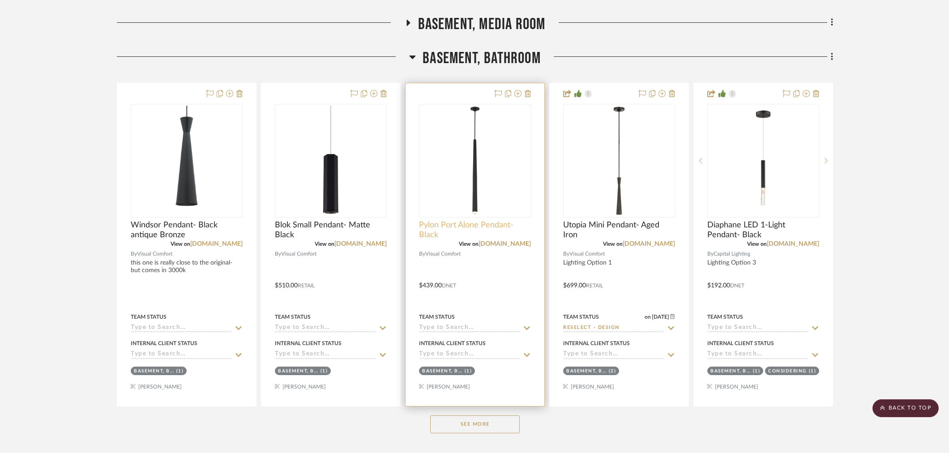
click at [426, 222] on span "Pylon Port Alone Pendant- Black" at bounding box center [475, 230] width 112 height 20
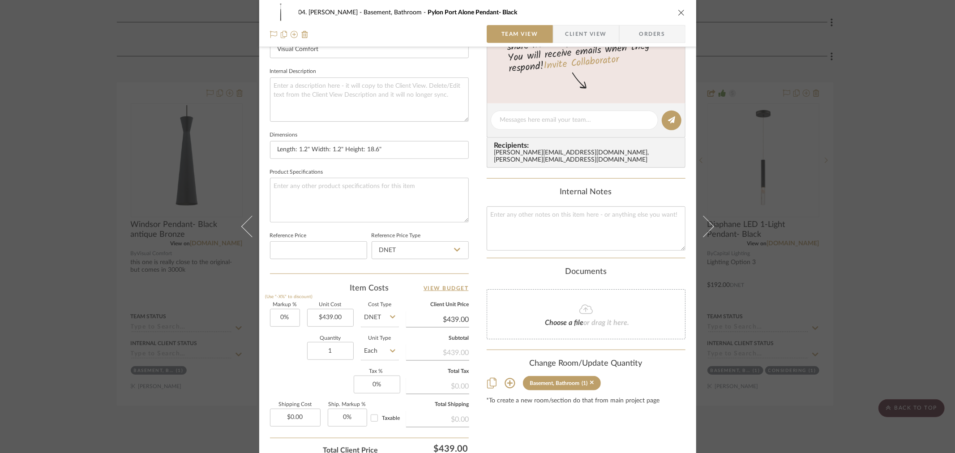
scroll to position [81, 0]
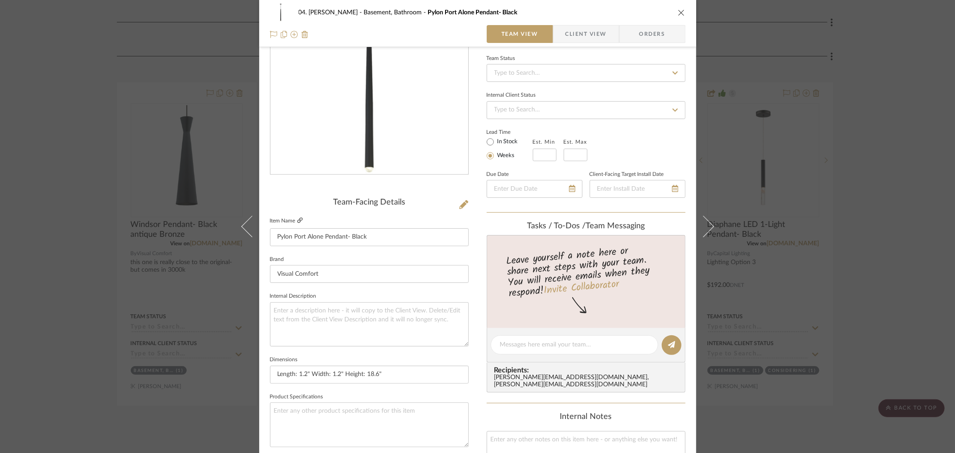
click at [297, 219] on icon at bounding box center [299, 219] width 5 height 5
click at [112, 223] on div "04. Linck Basement, Bathroom Pylon Port Alone Pendant- Black Team View Client V…" at bounding box center [477, 226] width 955 height 453
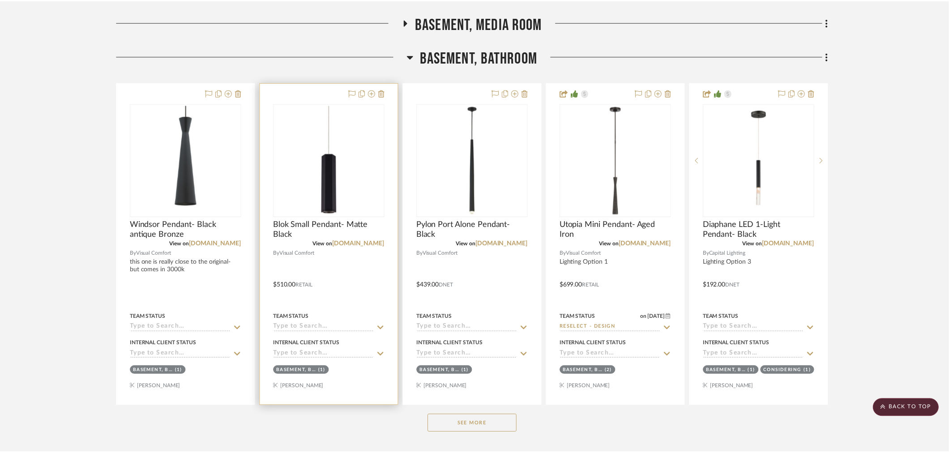
scroll to position [298, 0]
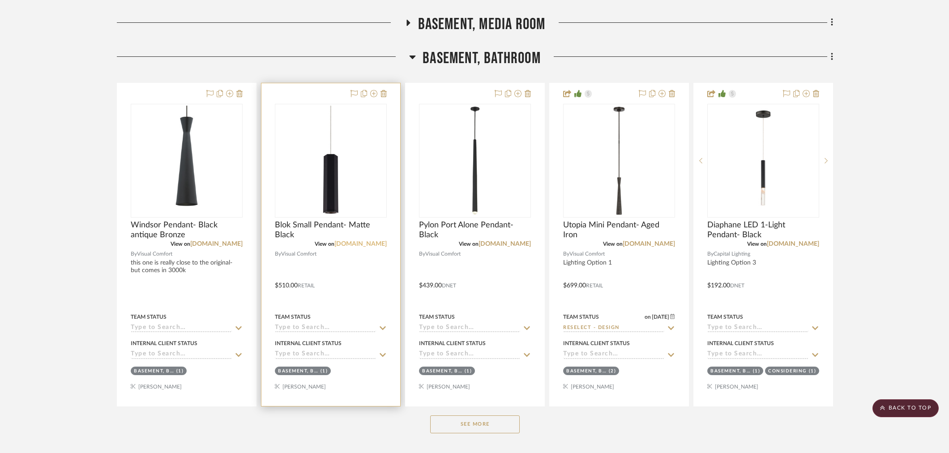
click at [358, 242] on link "visualcomfort.com" at bounding box center [360, 244] width 52 height 6
click at [305, 221] on span "Blok Small Pendant- Matte Black" at bounding box center [331, 230] width 112 height 20
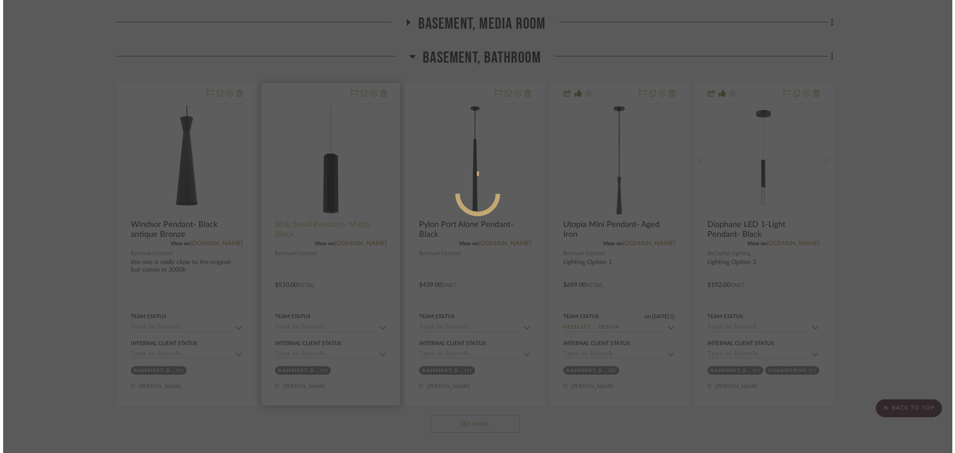
scroll to position [0, 0]
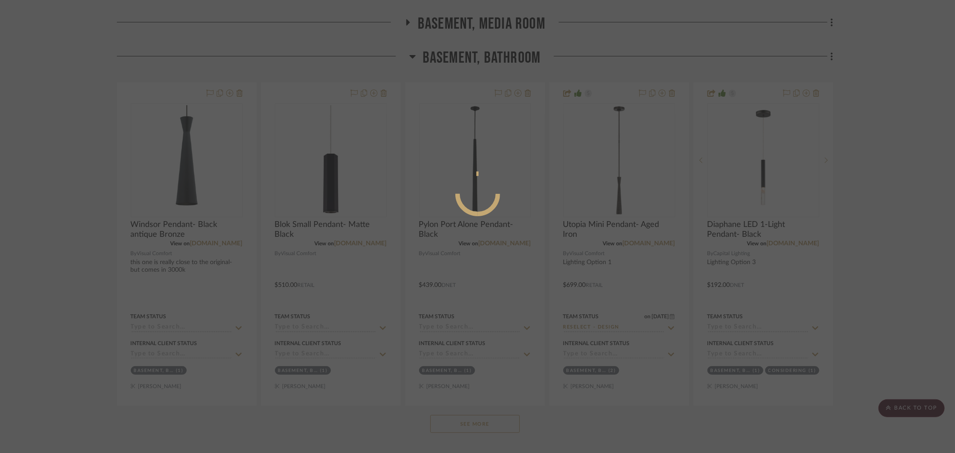
click at [596, 222] on div at bounding box center [477, 226] width 955 height 453
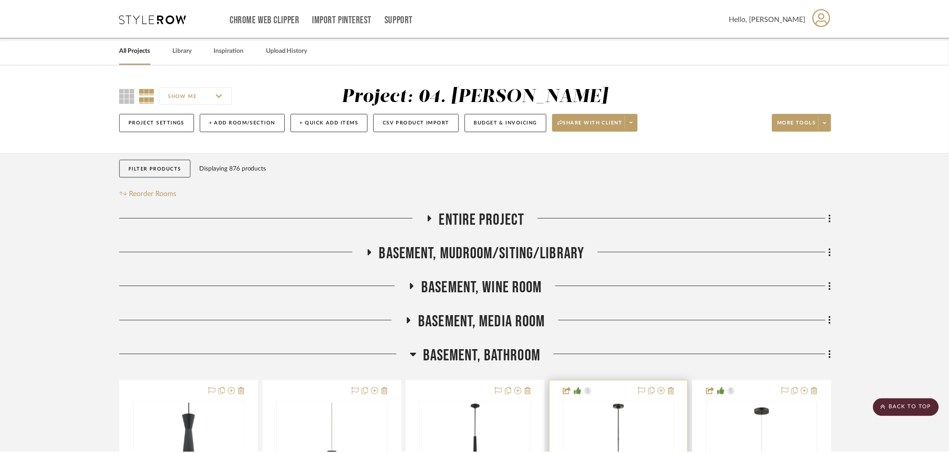
scroll to position [298, 0]
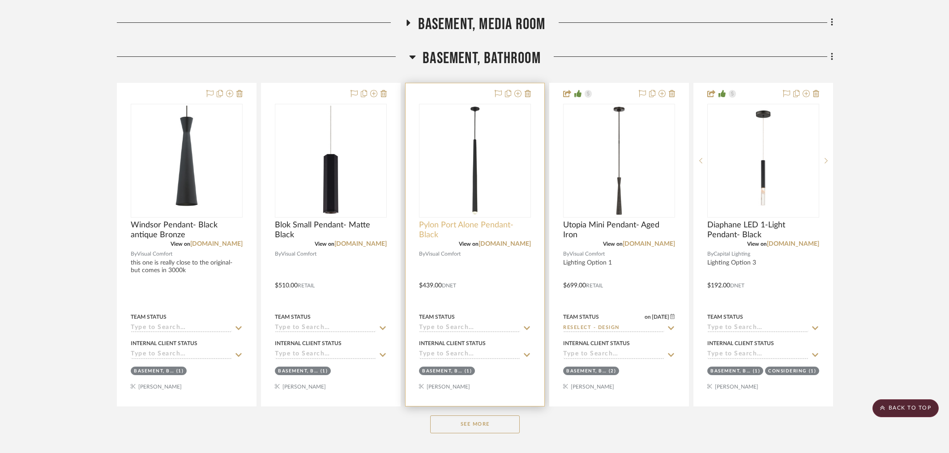
click at [498, 229] on span "Pylon Port Alone Pendant- Black" at bounding box center [475, 230] width 112 height 20
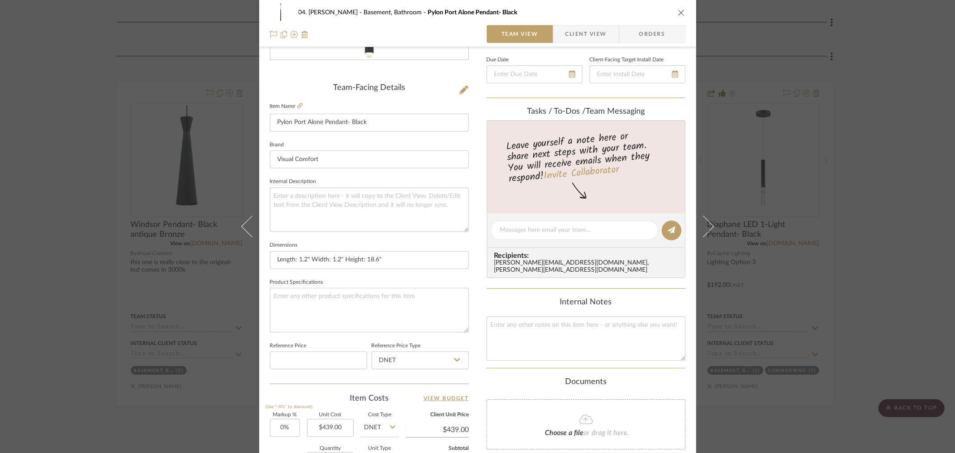
scroll to position [199, 0]
click at [383, 295] on textarea at bounding box center [369, 307] width 199 height 44
click at [373, 216] on textarea at bounding box center [369, 207] width 199 height 44
type textarea "3000K"
click at [367, 236] on fieldset "Dimensions Length: 1.2" Width: 1.2" Height: 18.6"" at bounding box center [369, 251] width 199 height 30
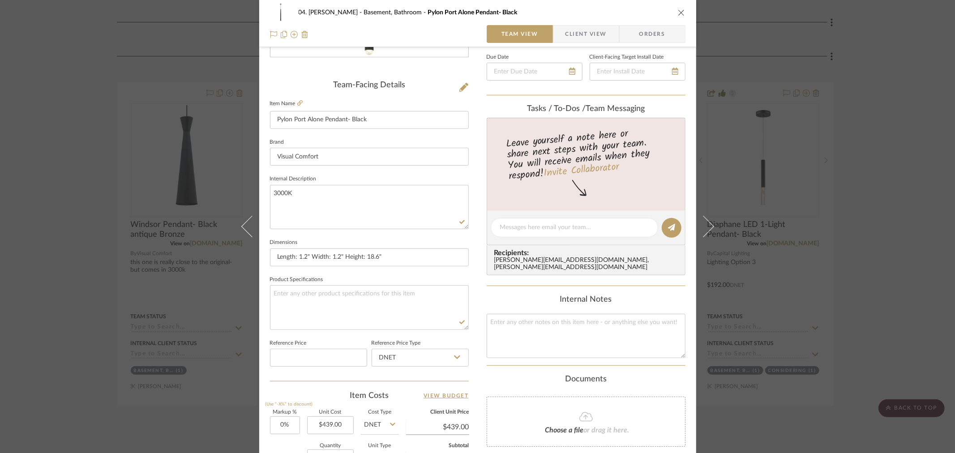
click at [83, 244] on div "04. Linck Basement, Bathroom Pylon Port Alone Pendant- Black Team View Client V…" at bounding box center [477, 226] width 955 height 453
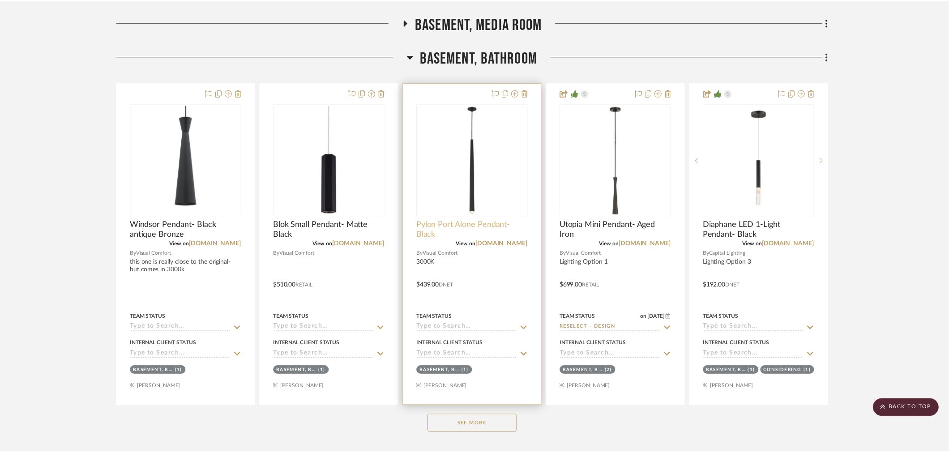
scroll to position [298, 0]
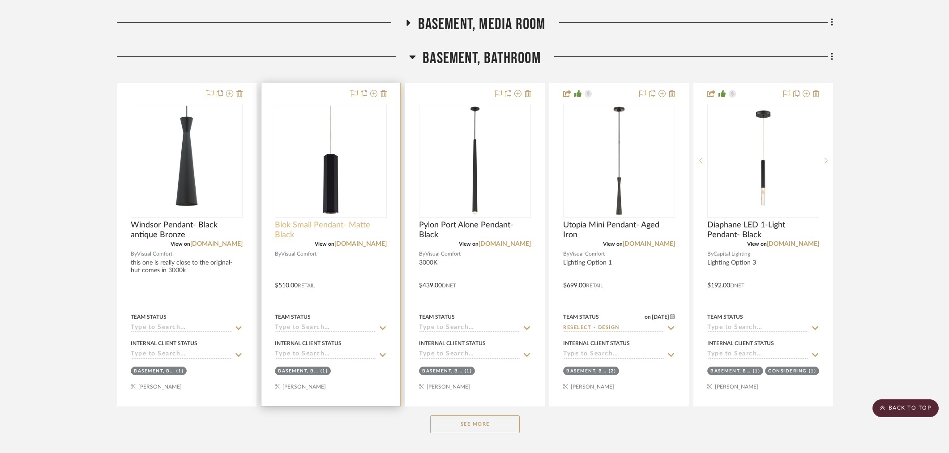
click at [309, 220] on span "Blok Small Pendant- Matte Black" at bounding box center [331, 230] width 112 height 20
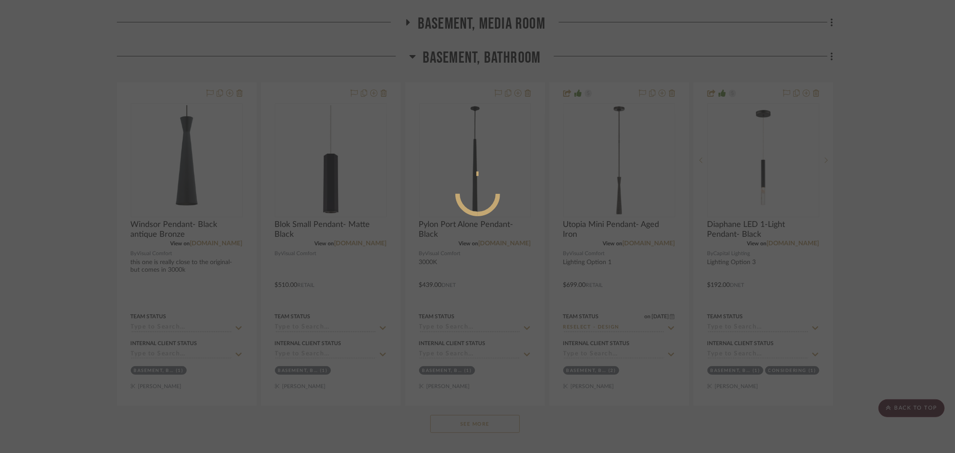
click at [363, 277] on div at bounding box center [477, 226] width 955 height 453
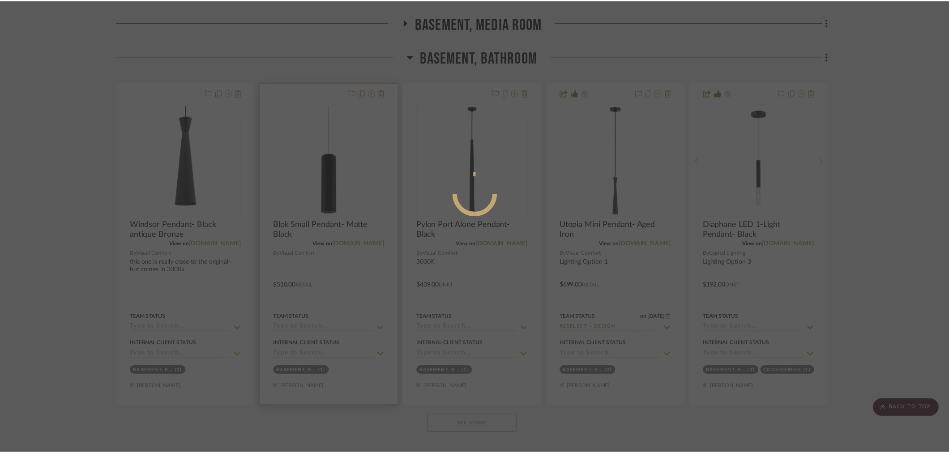
scroll to position [298, 0]
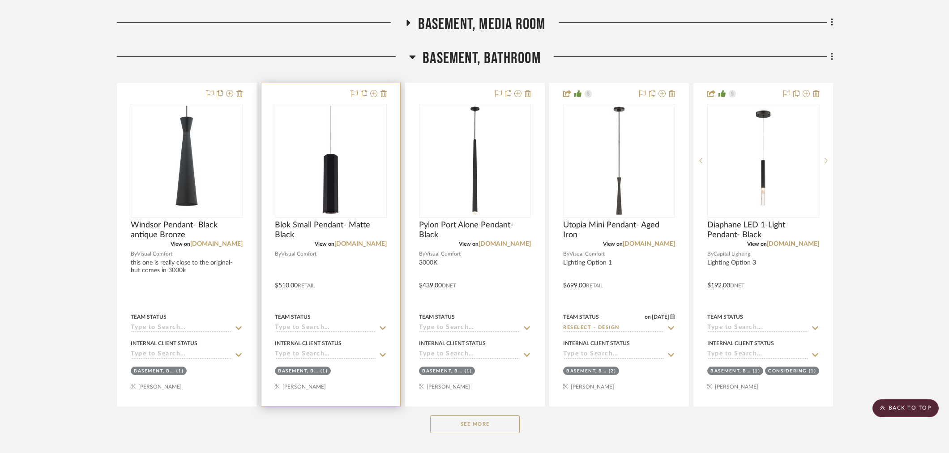
click at [307, 219] on div at bounding box center [330, 244] width 139 height 323
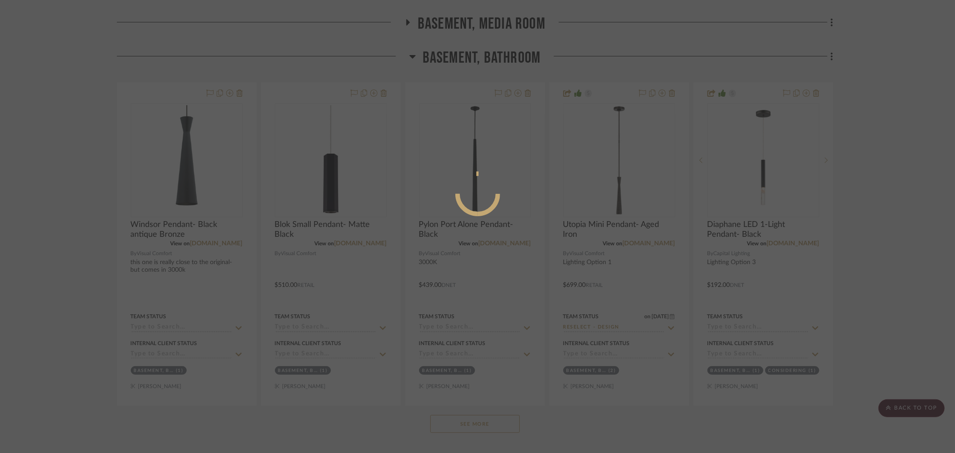
click at [821, 263] on div at bounding box center [477, 226] width 955 height 453
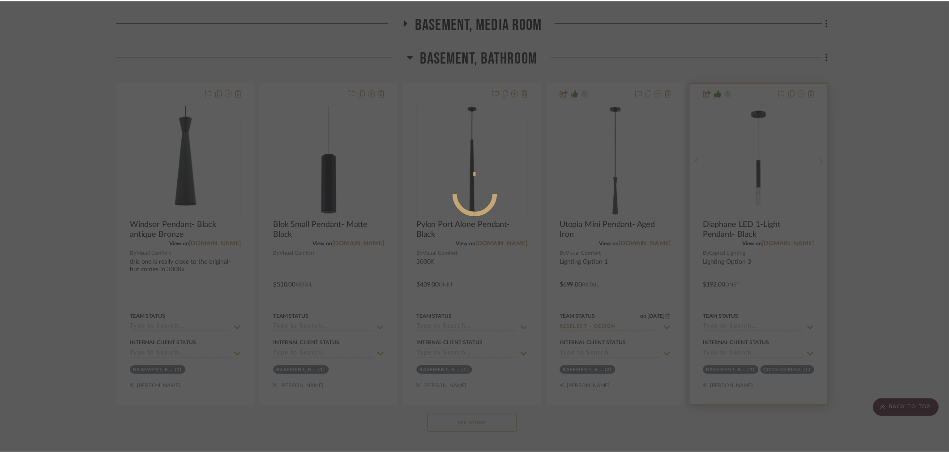
scroll to position [298, 0]
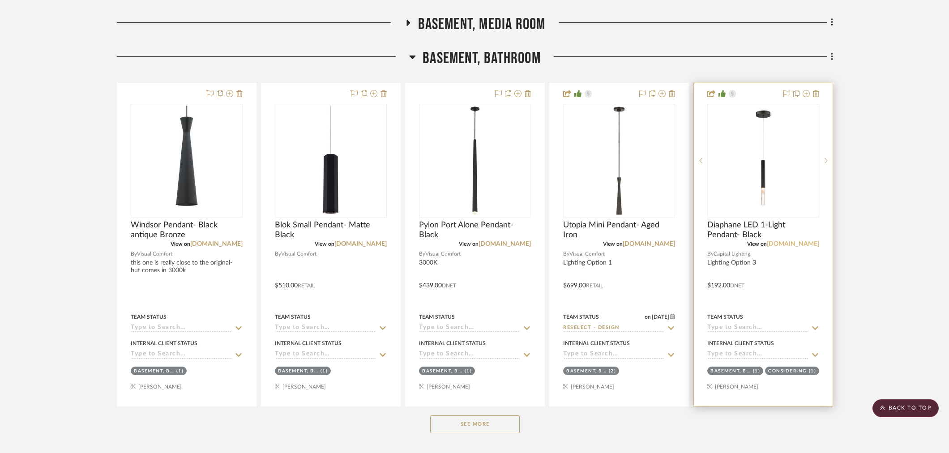
click at [812, 244] on link "[DOMAIN_NAME]" at bounding box center [793, 244] width 52 height 6
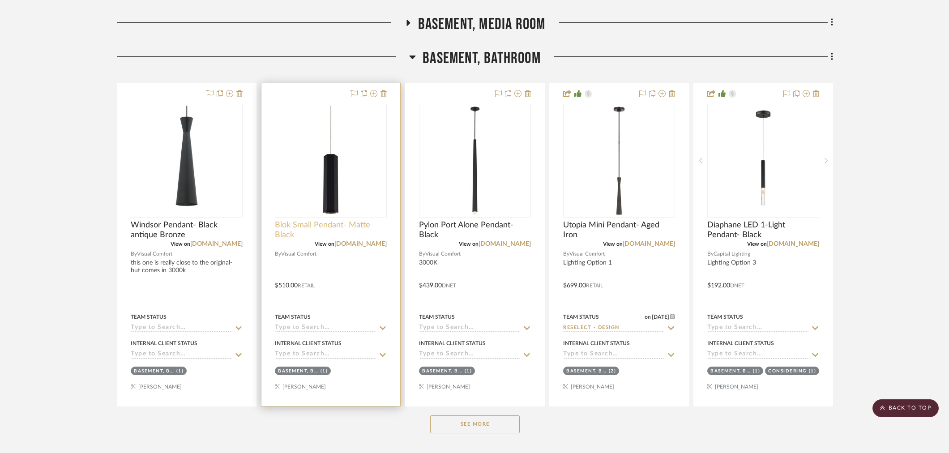
click at [318, 222] on span "Blok Small Pendant- Matte Black" at bounding box center [331, 230] width 112 height 20
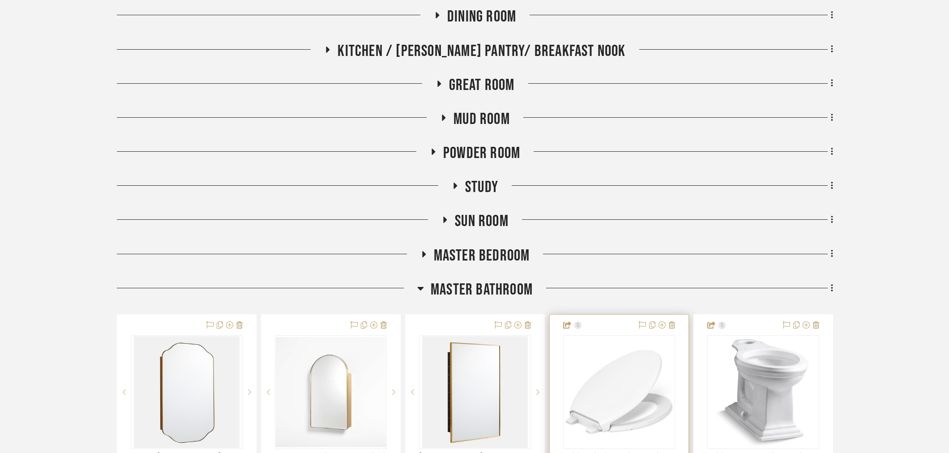
scroll to position [696, 0]
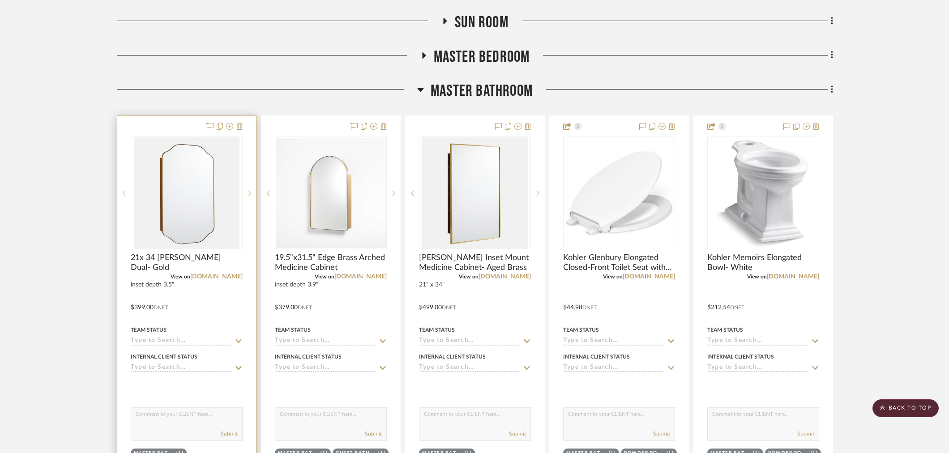
click at [248, 195] on icon at bounding box center [249, 193] width 3 height 6
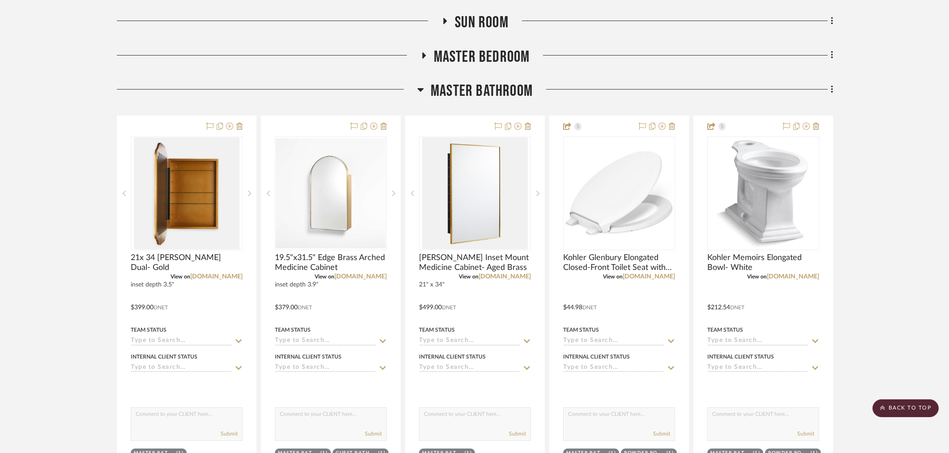
click at [468, 85] on span "Master Bathroom" at bounding box center [482, 90] width 102 height 19
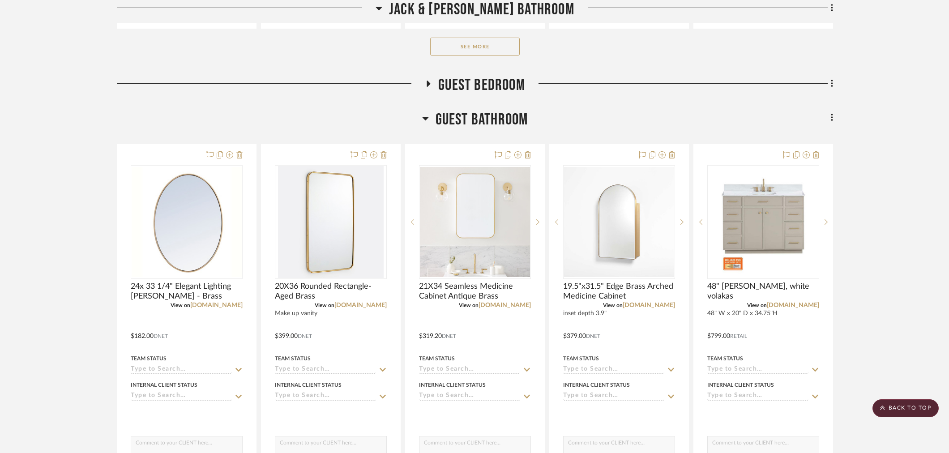
scroll to position [1243, 0]
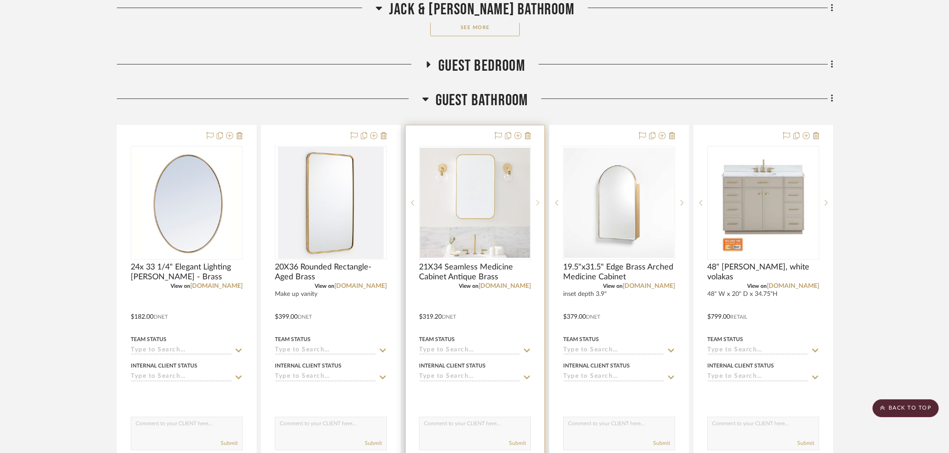
click at [535, 207] on div at bounding box center [537, 203] width 13 height 114
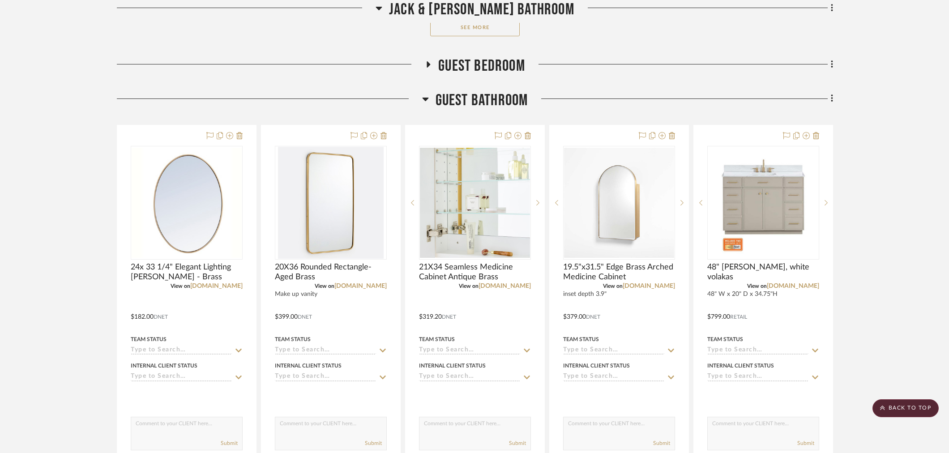
click at [480, 97] on span "Guest Bathroom" at bounding box center [481, 100] width 93 height 19
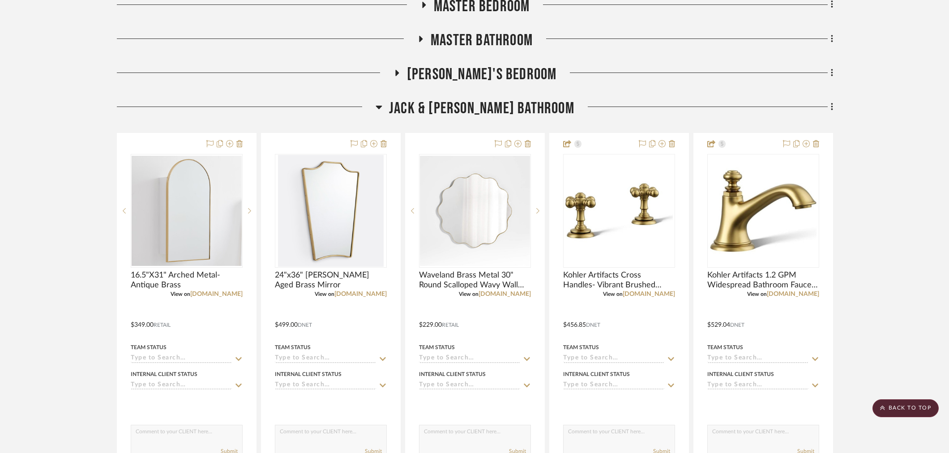
scroll to position [746, 0]
click at [474, 43] on span "Master Bathroom" at bounding box center [482, 41] width 102 height 19
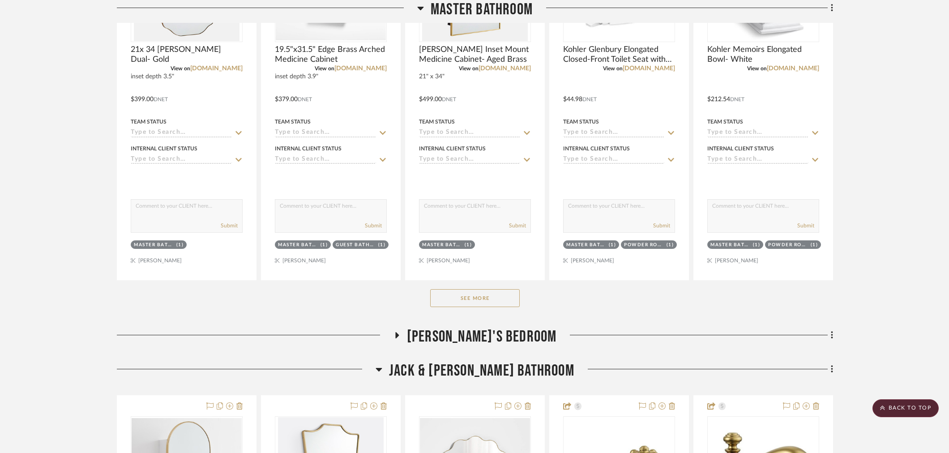
scroll to position [945, 0]
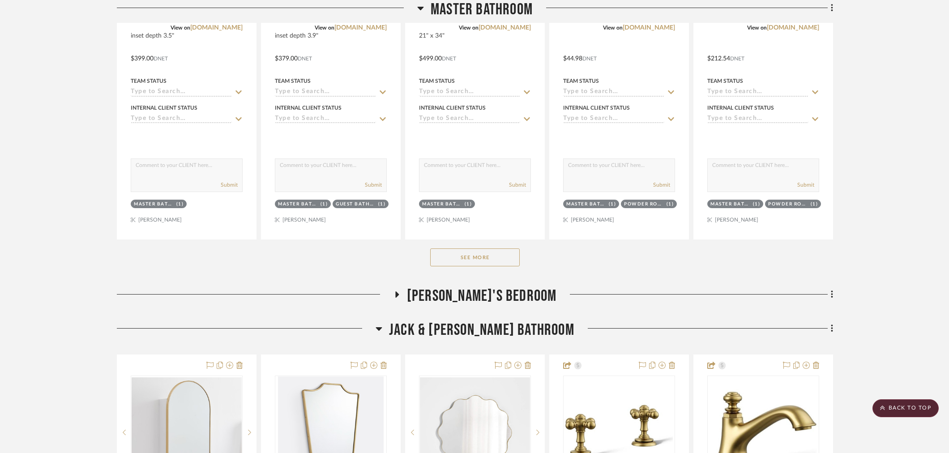
click at [484, 255] on button "See More" at bounding box center [475, 257] width 90 height 18
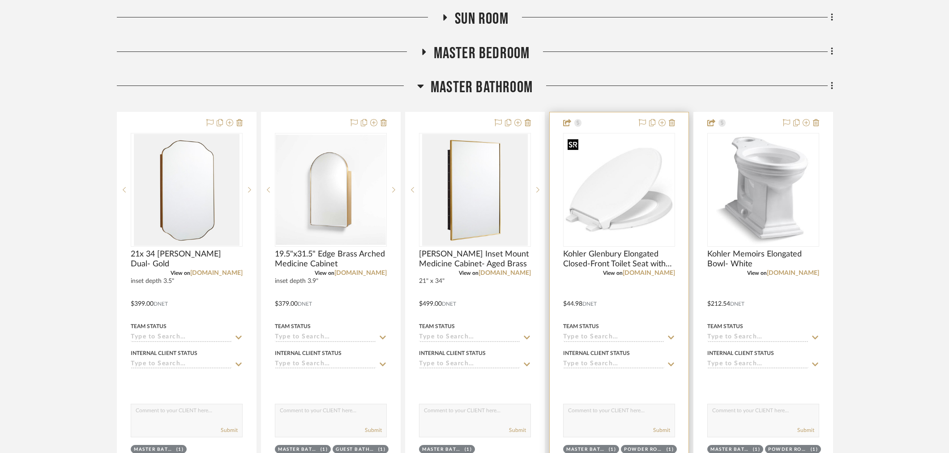
scroll to position [746, 0]
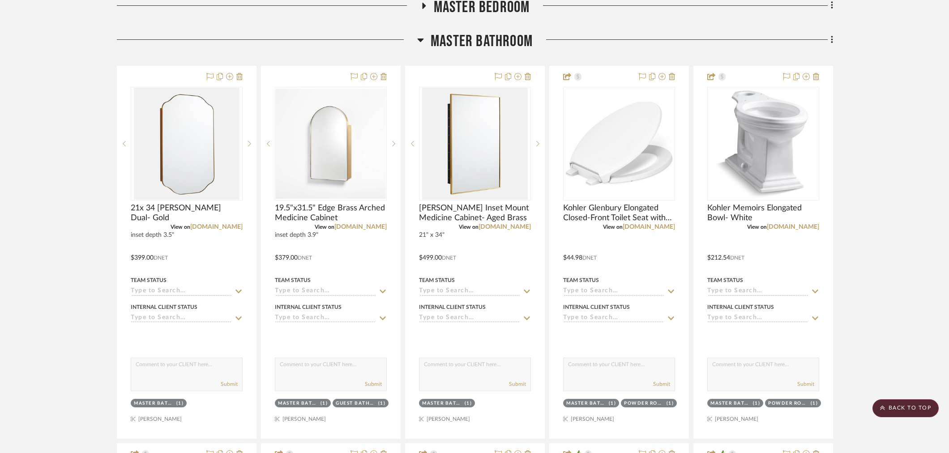
click at [507, 34] on span "Master Bathroom" at bounding box center [482, 41] width 102 height 19
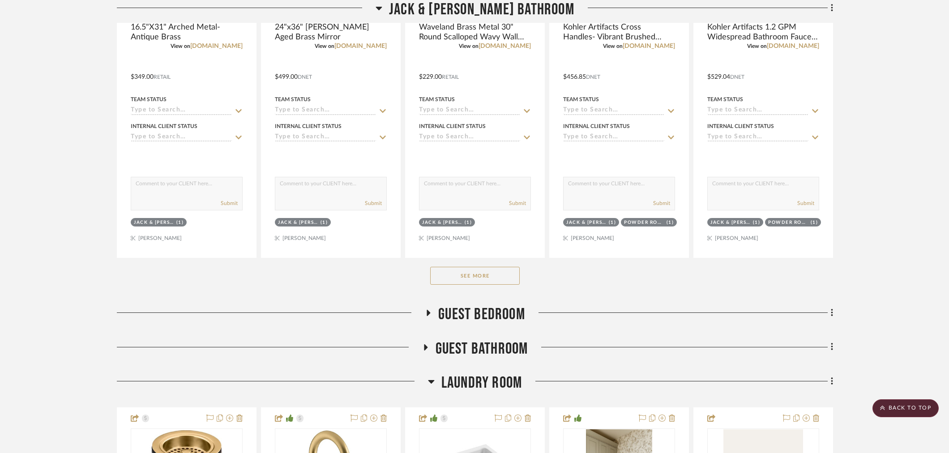
scroll to position [1193, 0]
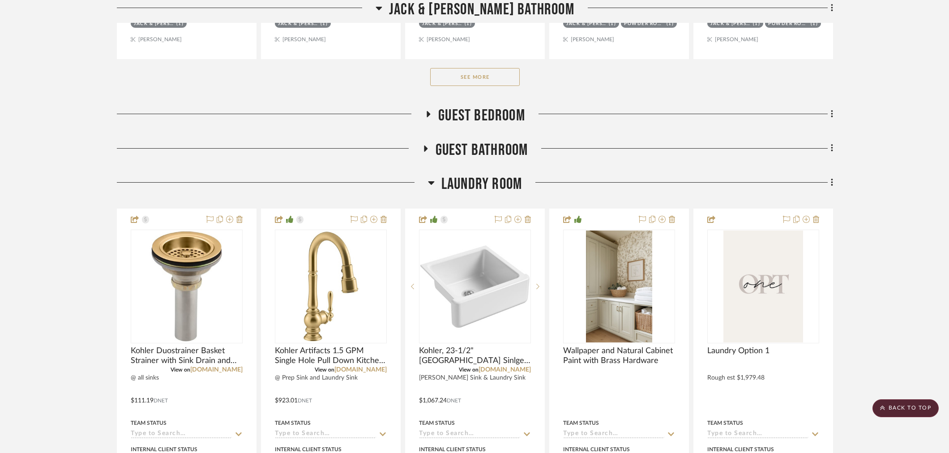
click at [496, 143] on span "Guest Bathroom" at bounding box center [481, 150] width 93 height 19
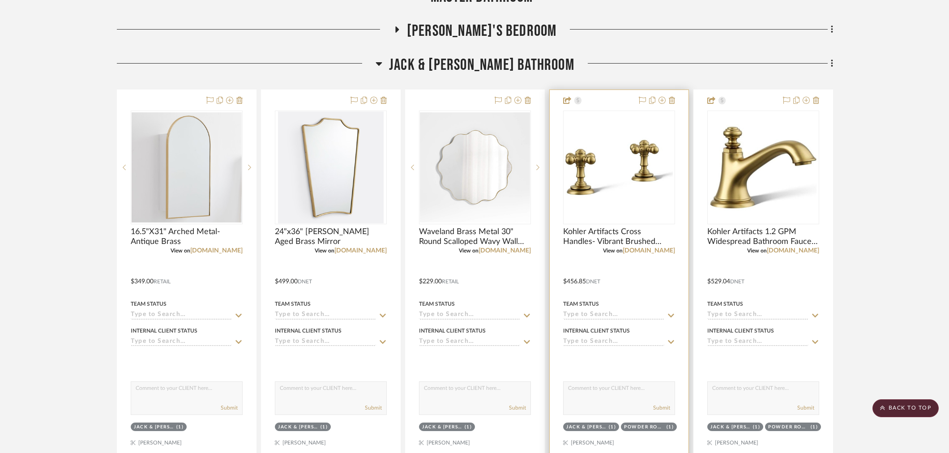
scroll to position [746, 0]
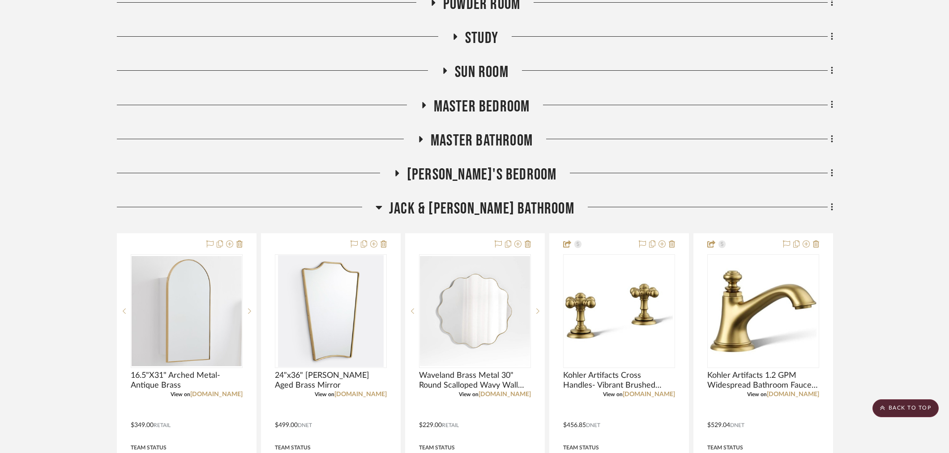
click at [479, 145] on span "Master Bathroom" at bounding box center [482, 140] width 102 height 19
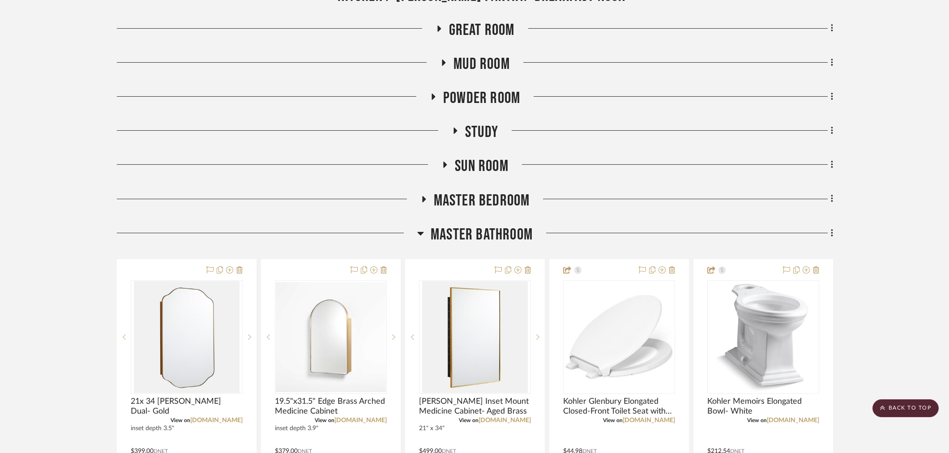
scroll to position [497, 0]
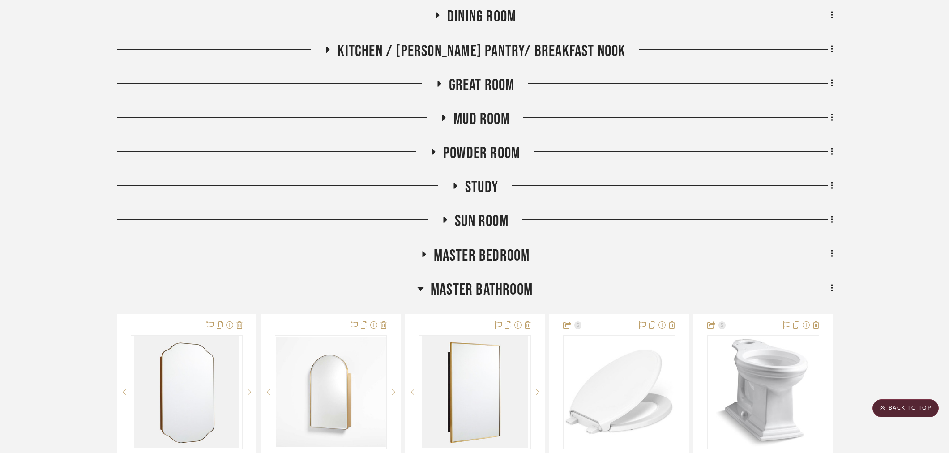
click at [475, 282] on span "Master Bathroom" at bounding box center [482, 289] width 102 height 19
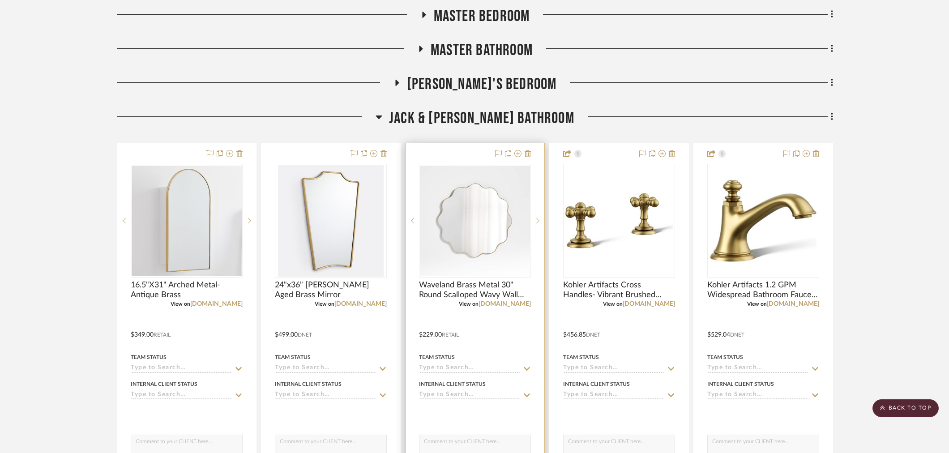
scroll to position [746, 0]
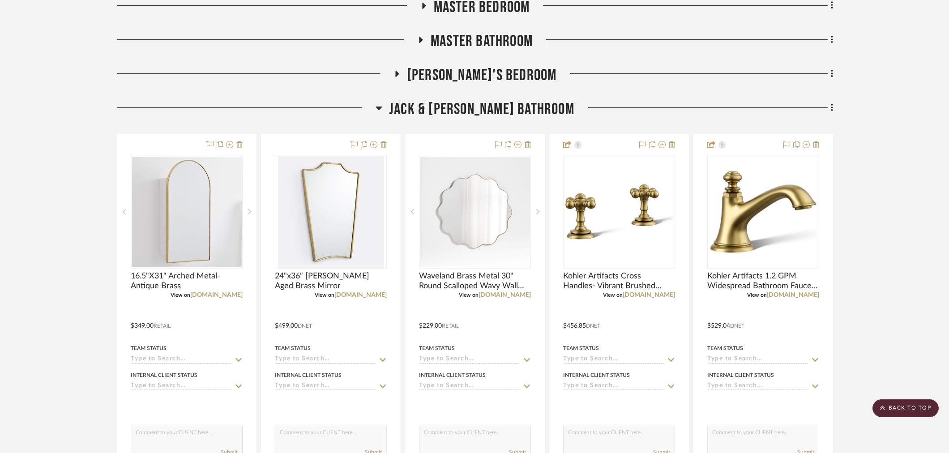
click at [436, 109] on span "Jack & [PERSON_NAME] Bathroom" at bounding box center [481, 109] width 185 height 19
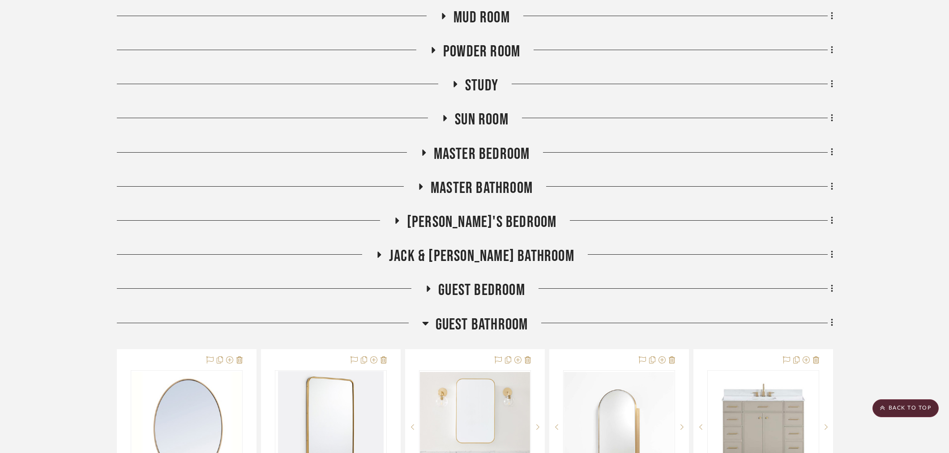
scroll to position [597, 0]
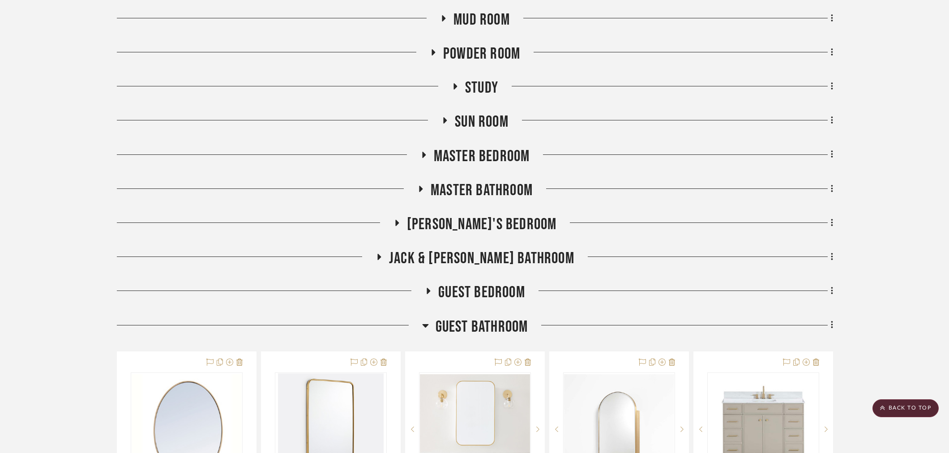
click at [476, 55] on span "Powder Room" at bounding box center [481, 53] width 77 height 19
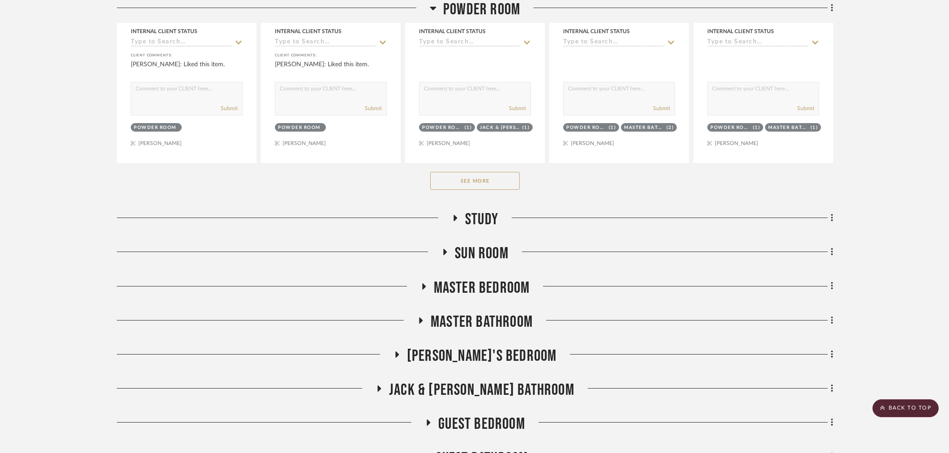
scroll to position [994, 0]
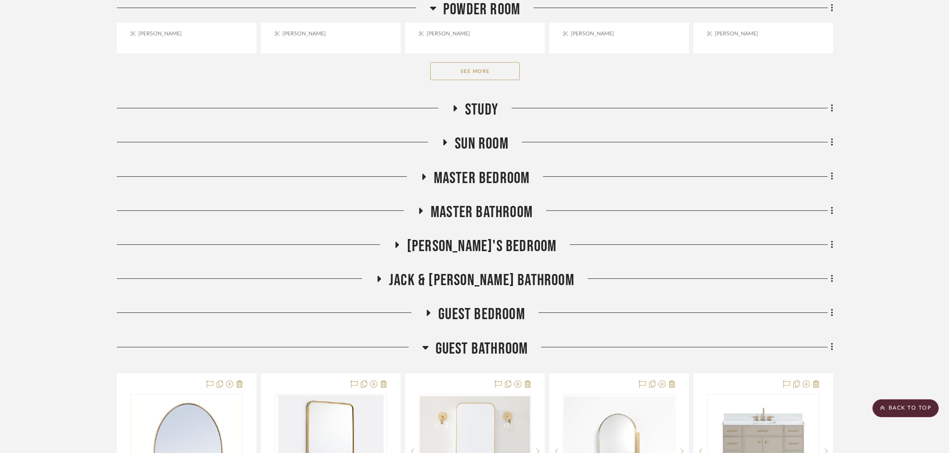
click at [478, 77] on button "See More" at bounding box center [475, 71] width 90 height 18
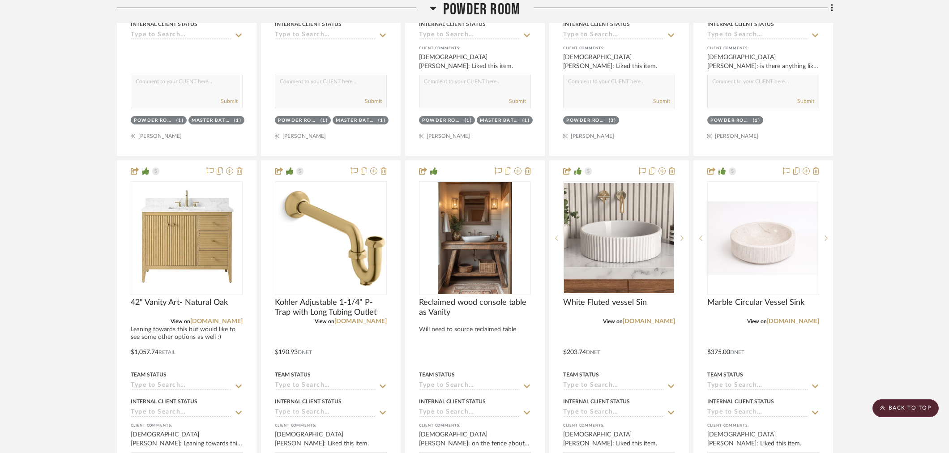
scroll to position [1343, 0]
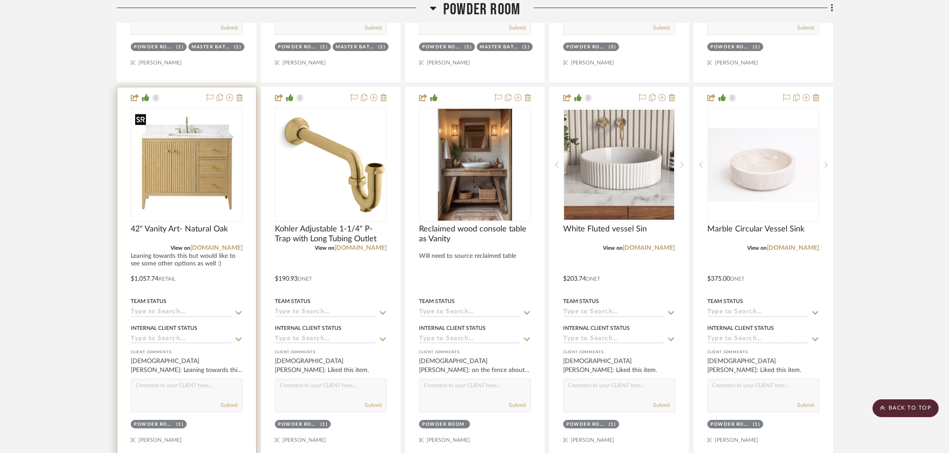
click at [0, 0] on img at bounding box center [0, 0] width 0 height 0
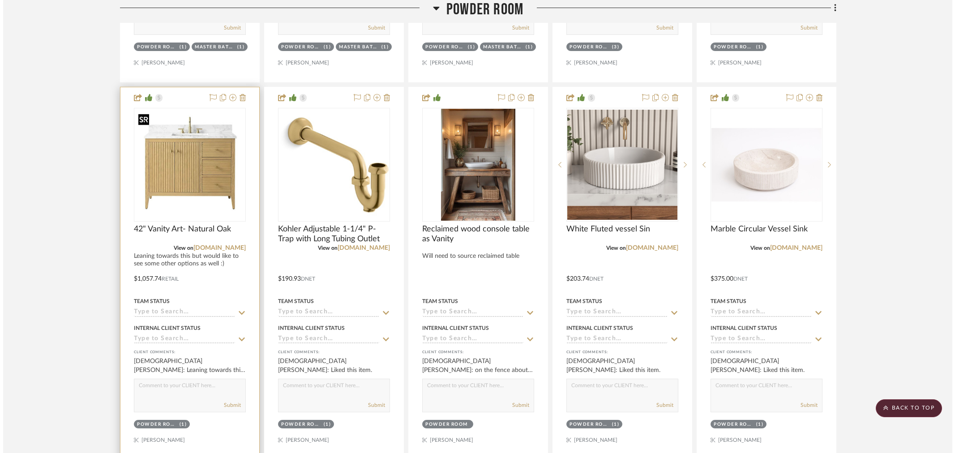
scroll to position [0, 0]
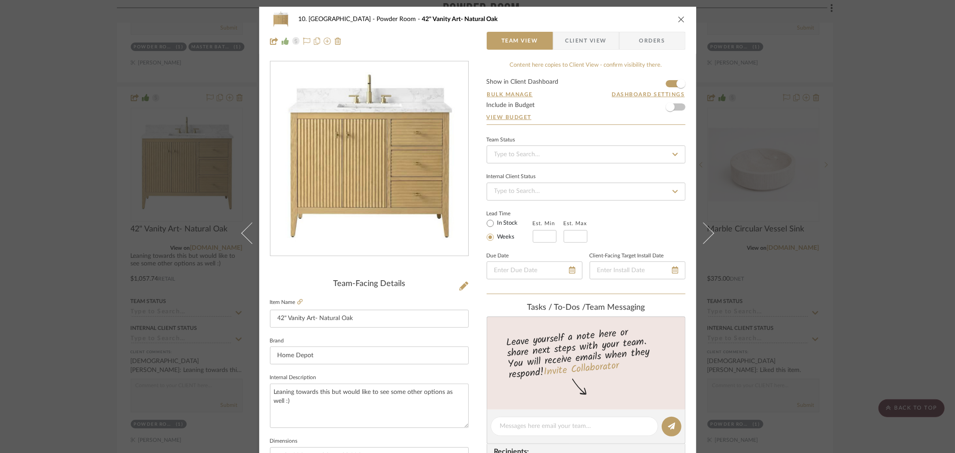
click at [372, 174] on img "0" at bounding box center [369, 159] width 194 height 194
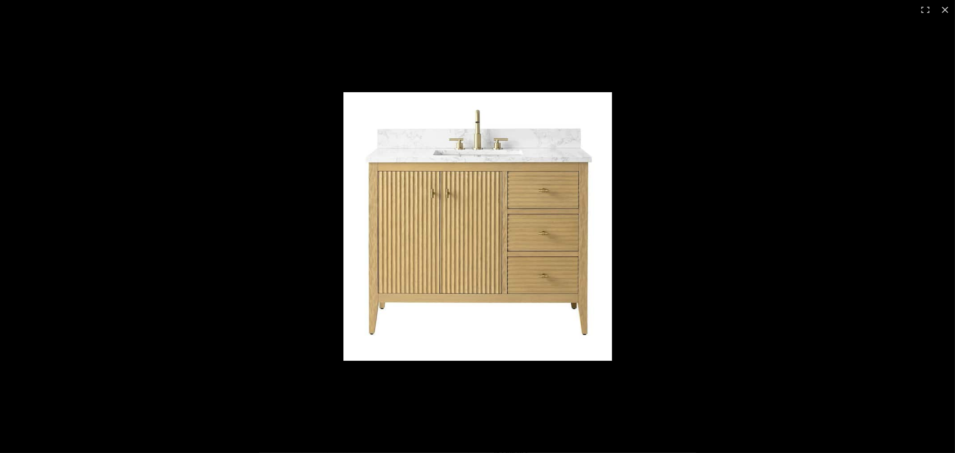
click at [485, 211] on img at bounding box center [477, 226] width 269 height 269
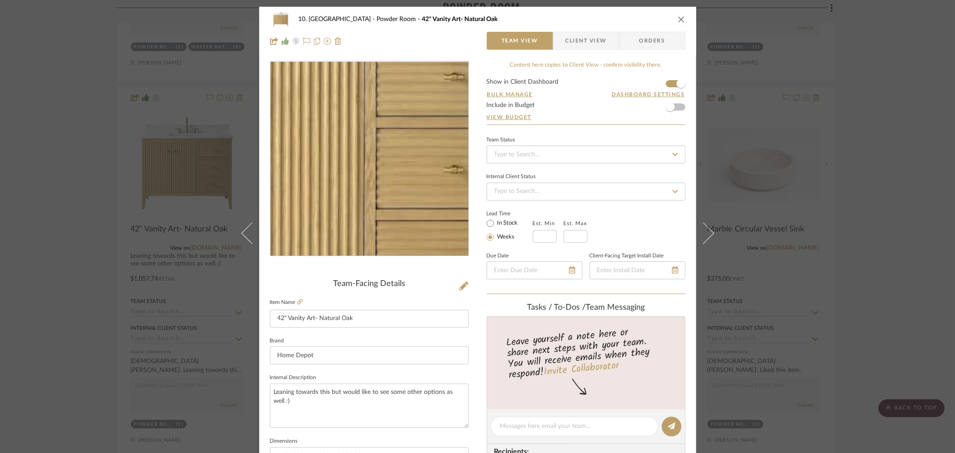
click at [385, 159] on img "0" at bounding box center [369, 159] width 194 height 194
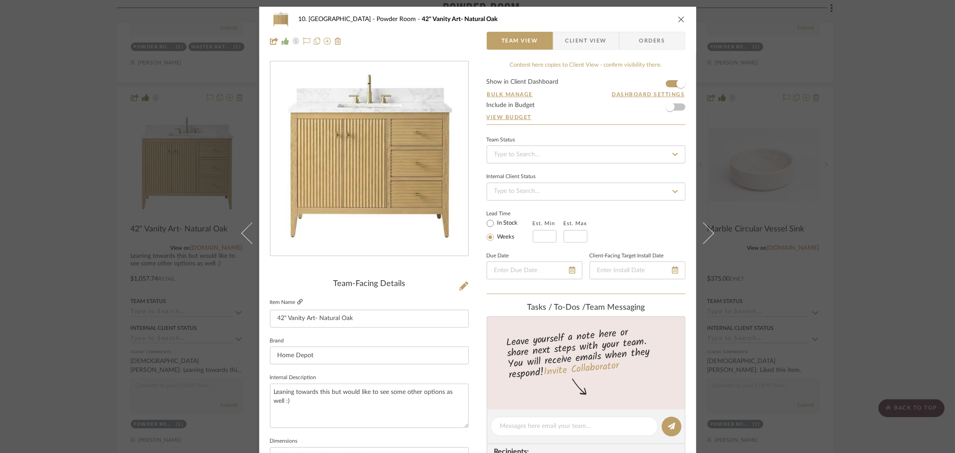
click at [297, 300] on icon at bounding box center [299, 301] width 5 height 5
drag, startPoint x: 119, startPoint y: 213, endPoint x: 113, endPoint y: 217, distance: 7.7
click at [119, 214] on div "10. Vignola Powder Room 42" Vanity Art- Natural Oak Team View Client View Order…" at bounding box center [477, 226] width 955 height 453
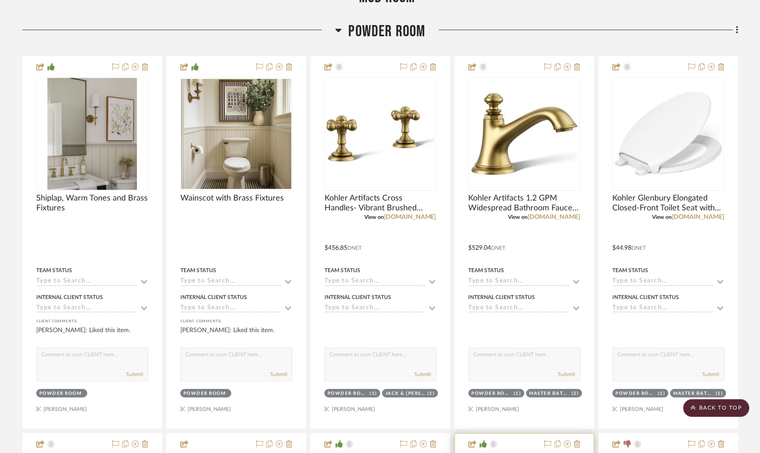
scroll to position [448, 0]
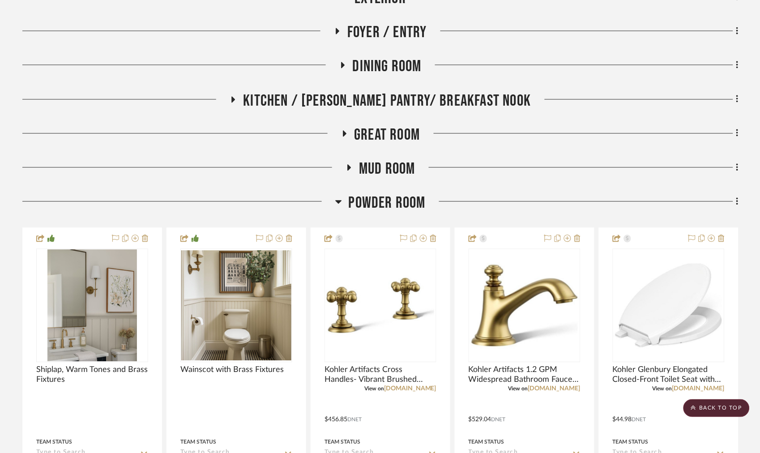
drag, startPoint x: 405, startPoint y: 212, endPoint x: 408, endPoint y: 204, distance: 8.8
click at [405, 212] on span "Powder Room" at bounding box center [387, 202] width 77 height 19
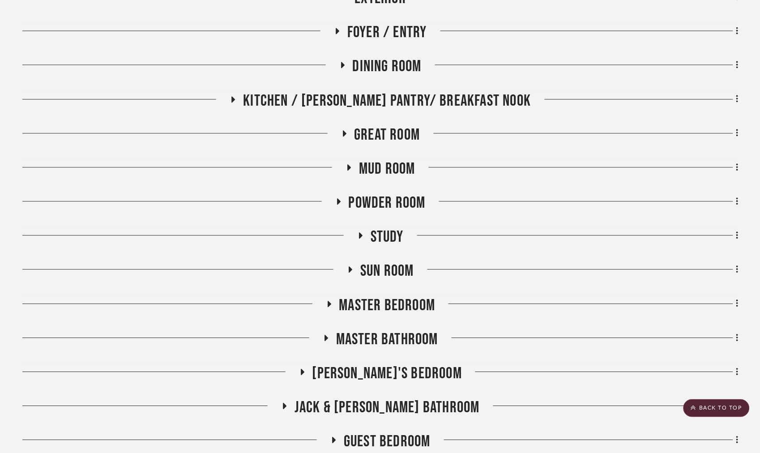
click at [399, 343] on span "Master Bathroom" at bounding box center [387, 339] width 102 height 19
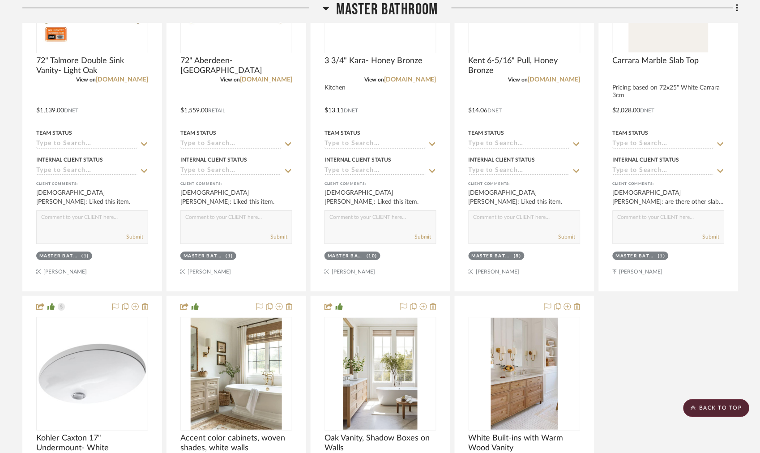
scroll to position [2436, 0]
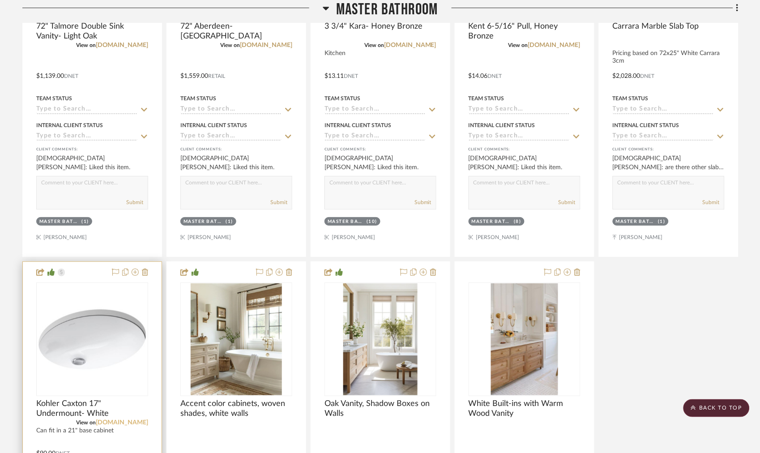
click at [142, 423] on link "build.com" at bounding box center [122, 422] width 52 height 6
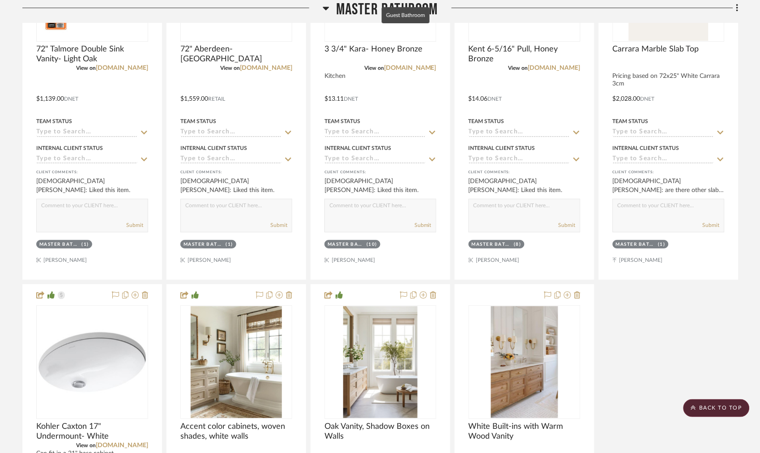
scroll to position [2536, 0]
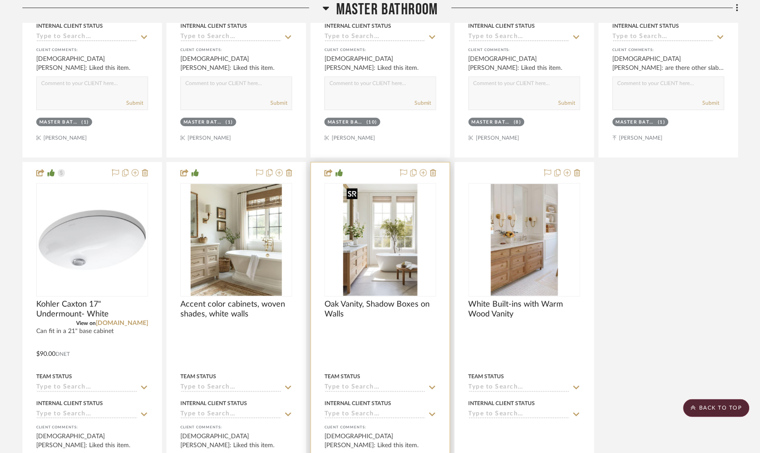
click at [364, 240] on img "0" at bounding box center [380, 240] width 74 height 112
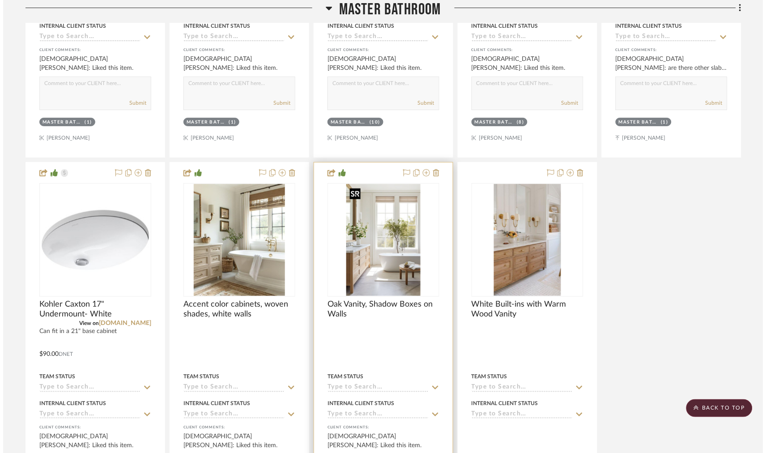
scroll to position [0, 0]
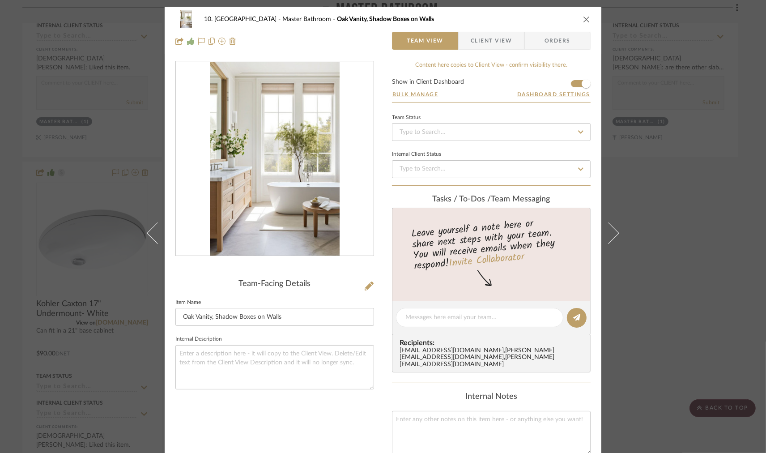
click at [717, 362] on div "10. Vignola Master Bathroom Oak Vanity, Shadow Boxes on Walls Team View Client …" at bounding box center [383, 226] width 766 height 453
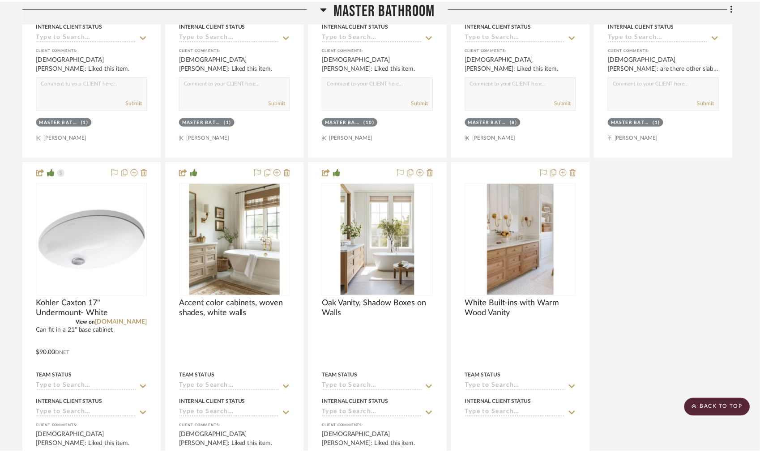
scroll to position [2536, 0]
